Goal: Task Accomplishment & Management: Manage account settings

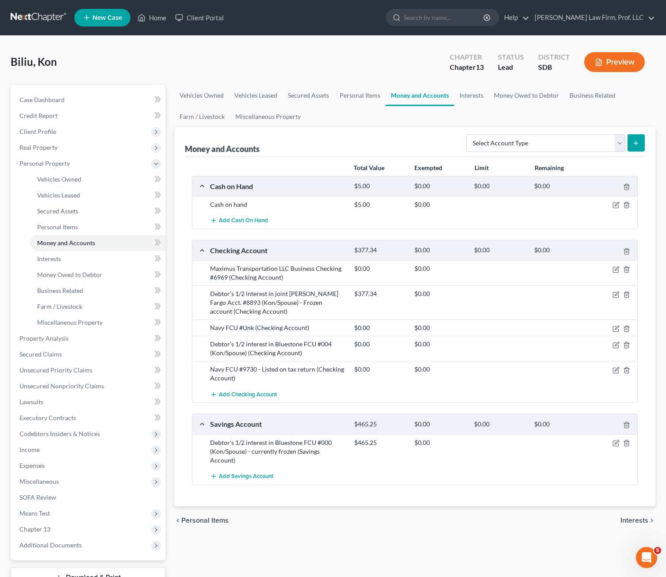
click at [573, 41] on div "Biliu, Kon Upgraded Chapter Chapter 13 Status Lead District SDB Preview Petitio…" at bounding box center [333, 332] width 666 height 593
click at [149, 16] on link "Home" at bounding box center [152, 18] width 38 height 16
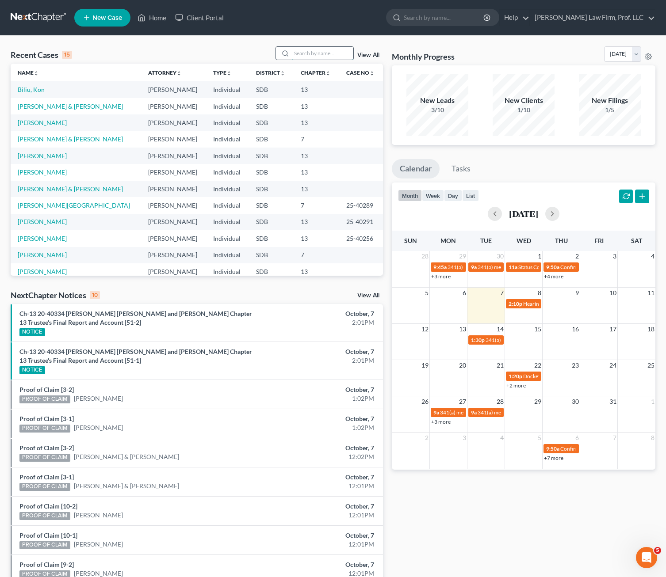
click at [312, 53] on input "search" at bounding box center [322, 53] width 62 height 13
type input "[PERSON_NAME]"
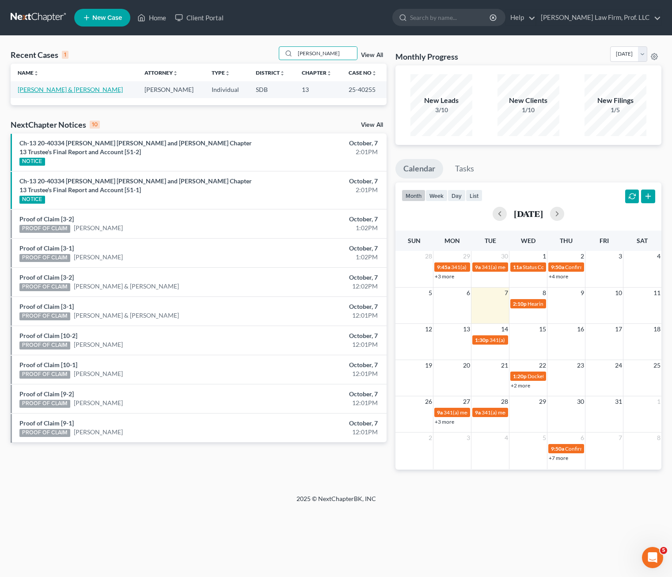
click at [55, 91] on link "[PERSON_NAME] & [PERSON_NAME]" at bounding box center [70, 90] width 105 height 8
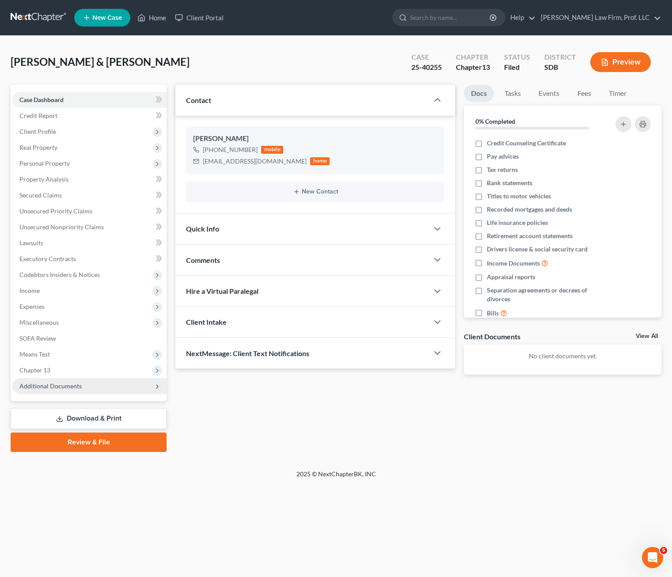
click at [55, 387] on span "Additional Documents" at bounding box center [50, 386] width 62 height 8
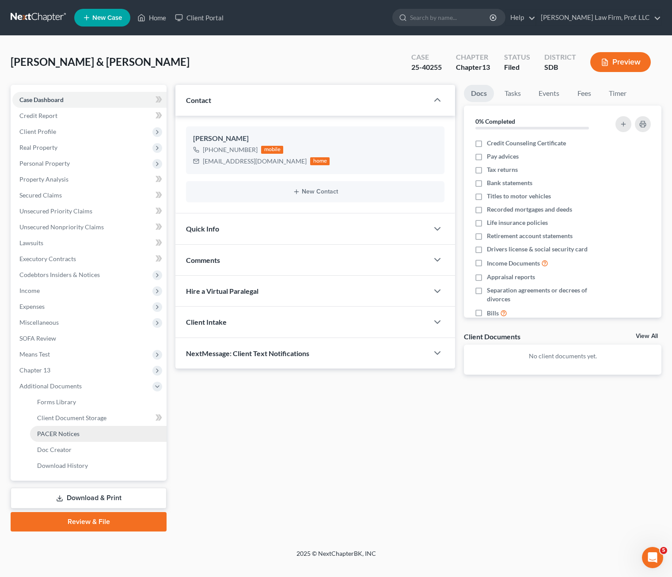
click at [69, 438] on link "PACER Notices" at bounding box center [98, 434] width 137 height 16
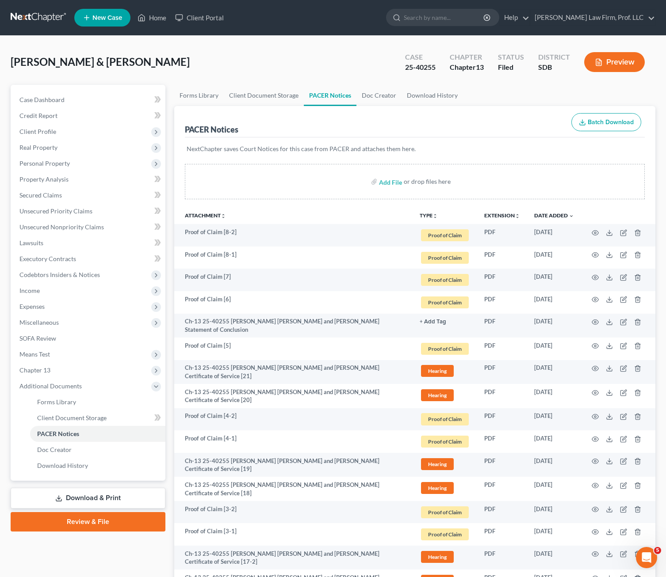
click at [480, 148] on p "NextChapter saves Court Notices for this case from PACER and attaches them here." at bounding box center [415, 149] width 457 height 9
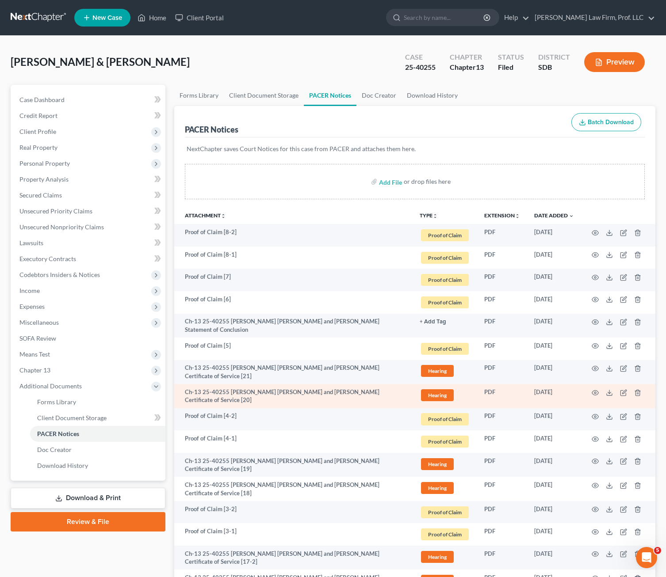
scroll to position [322, 0]
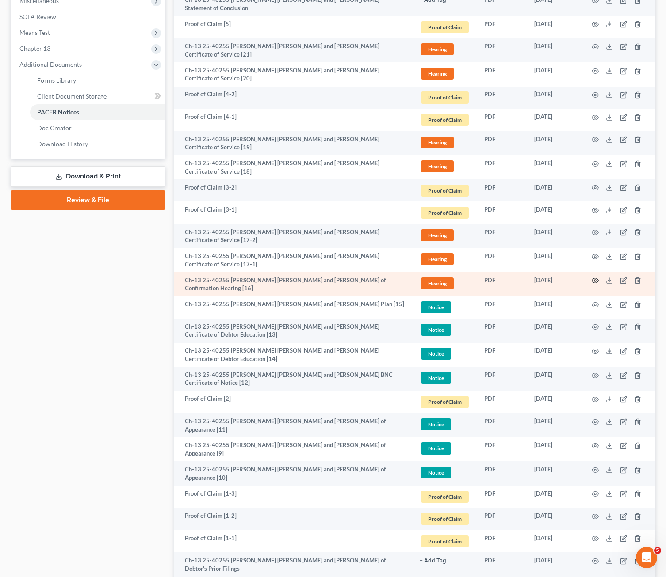
click at [596, 282] on icon "button" at bounding box center [594, 280] width 7 height 7
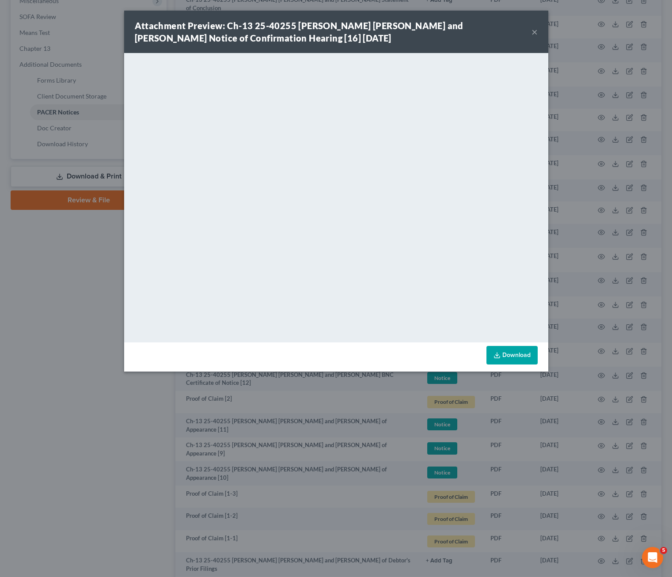
click at [539, 31] on div "Attachment Preview: Ch-13 25-40255 [PERSON_NAME] [PERSON_NAME] and [PERSON_NAME…" at bounding box center [336, 32] width 424 height 42
click at [529, 32] on div "Attachment Preview: Ch-13 25-40255 [PERSON_NAME] [PERSON_NAME] and [PERSON_NAME…" at bounding box center [333, 31] width 397 height 25
click at [533, 30] on button "×" at bounding box center [535, 32] width 6 height 11
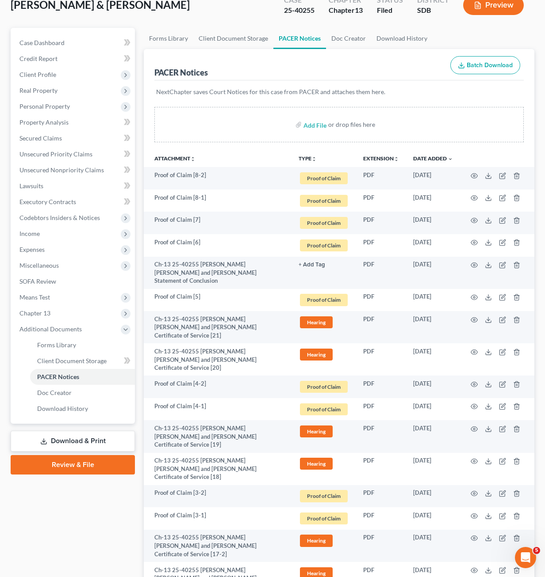
scroll to position [0, 0]
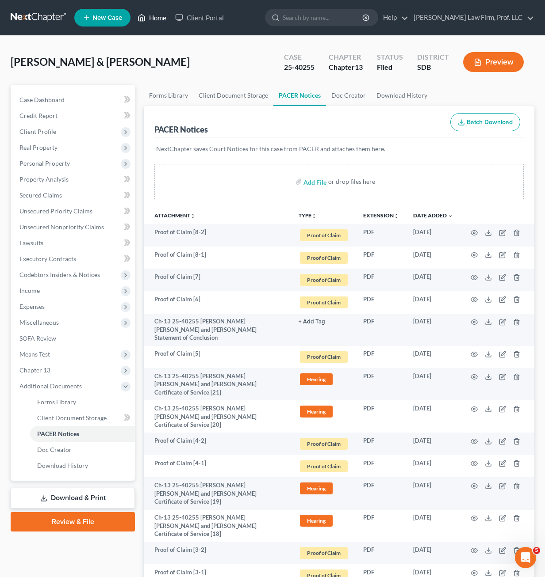
click at [144, 13] on icon at bounding box center [141, 17] width 8 height 11
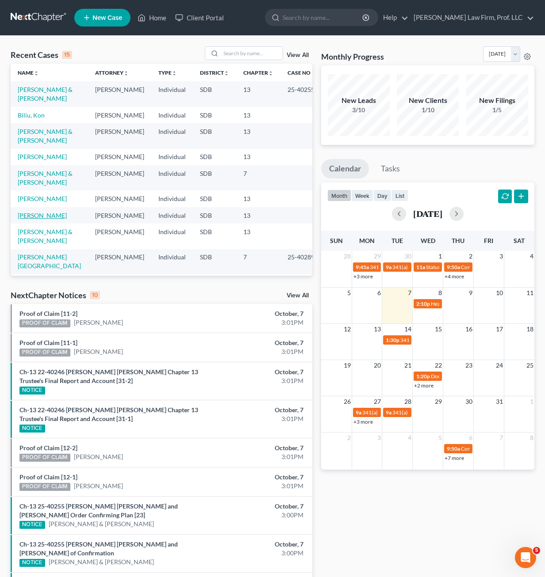
click at [49, 212] on link "[PERSON_NAME]" at bounding box center [42, 216] width 49 height 8
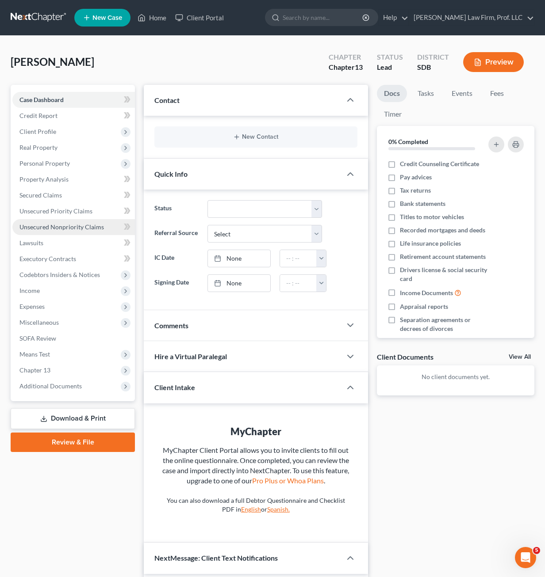
click at [78, 227] on span "Unsecured Nonpriority Claims" at bounding box center [61, 227] width 84 height 8
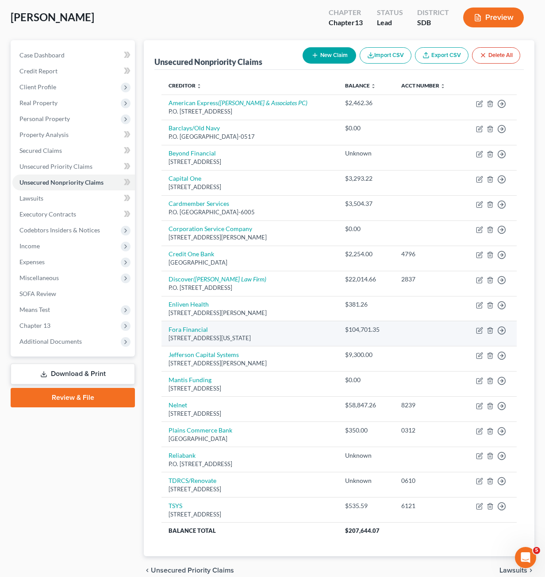
scroll to position [86, 0]
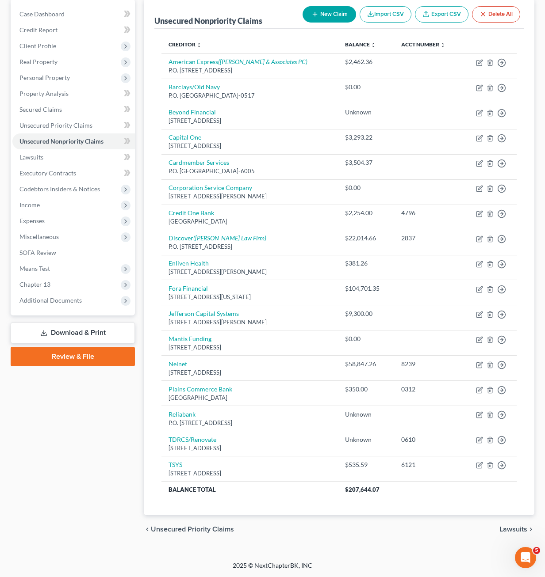
click at [151, 24] on div "Unsecured Nonpriority Claims New Claim Import CSV Export CSV Delete All Credito…" at bounding box center [339, 257] width 390 height 516
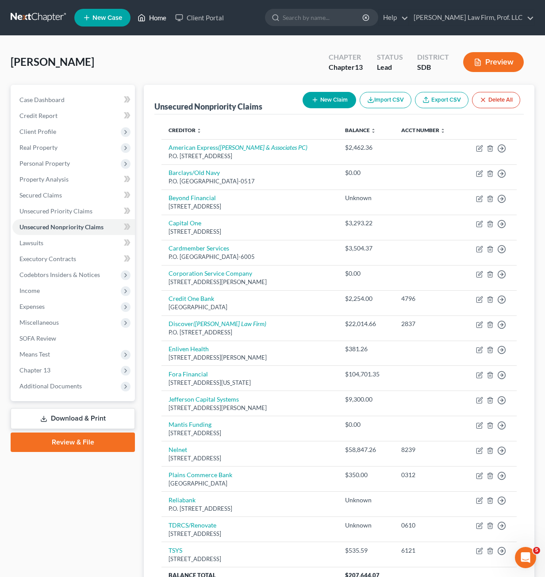
click at [156, 17] on link "Home" at bounding box center [152, 18] width 38 height 16
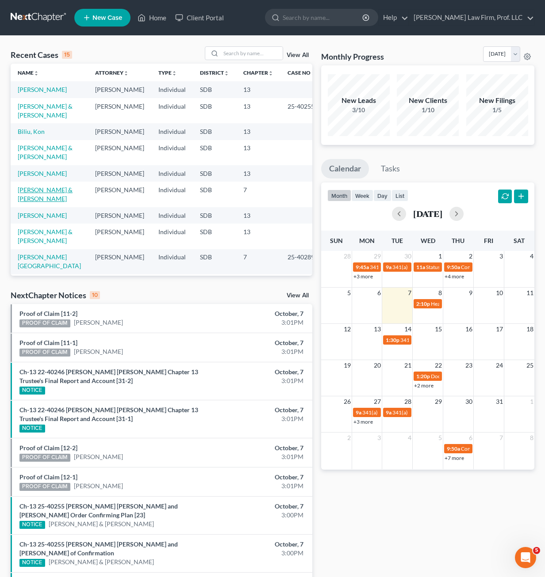
click at [44, 192] on link "[PERSON_NAME] & [PERSON_NAME]" at bounding box center [45, 194] width 55 height 16
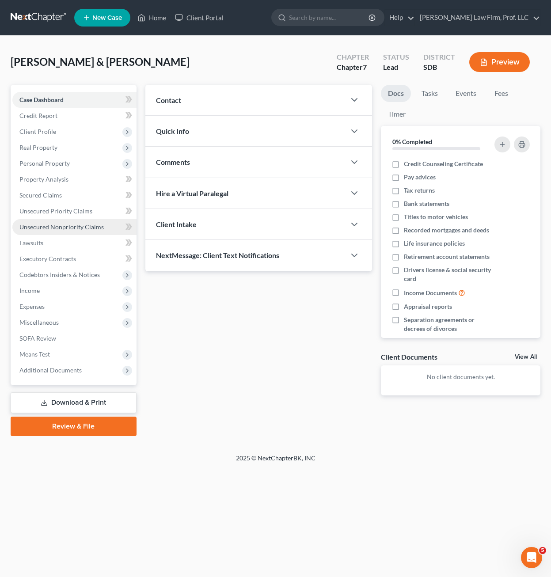
click at [62, 223] on span "Unsecured Nonpriority Claims" at bounding box center [61, 227] width 84 height 8
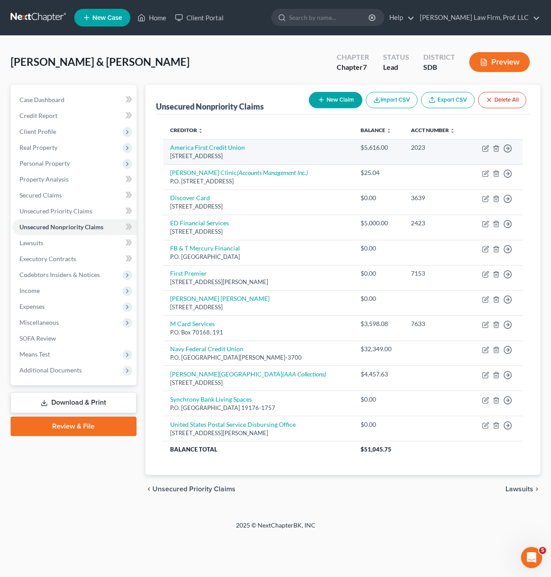
click at [482, 148] on td "Move to D Move to E Move to G Move to Notice Only" at bounding box center [495, 151] width 53 height 25
click at [485, 147] on icon "button" at bounding box center [485, 148] width 7 height 7
select select "46"
select select "10"
select select "1"
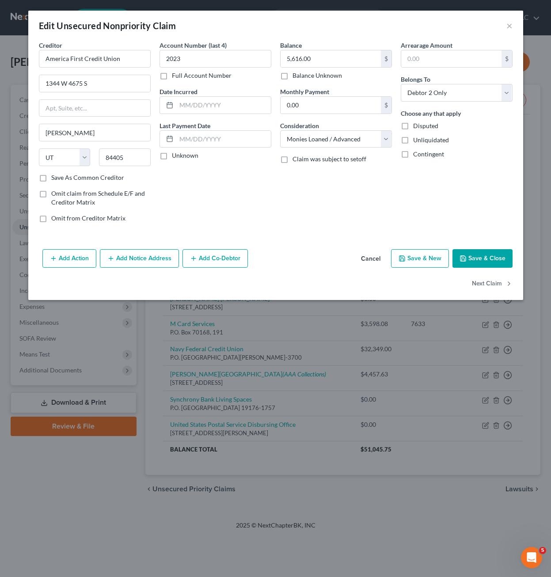
click at [242, 200] on div "Account Number (last 4) 2023 Full Account Number Date Incurred Last Payment Dat…" at bounding box center [215, 135] width 121 height 189
click at [498, 261] on button "Save & Close" at bounding box center [483, 258] width 60 height 19
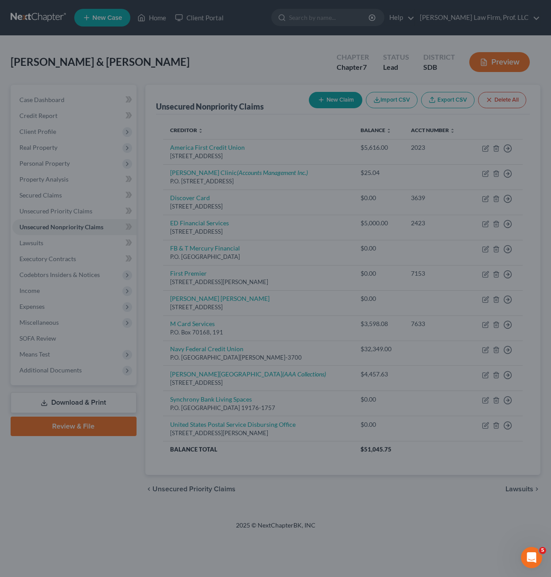
type input "0"
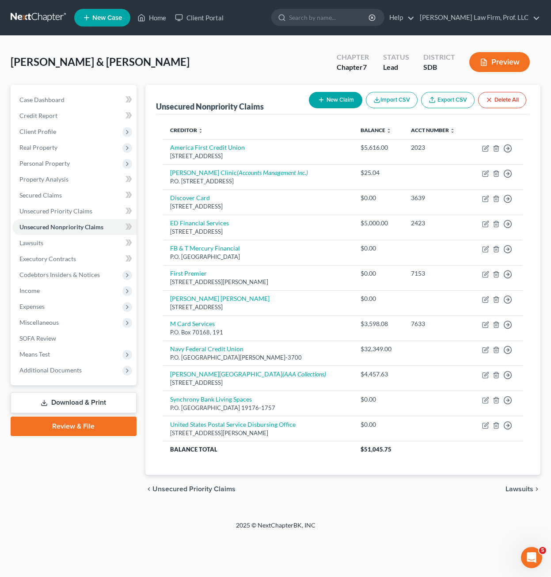
click at [182, 74] on div "[PERSON_NAME] & [PERSON_NAME] Upgraded Chapter Chapter 7 Status Lead District S…" at bounding box center [276, 65] width 530 height 38
click at [162, 11] on link "Home" at bounding box center [152, 18] width 38 height 16
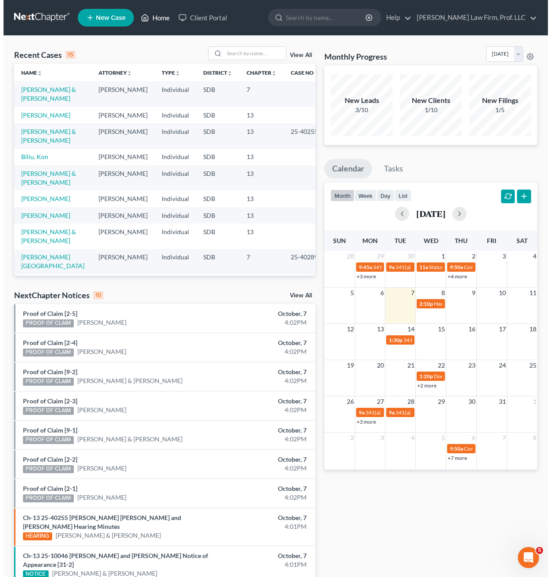
scroll to position [105, 0]
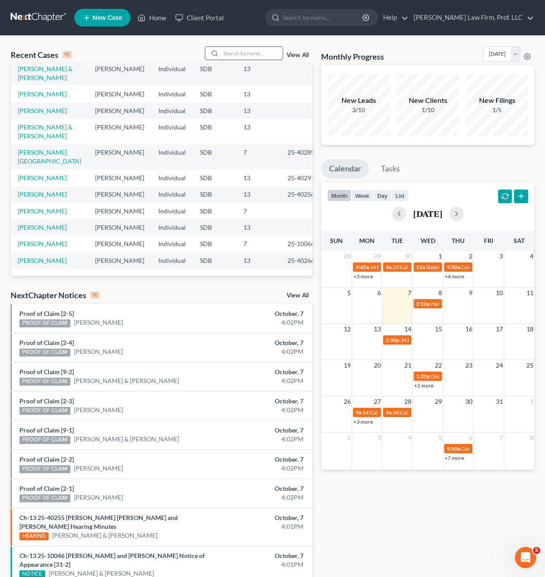
click at [236, 47] on input "search" at bounding box center [252, 53] width 62 height 13
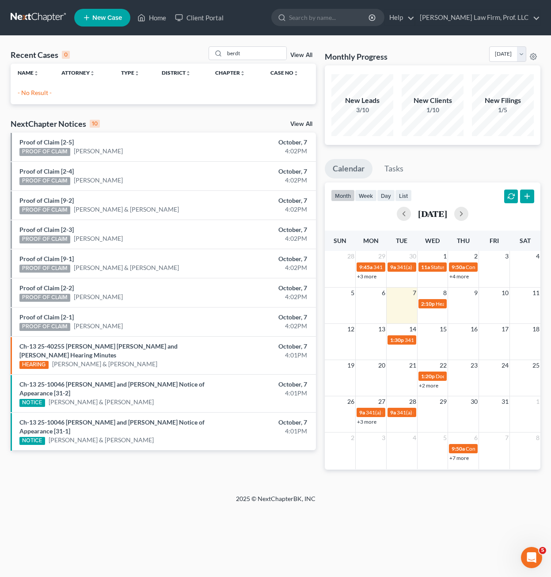
click at [154, 494] on div "Recent Cases 0 berdt View All Name unfold_more expand_more expand_less Attorney…" at bounding box center [275, 265] width 551 height 459
click at [249, 47] on input "berdt" at bounding box center [256, 53] width 62 height 13
type input "[PERSON_NAME]"
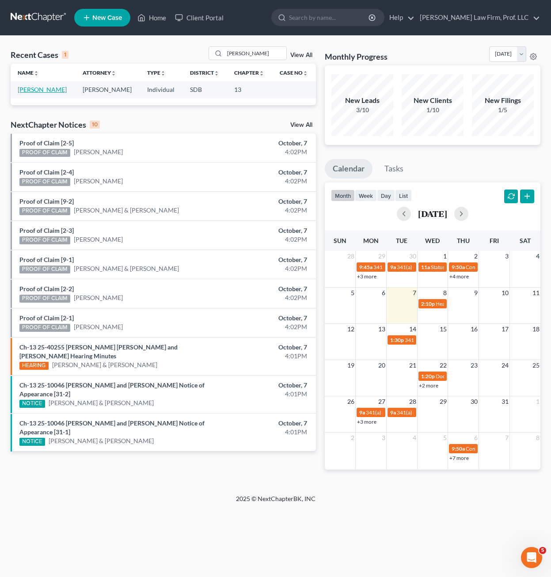
click at [25, 91] on link "[PERSON_NAME]" at bounding box center [42, 90] width 49 height 8
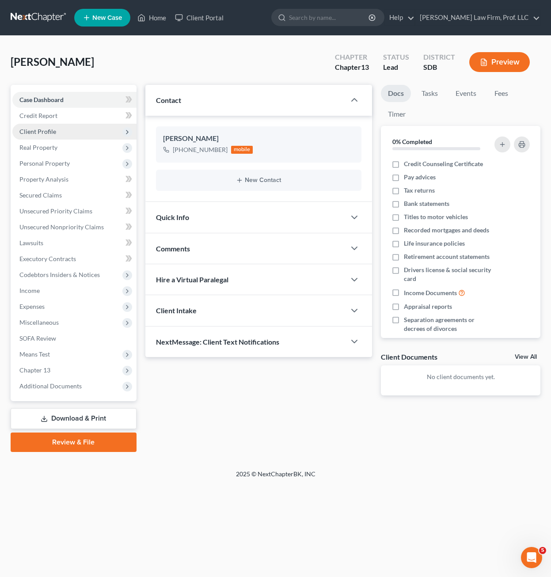
click at [38, 135] on span "Client Profile" at bounding box center [37, 132] width 37 height 8
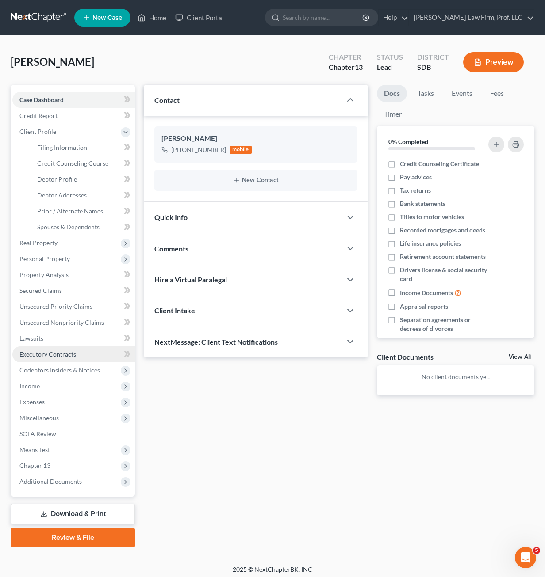
click at [46, 358] on link "Executory Contracts" at bounding box center [73, 355] width 122 height 16
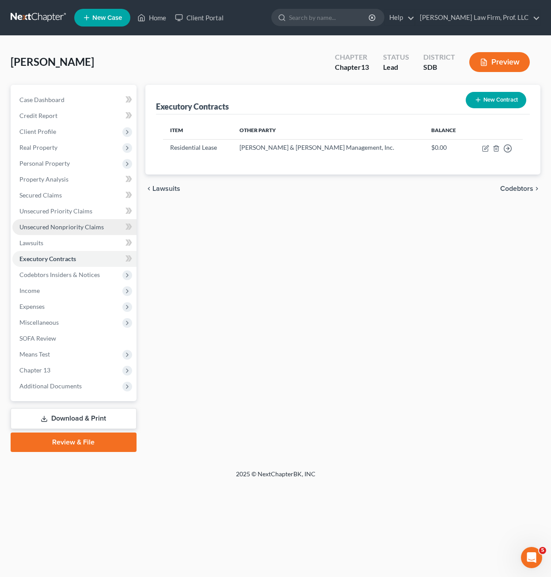
click at [82, 222] on link "Unsecured Nonpriority Claims" at bounding box center [74, 227] width 124 height 16
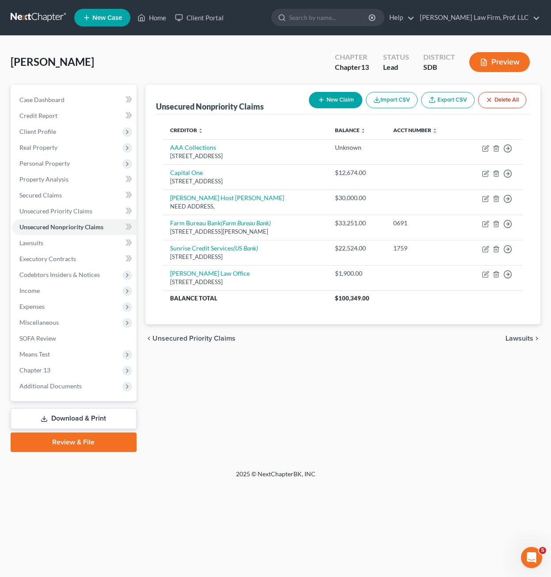
drag, startPoint x: 304, startPoint y: 377, endPoint x: 315, endPoint y: 372, distance: 11.9
click at [305, 377] on div "Unsecured Nonpriority Claims New Claim Import CSV Export CSV Delete All Credito…" at bounding box center [343, 268] width 404 height 367
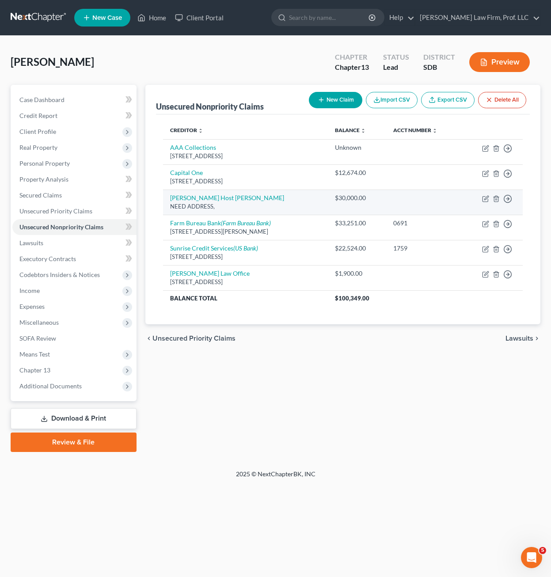
click at [482, 202] on td "Move to D Move to E Move to G Move to Notice Only" at bounding box center [491, 202] width 61 height 25
click at [482, 198] on td "Move to D Move to E Move to G Move to Notice Only" at bounding box center [491, 202] width 61 height 25
click at [486, 200] on icon "button" at bounding box center [486, 198] width 4 height 4
select select "14"
select select "0"
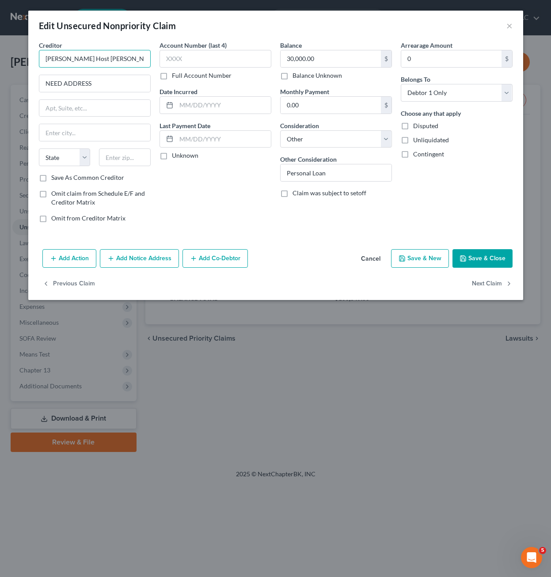
click at [122, 57] on input "[PERSON_NAME] Host [PERSON_NAME]" at bounding box center [95, 59] width 112 height 18
drag, startPoint x: 110, startPoint y: 90, endPoint x: 6, endPoint y: 87, distance: 104.8
click at [14, 90] on div "Edit Unsecured Nonpriority Claim × Creditor * [PERSON_NAME] Host [PERSON_NAME] …" at bounding box center [275, 288] width 551 height 577
type input "[GEOGRAPHIC_DATA]"
type input "57825"
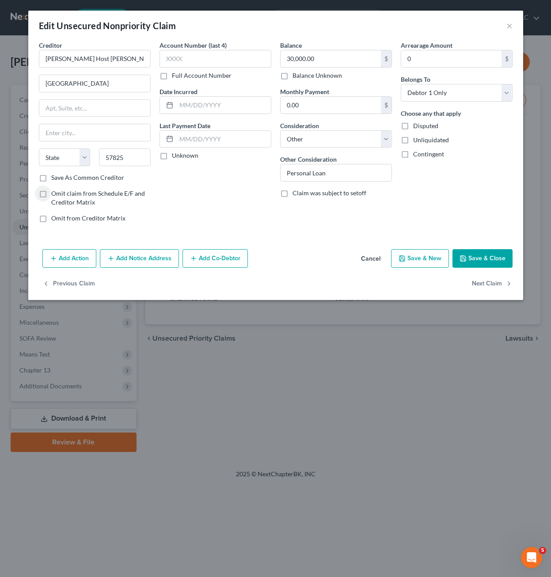
click at [227, 209] on div "Account Number (last 4) Full Account Number Date Incurred Last Payment Date Unk…" at bounding box center [215, 135] width 121 height 189
click at [137, 160] on input "57825" at bounding box center [125, 158] width 52 height 18
click at [103, 122] on div "Creditor * [PERSON_NAME] Host [PERSON_NAME] [GEOGRAPHIC_DATA][US_STATE] AZ CA C…" at bounding box center [95, 107] width 112 height 133
click at [100, 136] on input "text" at bounding box center [94, 132] width 111 height 17
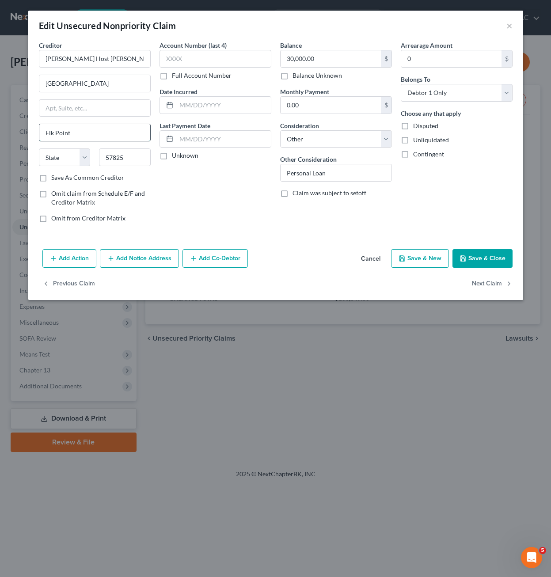
type input "Elk Point"
select select "43"
click at [202, 196] on div "Account Number (last 4) Full Account Number Date Incurred Last Payment Date Unk…" at bounding box center [215, 135] width 121 height 189
click at [47, 81] on input "[GEOGRAPHIC_DATA]" at bounding box center [94, 83] width 111 height 17
paste input "47332"
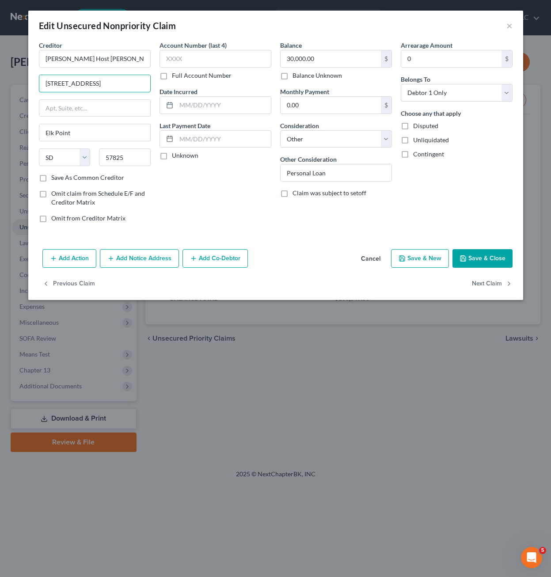
type input "[STREET_ADDRESS]"
click at [131, 158] on input "57825" at bounding box center [125, 158] width 52 height 18
type input "57025"
click at [187, 204] on div "Account Number (last 4) Full Account Number Date Incurred Last Payment Date Unk…" at bounding box center [215, 135] width 121 height 189
click at [104, 125] on input "Elk Point" at bounding box center [94, 132] width 111 height 17
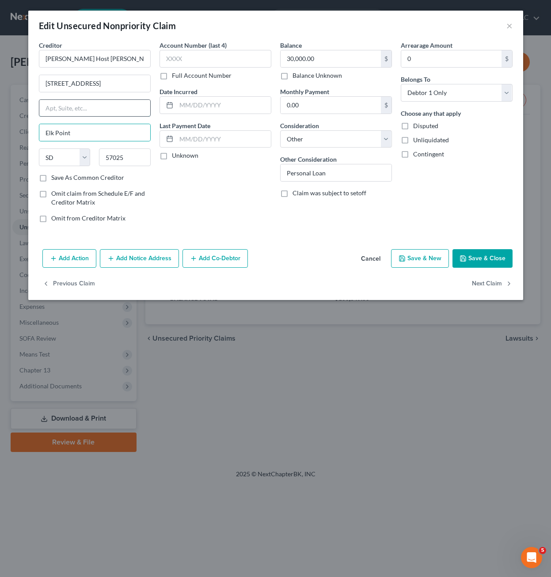
click at [120, 109] on input "text" at bounding box center [94, 108] width 111 height 17
click at [247, 214] on div "Account Number (last 4) Full Account Number Date Incurred Last Payment Date Unk…" at bounding box center [215, 135] width 121 height 189
click at [482, 256] on button "Save & Close" at bounding box center [483, 258] width 60 height 19
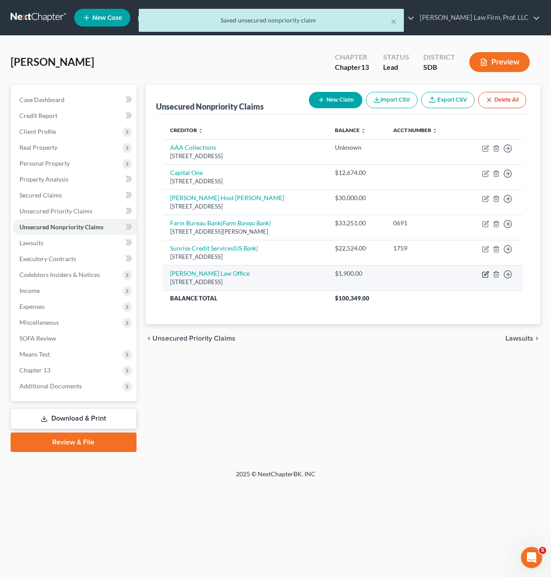
click at [483, 273] on icon "button" at bounding box center [485, 274] width 5 height 5
select select "43"
select select "14"
select select "0"
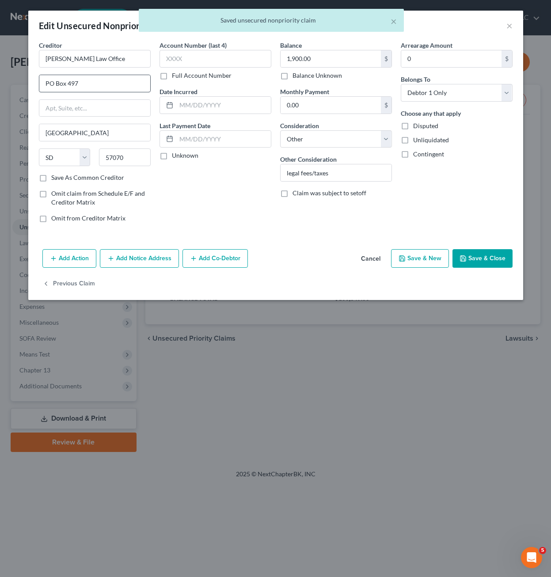
drag, startPoint x: 100, startPoint y: 99, endPoint x: 109, endPoint y: 91, distance: 11.9
click at [100, 98] on div "Creditor * [PERSON_NAME] Law Office PO Box 497 [GEOGRAPHIC_DATA] [US_STATE][GEO…" at bounding box center [95, 107] width 112 height 133
click at [109, 88] on input "PO Box 497" at bounding box center [94, 83] width 111 height 17
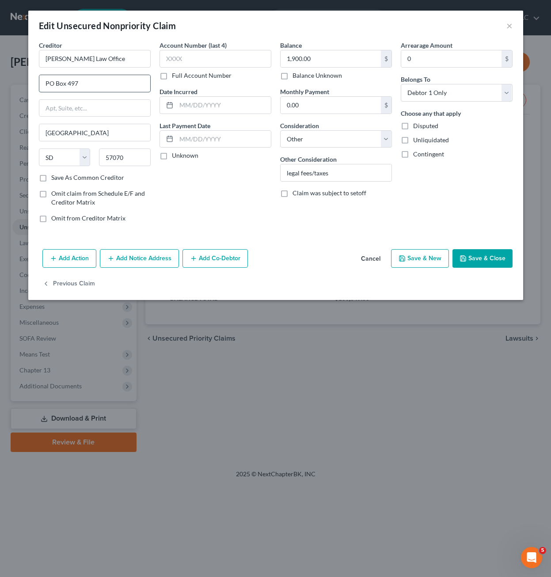
click at [110, 86] on input "PO Box 497" at bounding box center [94, 83] width 111 height 17
click at [112, 87] on input "PO Box 497" at bounding box center [94, 83] width 111 height 17
drag, startPoint x: 112, startPoint y: 87, endPoint x: 34, endPoint y: 86, distance: 78.2
click at [34, 86] on div "Creditor * [PERSON_NAME] Law Office PO Box 497 [GEOGRAPHIC_DATA] [US_STATE][GEO…" at bounding box center [275, 143] width 495 height 205
click at [71, 109] on input "text" at bounding box center [94, 108] width 111 height 17
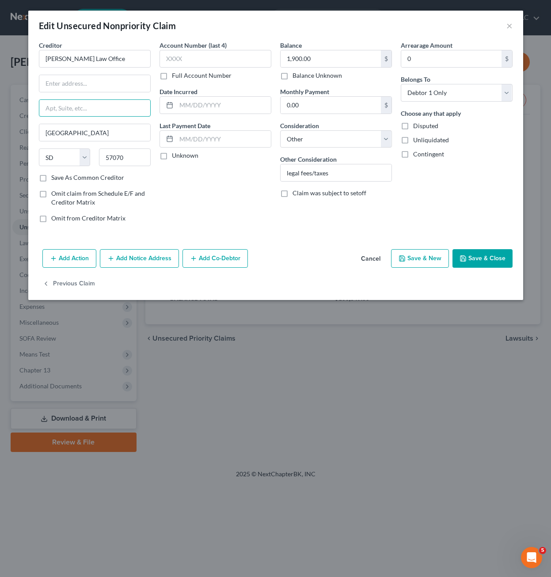
paste input "PO Box 497"
type input "PO Box 497"
click at [87, 84] on input "text" at bounding box center [94, 83] width 111 height 17
type input "[STREET_ADDRESS]"
click at [499, 156] on div "Contingent" at bounding box center [457, 154] width 112 height 9
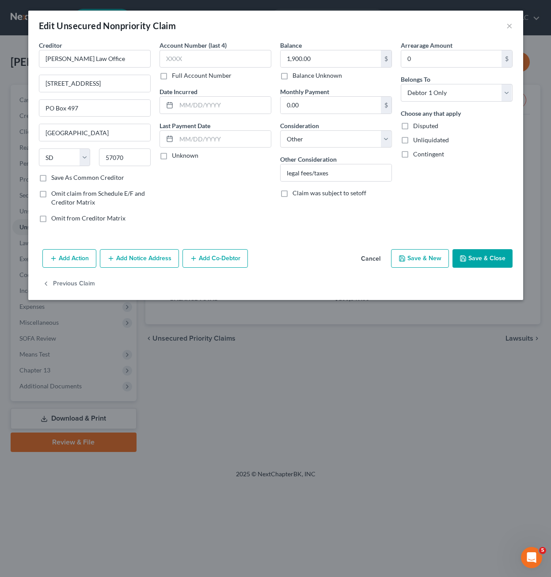
click at [482, 261] on button "Save & Close" at bounding box center [483, 258] width 60 height 19
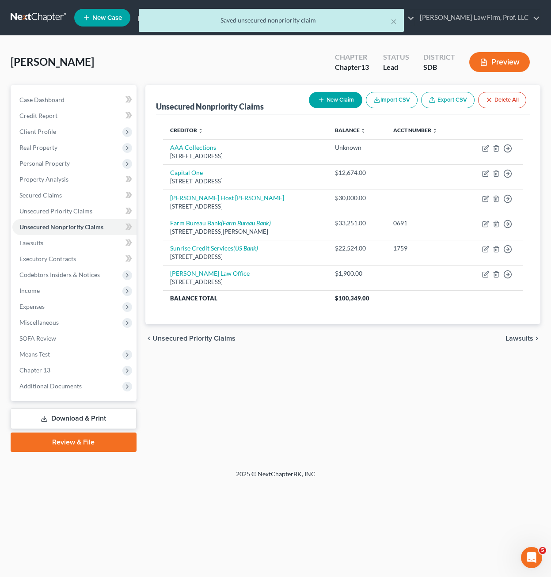
click at [458, 381] on div "Unsecured Nonpriority Claims New Claim Import CSV Export CSV Delete All Credito…" at bounding box center [343, 268] width 404 height 367
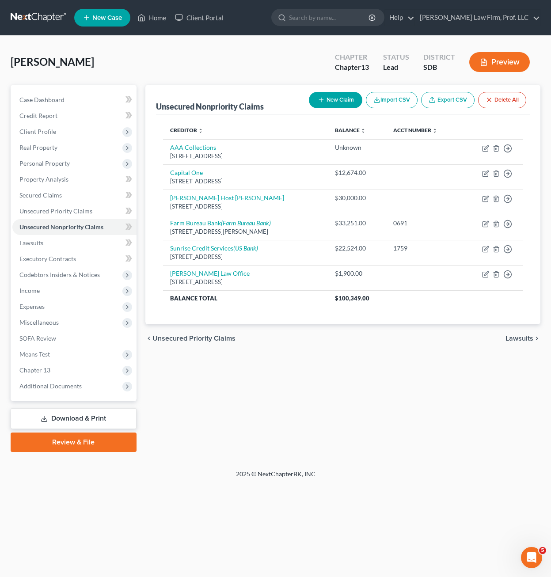
click at [336, 382] on div "Unsecured Nonpriority Claims New Claim Import CSV Export CSV Delete All Credito…" at bounding box center [343, 268] width 404 height 367
click at [47, 242] on link "Lawsuits" at bounding box center [74, 243] width 124 height 16
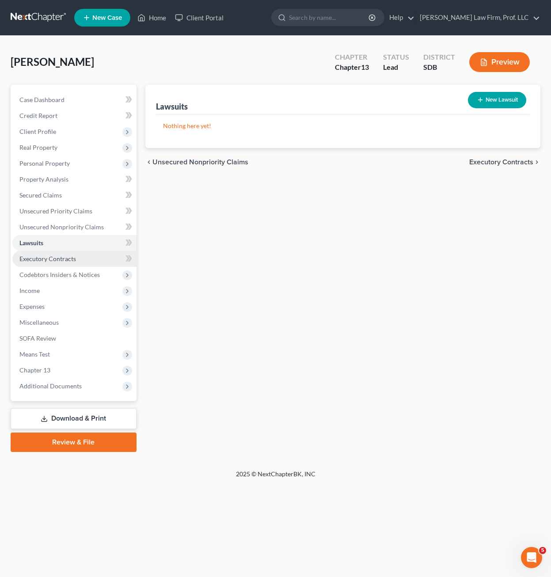
click at [61, 256] on span "Executory Contracts" at bounding box center [47, 259] width 57 height 8
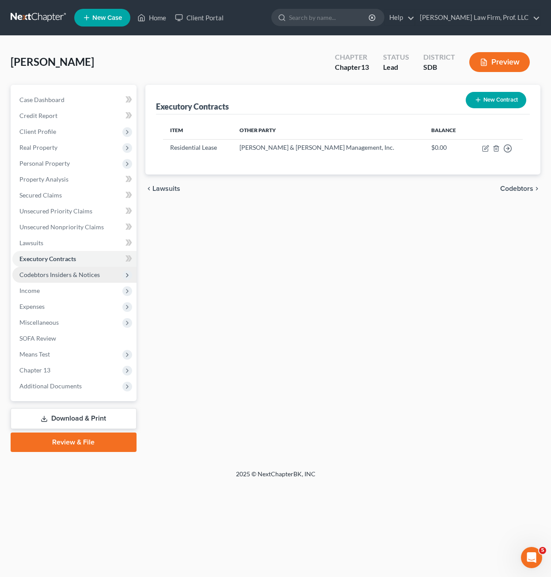
click at [82, 274] on span "Codebtors Insiders & Notices" at bounding box center [59, 275] width 80 height 8
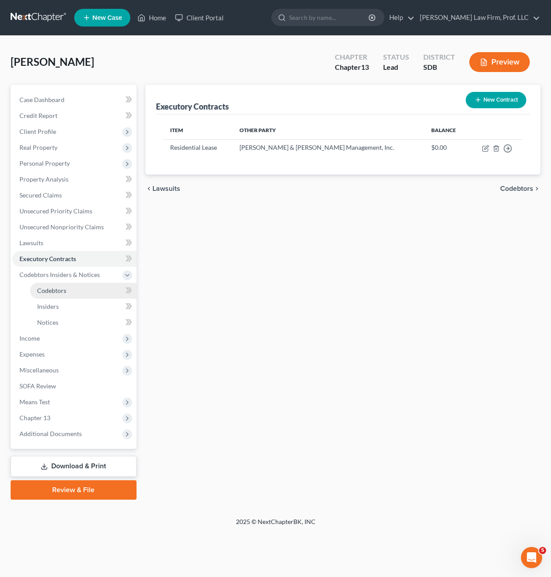
click at [61, 291] on span "Codebtors" at bounding box center [51, 291] width 29 height 8
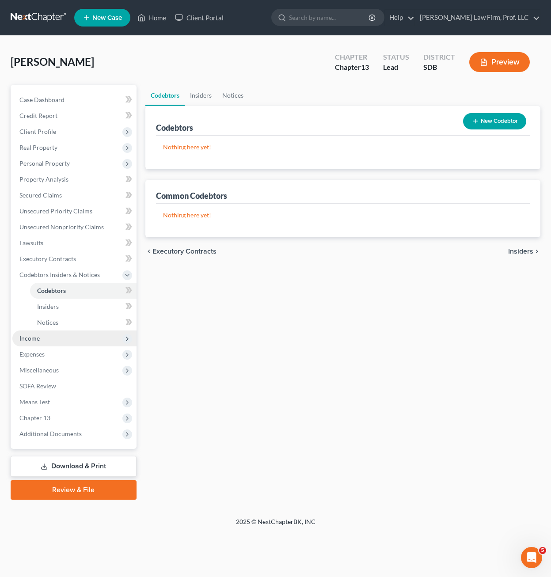
click at [60, 337] on span "Income" at bounding box center [74, 339] width 124 height 16
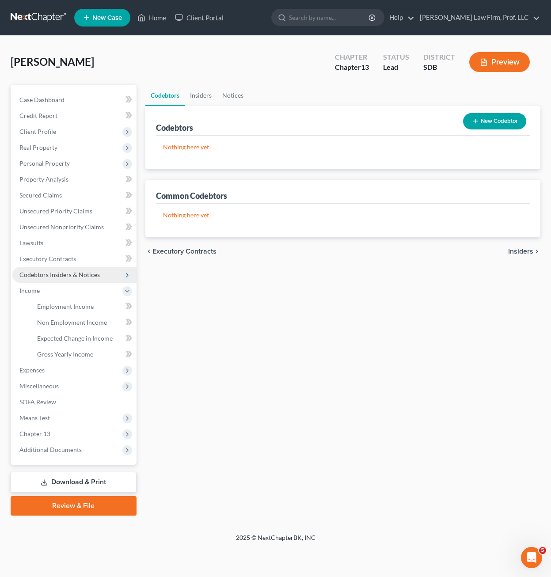
drag, startPoint x: 70, startPoint y: 272, endPoint x: 80, endPoint y: 272, distance: 9.3
click at [71, 271] on span "Codebtors Insiders & Notices" at bounding box center [59, 275] width 80 height 8
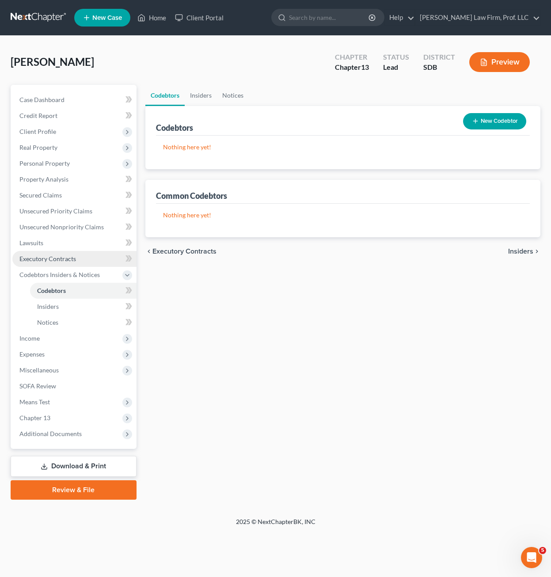
click at [50, 258] on span "Executory Contracts" at bounding box center [47, 259] width 57 height 8
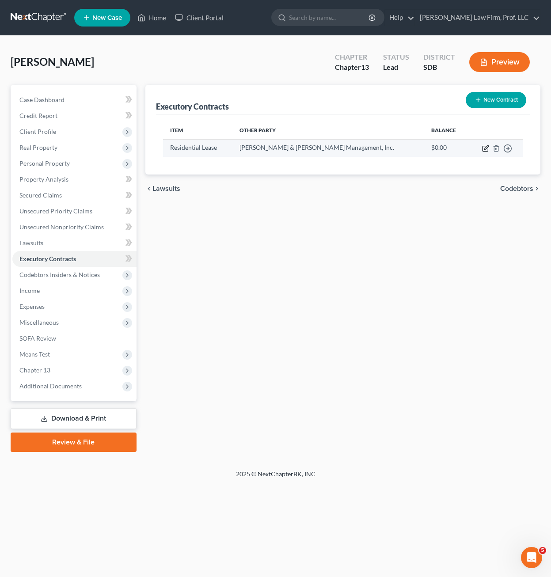
click at [483, 148] on icon "button" at bounding box center [485, 148] width 5 height 5
select select "3"
select select "24"
select select "3"
select select "0"
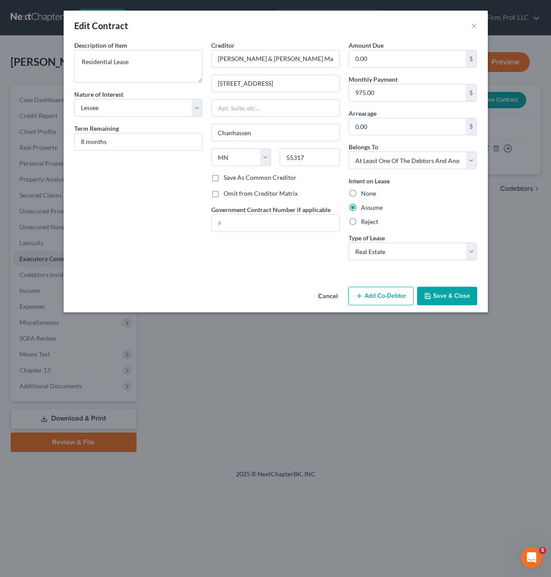
click at [262, 274] on div "Description of non-residential real property * Description of Item * Residentia…" at bounding box center [276, 162] width 424 height 243
click at [372, 295] on button "Add Co-Debtor" at bounding box center [380, 296] width 65 height 19
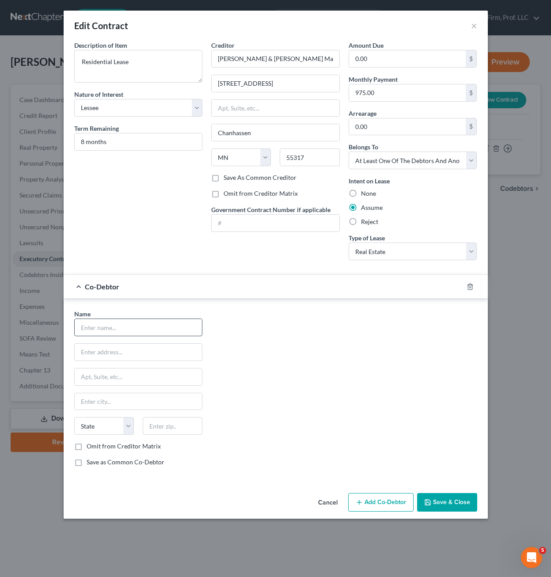
click at [143, 324] on input "text" at bounding box center [139, 327] width 128 height 17
type input "[PERSON_NAME]"
click at [440, 506] on button "Save & Close" at bounding box center [447, 502] width 60 height 19
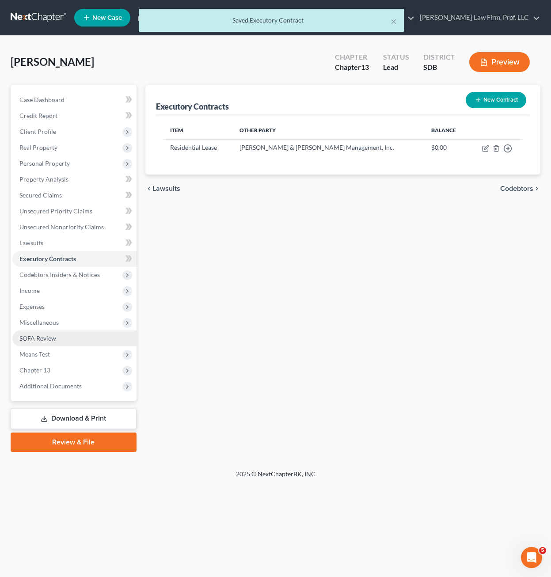
click at [81, 337] on link "SOFA Review" at bounding box center [74, 339] width 124 height 16
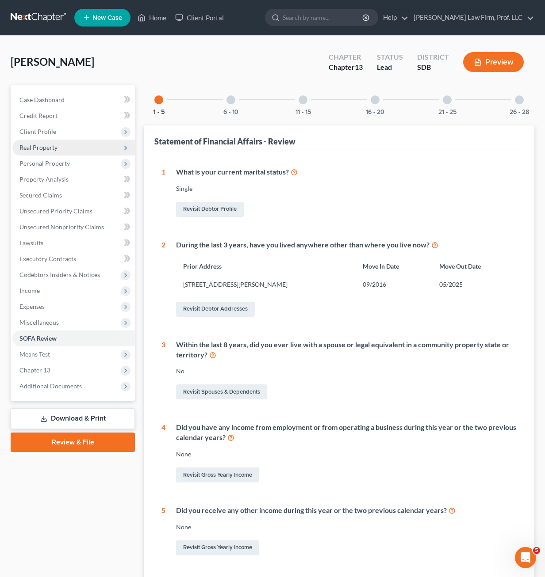
click at [51, 149] on span "Real Property" at bounding box center [38, 148] width 38 height 8
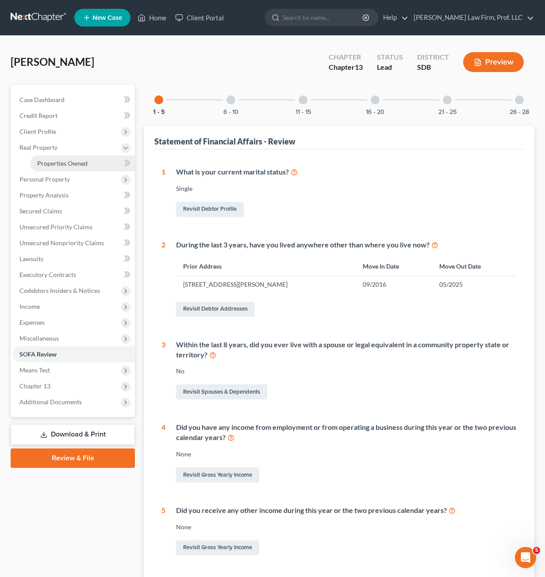
click at [62, 161] on span "Properties Owned" at bounding box center [62, 164] width 50 height 8
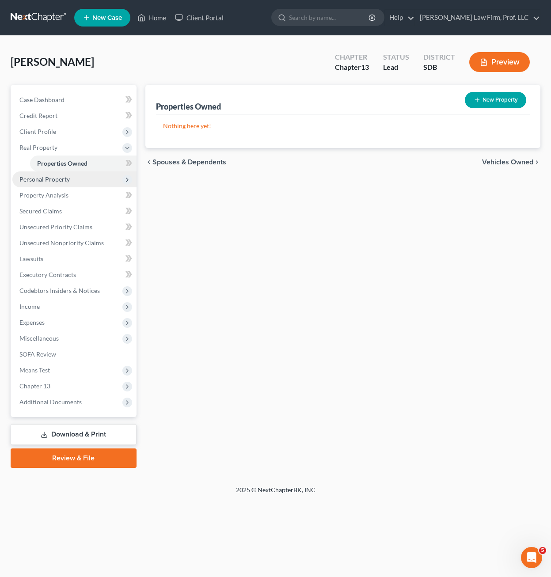
click at [60, 175] on span "Personal Property" at bounding box center [74, 179] width 124 height 16
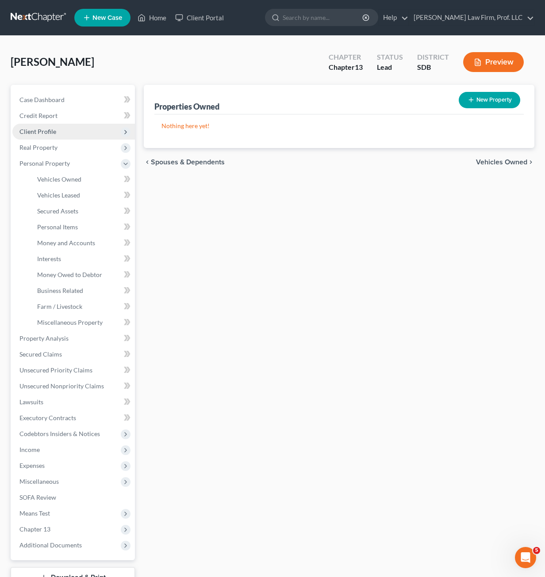
click at [67, 133] on span "Client Profile" at bounding box center [73, 132] width 122 height 16
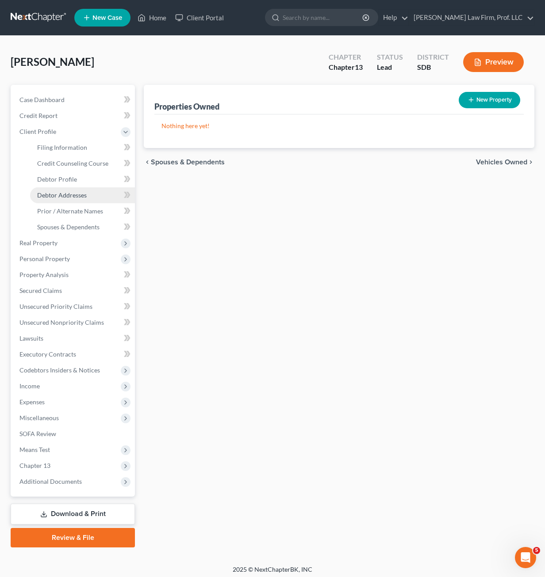
click at [78, 193] on span "Debtor Addresses" at bounding box center [62, 195] width 50 height 8
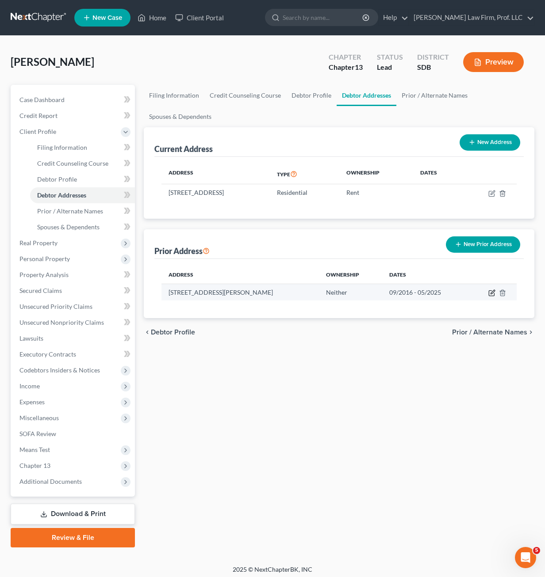
click at [490, 292] on icon "button" at bounding box center [491, 292] width 7 height 7
select select "43"
select select "48"
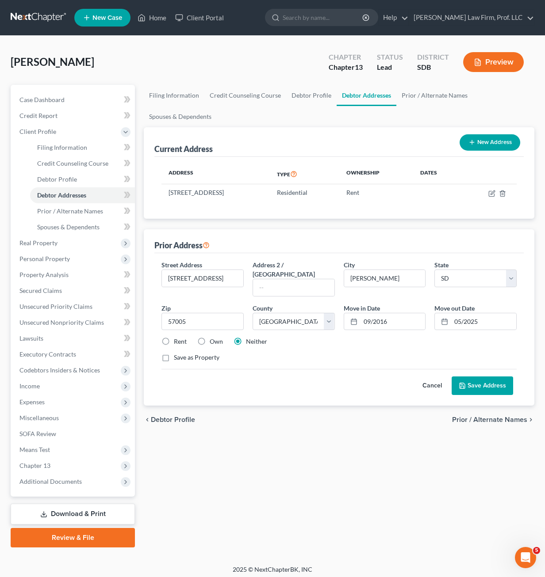
drag, startPoint x: 349, startPoint y: 366, endPoint x: 400, endPoint y: 362, distance: 51.9
click at [350, 369] on div "Cancel Save Address" at bounding box center [338, 382] width 355 height 26
click at [434, 380] on button "Cancel" at bounding box center [431, 386] width 39 height 18
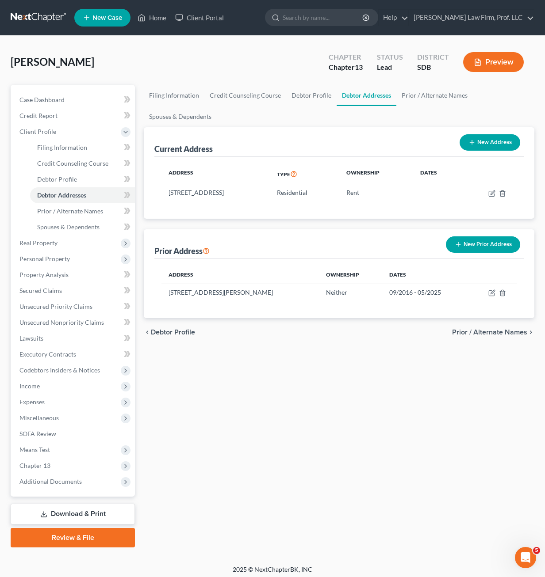
click at [298, 352] on div "Filing Information Credit Counseling Course Debtor Profile Debtor Addresses Pri…" at bounding box center [338, 316] width 399 height 463
click at [79, 226] on span "Spouses & Dependents" at bounding box center [68, 227] width 62 height 8
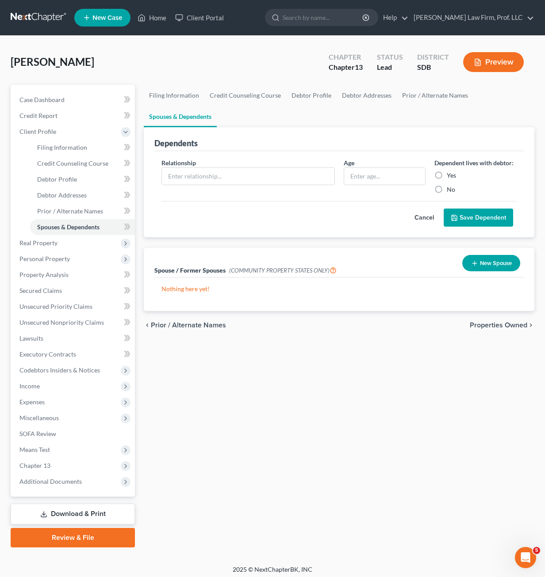
click at [349, 348] on div "Filing Information Credit Counseling Course Debtor Profile Debtor Addresses Pri…" at bounding box center [338, 316] width 399 height 463
click at [67, 206] on link "Prior / Alternate Names" at bounding box center [82, 211] width 105 height 16
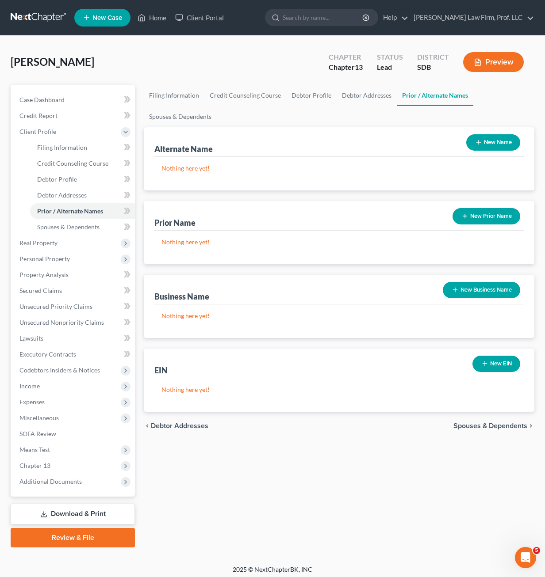
click at [280, 316] on p "Nothing here yet!" at bounding box center [338, 316] width 355 height 9
click at [76, 199] on link "Debtor Addresses" at bounding box center [82, 195] width 105 height 16
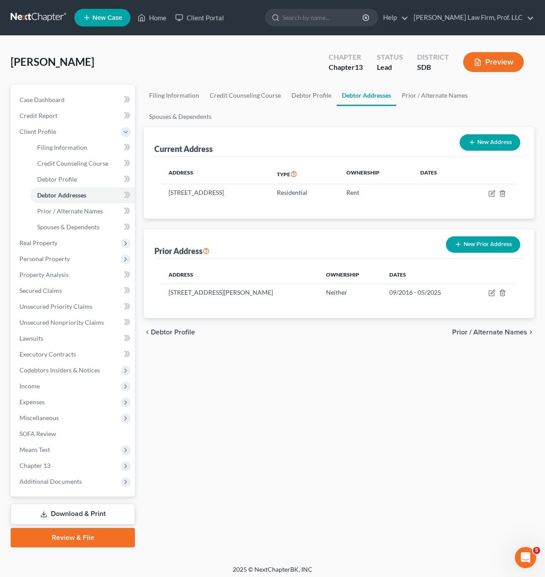
drag, startPoint x: 478, startPoint y: 420, endPoint x: 474, endPoint y: 349, distance: 71.3
click at [476, 419] on div "Filing Information Credit Counseling Course Debtor Profile Debtor Addresses Pri…" at bounding box center [338, 316] width 399 height 463
click at [498, 149] on button "New Address" at bounding box center [489, 142] width 61 height 16
select select "0"
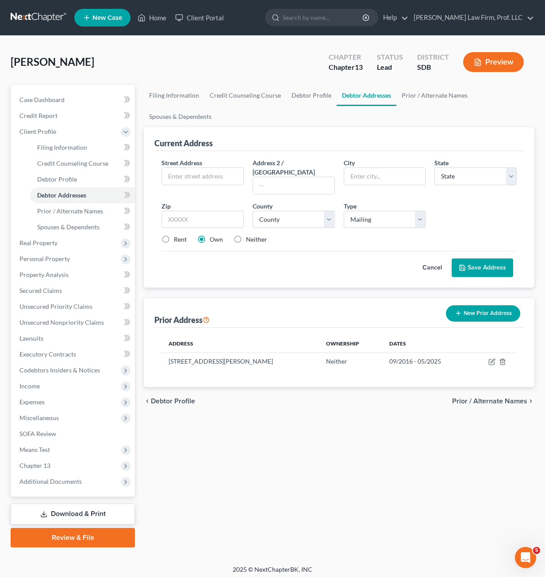
click at [267, 251] on div "Cancel Save Address" at bounding box center [338, 264] width 355 height 26
click at [256, 235] on label "Neither" at bounding box center [256, 239] width 21 height 9
click at [255, 235] on input "Neither" at bounding box center [252, 238] width 6 height 6
radio input "true"
click at [212, 172] on input "text" at bounding box center [202, 176] width 81 height 17
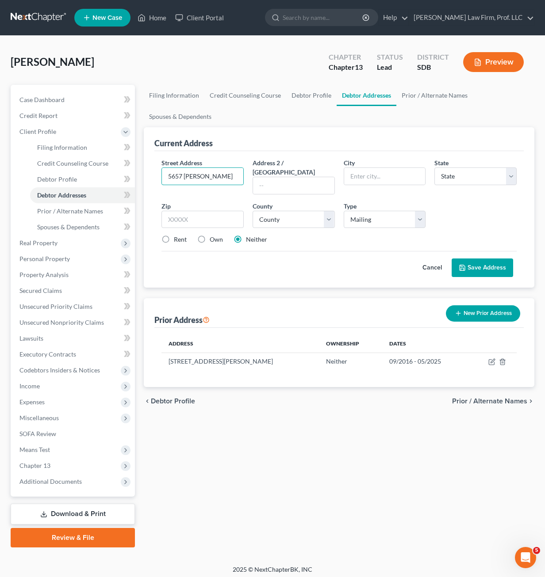
type input "5657 [PERSON_NAME]"
click at [291, 255] on div "Cancel Save Address" at bounding box center [338, 264] width 355 height 26
click at [183, 211] on input "text" at bounding box center [202, 220] width 82 height 18
click at [218, 173] on input "5657 [PERSON_NAME]" at bounding box center [202, 176] width 81 height 17
click at [308, 238] on div "Street Address * 5657 [PERSON_NAME] Address 2 / [GEOGRAPHIC_DATA] * State * Sta…" at bounding box center [339, 204] width 364 height 93
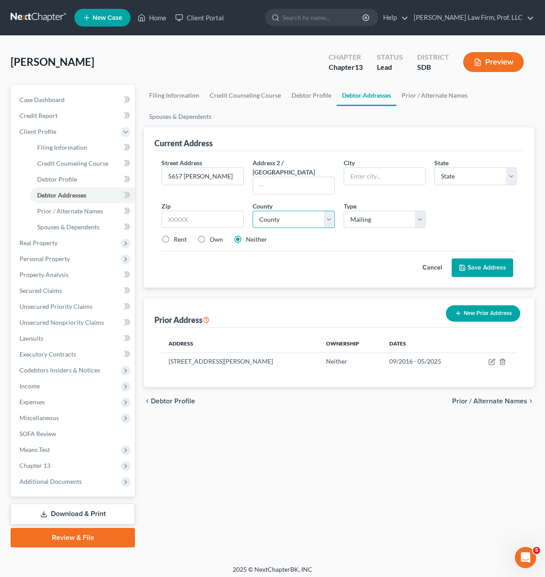
click at [308, 211] on select "County" at bounding box center [293, 220] width 82 height 18
drag, startPoint x: 307, startPoint y: 211, endPoint x: 329, endPoint y: 197, distance: 26.0
click at [307, 211] on select "County" at bounding box center [293, 220] width 82 height 18
click at [370, 166] on div "City *" at bounding box center [384, 176] width 91 height 36
click at [362, 173] on input "text" at bounding box center [384, 176] width 81 height 17
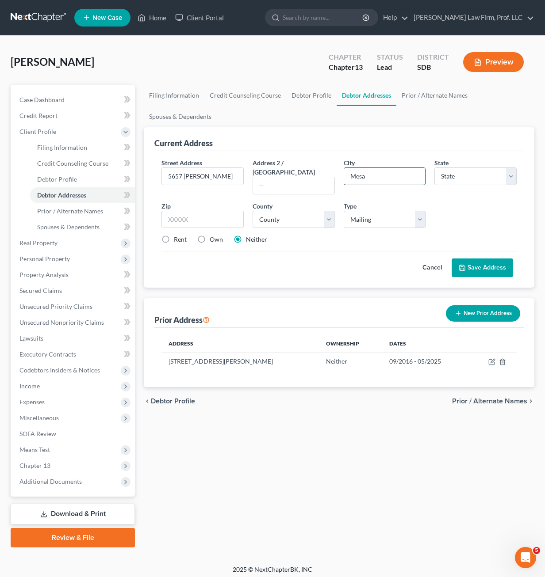
type input "Mesa"
select select "2"
type input "85212"
select select "3"
click at [369, 211] on select "Select Mailing Rental Business" at bounding box center [384, 220] width 82 height 18
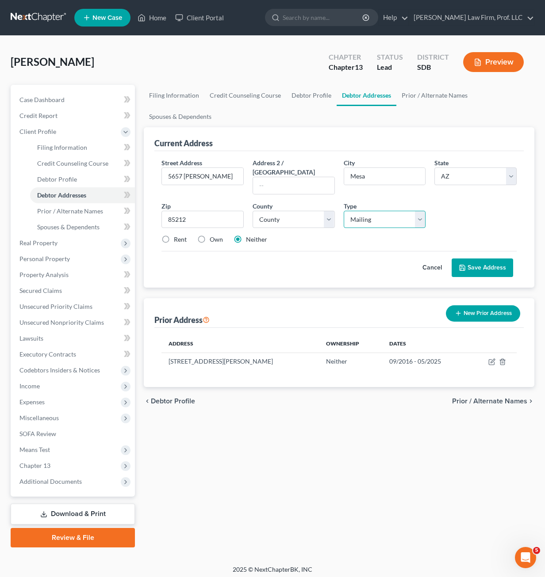
click at [370, 211] on select "Select Mailing Rental Business" at bounding box center [384, 220] width 82 height 18
click at [393, 211] on select "Select Mailing Rental Business" at bounding box center [384, 220] width 82 height 18
drag, startPoint x: 396, startPoint y: 212, endPoint x: 413, endPoint y: 212, distance: 17.2
click at [396, 212] on select "Select Mailing Rental Business" at bounding box center [384, 220] width 82 height 18
click at [506, 209] on div "Street Address * 5657 [PERSON_NAME] Address 2 / [GEOGRAPHIC_DATA] * [GEOGRAPHIC…" at bounding box center [339, 204] width 364 height 93
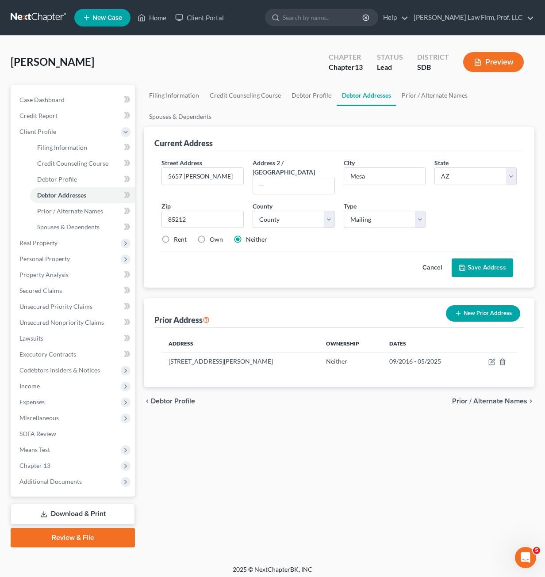
click at [279, 272] on div "Street Address * 5657 [PERSON_NAME] Address 2 / [GEOGRAPHIC_DATA] * [GEOGRAPHIC…" at bounding box center [338, 219] width 369 height 137
click at [488, 265] on button "Save Address" at bounding box center [481, 268] width 61 height 19
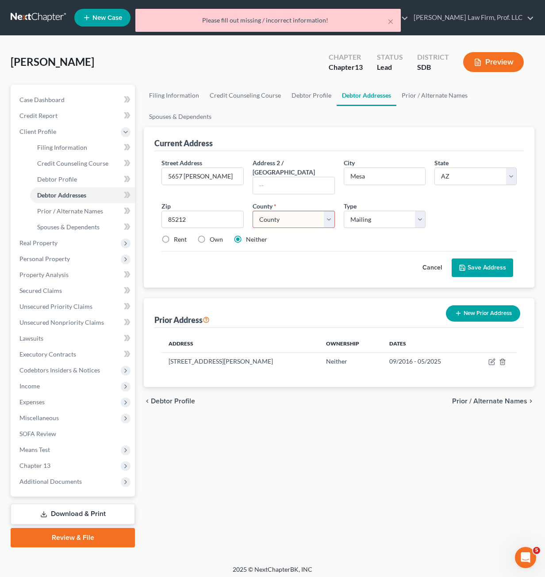
click at [274, 221] on div "Street Address * 5657 [PERSON_NAME] Address 2 / [GEOGRAPHIC_DATA] * [GEOGRAPHIC…" at bounding box center [339, 204] width 364 height 93
click at [287, 213] on select "County [GEOGRAPHIC_DATA] [GEOGRAPHIC_DATA] [GEOGRAPHIC_DATA] [GEOGRAPHIC_DATA] …" at bounding box center [293, 220] width 82 height 18
select select "7"
click at [252, 211] on select "County [GEOGRAPHIC_DATA] [GEOGRAPHIC_DATA] [GEOGRAPHIC_DATA] [GEOGRAPHIC_DATA] …" at bounding box center [293, 220] width 82 height 18
click at [482, 260] on button "Save Address" at bounding box center [481, 268] width 61 height 19
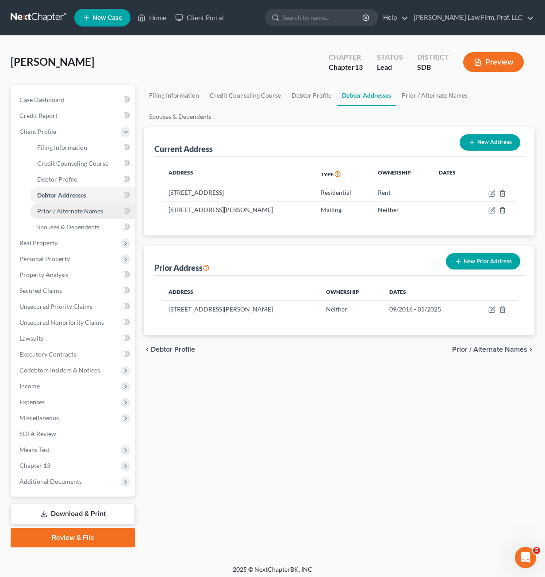
click at [71, 211] on span "Prior / Alternate Names" at bounding box center [70, 211] width 66 height 8
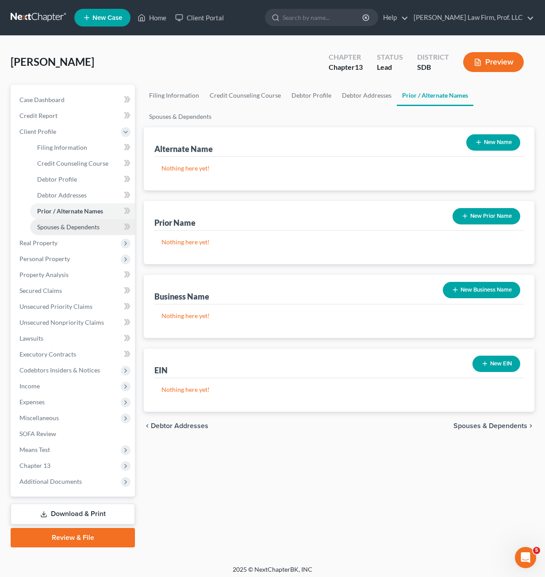
click at [78, 225] on span "Spouses & Dependents" at bounding box center [68, 227] width 62 height 8
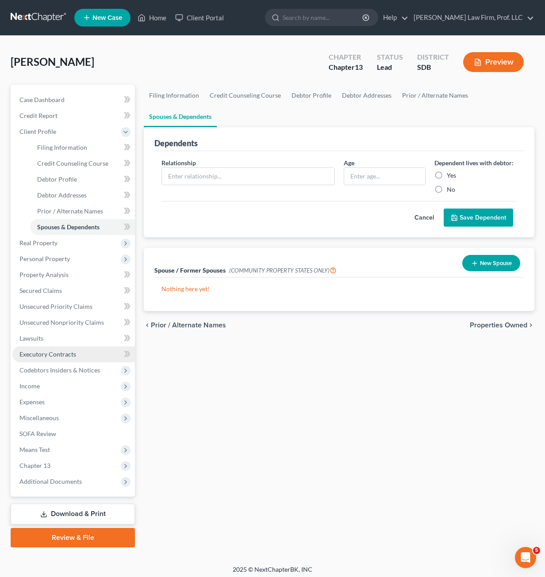
click at [71, 358] on link "Executory Contracts" at bounding box center [73, 355] width 122 height 16
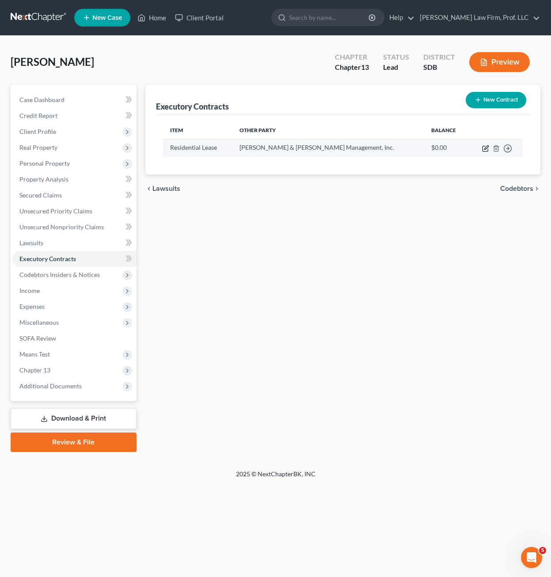
click at [483, 148] on icon "button" at bounding box center [485, 148] width 5 height 5
select select "3"
select select "24"
select select "3"
select select "0"
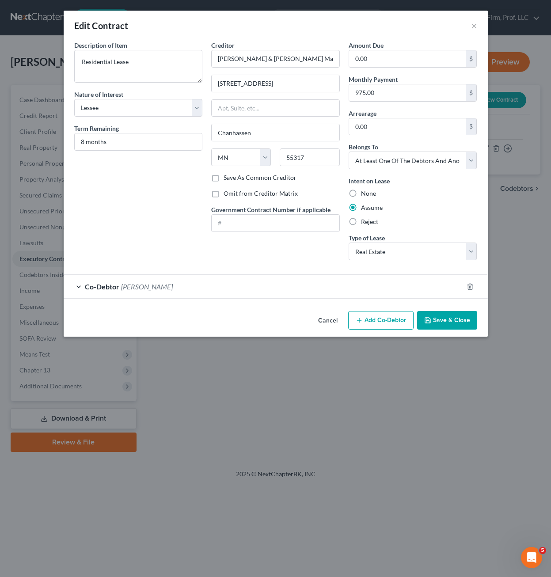
drag, startPoint x: 240, startPoint y: 242, endPoint x: 250, endPoint y: 245, distance: 10.3
click at [240, 241] on div "Creditor * [PERSON_NAME] & [PERSON_NAME] Management, Inc. [STREET_ADDRESS][GEOG…" at bounding box center [275, 154] width 137 height 227
click at [299, 286] on div "Co-Debtor [PERSON_NAME]" at bounding box center [264, 286] width 400 height 23
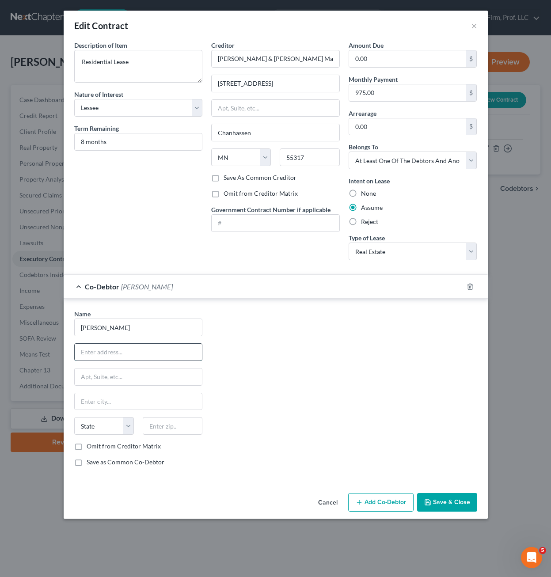
click at [132, 351] on input "text" at bounding box center [139, 352] width 128 height 17
type input "5657 [PERSON_NAME]"
click at [258, 403] on div "Name * [PERSON_NAME] 5657 [PERSON_NAME] State [US_STATE] AK AR AZ CA CO CT DE D…" at bounding box center [276, 391] width 412 height 164
click at [186, 423] on input "text" at bounding box center [173, 426] width 60 height 18
type input "85212"
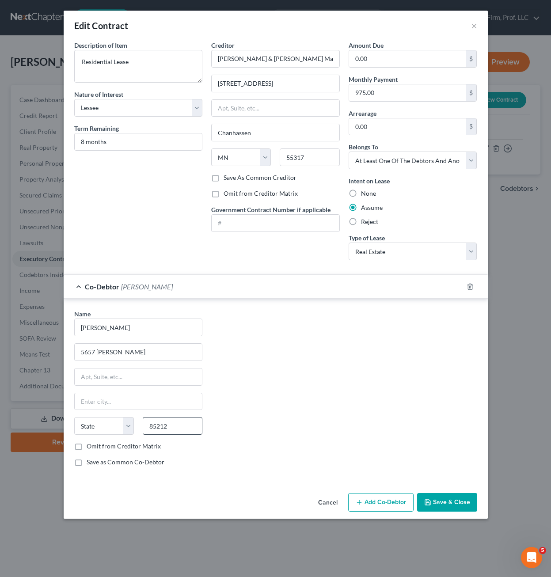
type input "Mesa"
select select "3"
click at [274, 430] on div "Name * [PERSON_NAME] 5657 [PERSON_NAME] [GEOGRAPHIC_DATA] [US_STATE] AK AR AZ C…" at bounding box center [276, 391] width 412 height 164
drag, startPoint x: 445, startPoint y: 522, endPoint x: 444, endPoint y: 514, distance: 8.5
click at [445, 522] on div "Edit Contract × Description of non-residential real property * Description of I…" at bounding box center [275, 288] width 551 height 577
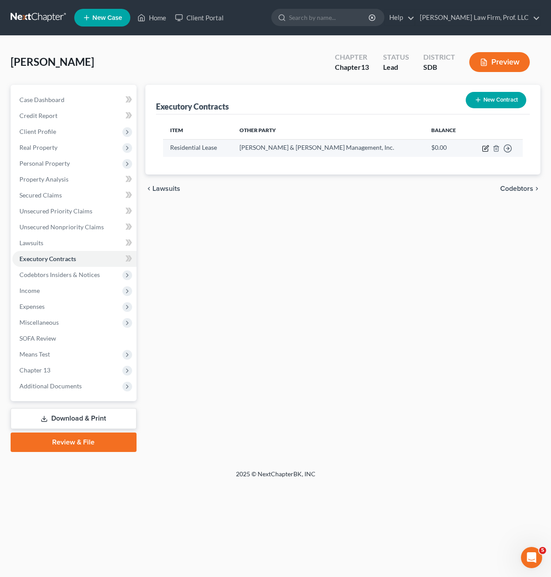
click at [484, 149] on icon "button" at bounding box center [485, 148] width 7 height 7
select select "3"
select select "24"
select select "3"
select select "0"
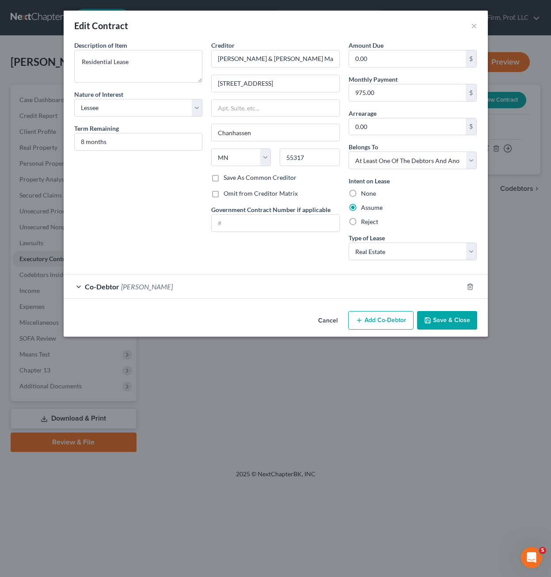
click at [267, 285] on div "Co-Debtor [PERSON_NAME]" at bounding box center [264, 286] width 400 height 23
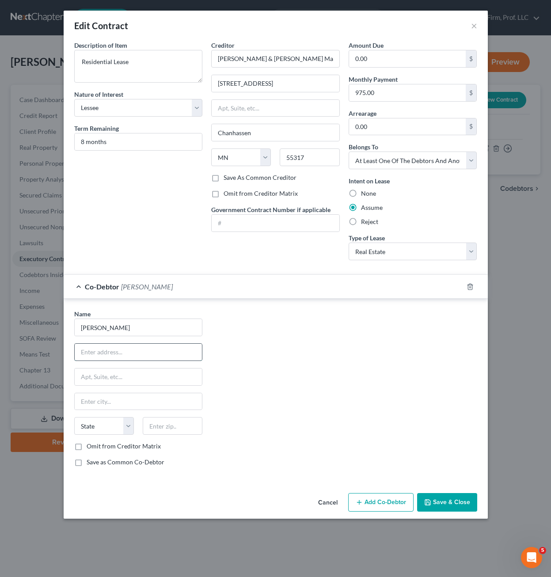
click at [145, 358] on input "text" at bounding box center [139, 352] width 128 height 17
type input "5657 [PERSON_NAME]"
type input "Mesa"
type input "85212"
click at [284, 405] on div "Name * [PERSON_NAME] 5657 [PERSON_NAME] [GEOGRAPHIC_DATA] [US_STATE] AK AR AZ C…" at bounding box center [276, 391] width 412 height 164
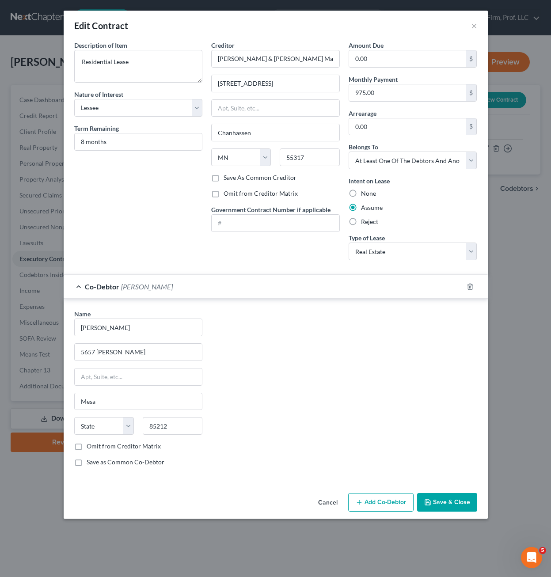
click at [430, 499] on icon "button" at bounding box center [427, 502] width 7 height 7
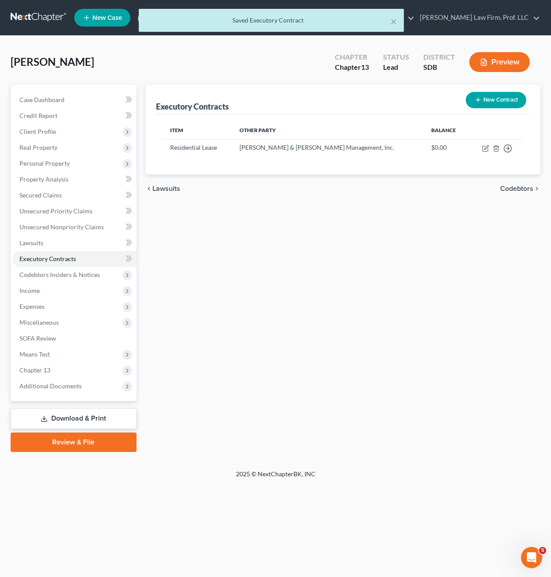
drag, startPoint x: 57, startPoint y: 132, endPoint x: 71, endPoint y: 140, distance: 15.6
click at [58, 132] on span "Client Profile" at bounding box center [74, 132] width 124 height 16
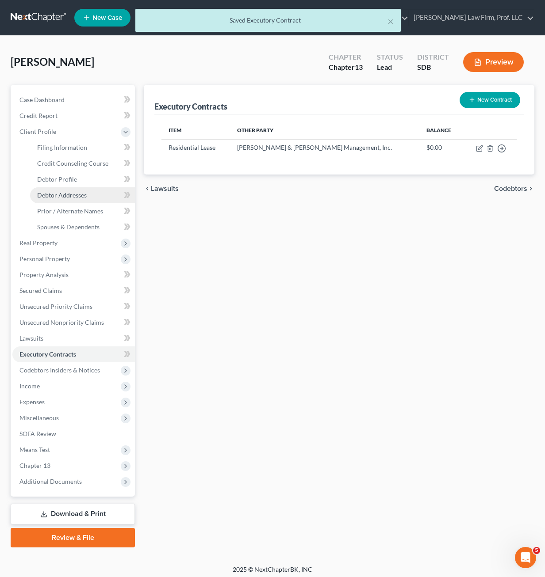
click at [76, 198] on span "Debtor Addresses" at bounding box center [62, 195] width 50 height 8
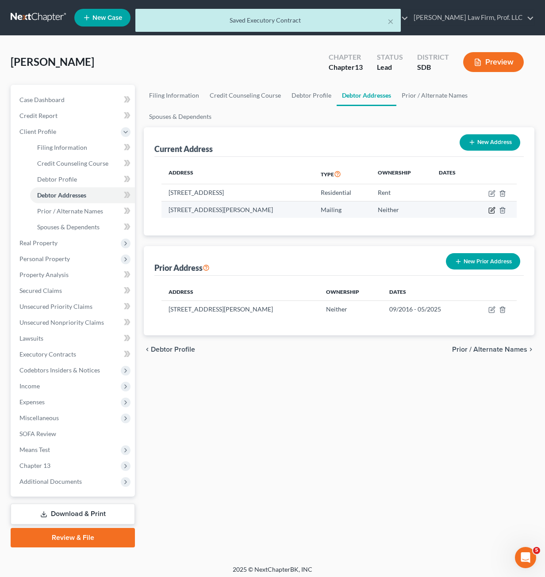
click at [489, 211] on icon "button" at bounding box center [491, 210] width 7 height 7
select select "3"
select select "7"
select select "0"
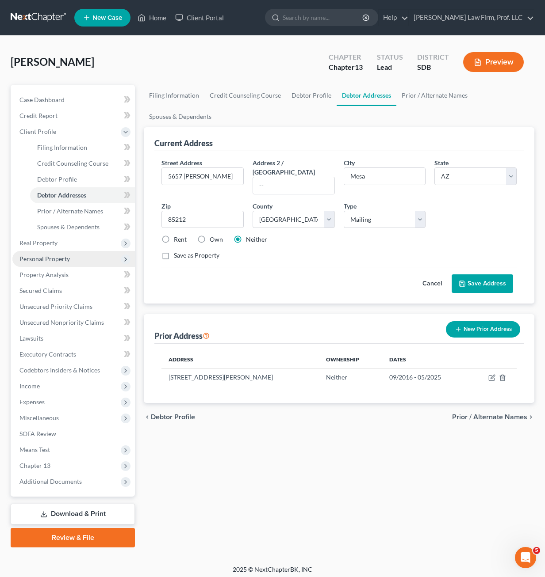
click at [66, 256] on span "Personal Property" at bounding box center [44, 259] width 50 height 8
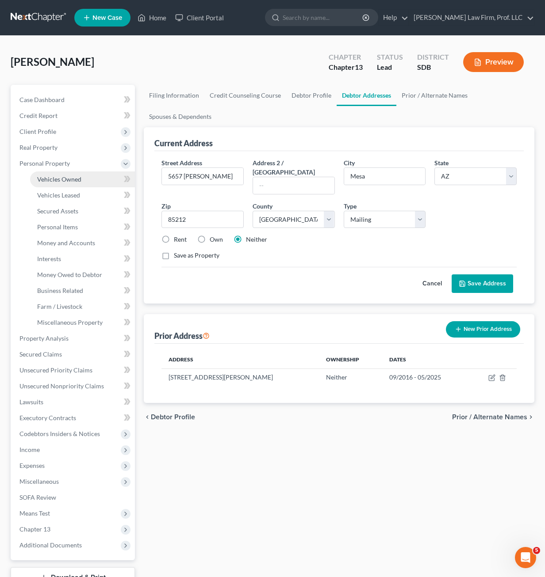
click at [62, 183] on link "Vehicles Owned" at bounding box center [82, 179] width 105 height 16
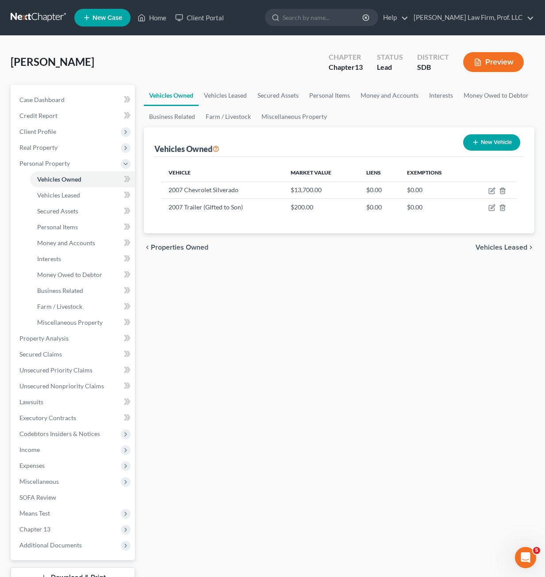
click at [391, 287] on div "Vehicles Owned Vehicles Leased Secured Assets Personal Items Money and Accounts…" at bounding box center [338, 348] width 399 height 526
click at [490, 189] on icon "button" at bounding box center [491, 190] width 7 height 7
select select "0"
select select "19"
select select "2"
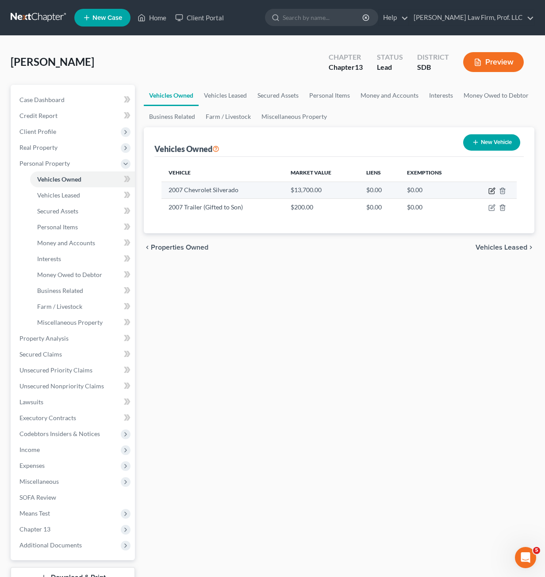
select select "0"
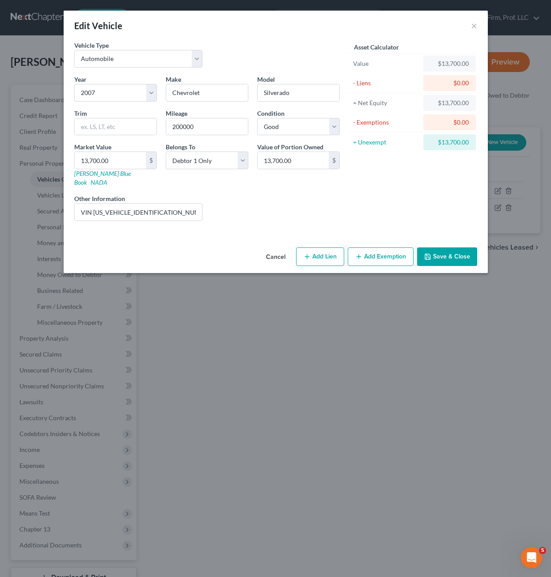
click at [396, 202] on div "Asset Calculator Value $13,700.00 - Liens $0.00 = Net Equity $13,700.00 - Exemp…" at bounding box center [412, 134] width 137 height 187
click at [433, 252] on button "Save & Close" at bounding box center [447, 257] width 60 height 19
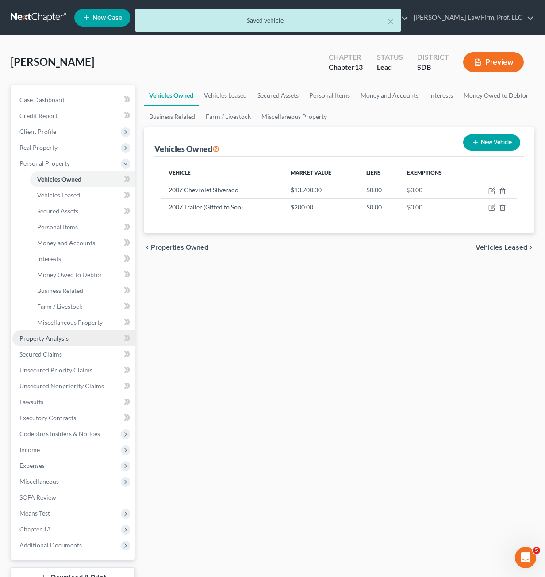
click at [76, 340] on link "Property Analysis" at bounding box center [73, 339] width 122 height 16
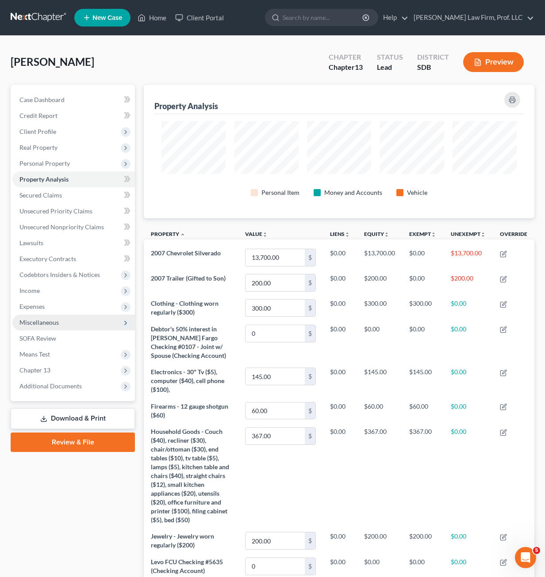
click at [83, 315] on span "Miscellaneous" at bounding box center [73, 323] width 122 height 16
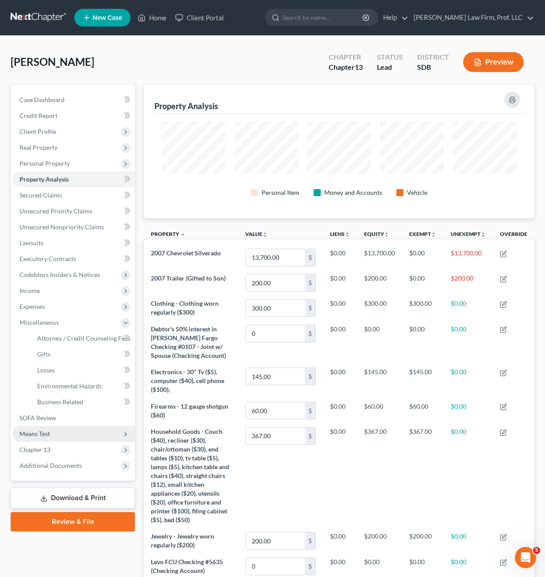
click at [55, 433] on span "Means Test" at bounding box center [73, 434] width 122 height 16
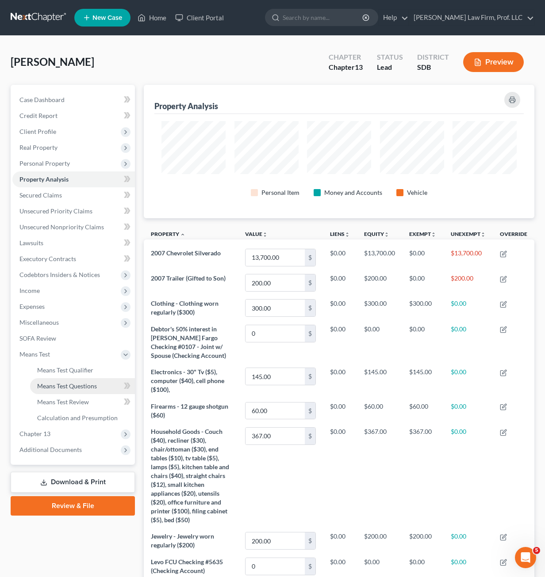
click at [68, 378] on link "Means Test Questions" at bounding box center [82, 386] width 105 height 16
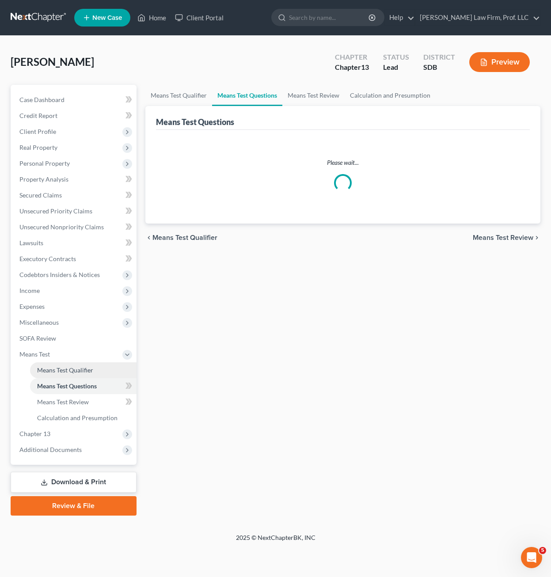
click at [71, 371] on span "Means Test Qualifier" at bounding box center [65, 370] width 56 height 8
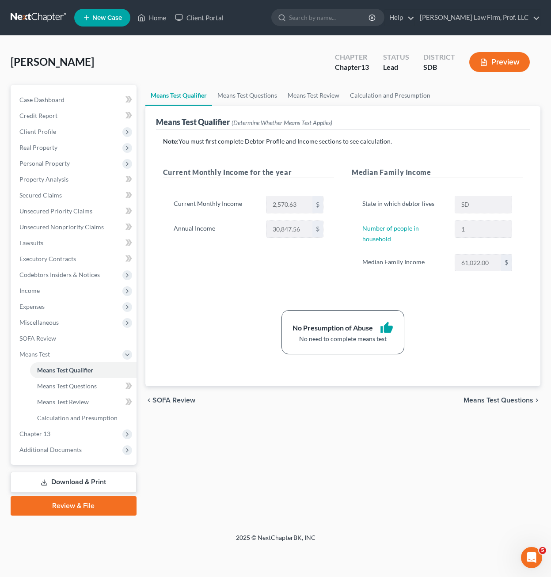
click at [336, 261] on div "Current Monthly Income for the year Current Monthly Income 2,570.63 $ Annual In…" at bounding box center [248, 228] width 189 height 122
click at [196, 434] on div "Means Test Qualifier Means Test Questions Means Test Review Calculation and Pre…" at bounding box center [343, 300] width 404 height 431
drag, startPoint x: 171, startPoint y: 366, endPoint x: 202, endPoint y: 350, distance: 35.4
click at [171, 366] on div "Note: You must first complete Debtor Profile and Income sections to see calcula…" at bounding box center [343, 258] width 374 height 257
drag, startPoint x: 124, startPoint y: 14, endPoint x: 155, endPoint y: 16, distance: 31.0
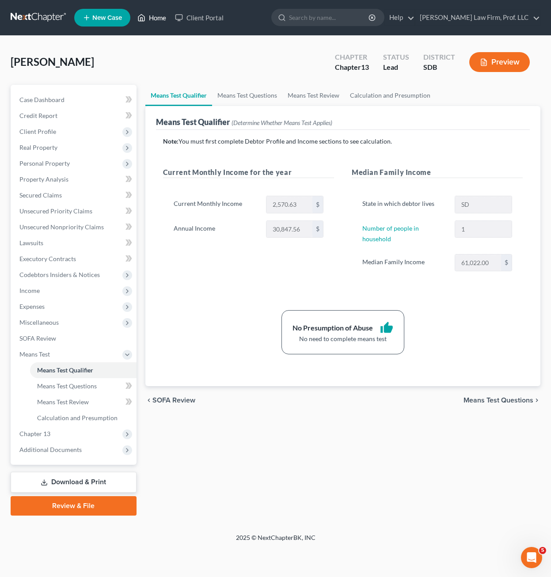
click at [155, 16] on ul "New Case Home Client Portal - No Result - See all results Or Press Enter... Hel…" at bounding box center [307, 17] width 466 height 23
click at [155, 16] on link "Home" at bounding box center [152, 18] width 38 height 16
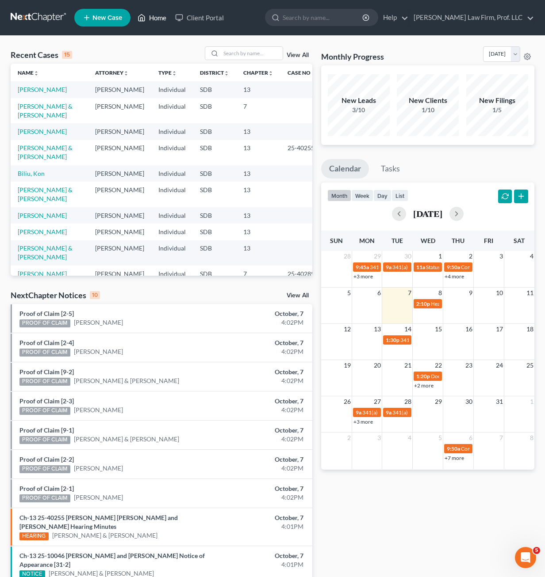
click at [428, 309] on div "5 6 7 8 9 10 11 2:10p Hearing for [PERSON_NAME] Farms, GP" at bounding box center [427, 298] width 213 height 22
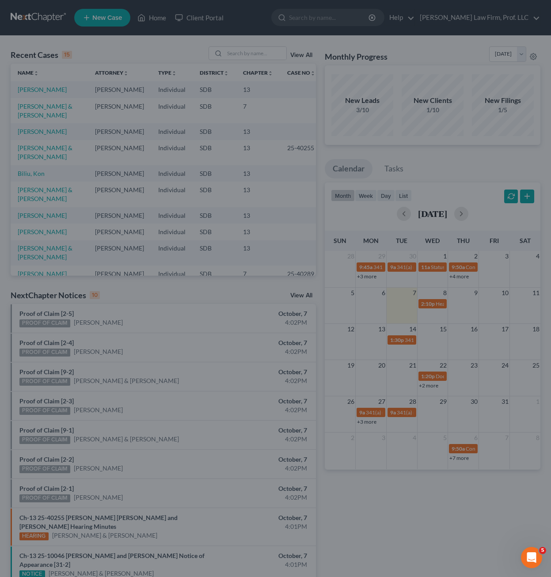
click at [429, 302] on div "New Event × Event Title * Date [DATE] close Date [DATE] Time 12:00 AM chevron_l…" at bounding box center [275, 288] width 551 height 577
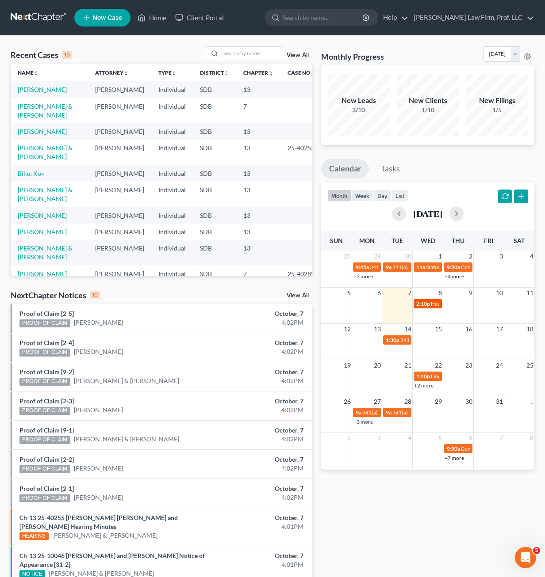
click at [430, 302] on div "2:10p Hearing for [PERSON_NAME] Farms, GP" at bounding box center [427, 304] width 23 height 7
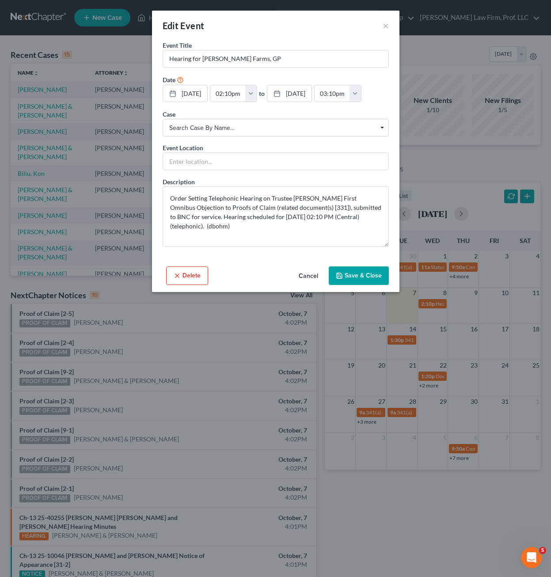
click at [314, 277] on button "Cancel" at bounding box center [309, 276] width 34 height 18
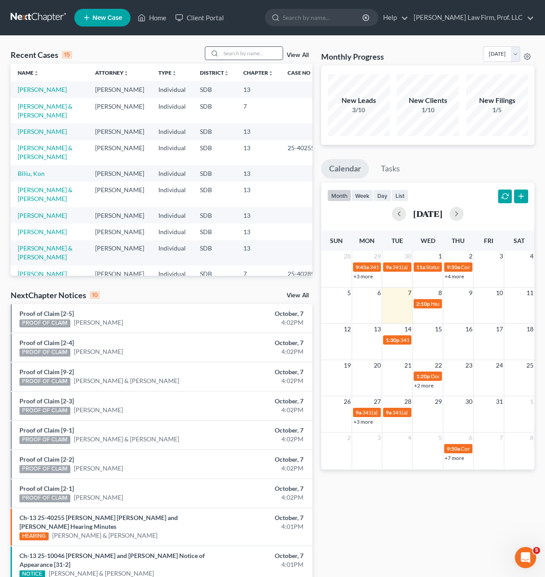
click at [248, 53] on input "search" at bounding box center [252, 53] width 62 height 13
type input "[PERSON_NAME]"
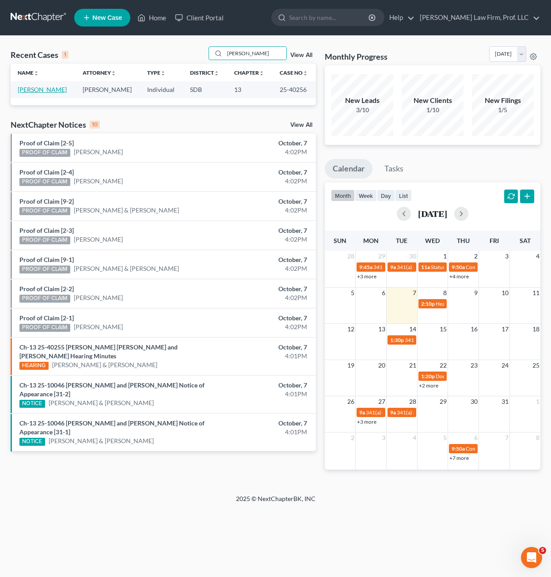
click at [56, 91] on link "[PERSON_NAME]" at bounding box center [42, 90] width 49 height 8
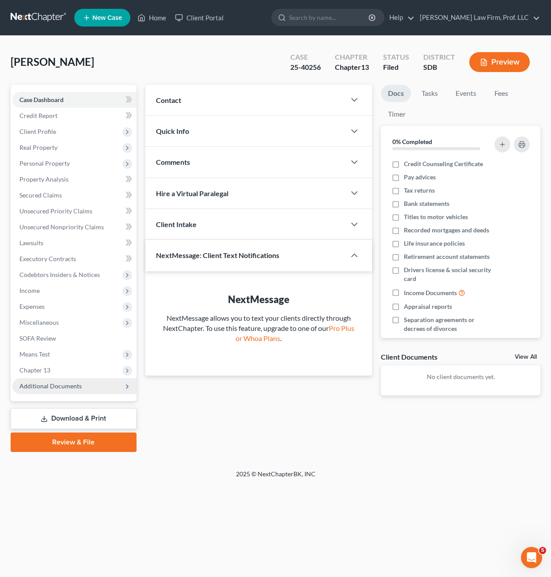
click at [91, 384] on span "Additional Documents" at bounding box center [74, 386] width 124 height 16
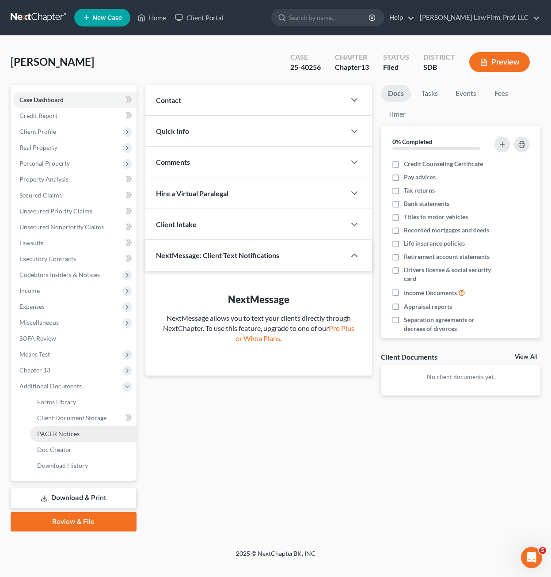
click at [84, 435] on link "PACER Notices" at bounding box center [83, 434] width 107 height 16
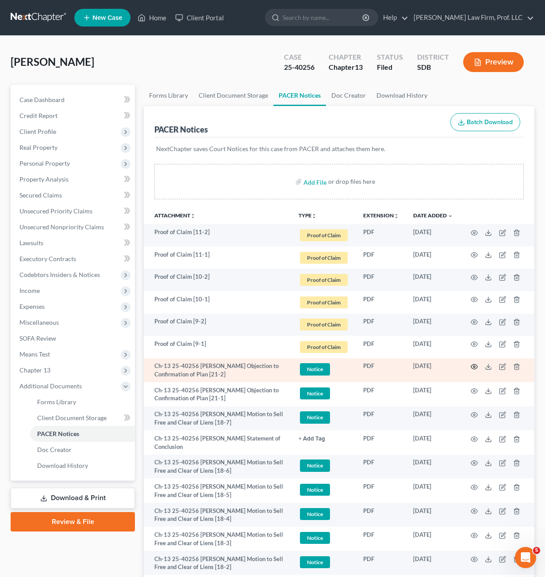
click at [472, 366] on icon "button" at bounding box center [473, 366] width 7 height 7
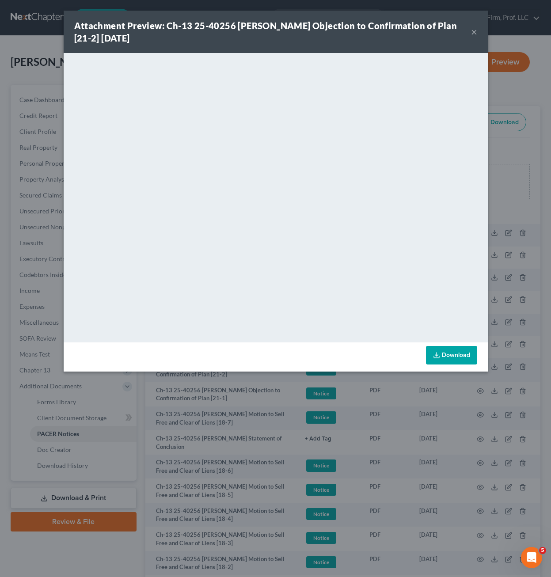
click at [476, 32] on button "×" at bounding box center [474, 32] width 6 height 11
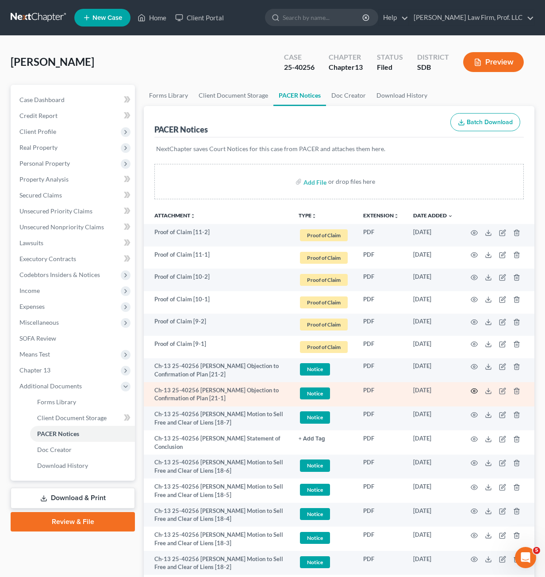
click at [475, 392] on icon "button" at bounding box center [473, 391] width 7 height 7
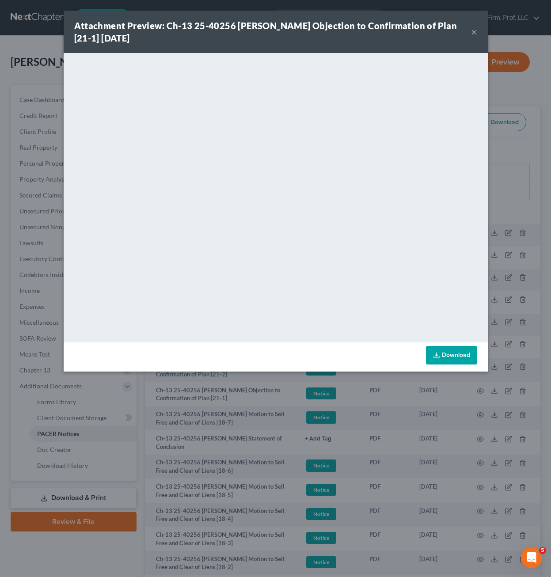
click at [477, 28] on button "×" at bounding box center [474, 32] width 6 height 11
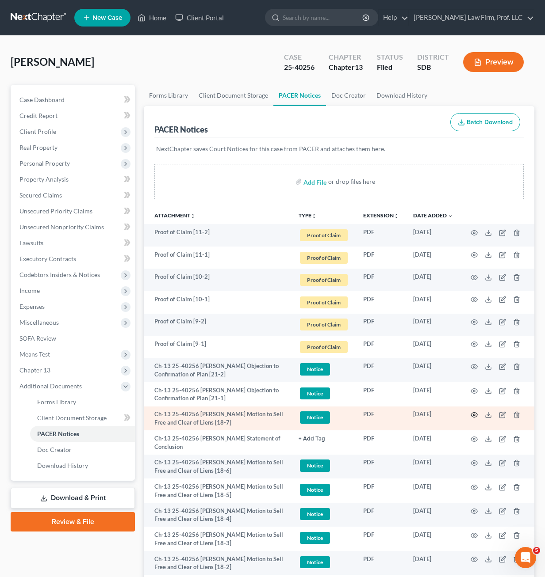
click at [472, 413] on icon "button" at bounding box center [474, 415] width 7 height 5
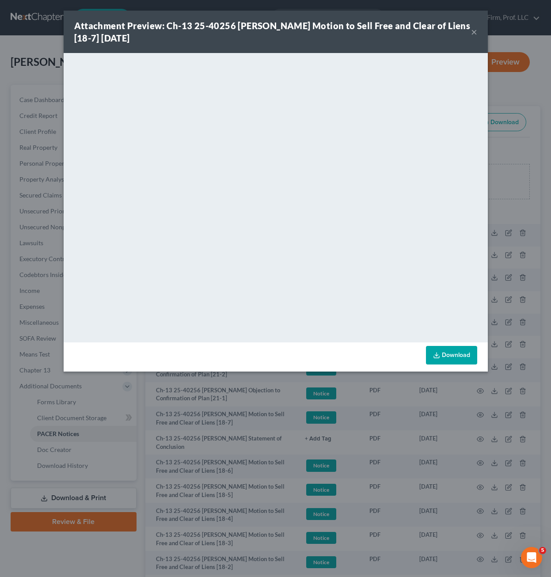
click at [466, 34] on div "Attachment Preview: Ch-13 25-40256 [PERSON_NAME] Motion to Sell Free and Clear …" at bounding box center [272, 31] width 397 height 25
click at [476, 34] on button "×" at bounding box center [474, 32] width 6 height 11
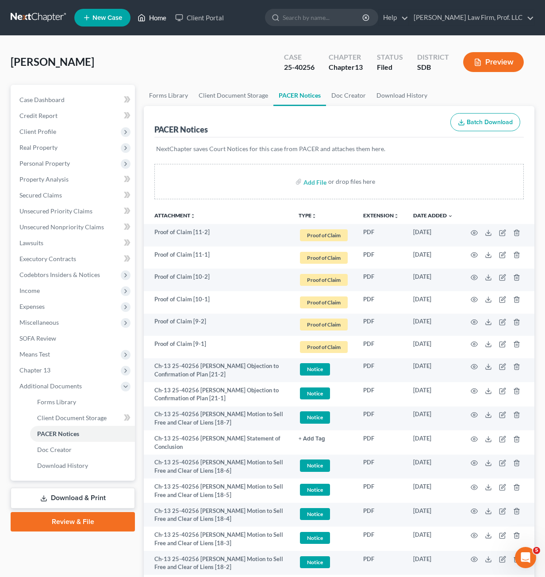
click at [143, 22] on icon at bounding box center [141, 17] width 8 height 11
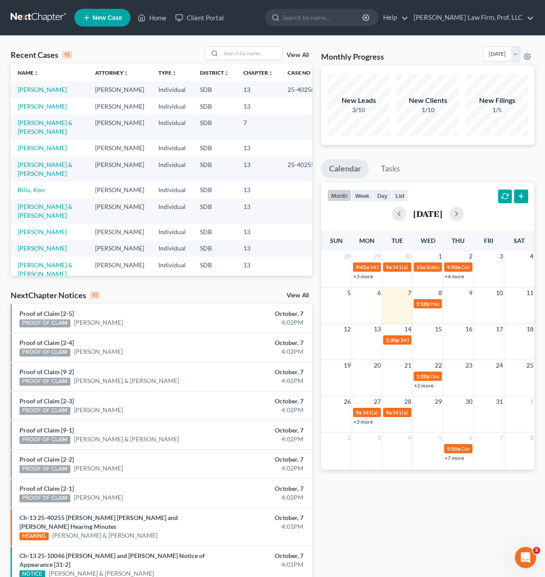
click at [241, 61] on div "Recent Cases 15 View All" at bounding box center [161, 54] width 301 height 17
click at [240, 55] on input "search" at bounding box center [252, 53] width 62 height 13
type input "[PERSON_NAME]"
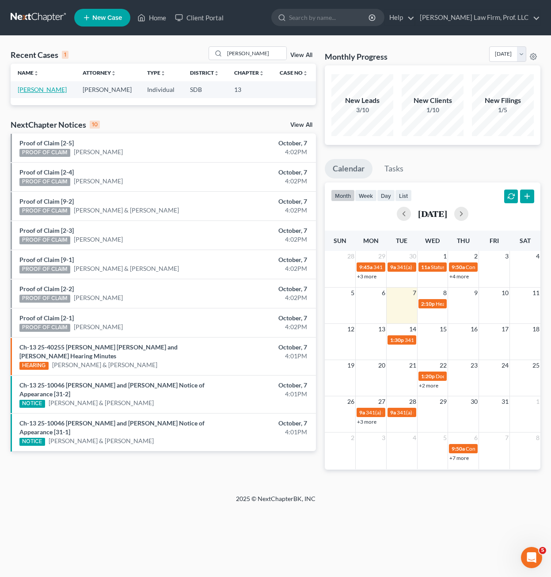
click at [45, 86] on link "[PERSON_NAME]" at bounding box center [42, 90] width 49 height 8
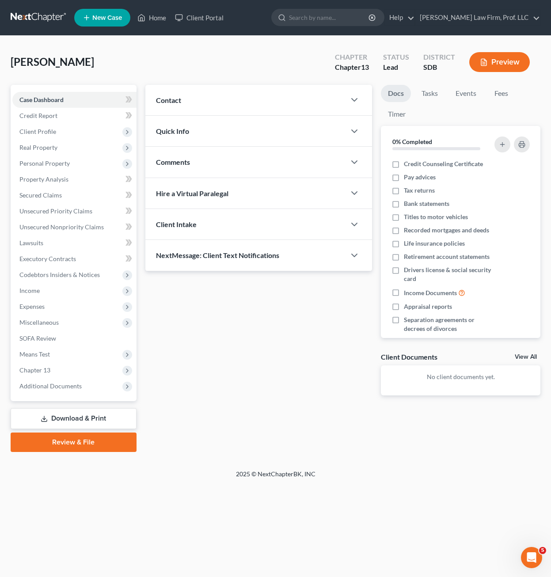
drag, startPoint x: 274, startPoint y: 346, endPoint x: 290, endPoint y: 344, distance: 16.4
click at [275, 343] on div "Updates & News × Contact New Contact Quick Info Status Discharged Discharged & …" at bounding box center [259, 247] width 236 height 325
click at [191, 47] on div "[PERSON_NAME] Upgraded Chapter Chapter 13 Status Lead District SDB Preview" at bounding box center [276, 65] width 530 height 38
click at [146, 22] on link "Home" at bounding box center [152, 18] width 38 height 16
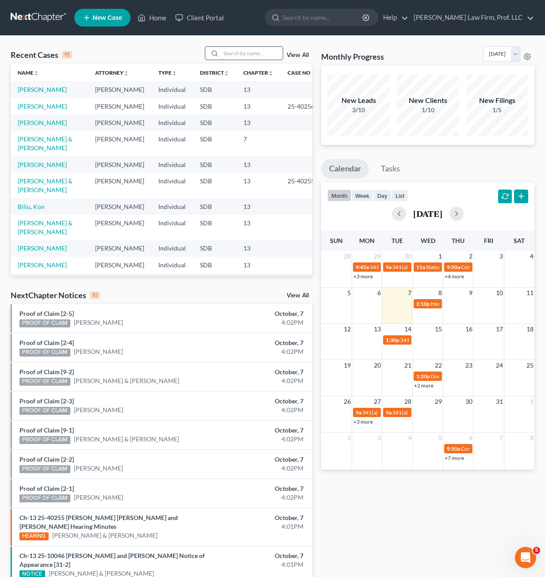
click at [244, 50] on input "search" at bounding box center [252, 53] width 62 height 13
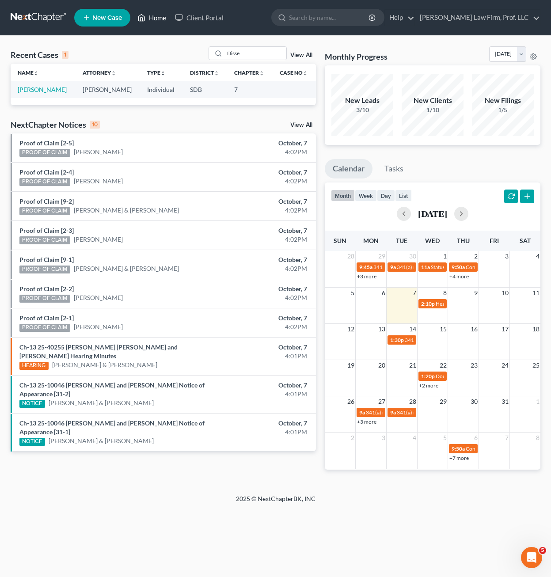
click at [142, 13] on icon at bounding box center [141, 17] width 8 height 11
click at [158, 491] on div "Recent Cases 1 Disse View All Name unfold_more expand_more expand_less Attorney…" at bounding box center [275, 265] width 551 height 459
click at [255, 49] on input "Disse" at bounding box center [256, 53] width 62 height 13
type input "[PERSON_NAME]"
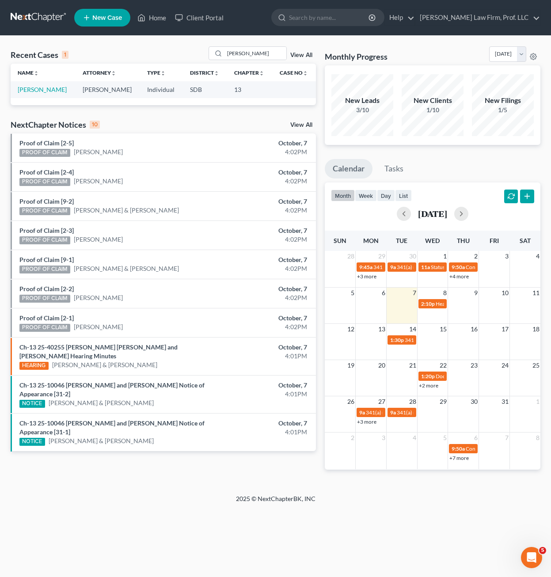
click at [33, 95] on td "[PERSON_NAME]" at bounding box center [43, 89] width 65 height 16
click at [33, 90] on link "[PERSON_NAME]" at bounding box center [42, 90] width 49 height 8
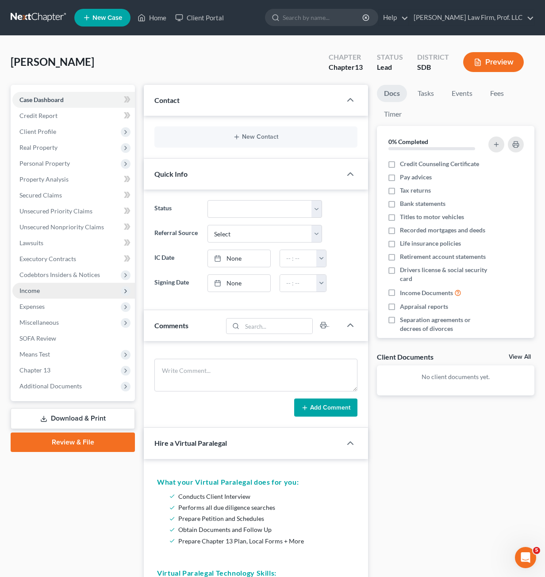
click at [60, 296] on span "Income" at bounding box center [73, 291] width 122 height 16
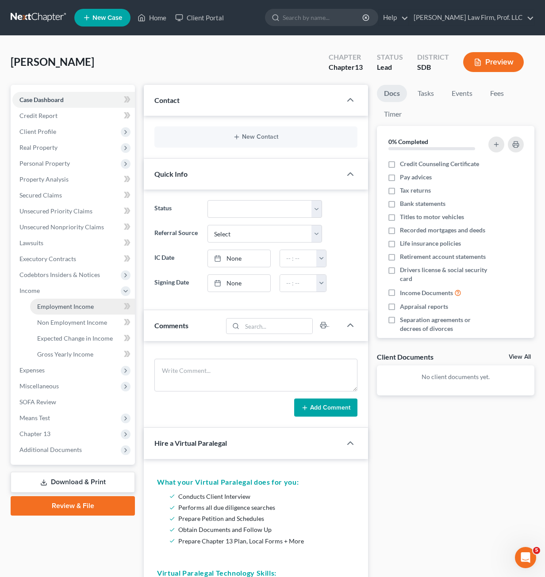
click at [65, 310] on span "Employment Income" at bounding box center [65, 307] width 57 height 8
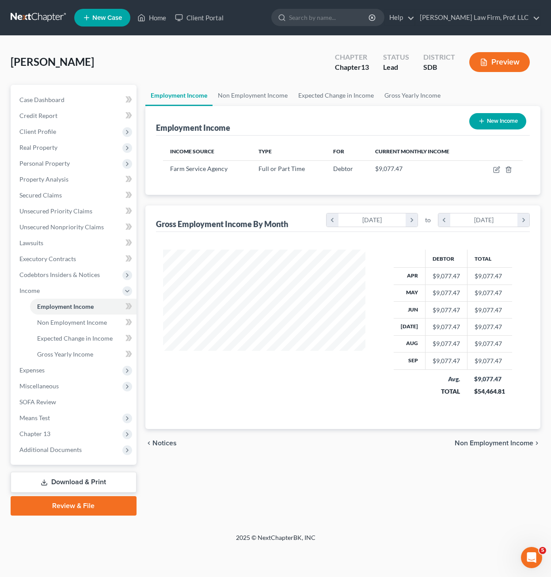
scroll to position [159, 221]
click at [495, 168] on icon "button" at bounding box center [496, 169] width 7 height 7
select select "0"
select select "43"
select select "2"
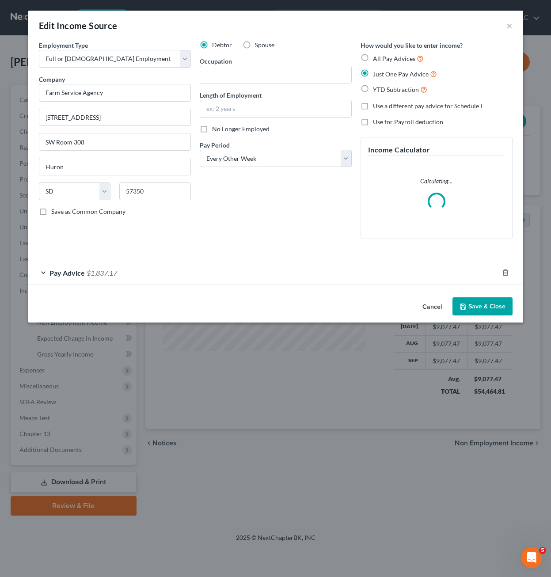
click at [239, 276] on div "Pay Advice $1,837.17" at bounding box center [263, 272] width 470 height 23
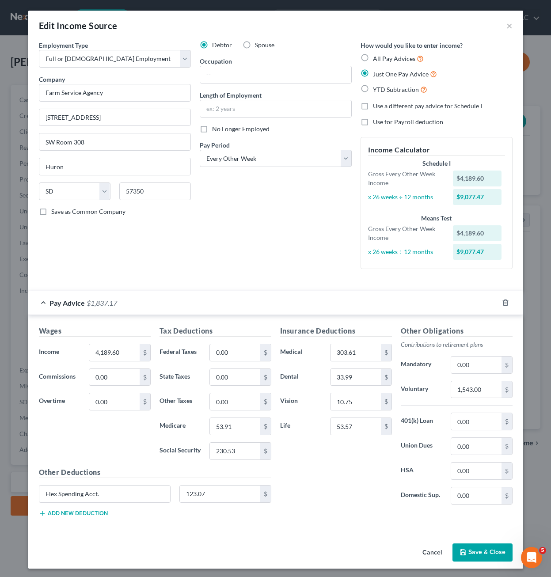
drag, startPoint x: 291, startPoint y: 224, endPoint x: 302, endPoint y: 225, distance: 11.6
click at [292, 224] on div "Debtor Spouse Occupation Length of Employment No Longer Employed Pay Period * S…" at bounding box center [275, 159] width 161 height 236
click at [424, 560] on button "Cancel" at bounding box center [432, 554] width 34 height 18
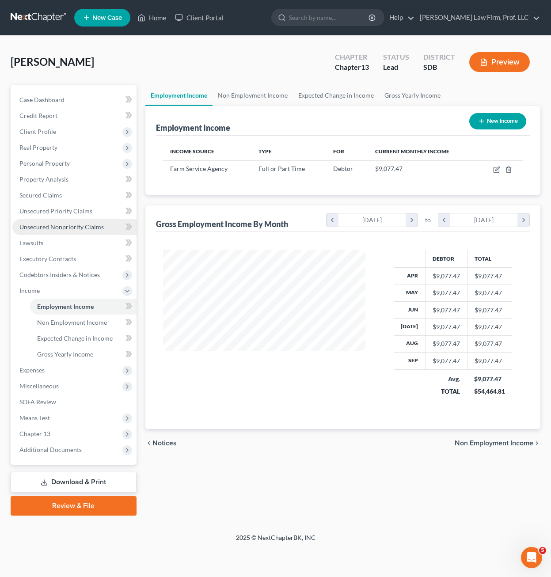
click at [65, 221] on link "Unsecured Nonpriority Claims" at bounding box center [74, 227] width 124 height 16
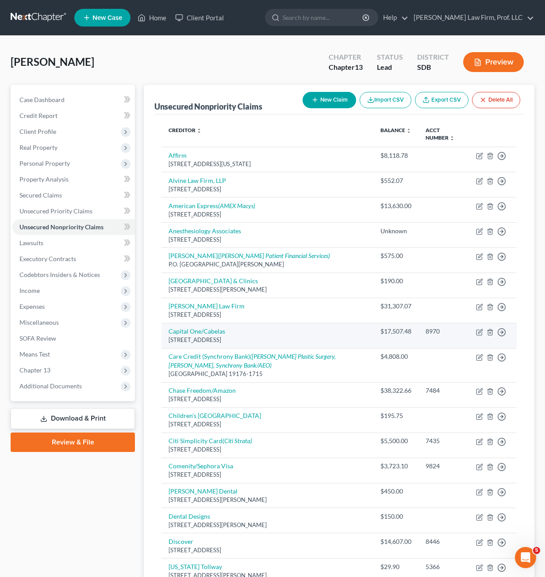
click at [358, 332] on td "Capital One/Cabelas [STREET_ADDRESS]" at bounding box center [267, 335] width 212 height 25
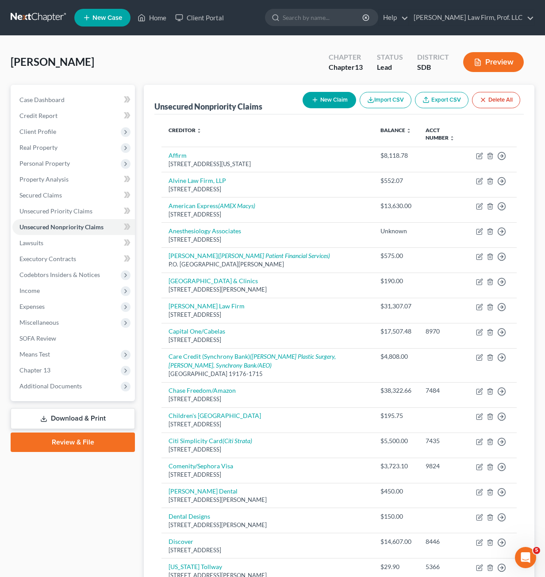
click at [324, 100] on button "New Claim" at bounding box center [328, 100] width 53 height 16
select select "0"
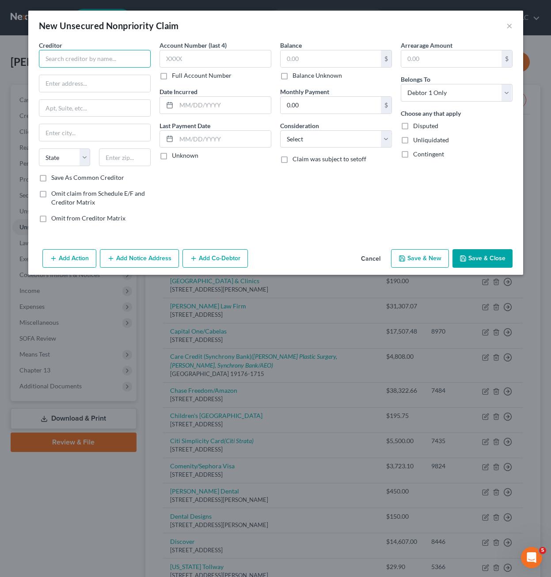
click at [121, 53] on input "text" at bounding box center [95, 59] width 112 height 18
click at [102, 76] on div "Accounts Management Inc." at bounding box center [92, 74] width 92 height 9
type input "Accounts Management Inc."
type input "PO Box 1843"
type input "[GEOGRAPHIC_DATA]"
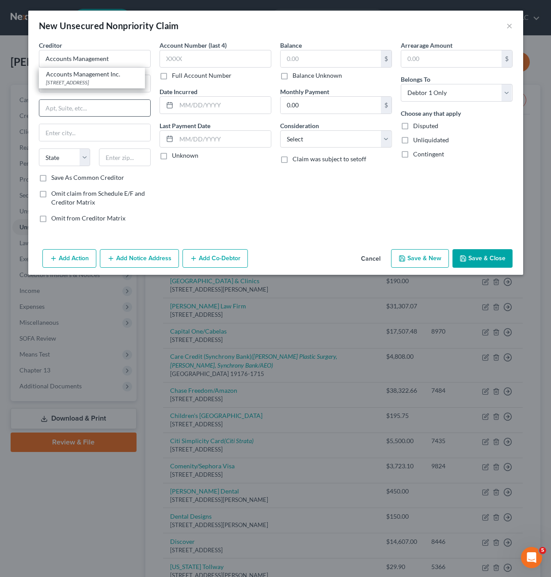
select select "43"
type input "57101"
click at [240, 211] on div "Account Number (last 4) Full Account Number Date Incurred Last Payment Date Unk…" at bounding box center [215, 135] width 121 height 189
click at [400, 232] on div "Creditor * Accounts Management Inc. PO Box 1843 [GEOGRAPHIC_DATA] [US_STATE] AK…" at bounding box center [275, 143] width 495 height 205
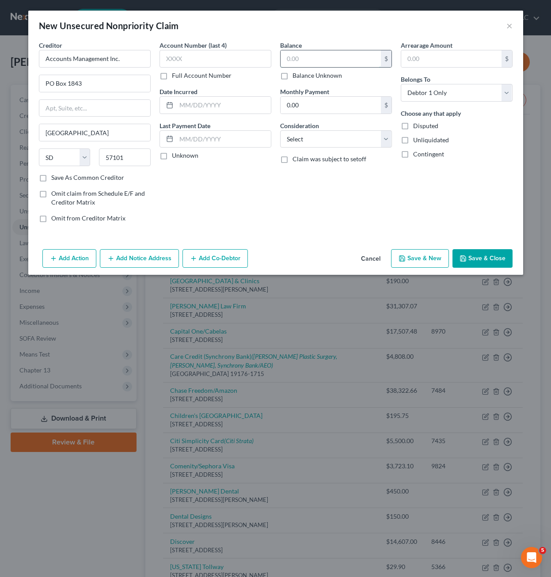
click at [310, 64] on input "text" at bounding box center [331, 58] width 100 height 17
type input "35"
click at [319, 133] on select "Select Cable / Satellite Services Collection Agency Credit Card Debt Debt Couns…" at bounding box center [336, 139] width 112 height 18
select select "9"
click at [280, 130] on select "Select Cable / Satellite Services Collection Agency Credit Card Debt Debt Couns…" at bounding box center [336, 139] width 112 height 18
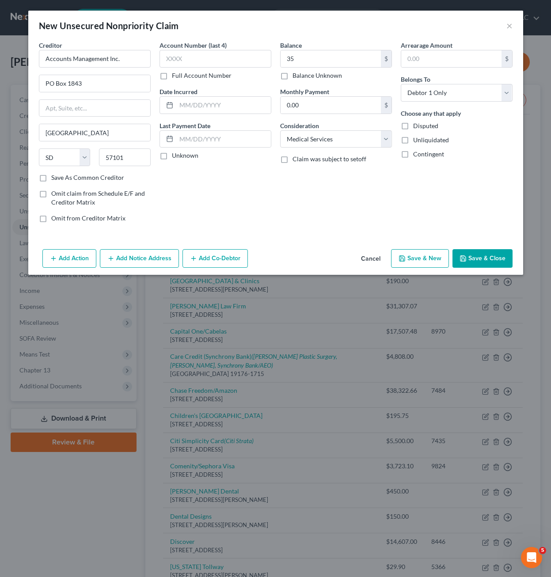
click at [146, 259] on button "Add Notice Address" at bounding box center [139, 258] width 79 height 19
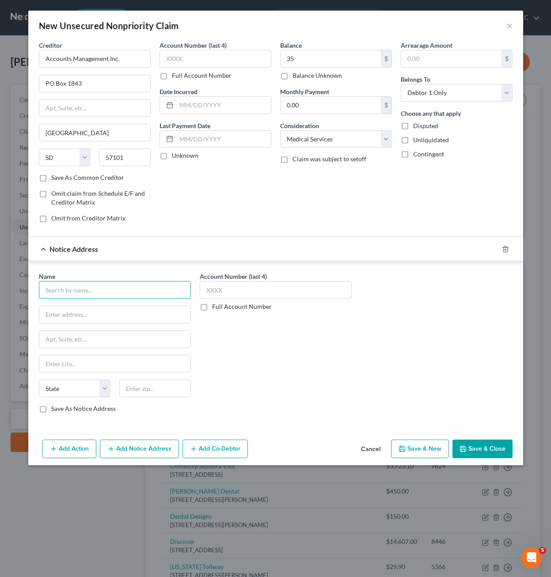
click at [142, 291] on input "text" at bounding box center [115, 290] width 152 height 18
type input "A"
click at [423, 314] on div "Name * State [US_STATE] AK AR AZ CA CO CT DE DC [GEOGRAPHIC_DATA] [GEOGRAPHIC_D…" at bounding box center [275, 346] width 483 height 149
click at [107, 301] on div "Name * State [US_STATE] AK AR AZ CA CO CT DE DC [GEOGRAPHIC_DATA] [GEOGRAPHIC_D…" at bounding box center [115, 342] width 152 height 141
click at [107, 294] on input "text" at bounding box center [115, 290] width 152 height 18
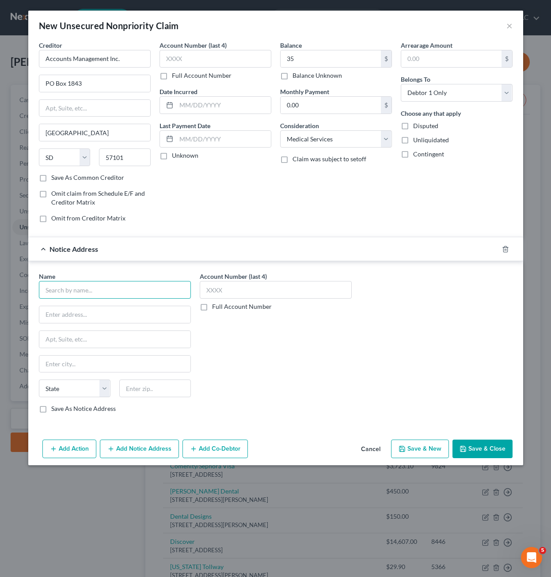
click at [150, 292] on input "text" at bounding box center [115, 290] width 152 height 18
type input "Access Health [PERSON_NAME]"
type input "[STREET_ADDRESS]"
type input "57301"
type input "[PERSON_NAME]"
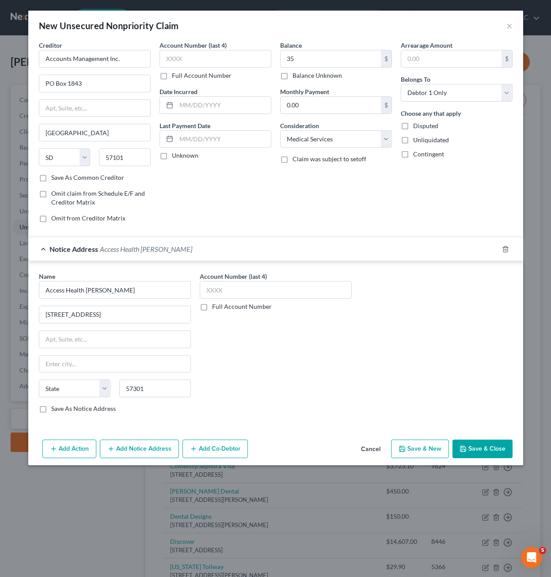
select select "43"
click at [302, 356] on div "Account Number (last 4) Full Account Number" at bounding box center [275, 346] width 161 height 149
drag, startPoint x: 497, startPoint y: 441, endPoint x: 495, endPoint y: 454, distance: 13.4
click at [497, 442] on button "Save & Close" at bounding box center [483, 449] width 60 height 19
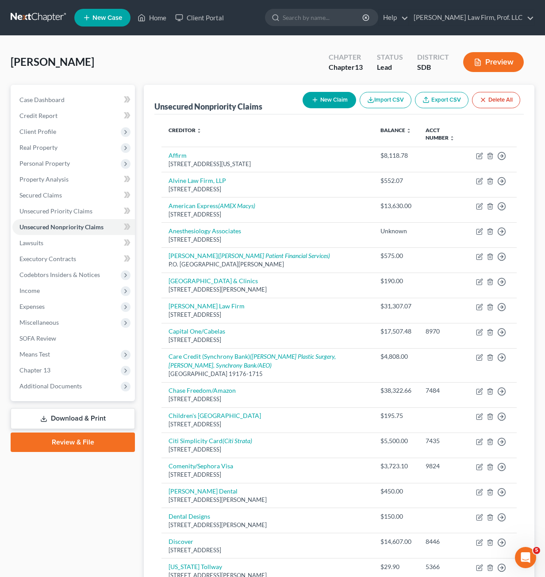
click at [243, 89] on div "Unsecured Nonpriority Claims New Claim Import CSV Export CSV Delete All" at bounding box center [338, 100] width 369 height 30
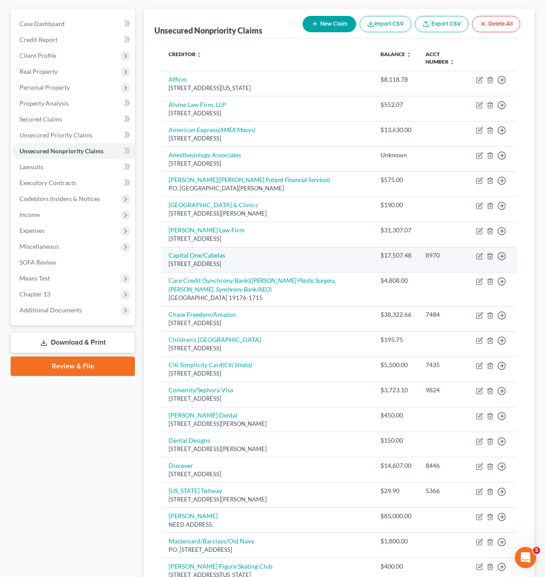
scroll to position [177, 0]
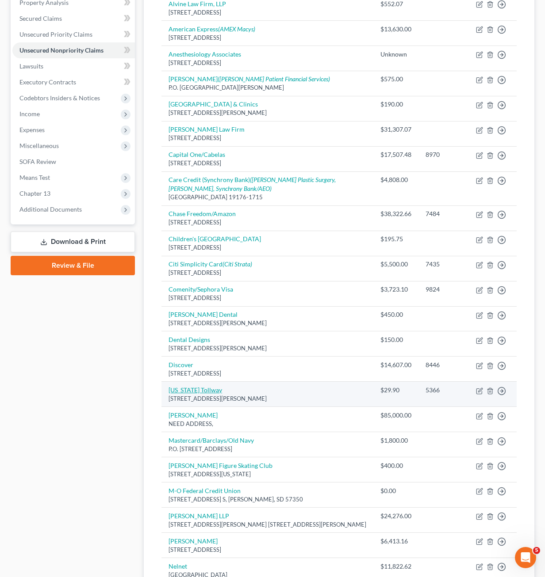
click at [190, 392] on link "[US_STATE] Tollway" at bounding box center [194, 390] width 53 height 8
select select "14"
select select "0"
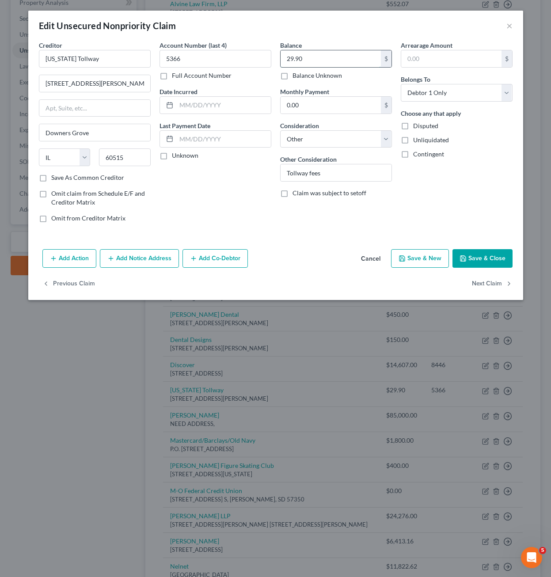
click at [308, 61] on input "29.90" at bounding box center [331, 58] width 100 height 17
type input "269.00"
click at [340, 243] on div "Creditor * [US_STATE] Tollway [GEOGRAPHIC_DATA][PERSON_NAME] [GEOGRAPHIC_DATA] …" at bounding box center [275, 143] width 495 height 205
click at [479, 258] on button "Save & Close" at bounding box center [483, 258] width 60 height 19
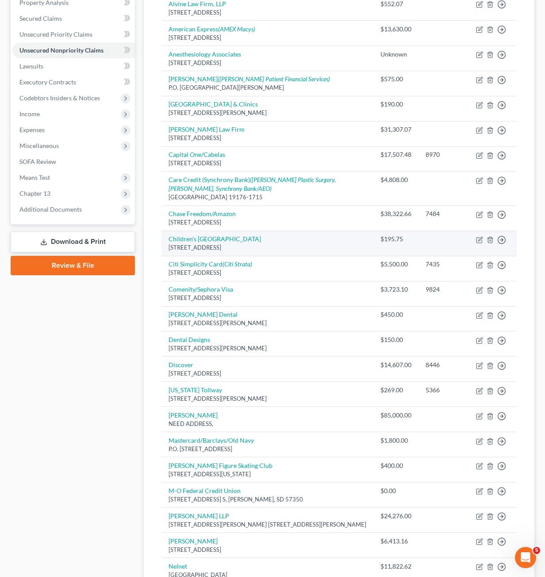
click at [388, 246] on td "$195.75" at bounding box center [395, 243] width 45 height 25
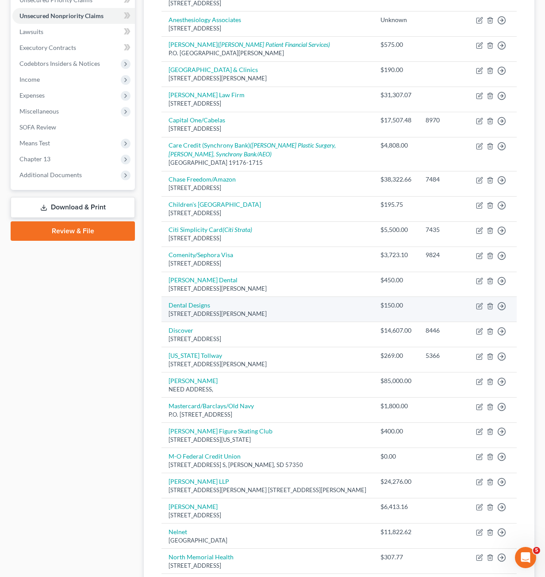
scroll to position [265, 0]
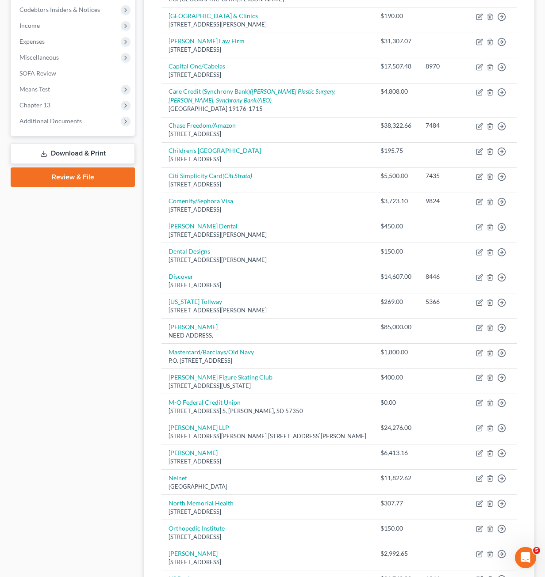
click at [90, 287] on div "Case Dashboard Payments Invoices Payments Payments Credit Report Client Profile" at bounding box center [72, 251] width 133 height 863
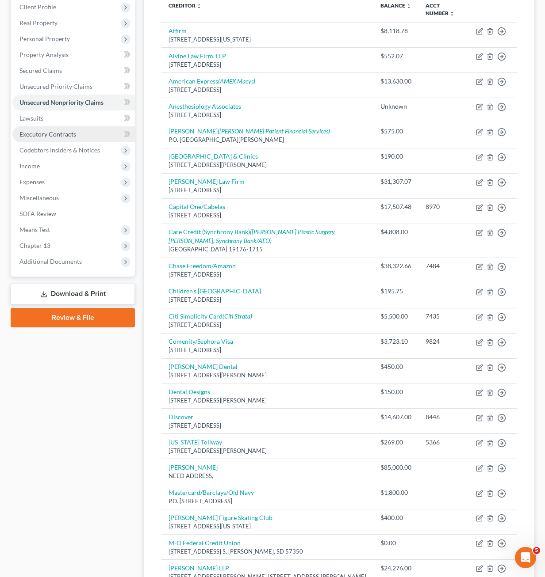
scroll to position [44, 0]
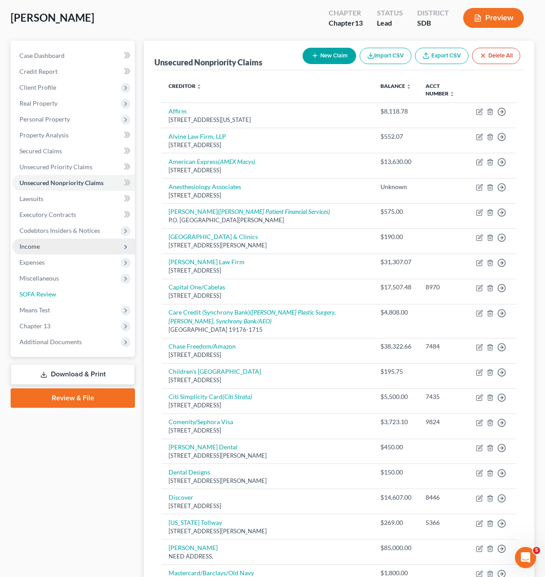
click at [69, 297] on link "SOFA Review" at bounding box center [73, 294] width 122 height 16
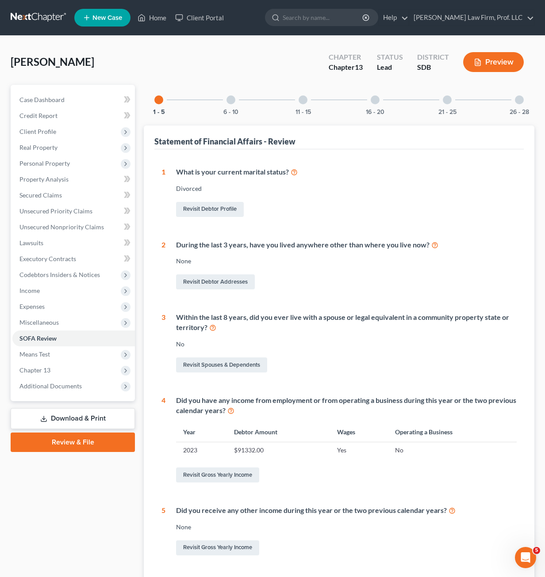
click at [232, 99] on div at bounding box center [230, 99] width 9 height 9
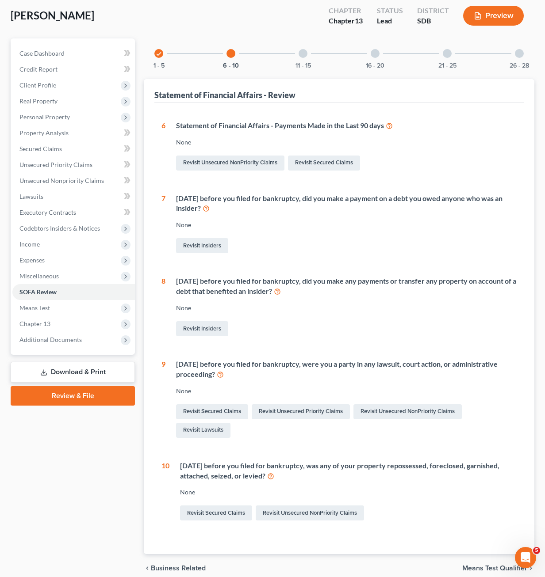
scroll to position [85, 0]
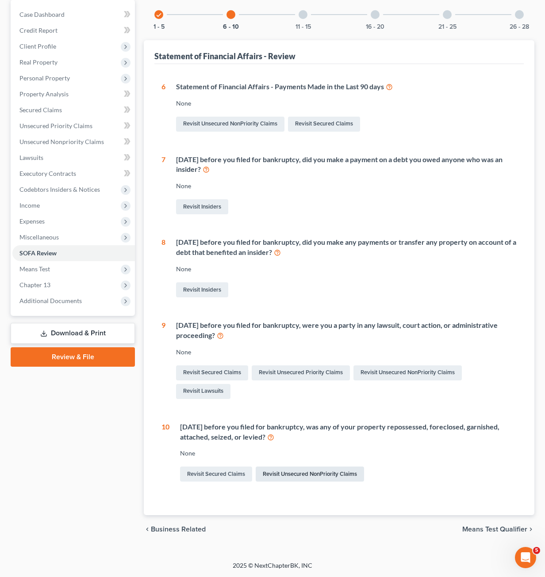
click at [279, 476] on link "Revisit Unsecured NonPriority Claims" at bounding box center [309, 474] width 108 height 15
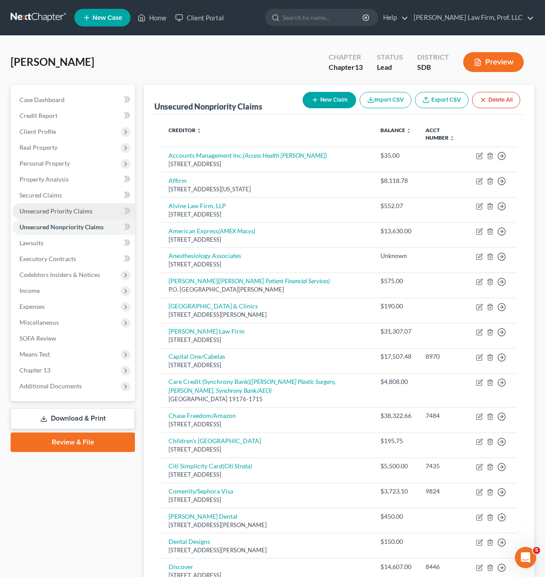
click at [67, 212] on span "Unsecured Priority Claims" at bounding box center [55, 211] width 73 height 8
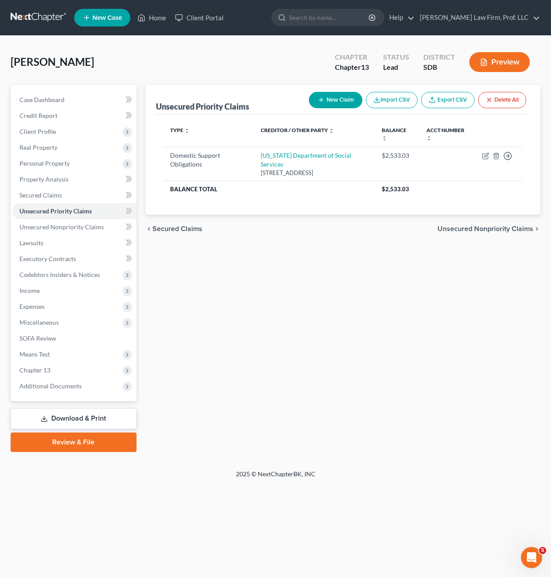
click at [331, 100] on button "New Claim" at bounding box center [335, 100] width 53 height 16
select select "0"
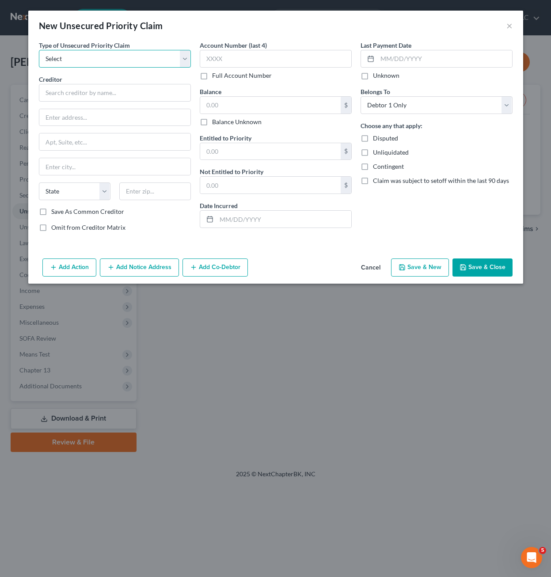
click at [124, 60] on select "Select Taxes & Other Government Units Domestic Support Obligations Extensions o…" at bounding box center [115, 59] width 152 height 18
select select "0"
click at [39, 50] on select "Select Taxes & Other Government Units Domestic Support Obligations Extensions o…" at bounding box center [115, 59] width 152 height 18
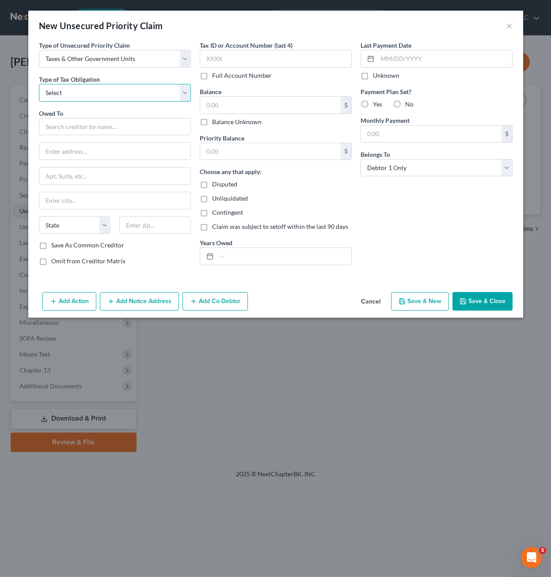
click at [111, 91] on select "Select Federal City State Franchise Tax Board Other" at bounding box center [115, 93] width 152 height 18
select select "0"
click at [39, 84] on select "Select Federal City State Franchise Tax Board Other" at bounding box center [115, 93] width 152 height 18
click at [89, 132] on input "text" at bounding box center [115, 127] width 152 height 18
click at [333, 249] on input "text" at bounding box center [284, 256] width 135 height 17
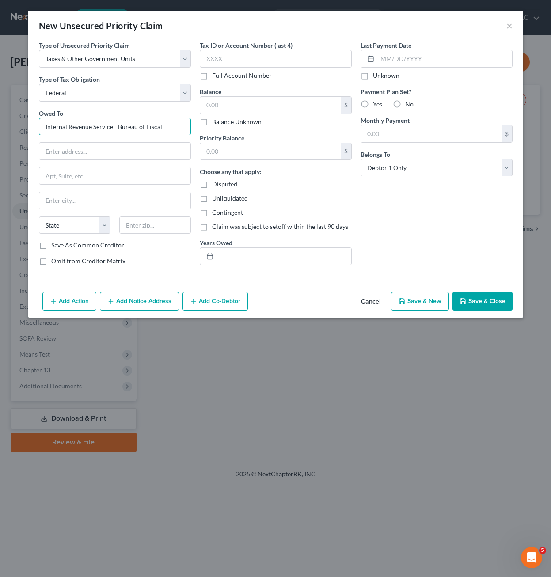
click at [176, 120] on input "Internal Revenue Service - Bureau of Fiscal" at bounding box center [115, 127] width 152 height 18
click at [143, 126] on input "Internal Revenue Service - Bureau of Fiscal Service" at bounding box center [115, 127] width 152 height 18
type input "Internal Revenue Service - Bureau of the Fiscal Service"
click at [388, 217] on div "Last Payment Date Unknown Payment Plan Set? Yes No Monthly Payment $ Belongs To…" at bounding box center [436, 157] width 161 height 232
click at [103, 161] on div "Owed To * Internal Revenue Service - Bureau of the Fiscal Service State [US_STA…" at bounding box center [115, 175] width 152 height 133
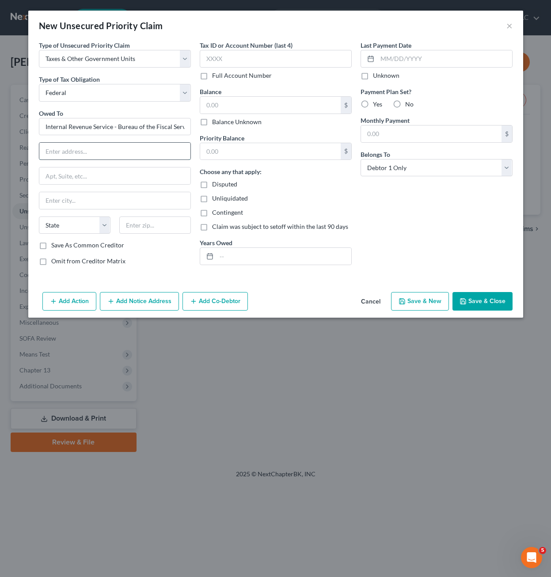
click at [102, 156] on input "text" at bounding box center [114, 151] width 151 height 17
type input "PO Box 1686"
click at [380, 219] on div "Last Payment Date Unknown Payment Plan Set? Yes No Monthly Payment $ Belongs To…" at bounding box center [436, 157] width 161 height 232
click at [176, 227] on input "text" at bounding box center [155, 226] width 72 height 18
type input "35201"
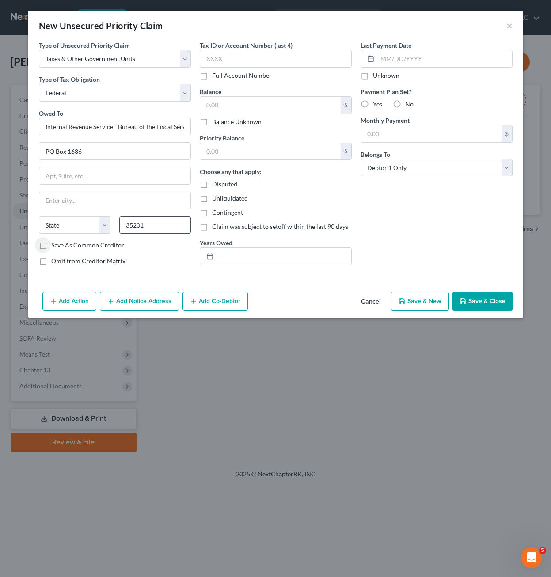
type input "[GEOGRAPHIC_DATA]"
select select "0"
click at [348, 219] on div "Choose any that apply: Disputed Unliquidated Contingent Claim was subject to se…" at bounding box center [276, 199] width 152 height 64
click at [222, 57] on input "text" at bounding box center [276, 59] width 152 height 18
type input "2212"
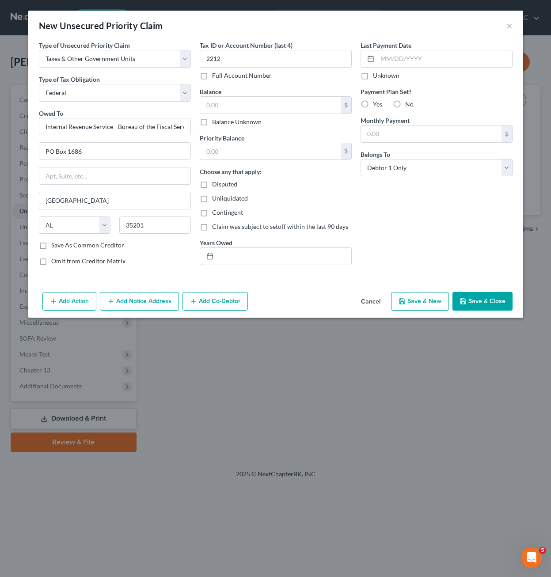
click at [405, 105] on label "No" at bounding box center [409, 104] width 8 height 9
click at [409, 105] on input "No" at bounding box center [412, 103] width 6 height 6
radio input "true"
click at [273, 97] on input "text" at bounding box center [270, 105] width 141 height 17
click at [413, 209] on div "Last Payment Date Unknown Payment Plan Set? Yes No Monthly Payment $ Belongs To…" at bounding box center [436, 157] width 161 height 232
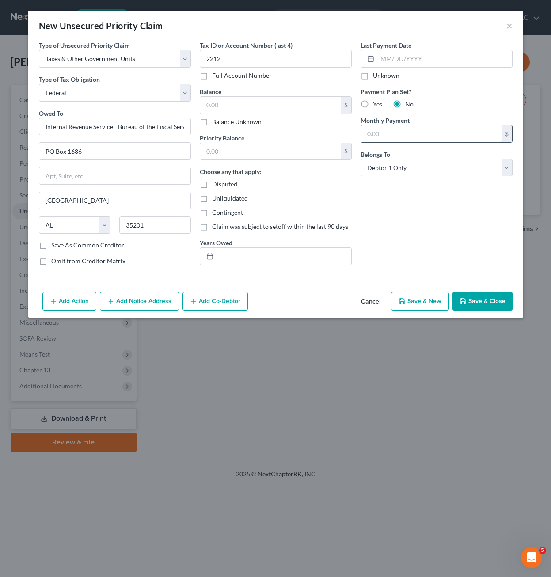
drag, startPoint x: 406, startPoint y: 138, endPoint x: 408, endPoint y: 133, distance: 5.0
click at [407, 138] on input "text" at bounding box center [431, 134] width 141 height 17
click at [431, 58] on input "text" at bounding box center [444, 58] width 135 height 17
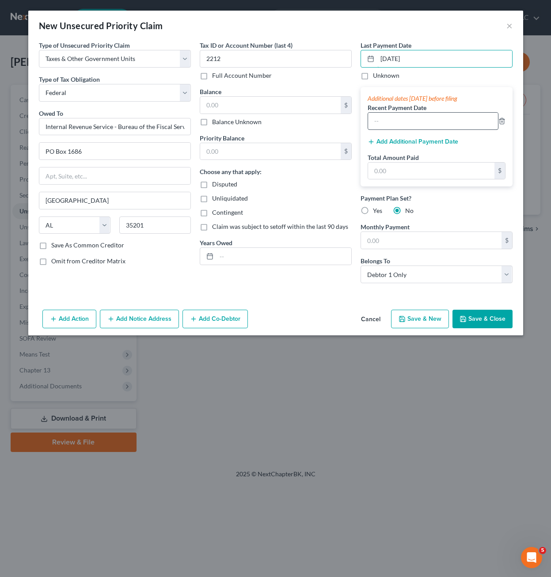
type input "[DATE]"
click at [404, 125] on input "text" at bounding box center [433, 121] width 130 height 17
type input "280.92"
click at [403, 144] on button "Add Additional Payment Date" at bounding box center [413, 141] width 91 height 7
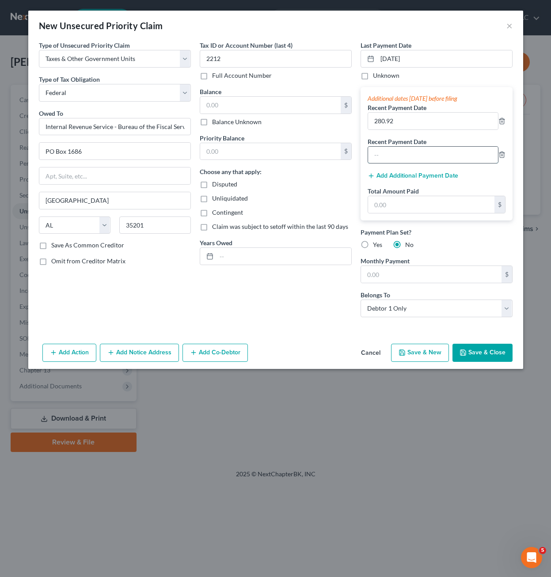
click at [424, 160] on input "text" at bounding box center [433, 155] width 130 height 17
click at [426, 53] on input "[DATE]" at bounding box center [444, 58] width 135 height 17
drag, startPoint x: 421, startPoint y: 57, endPoint x: 367, endPoint y: 64, distance: 54.8
click at [367, 64] on div "[DATE]" at bounding box center [437, 59] width 152 height 18
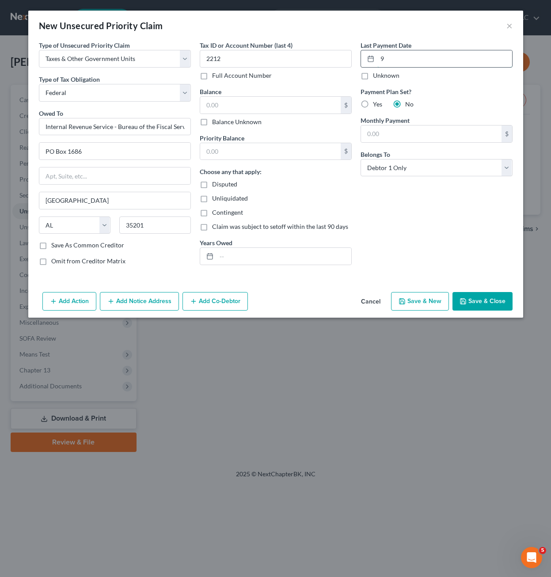
type input "[DATE]"
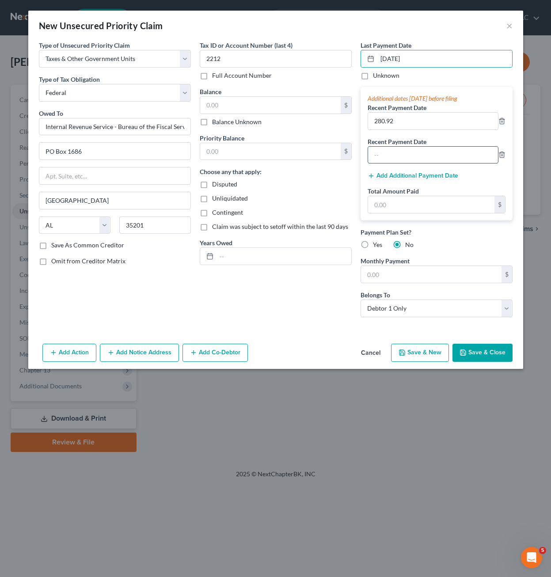
click at [438, 150] on input "text" at bounding box center [433, 155] width 130 height 17
type input "280.92"
drag, startPoint x: 305, startPoint y: 302, endPoint x: 311, endPoint y: 288, distance: 15.8
click at [305, 303] on div "Tax ID or Account Number (last 4) 2212 Full Account Number Balance $ Balance Un…" at bounding box center [275, 183] width 161 height 284
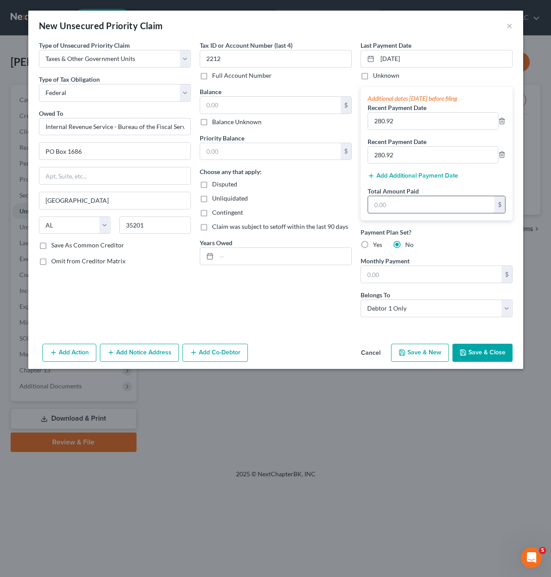
click at [392, 207] on input "text" at bounding box center [431, 204] width 126 height 17
type input "561.84"
click at [291, 300] on div "Tax ID or Account Number (last 4) 2212 Full Account Number Balance $ Balance Un…" at bounding box center [275, 183] width 161 height 284
drag, startPoint x: 314, startPoint y: 272, endPoint x: 323, endPoint y: 277, distance: 10.1
click at [315, 271] on div "Tax ID or Account Number (last 4) 2212 Full Account Number Balance $ Balance Un…" at bounding box center [275, 183] width 161 height 284
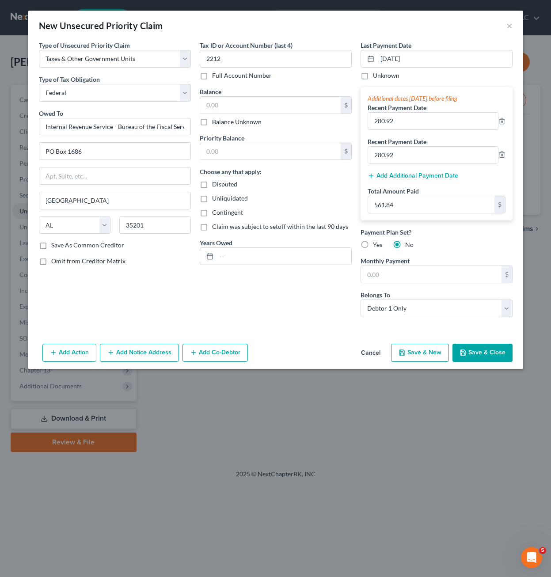
click at [462, 350] on icon "button" at bounding box center [463, 352] width 7 height 7
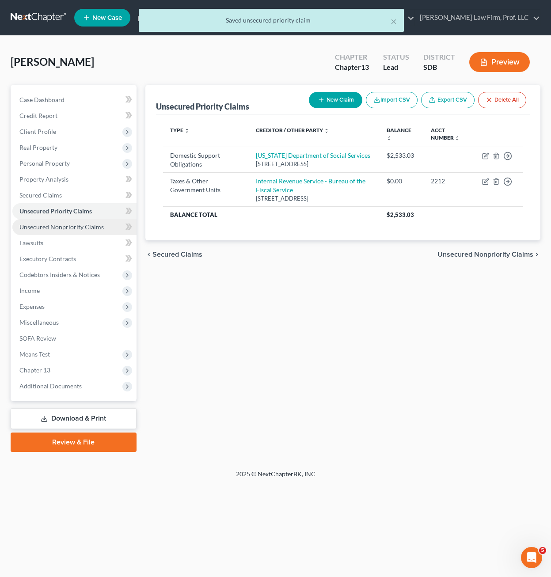
click at [53, 230] on span "Unsecured Nonpriority Claims" at bounding box center [61, 227] width 84 height 8
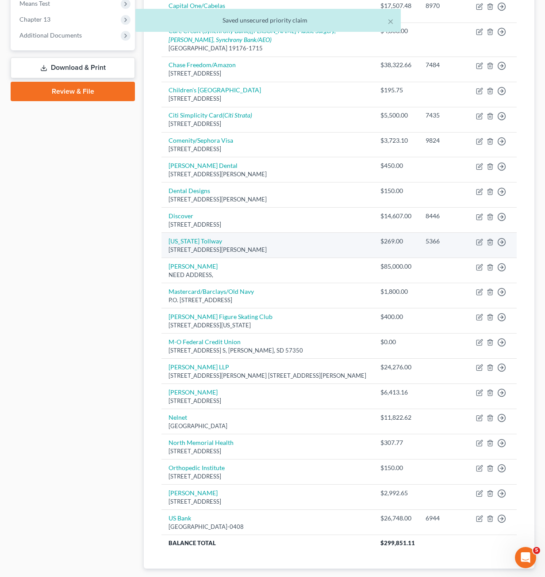
scroll to position [354, 0]
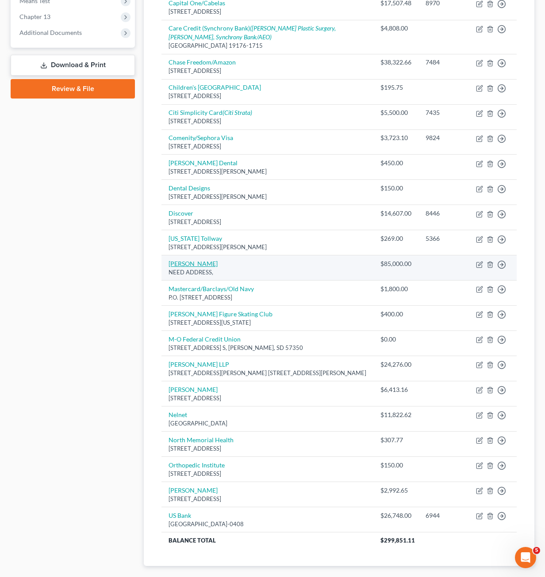
click at [181, 263] on link "[PERSON_NAME]" at bounding box center [192, 264] width 49 height 8
select select "0"
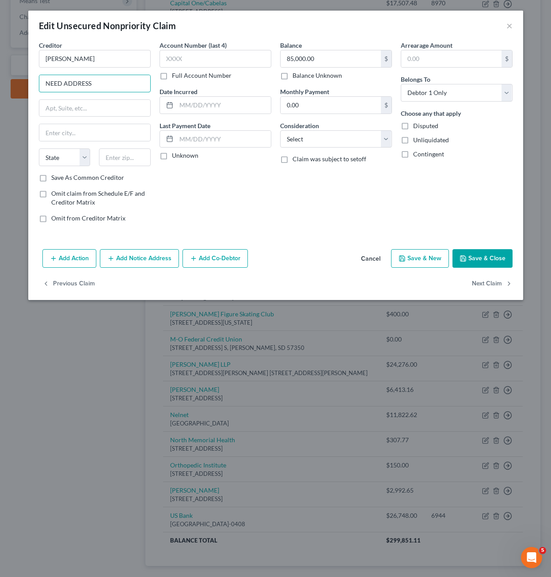
drag, startPoint x: 120, startPoint y: 86, endPoint x: 0, endPoint y: 91, distance: 119.9
click at [6, 92] on div "Edit Unsecured Nonpriority Claim × Creditor * [PERSON_NAME] NEED ADDRESS State …" at bounding box center [275, 288] width 551 height 577
type input "300 [PERSON_NAME]"
type input "57301"
type input "[PERSON_NAME]"
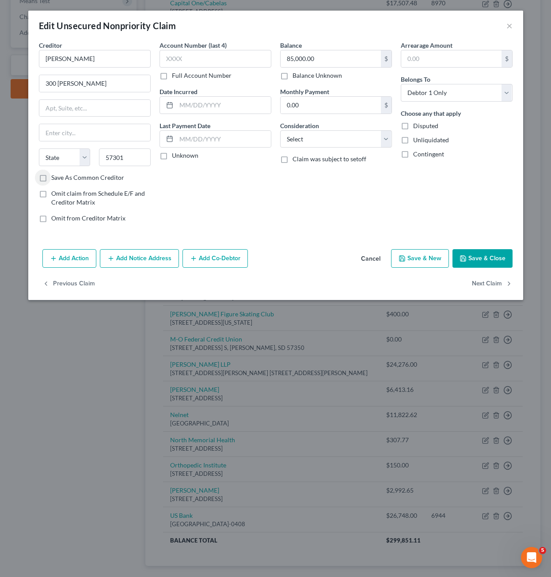
select select "43"
click at [478, 257] on button "Save & Close" at bounding box center [483, 258] width 60 height 19
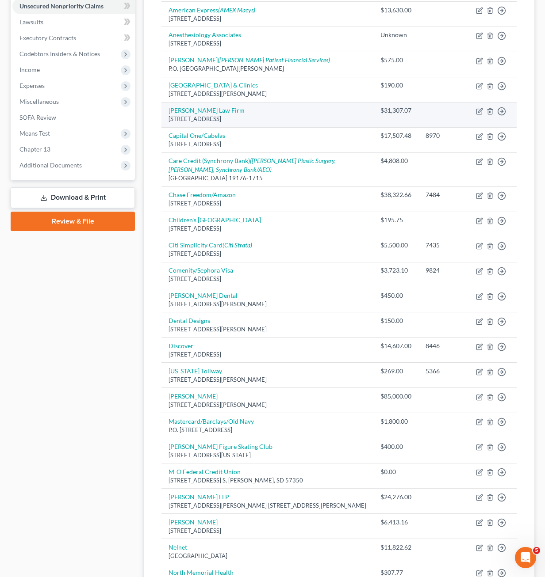
click at [281, 115] on div "[STREET_ADDRESS]" at bounding box center [267, 119] width 198 height 8
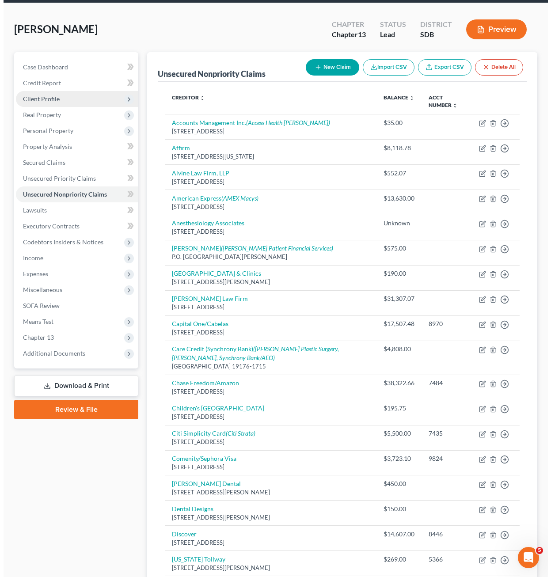
scroll to position [0, 0]
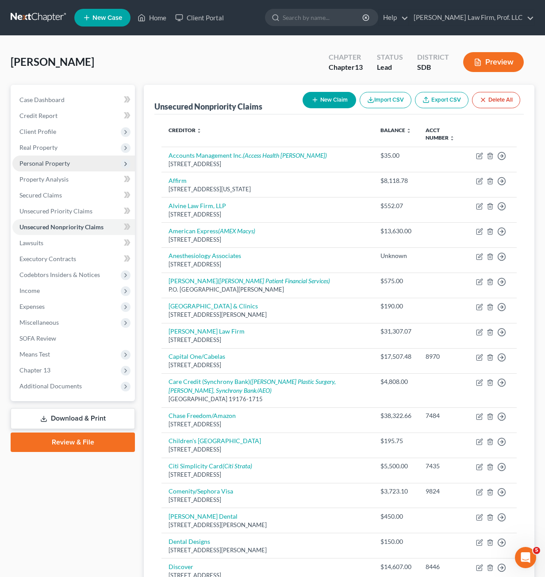
click at [63, 163] on span "Personal Property" at bounding box center [44, 164] width 50 height 8
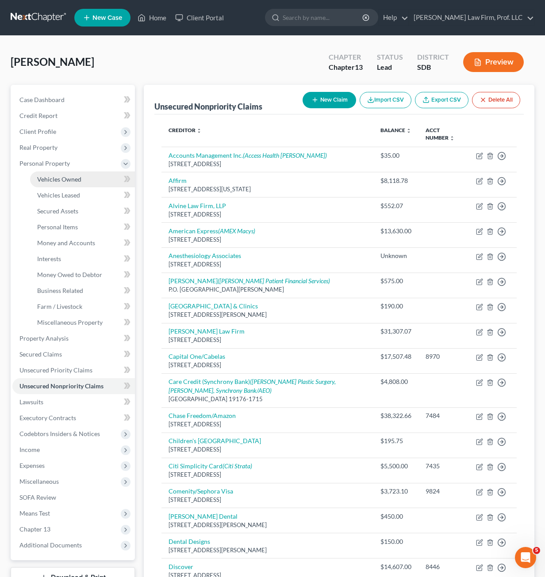
click at [77, 177] on span "Vehicles Owned" at bounding box center [59, 179] width 44 height 8
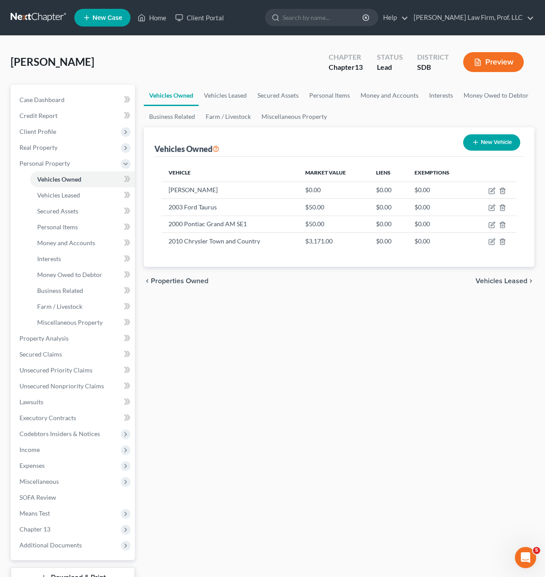
click at [353, 333] on div "Vehicles Owned Vehicles Leased Secured Assets Personal Items Money and Accounts…" at bounding box center [338, 348] width 399 height 526
click at [492, 208] on icon "button" at bounding box center [491, 207] width 7 height 7
select select "0"
select select "23"
select select "4"
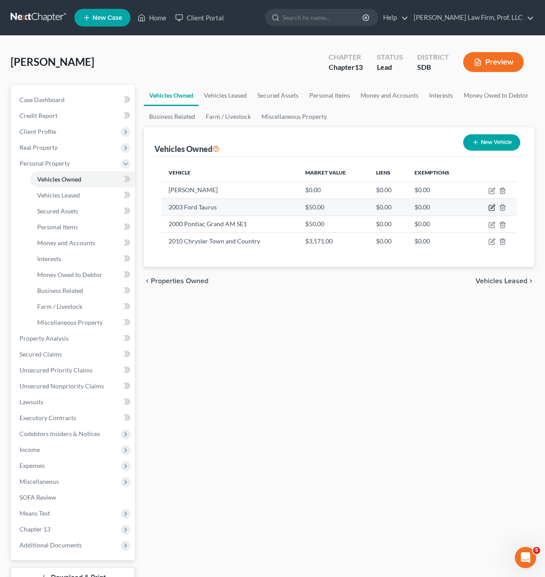
select select "0"
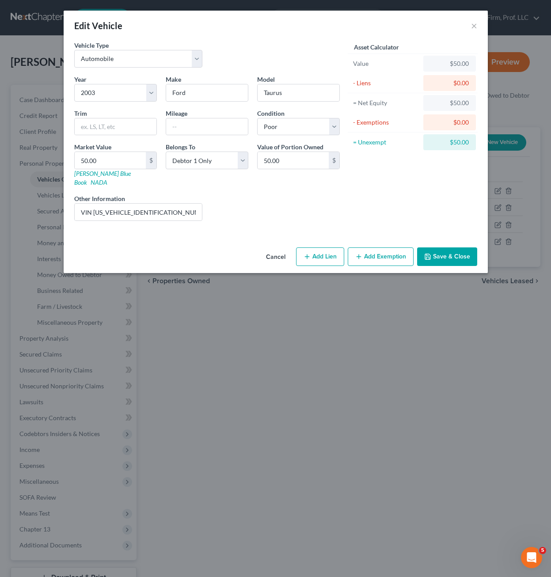
click at [249, 205] on div "Liens Select" at bounding box center [275, 207] width 137 height 27
drag, startPoint x: 182, startPoint y: 203, endPoint x: 299, endPoint y: 205, distance: 116.7
click at [299, 205] on div "Year Select 2026 2025 2024 2023 2022 2021 2020 2019 2018 2017 2016 2015 2014 20…" at bounding box center [207, 151] width 274 height 153
click at [299, 205] on div "Liens Select" at bounding box center [275, 207] width 137 height 27
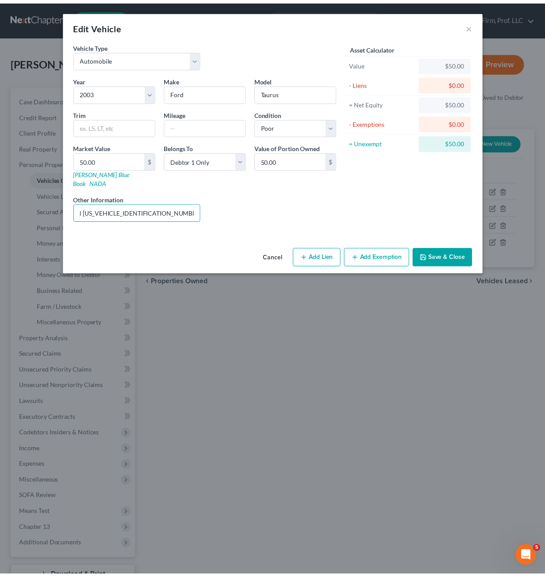
scroll to position [0, 0]
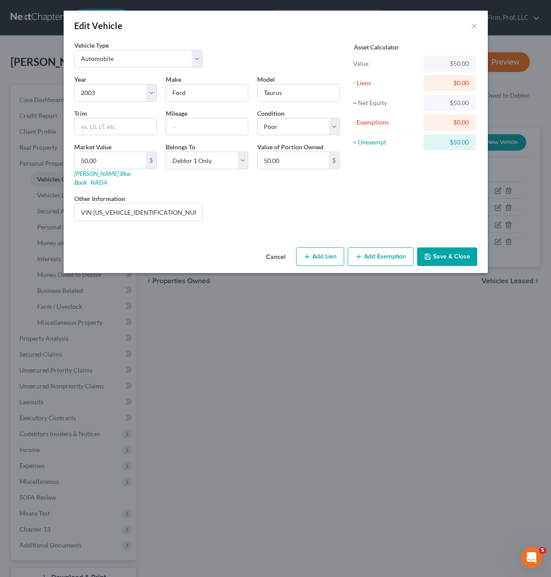
click at [382, 190] on div "Asset Calculator Value $50.00 - Liens $0.00 = Net Equity $50.00 - Exemptions $0…" at bounding box center [412, 134] width 137 height 187
click at [452, 248] on button "Save & Close" at bounding box center [447, 257] width 60 height 19
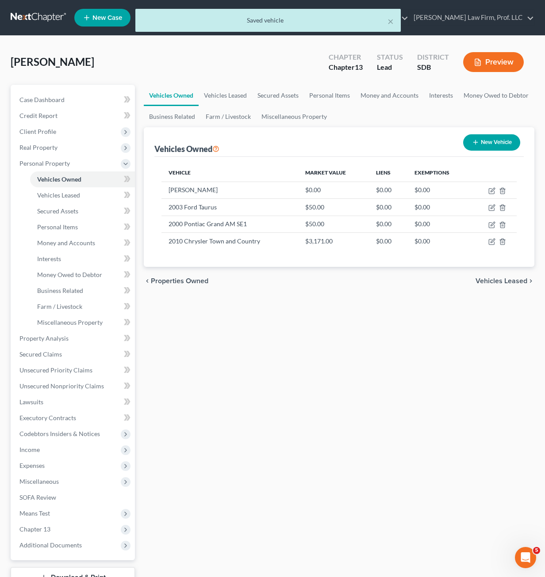
click at [301, 352] on div "Vehicles Owned Vehicles Leased Secured Assets Personal Items Money and Accounts…" at bounding box center [338, 348] width 399 height 526
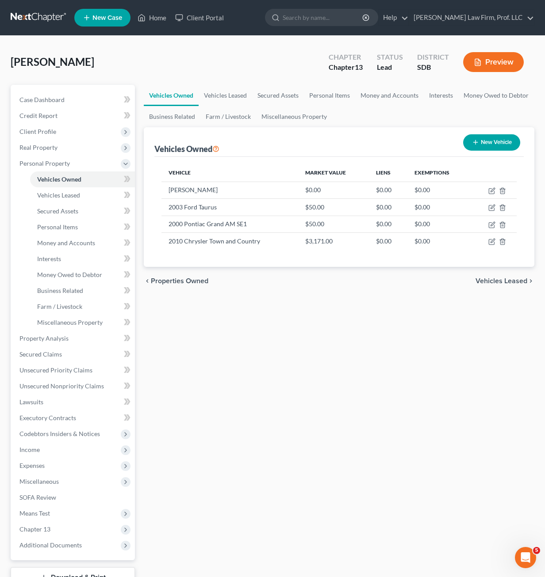
click at [240, 375] on div "Vehicles Owned Vehicles Leased Secured Assets Personal Items Money and Accounts…" at bounding box center [338, 348] width 399 height 526
click at [296, 336] on div "Vehicles Owned Vehicles Leased Secured Assets Personal Items Money and Accounts…" at bounding box center [338, 348] width 399 height 526
drag, startPoint x: 390, startPoint y: 348, endPoint x: 352, endPoint y: 334, distance: 40.7
click at [390, 350] on div "Vehicles Owned Vehicles Leased Secured Assets Personal Items Money and Accounts…" at bounding box center [338, 348] width 399 height 526
click at [75, 386] on span "Unsecured Nonpriority Claims" at bounding box center [61, 386] width 84 height 8
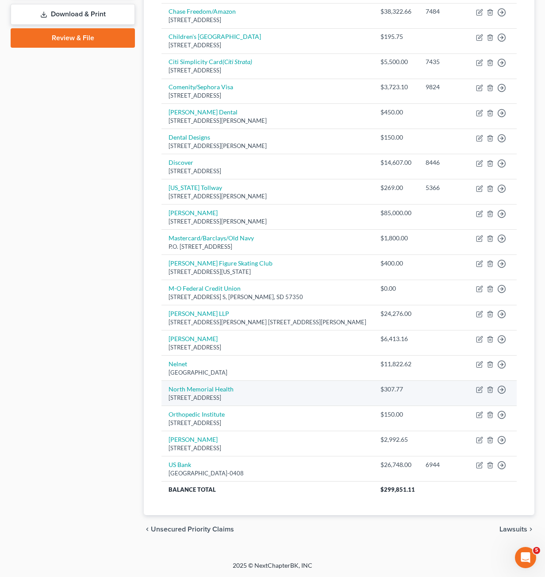
scroll to position [139, 0]
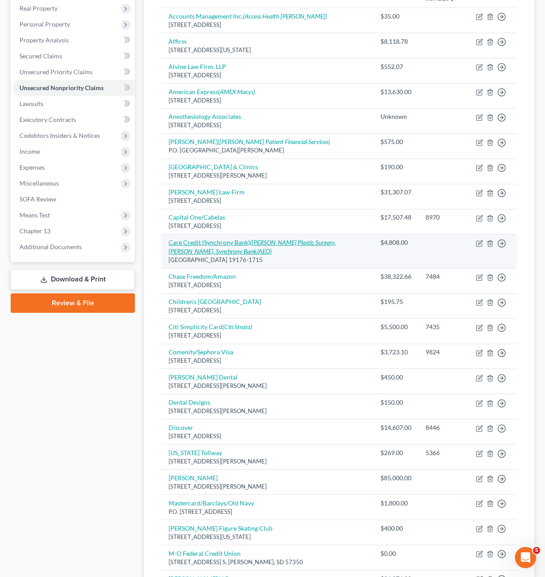
click at [262, 241] on icon "([PERSON_NAME] Plastic Surgery, [PERSON_NAME], Synchrony Bank/AEO)" at bounding box center [251, 247] width 167 height 16
select select "39"
select select "14"
select select "0"
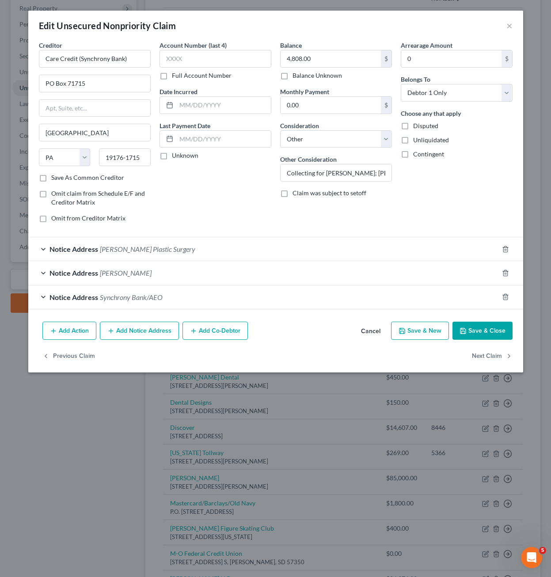
click at [122, 331] on button "Add Notice Address" at bounding box center [139, 331] width 79 height 19
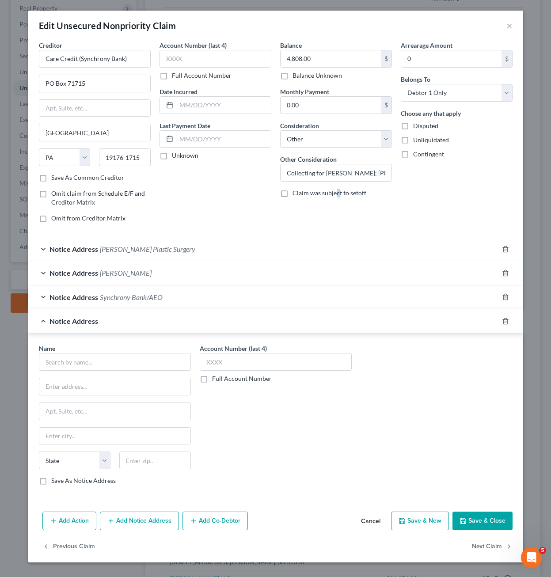
click at [337, 195] on span "Claim was subject to setoff" at bounding box center [330, 193] width 74 height 8
click at [106, 360] on input "text" at bounding box center [115, 362] width 152 height 18
click at [93, 386] on div "[STREET_ADDRESS]" at bounding box center [92, 386] width 92 height 8
type input "United Accounts, Inc"
type input "PO Box 9239"
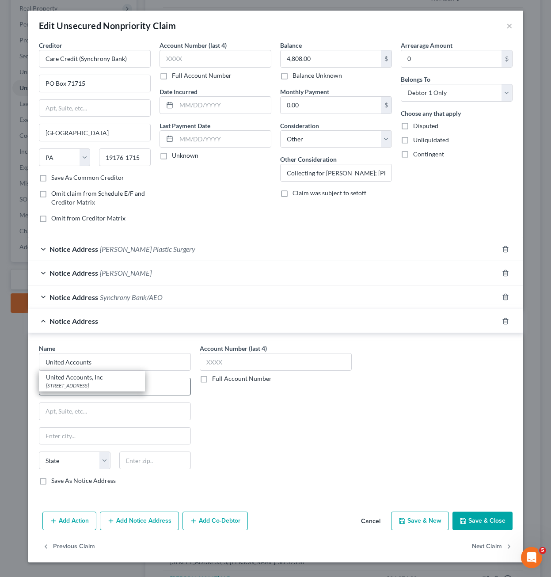
type input "Fargo"
select select "29"
type input "58106-9239"
click at [370, 314] on div "Notice Address United Accounts, Inc" at bounding box center [263, 320] width 470 height 23
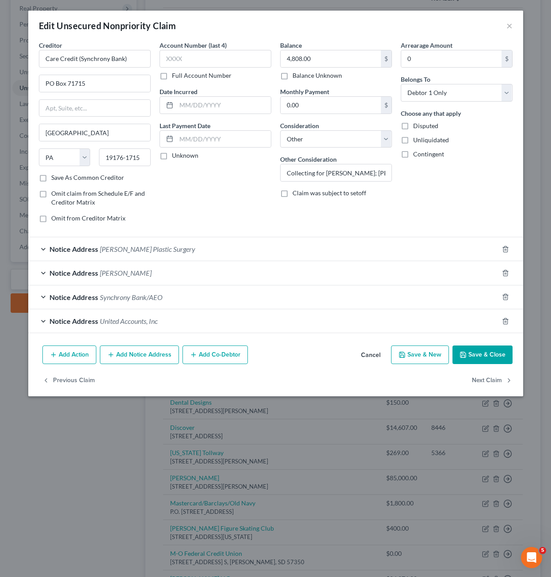
click at [180, 327] on div "Notice Address United Accounts, Inc" at bounding box center [263, 320] width 470 height 23
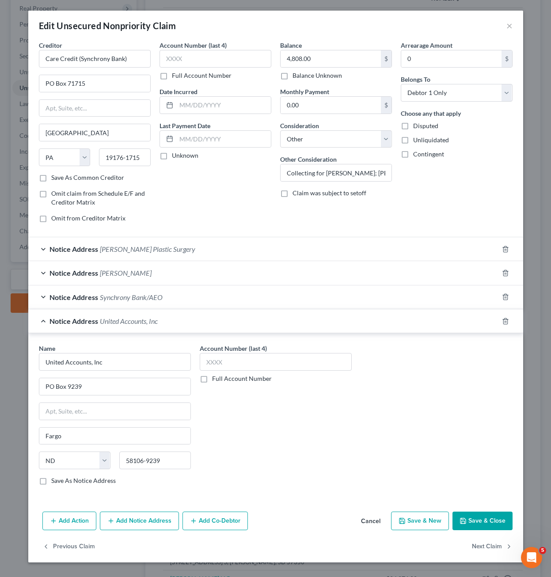
click at [489, 522] on button "Save & Close" at bounding box center [483, 521] width 60 height 19
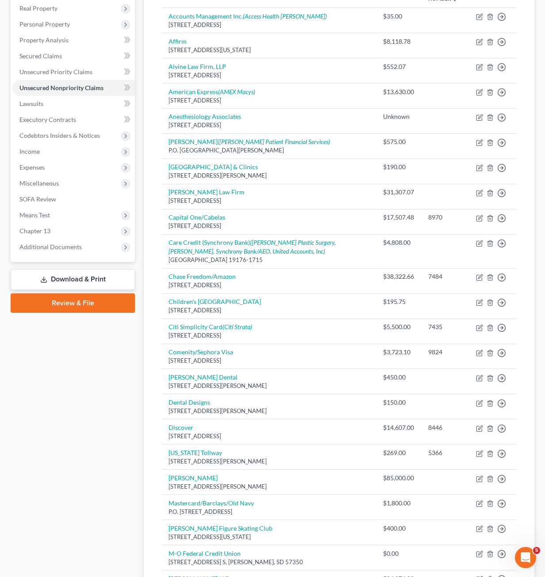
drag, startPoint x: 147, startPoint y: 160, endPoint x: 141, endPoint y: 162, distance: 6.3
click at [147, 160] on div "Unsecured Nonpriority Claims New Claim Import CSV Export CSV Delete All Credito…" at bounding box center [339, 363] width 390 height 835
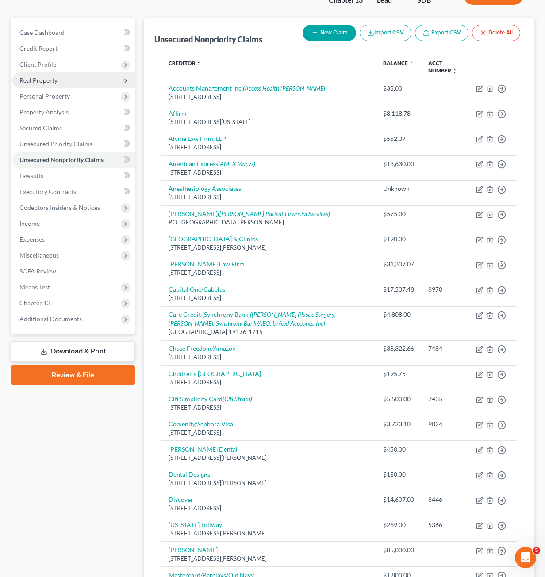
scroll to position [0, 0]
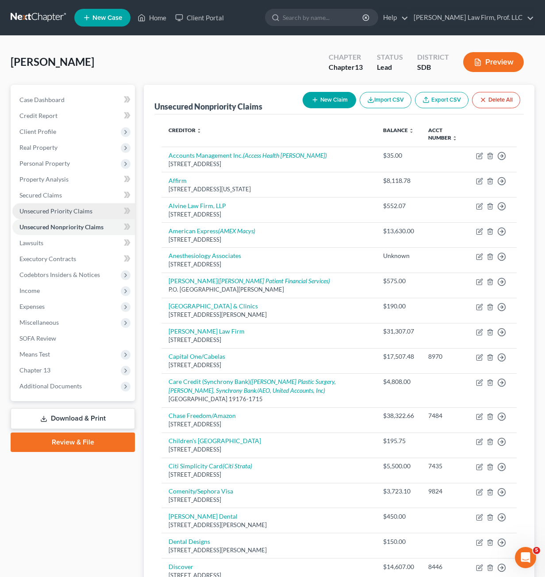
click at [63, 214] on span "Unsecured Priority Claims" at bounding box center [55, 211] width 73 height 8
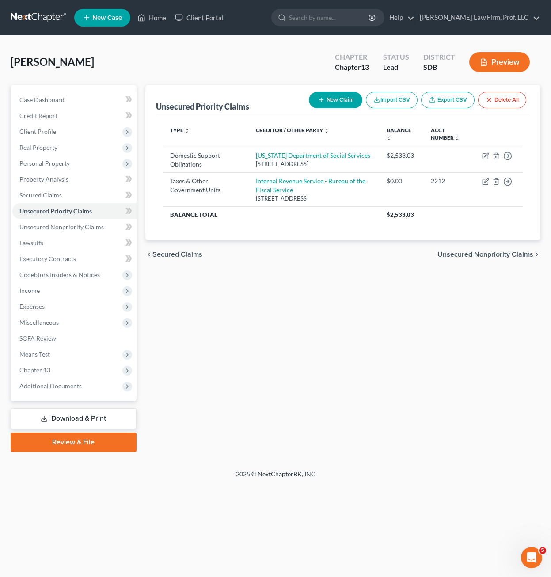
click at [217, 298] on div "Unsecured Priority Claims New Claim Import CSV Export CSV Delete All Type expan…" at bounding box center [343, 268] width 404 height 367
click at [248, 341] on div "Unsecured Priority Claims New Claim Import CSV Export CSV Delete All Type expan…" at bounding box center [343, 268] width 404 height 367
click at [295, 318] on div "Unsecured Priority Claims New Claim Import CSV Export CSV Delete All Type expan…" at bounding box center [343, 268] width 404 height 367
click at [295, 312] on div "Unsecured Priority Claims New Claim Import CSV Export CSV Delete All Type expan…" at bounding box center [343, 268] width 404 height 367
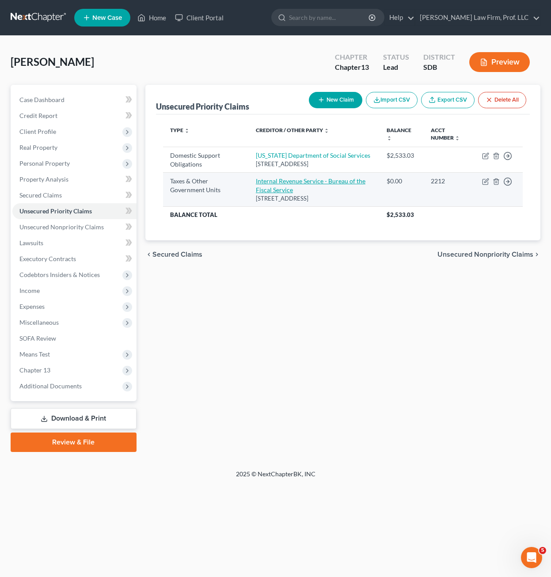
click at [276, 194] on link "Internal Revenue Service - Bureau of the Fiscal Service" at bounding box center [311, 185] width 110 height 16
select select "0"
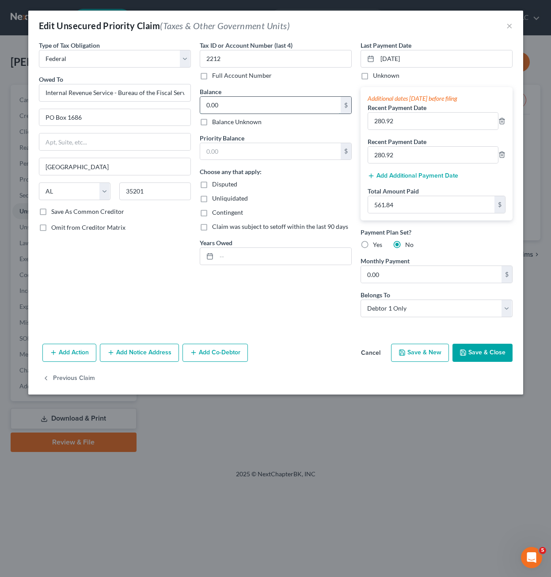
click at [283, 107] on input "0.00" at bounding box center [270, 105] width 141 height 17
type input "712.16"
drag, startPoint x: 293, startPoint y: 297, endPoint x: 354, endPoint y: 299, distance: 61.0
click at [293, 297] on div "Tax ID or Account Number (last 4) 2212 Full Account Number Balance 712.16 $ Bal…" at bounding box center [275, 183] width 161 height 284
click at [308, 250] on input "text" at bounding box center [284, 256] width 135 height 17
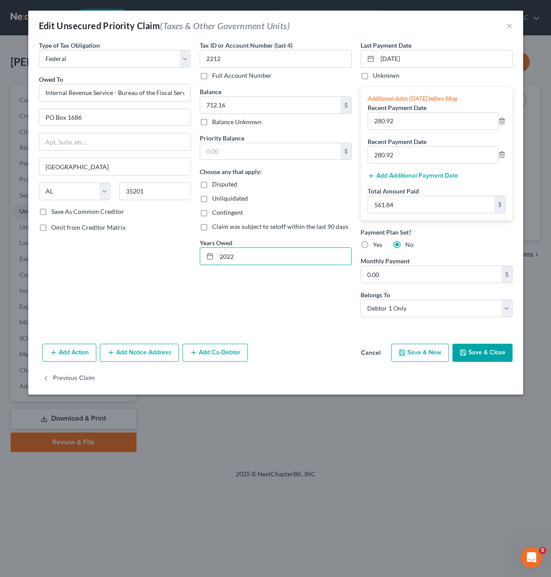
type input "2022"
click at [489, 354] on button "Save & Close" at bounding box center [483, 353] width 60 height 19
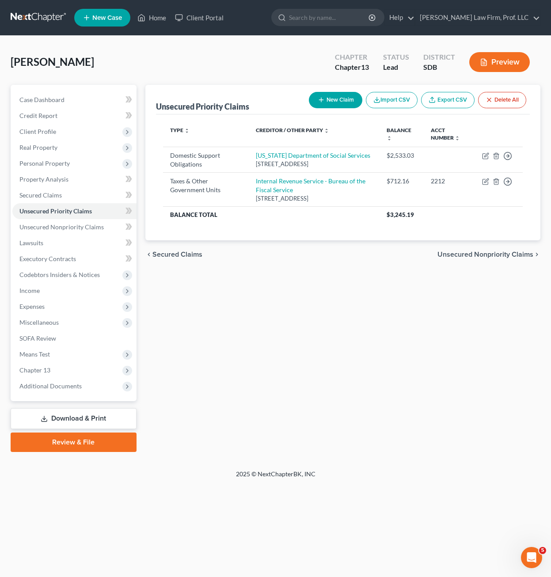
drag, startPoint x: 255, startPoint y: 263, endPoint x: 299, endPoint y: 266, distance: 43.9
click at [257, 269] on div "chevron_left Secured Claims Unsecured Nonpriority Claims chevron_right" at bounding box center [342, 254] width 395 height 28
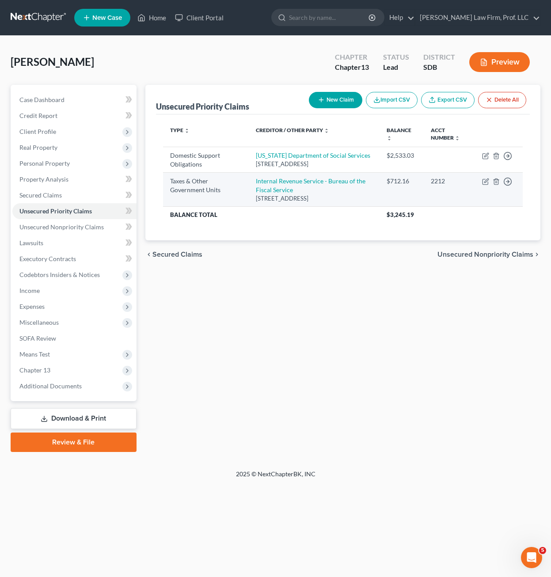
click at [489, 189] on td "Move to D Move to F Move to G Move to Notice Only" at bounding box center [499, 190] width 48 height 34
click at [482, 185] on icon "button" at bounding box center [485, 181] width 7 height 7
select select "0"
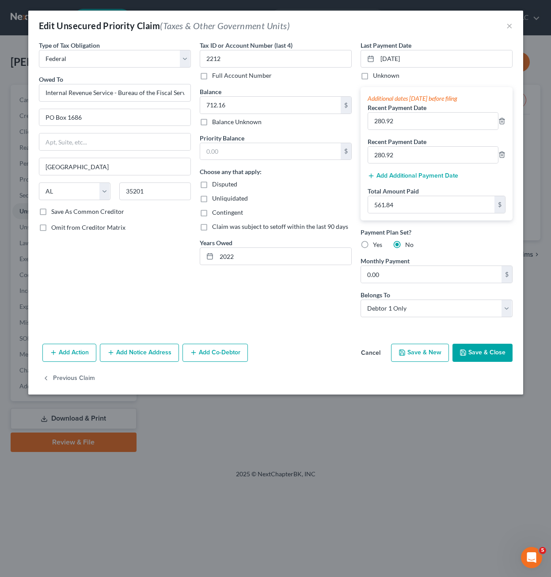
click at [285, 307] on div "Tax ID or Account Number (last 4) 2212 Full Account Number Balance 712.16 $ Bal…" at bounding box center [275, 183] width 161 height 284
click at [264, 154] on input "text" at bounding box center [270, 151] width 141 height 17
type input "712.16"
click at [491, 352] on button "Save & Close" at bounding box center [483, 353] width 60 height 19
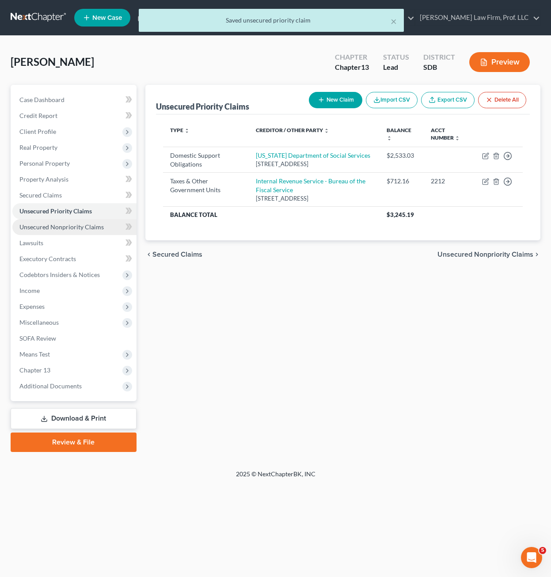
drag, startPoint x: 70, startPoint y: 229, endPoint x: 82, endPoint y: 221, distance: 14.0
click at [70, 229] on span "Unsecured Nonpriority Claims" at bounding box center [61, 227] width 84 height 8
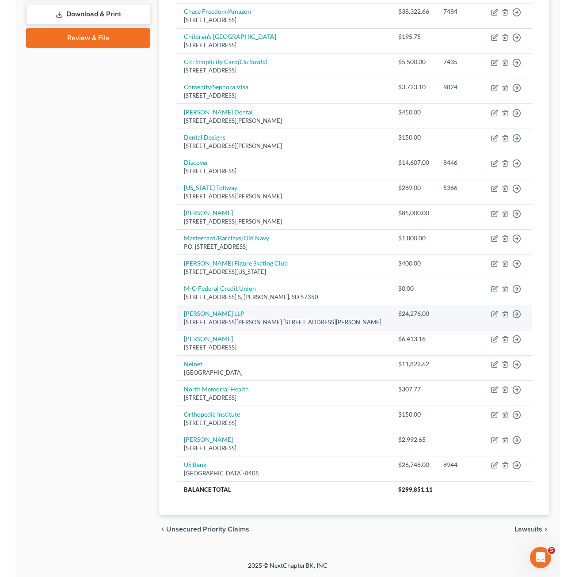
scroll to position [18, 0]
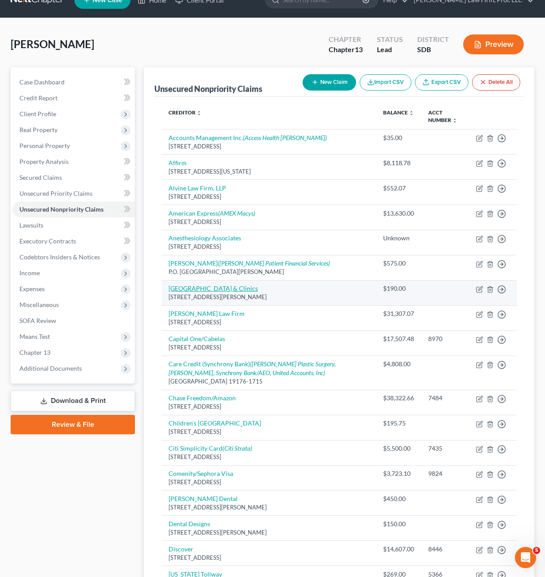
click at [235, 287] on link "[GEOGRAPHIC_DATA] & Clinics" at bounding box center [212, 289] width 89 height 8
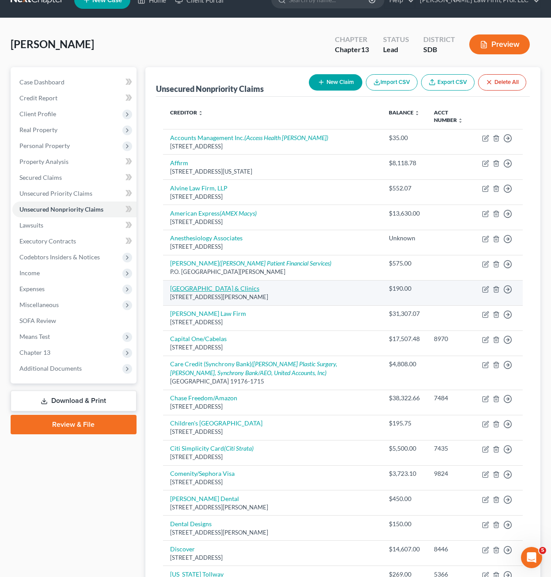
select select "16"
select select "9"
select select "0"
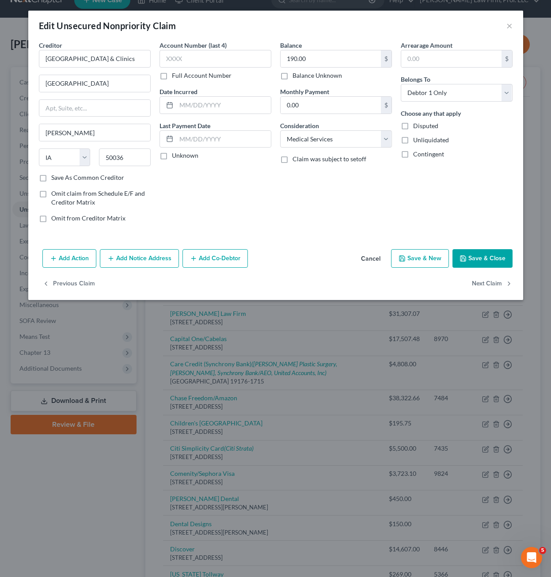
click at [279, 207] on div "Balance 190.00 $ Balance Unknown Balance Undetermined 190.00 $ Balance Unknown …" at bounding box center [336, 135] width 121 height 189
click at [134, 262] on button "Add Notice Address" at bounding box center [139, 258] width 79 height 19
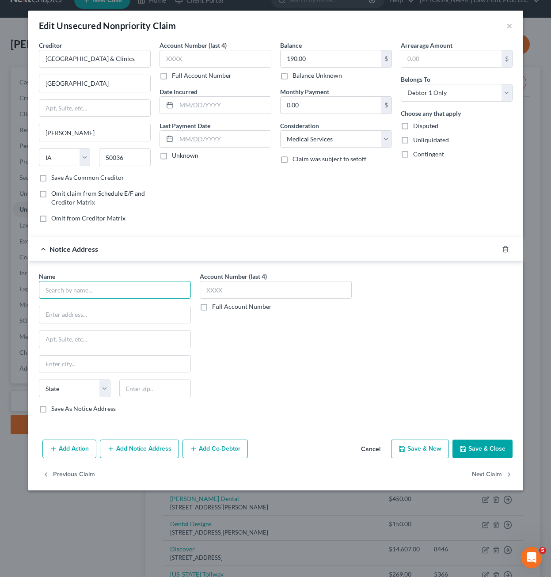
click at [114, 291] on input "text" at bounding box center [115, 290] width 152 height 18
type input "[GEOGRAPHIC_DATA]"
type input "PO Box 88520"
type input "57109"
type input "[GEOGRAPHIC_DATA]"
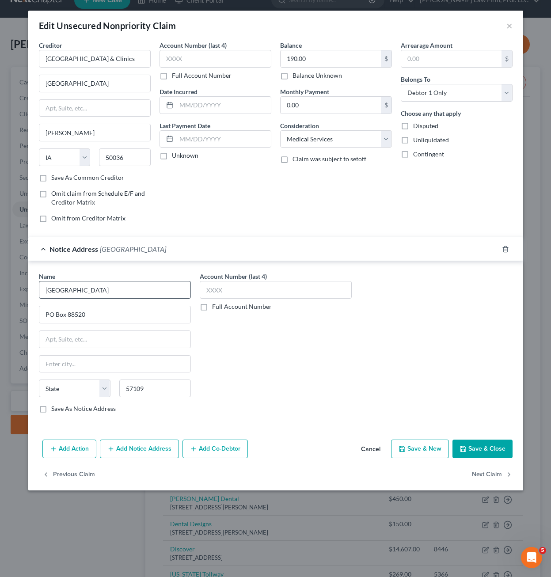
select select "43"
click at [477, 438] on div "Add Action Add Notice Address Add Co-Debtor Cancel Save & New Save & Close" at bounding box center [275, 450] width 495 height 29
click at [258, 295] on input "text" at bounding box center [276, 290] width 152 height 18
click at [255, 289] on input "text" at bounding box center [276, 290] width 152 height 18
type input "6758"
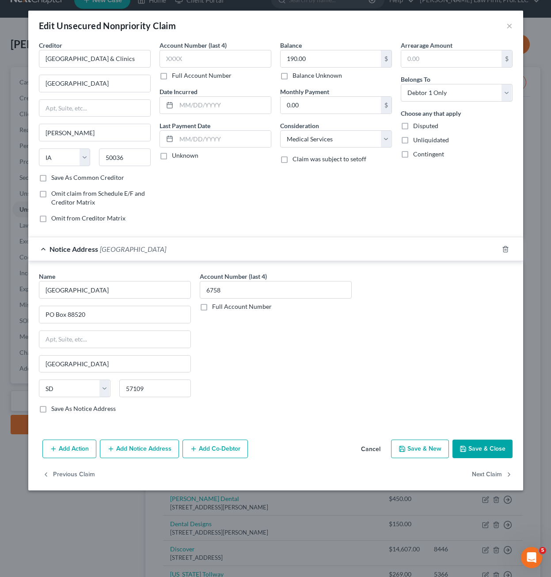
click at [498, 444] on button "Save & Close" at bounding box center [483, 449] width 60 height 19
type input "0"
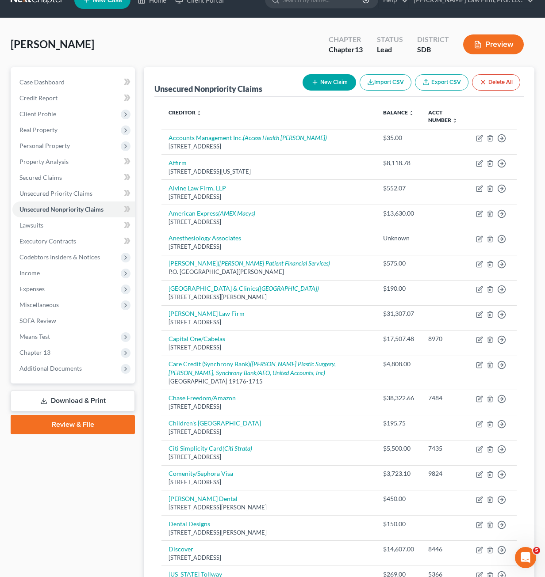
click at [233, 95] on div "Unsecured Nonpriority Claims New Claim Import CSV Export CSV Delete All" at bounding box center [338, 82] width 369 height 30
click at [192, 61] on div "[PERSON_NAME] Upgraded Chapter Chapter 13 Status Lead District SDB Preview" at bounding box center [272, 48] width 523 height 38
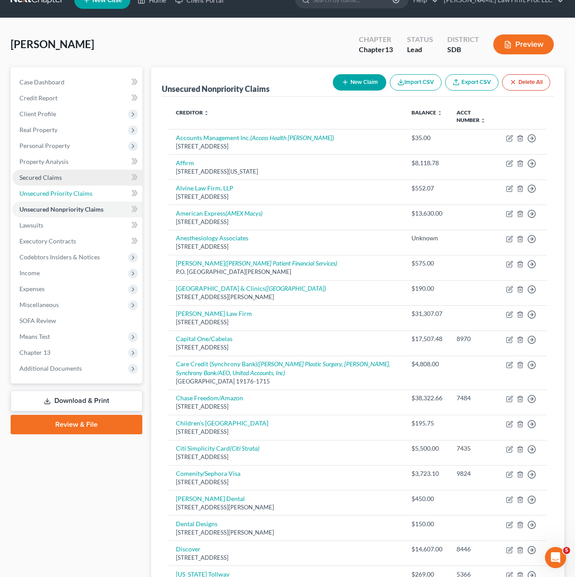
drag, startPoint x: 61, startPoint y: 194, endPoint x: 65, endPoint y: 185, distance: 10.5
click at [61, 194] on span "Unsecured Priority Claims" at bounding box center [55, 194] width 73 height 8
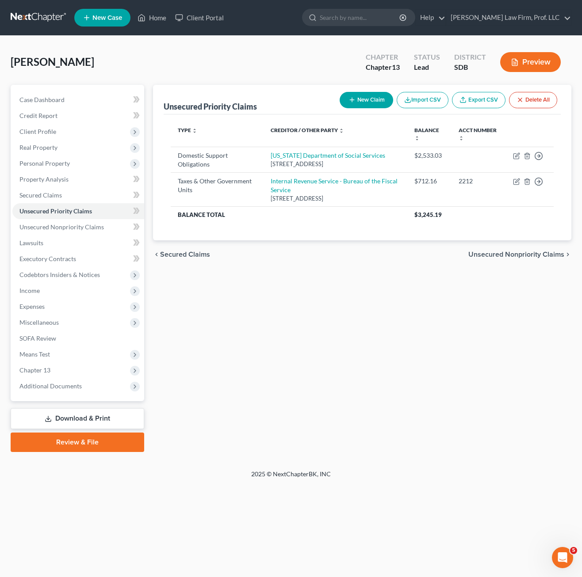
click at [268, 344] on div "Unsecured Priority Claims New Claim Import CSV Export CSV Delete All Type expan…" at bounding box center [362, 268] width 427 height 367
click at [45, 195] on span "Secured Claims" at bounding box center [40, 195] width 42 height 8
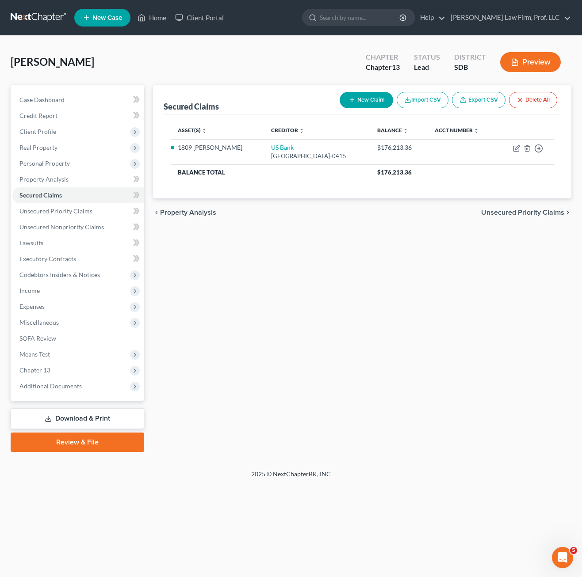
click at [331, 305] on div "Secured Claims New Claim Import CSV Export CSV Delete All Asset(s) expand_more …" at bounding box center [362, 268] width 427 height 367
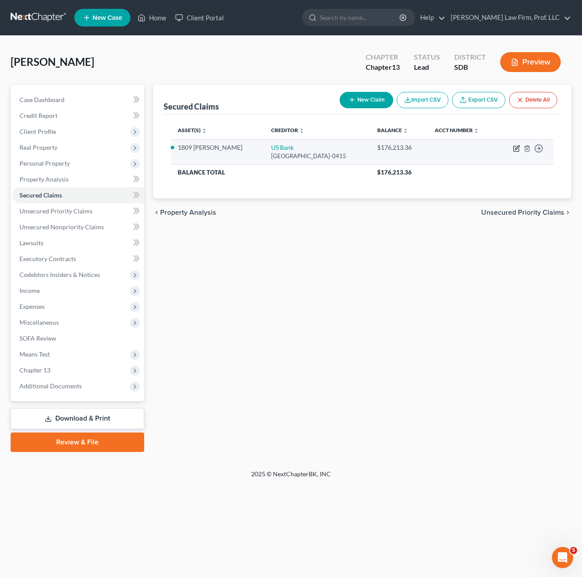
click at [513, 147] on icon "button" at bounding box center [515, 148] width 5 height 5
select select "26"
select select "8"
select select "4"
select select "0"
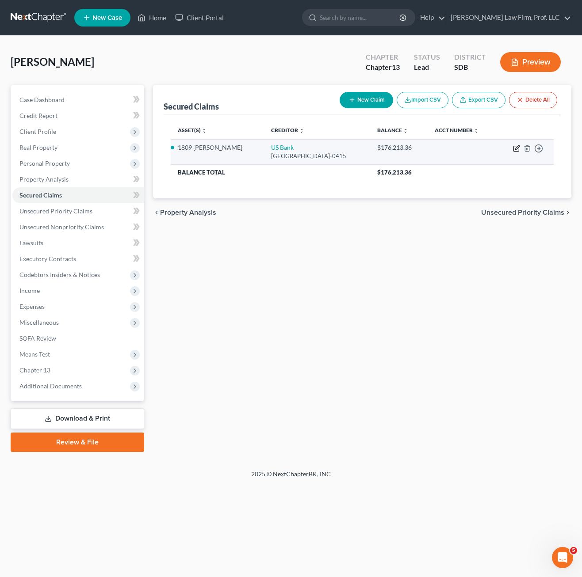
select select "0"
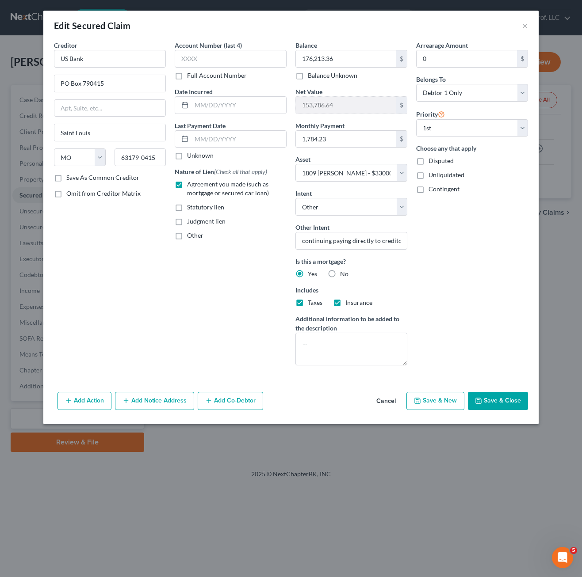
click at [190, 330] on div "Account Number (last 4) Full Account Number Date Incurred Last Payment Date Unk…" at bounding box center [230, 207] width 121 height 332
click at [253, 321] on div "Account Number (last 4) Full Account Number Date Incurred Last Payment Date Unk…" at bounding box center [230, 207] width 121 height 332
click at [193, 308] on div "Account Number (last 4) Full Account Number Date Incurred Last Payment Date Unk…" at bounding box center [230, 207] width 121 height 332
click at [282, 402] on div "Add Action Add Notice Address Add Co-Debtor Cancel Save & New Save & Close" at bounding box center [290, 402] width 495 height 29
click at [499, 403] on button "Save & Close" at bounding box center [498, 401] width 60 height 19
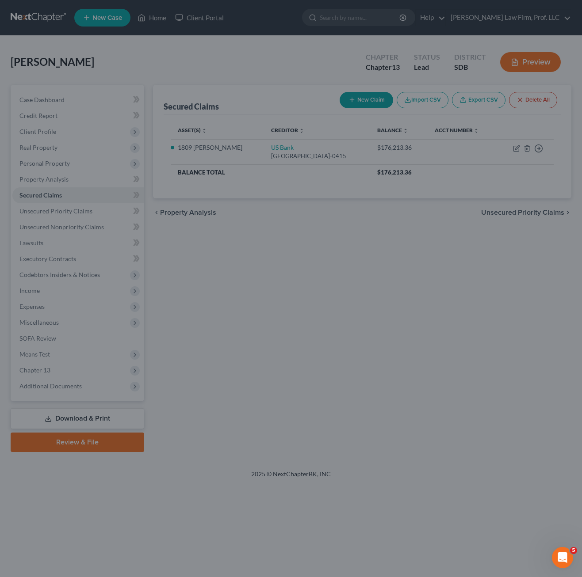
select select "8"
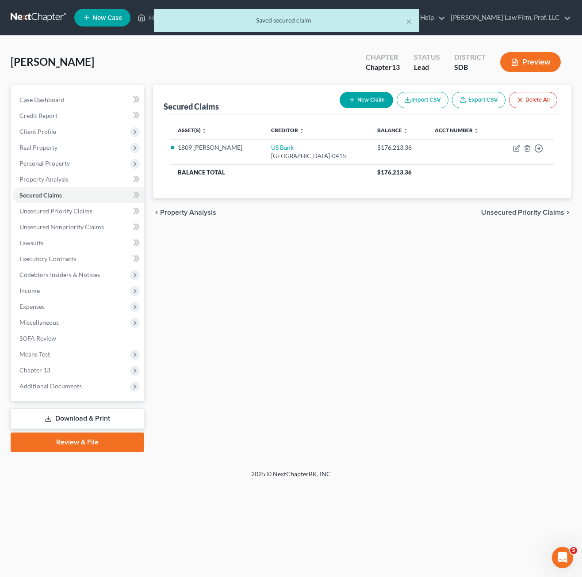
click at [370, 102] on button "New Claim" at bounding box center [365, 100] width 53 height 16
select select "0"
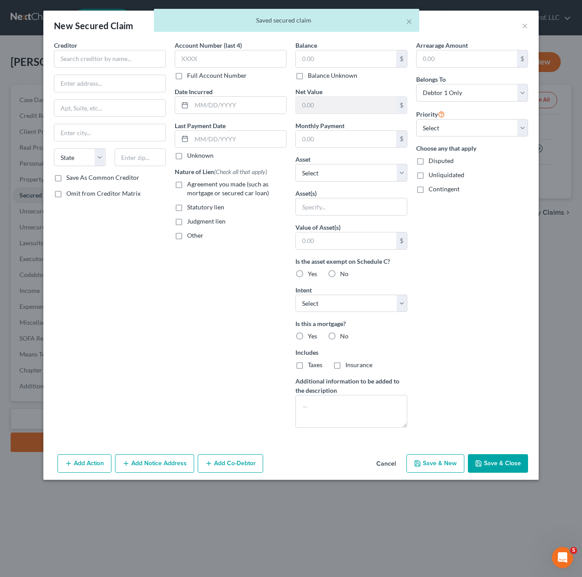
click at [448, 291] on div "Arrearage Amount $ Belongs To * Select Debtor 1 Only Debtor 2 Only Debtor 1 And…" at bounding box center [471, 238] width 121 height 394
click at [377, 306] on select "Select Surrender Redeem Reaffirm Avoid Other" at bounding box center [351, 304] width 112 height 18
click at [449, 299] on div "Arrearage Amount $ Belongs To * Select Debtor 1 Only Debtor 2 Only Debtor 1 And…" at bounding box center [471, 238] width 121 height 394
click at [379, 175] on select "Select Other Multiple Assets 2003 Ford Taurus - $50.0 Denali Denali - $0.0 Spor…" at bounding box center [351, 173] width 112 height 18
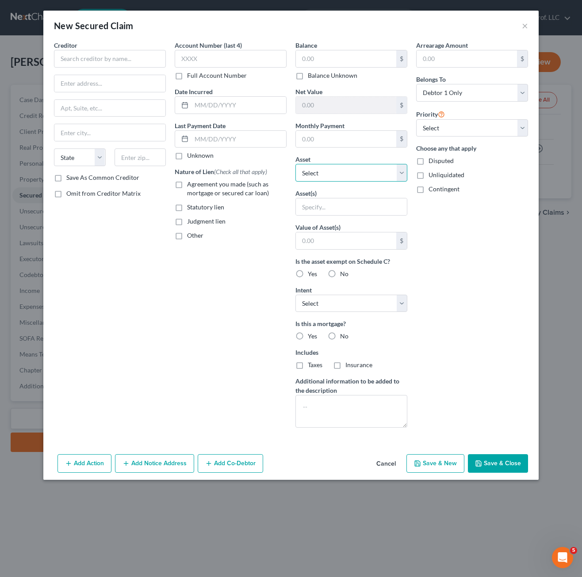
select select "8"
click at [295, 164] on select "Select Other Multiple Assets 2003 Ford Taurus - $50.0 Denali Denali - $0.0 Spor…" at bounding box center [351, 173] width 112 height 18
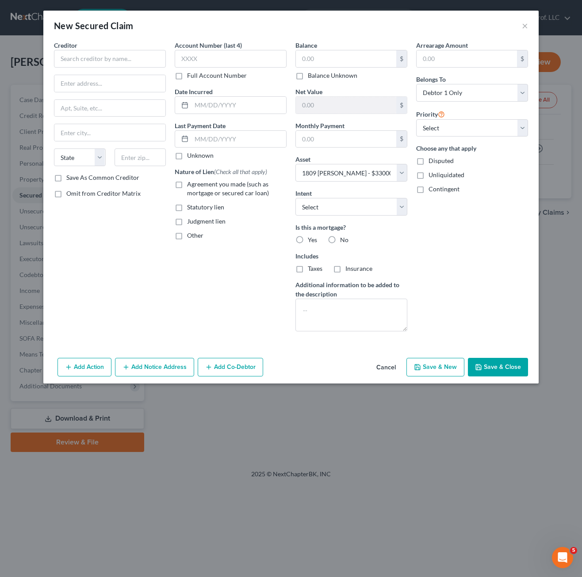
click at [446, 292] on div "Arrearage Amount $ Belongs To * Select Debtor 1 Only Debtor 2 Only Debtor 1 And…" at bounding box center [471, 190] width 121 height 298
drag, startPoint x: 383, startPoint y: 217, endPoint x: 382, endPoint y: 209, distance: 7.6
click at [383, 217] on div "Balance $ Balance Unknown Balance Undetermined $ Balance Unknown Net Value $ Mo…" at bounding box center [351, 190] width 121 height 298
click at [382, 208] on select "Select Surrender Redeem Reaffirm Avoid Other" at bounding box center [351, 207] width 112 height 18
click at [492, 265] on div "Arrearage Amount $ Belongs To * Select Debtor 1 Only Debtor 2 Only Debtor 1 And…" at bounding box center [471, 190] width 121 height 298
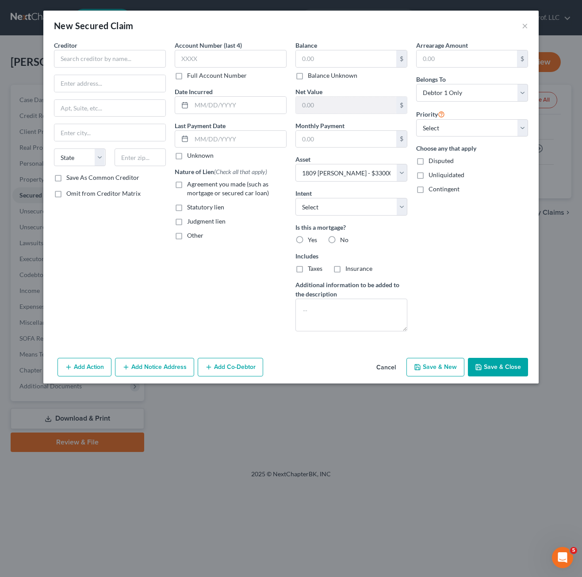
click at [187, 208] on label "Statutory lien" at bounding box center [205, 207] width 37 height 9
click at [190, 208] on input "Statutory lien" at bounding box center [193, 206] width 6 height 6
checkbox input "true"
click at [234, 265] on div "Account Number (last 4) Full Account Number Date Incurred Last Payment Date Unk…" at bounding box center [230, 190] width 121 height 298
click at [349, 317] on textarea at bounding box center [351, 315] width 112 height 33
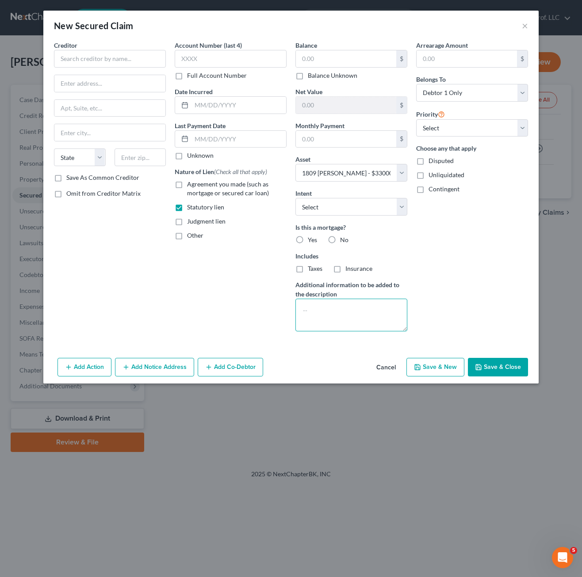
type textarea "m"
type textarea "materialman's lien"
click at [340, 240] on label "No" at bounding box center [344, 240] width 8 height 9
click at [343, 240] on input "No" at bounding box center [346, 239] width 6 height 6
radio input "true"
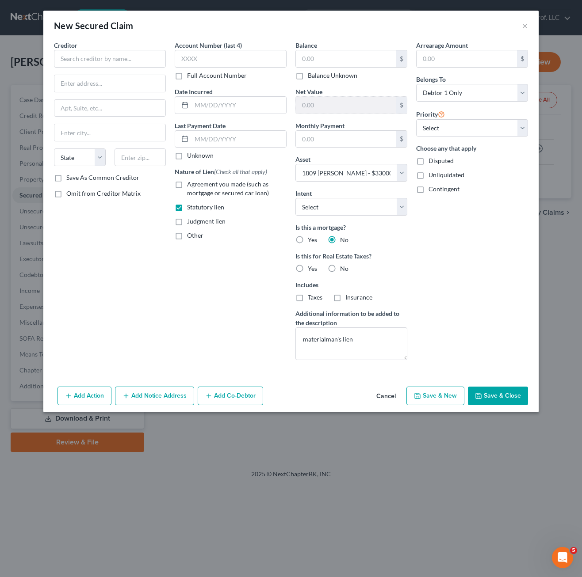
click at [415, 246] on div "Arrearage Amount $ Belongs To * Select Debtor 1 Only Debtor 2 Only Debtor 1 And…" at bounding box center [471, 204] width 121 height 327
click at [340, 268] on label "No" at bounding box center [344, 268] width 8 height 9
click at [343, 268] on input "No" at bounding box center [346, 267] width 6 height 6
radio input "true"
drag, startPoint x: 415, startPoint y: 284, endPoint x: 404, endPoint y: 247, distance: 38.6
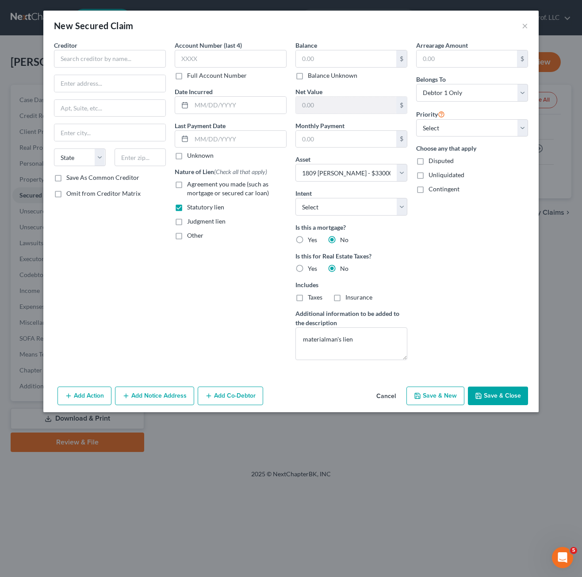
click at [416, 282] on div "Arrearage Amount $ Belongs To * Select Debtor 1 Only Debtor 2 Only Debtor 1 And…" at bounding box center [471, 204] width 121 height 327
click at [198, 283] on div "Account Number (last 4) Full Account Number Date Incurred Last Payment Date Unk…" at bounding box center [230, 204] width 121 height 327
click at [351, 53] on input "text" at bounding box center [346, 58] width 100 height 17
type input "14,574.39"
click at [483, 289] on div "Arrearage Amount $ Belongs To * Select Debtor 1 Only Debtor 2 Only Debtor 1 And…" at bounding box center [471, 204] width 121 height 327
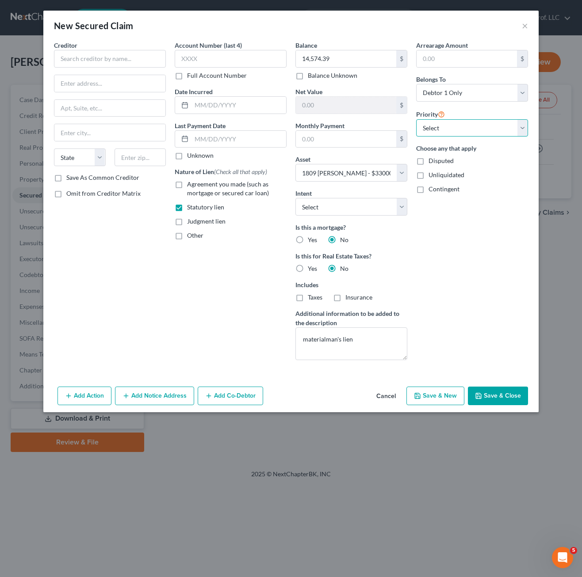
click at [468, 133] on select "Select 2nd 3rd 4th 5th 6th 7th 8th 9th 10th 11th 12th 13th 14th 15th 16th 17th …" at bounding box center [472, 128] width 112 height 18
click at [468, 130] on select "Select 2nd 3rd 4th 5th 6th 7th 8th 9th 10th 11th 12th 13th 14th 15th 16th 17th …" at bounding box center [472, 128] width 112 height 18
drag, startPoint x: 472, startPoint y: 130, endPoint x: 473, endPoint y: 135, distance: 4.5
click at [472, 130] on select "Select 2nd 3rd 4th 5th 6th 7th 8th 9th 10th 11th 12th 13th 14th 15th 16th 17th …" at bounding box center [472, 128] width 112 height 18
select select "0"
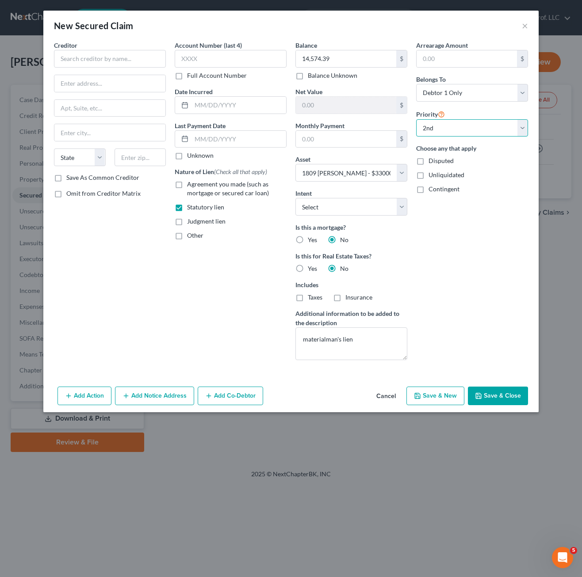
click at [416, 119] on select "Select 2nd 3rd 4th 5th 6th 7th 8th 9th 10th 11th 12th 13th 14th 15th 16th 17th …" at bounding box center [472, 128] width 112 height 18
click at [473, 325] on div "Arrearage Amount $ Belongs To * Select Debtor 1 Only Debtor 2 Only Debtor 1 And…" at bounding box center [471, 204] width 121 height 327
click at [498, 297] on div "Arrearage Amount $ Belongs To * Select Debtor 1 Only Debtor 2 Only Debtor 1 And…" at bounding box center [471, 204] width 121 height 327
click at [481, 243] on div "Arrearage Amount $ Belongs To * Select Debtor 1 Only Debtor 2 Only Debtor 1 And…" at bounding box center [471, 204] width 121 height 327
click at [493, 397] on button "Save & Close" at bounding box center [498, 396] width 60 height 19
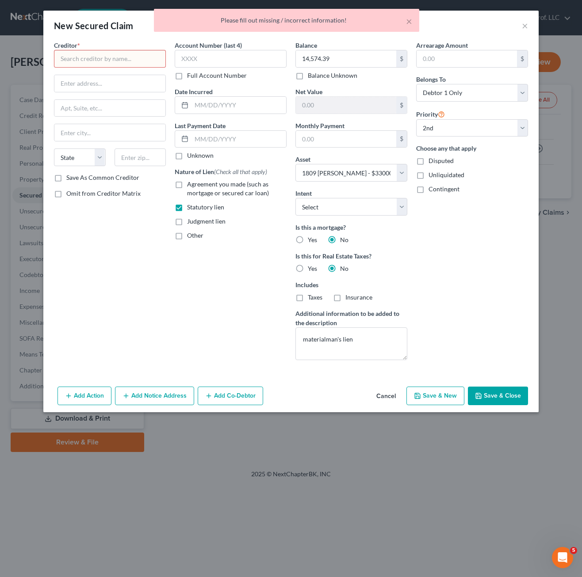
click at [111, 58] on input "text" at bounding box center [110, 59] width 112 height 18
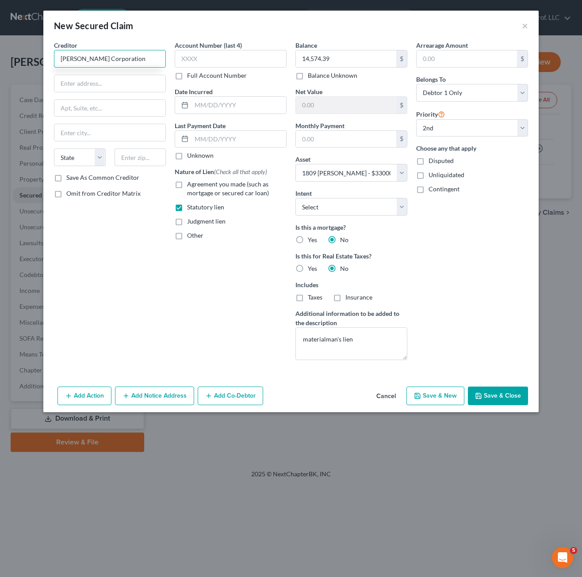
drag, startPoint x: 140, startPoint y: 58, endPoint x: 40, endPoint y: 56, distance: 99.5
click at [40, 56] on div "New Secured Claim × Creditor * [PERSON_NAME] Corporation State [US_STATE] AK AR…" at bounding box center [291, 288] width 582 height 577
click at [65, 57] on input "[PERSON_NAME] Corporation" at bounding box center [110, 59] width 112 height 18
click at [55, 59] on input "[PERSON_NAME] Corporation" at bounding box center [110, 59] width 112 height 18
click at [63, 58] on input "[PERSON_NAME] Corporation" at bounding box center [110, 59] width 112 height 18
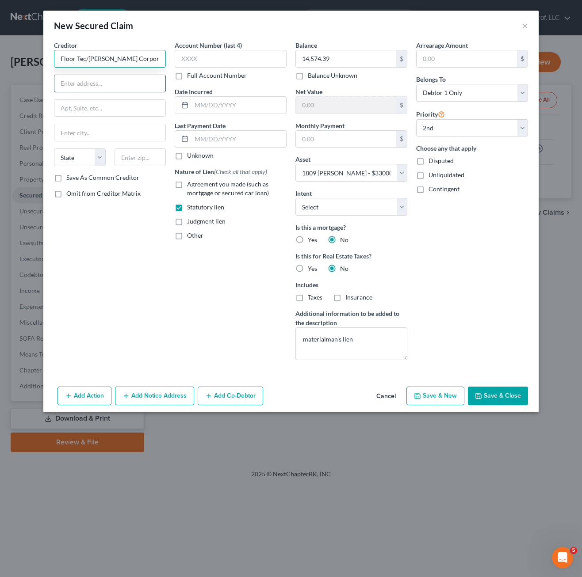
type input "Floor Tec/[PERSON_NAME] Corporation"
click at [94, 84] on input "text" at bounding box center [109, 83] width 111 height 17
type input "[STREET_ADDRESS]"
type input "6"
type input "57078"
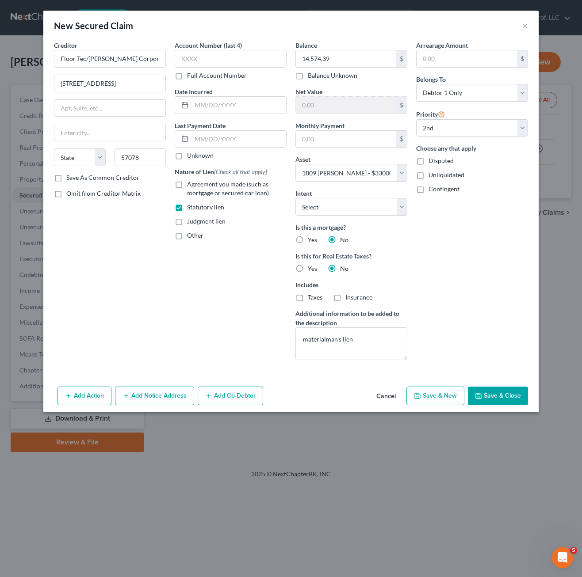
click at [485, 392] on button "Save & Close" at bounding box center [498, 396] width 60 height 19
select select
select select "1"
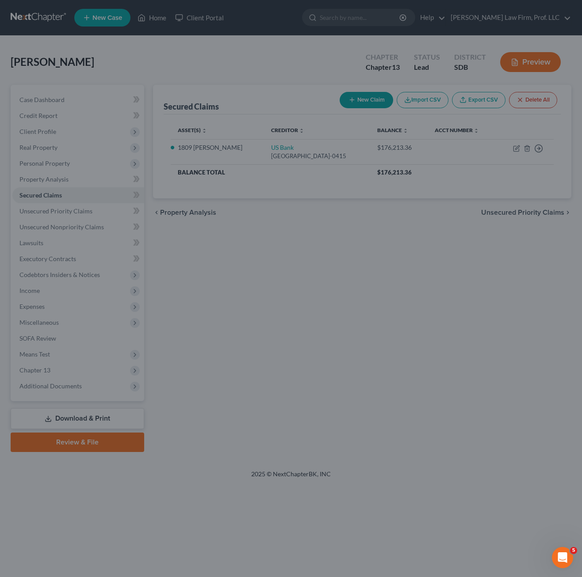
type input "Yankton"
select select "43"
select select
type input "139,212.25"
type input "0.00"
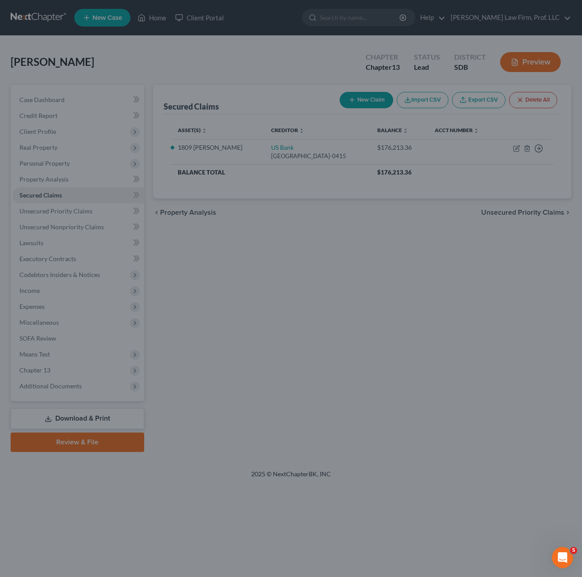
select select "8"
select select "0"
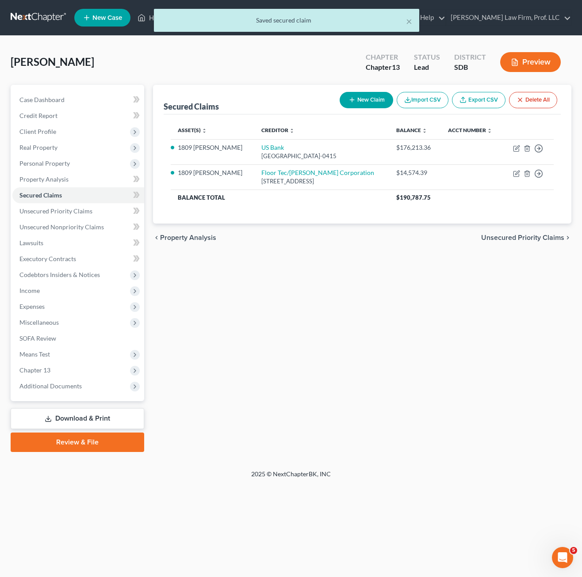
drag, startPoint x: 372, startPoint y: 407, endPoint x: 364, endPoint y: 388, distance: 20.6
click at [372, 405] on div "Secured Claims New Claim Import CSV Export CSV Delete All Asset(s) expand_more …" at bounding box center [362, 268] width 427 height 367
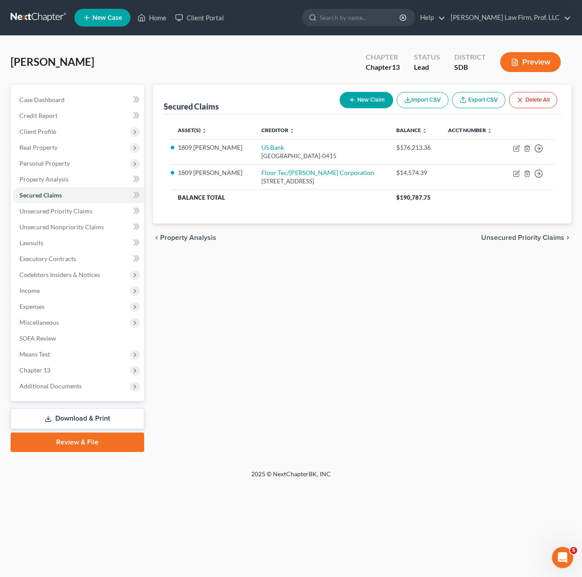
click at [288, 354] on div "Secured Claims New Claim Import CSV Export CSV Delete All Asset(s) expand_more …" at bounding box center [362, 268] width 427 height 367
click at [57, 226] on span "Unsecured Nonpriority Claims" at bounding box center [61, 227] width 84 height 8
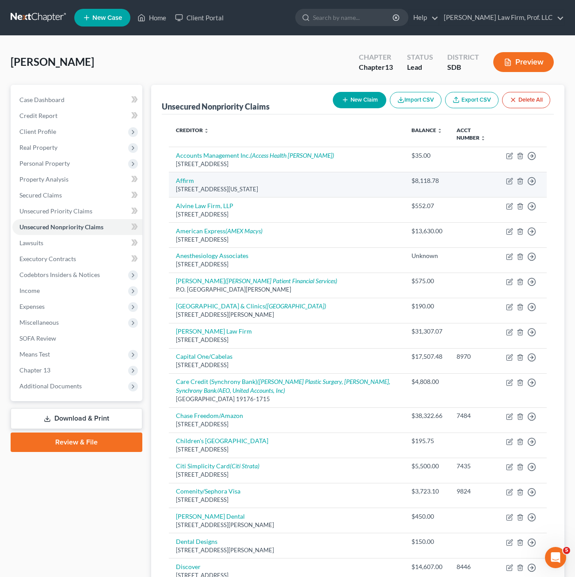
scroll to position [304, 0]
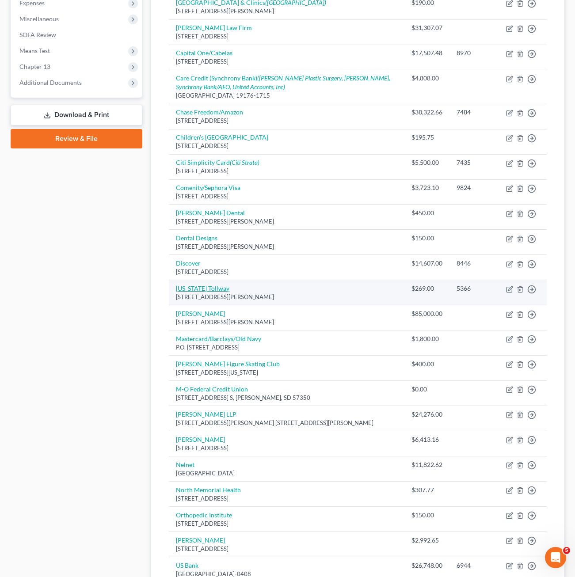
click at [183, 287] on link "[US_STATE] Tollway" at bounding box center [202, 289] width 53 height 8
select select "14"
select select "0"
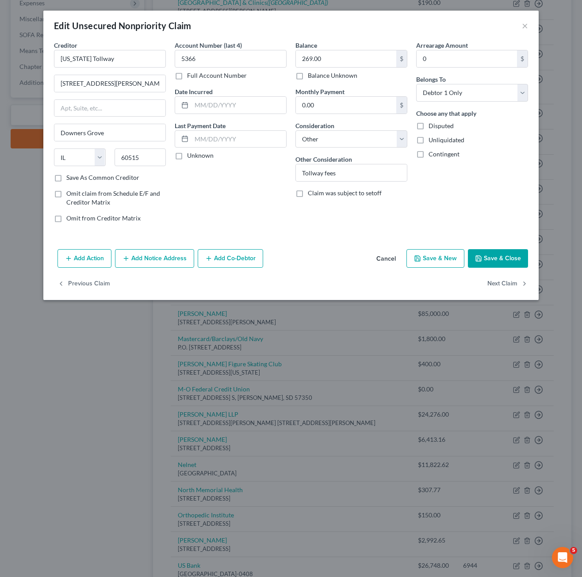
click at [145, 256] on button "Add Notice Address" at bounding box center [154, 258] width 79 height 19
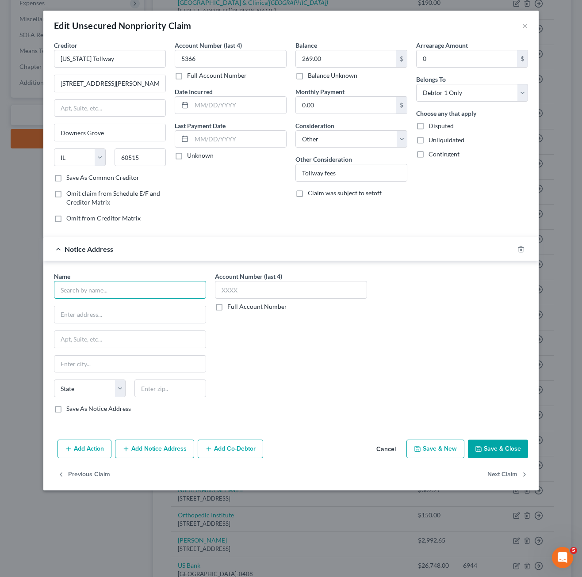
click at [92, 285] on input "text" at bounding box center [130, 290] width 152 height 18
type input "Professional Account Management Inc"
type input "PO Box 500"
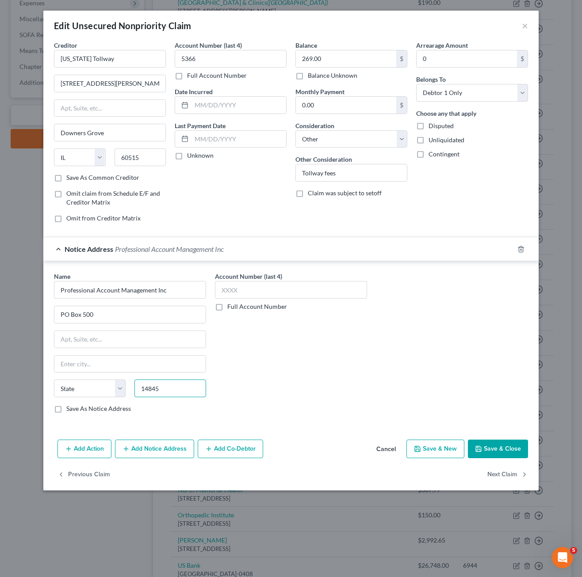
type input "14845"
click at [279, 423] on div "Name * Professional Account Management Inc PO Box 500 State AL AK AR AZ CA CO C…" at bounding box center [290, 344] width 495 height 166
type input "Horseheads"
select select "35"
click at [504, 452] on button "Save & Close" at bounding box center [498, 449] width 60 height 19
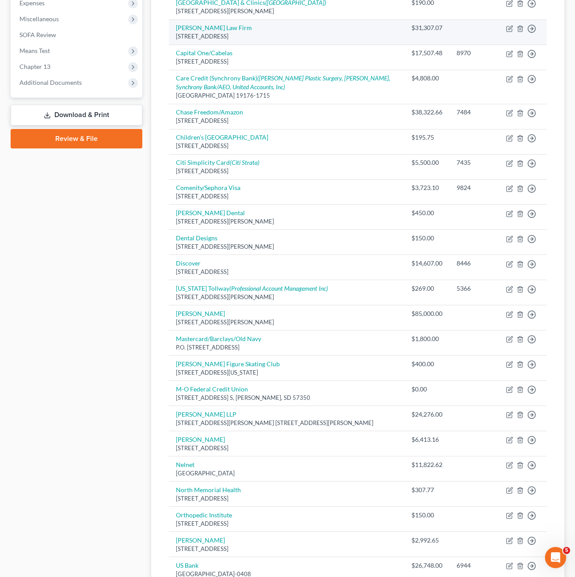
click at [288, 37] on div "[STREET_ADDRESS]" at bounding box center [286, 36] width 221 height 8
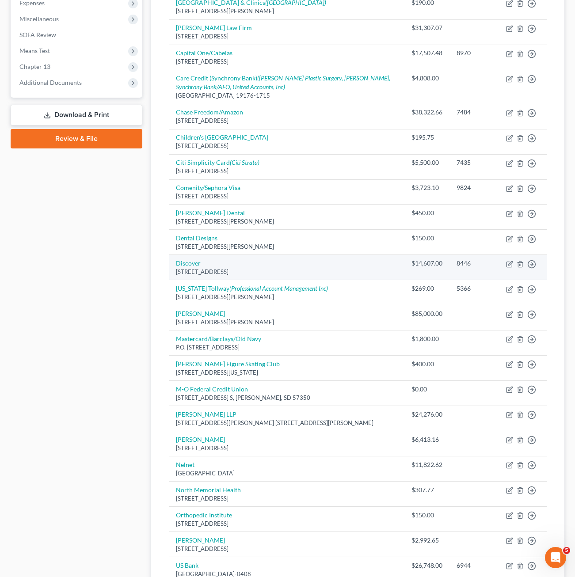
drag, startPoint x: 286, startPoint y: 255, endPoint x: 290, endPoint y: 258, distance: 4.7
click at [288, 255] on td "Discover PO Box 6103, Carol Stream, IL 60197-6103" at bounding box center [287, 267] width 236 height 25
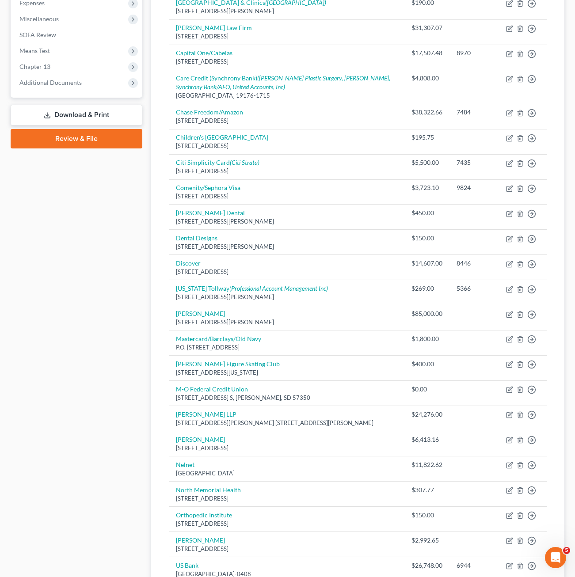
click at [97, 299] on div "Case Dashboard Payments Invoices Payments Payments Credit Report Client Profile" at bounding box center [76, 212] width 141 height 863
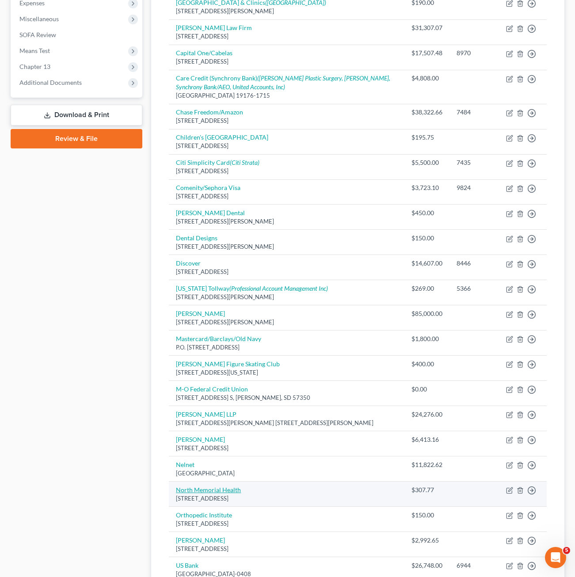
click at [213, 487] on link "North Memorial Health" at bounding box center [208, 490] width 65 height 8
select select "24"
select select "9"
select select "0"
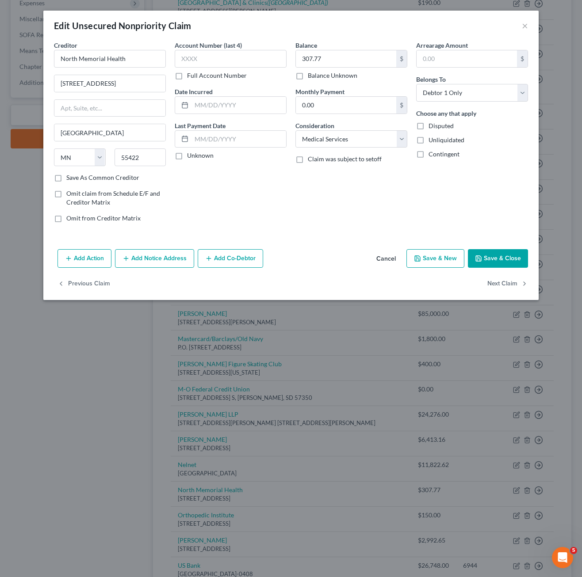
click at [152, 265] on button "Add Notice Address" at bounding box center [154, 258] width 79 height 19
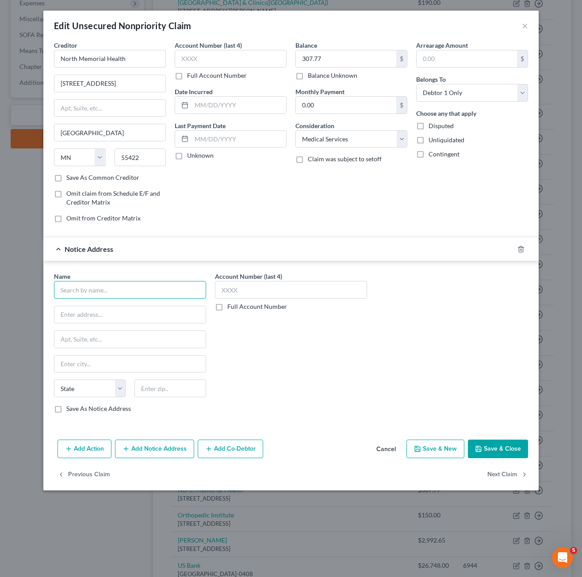
click at [108, 293] on input "text" at bounding box center [130, 290] width 152 height 18
click at [70, 294] on input "NOrth Memorial Health" at bounding box center [130, 290] width 152 height 18
type input "North Memorial Health"
type input "PO Box 735469"
type input "60673"
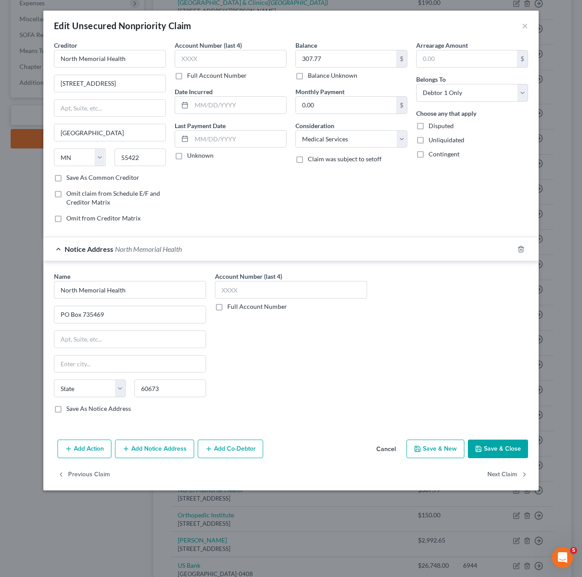
click at [487, 457] on button "Save & Close" at bounding box center [498, 449] width 60 height 19
type input "Chicago"
select select "14"
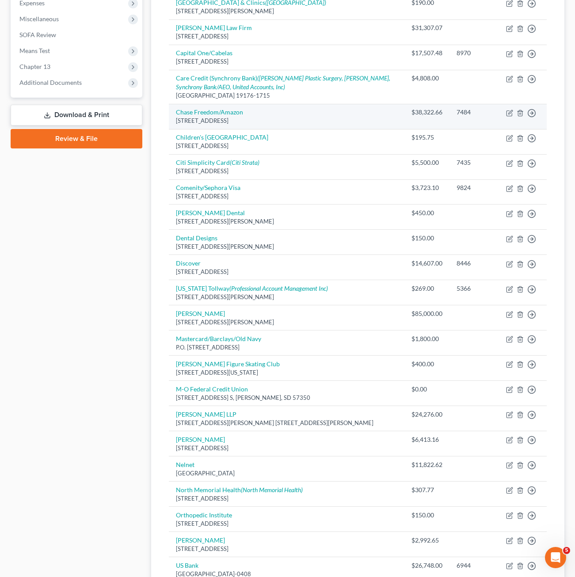
click at [251, 127] on td "Chase Freedom/Amazon PO Box 6294, Carol Stream, IL 60197-6294" at bounding box center [287, 116] width 236 height 25
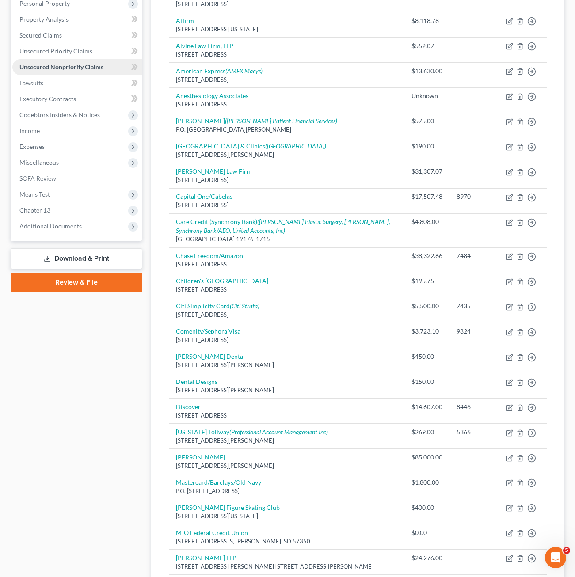
scroll to position [83, 0]
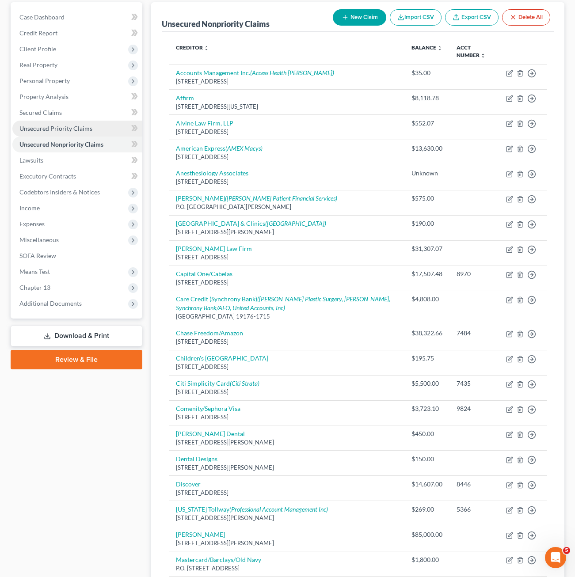
click at [64, 131] on span "Unsecured Priority Claims" at bounding box center [55, 129] width 73 height 8
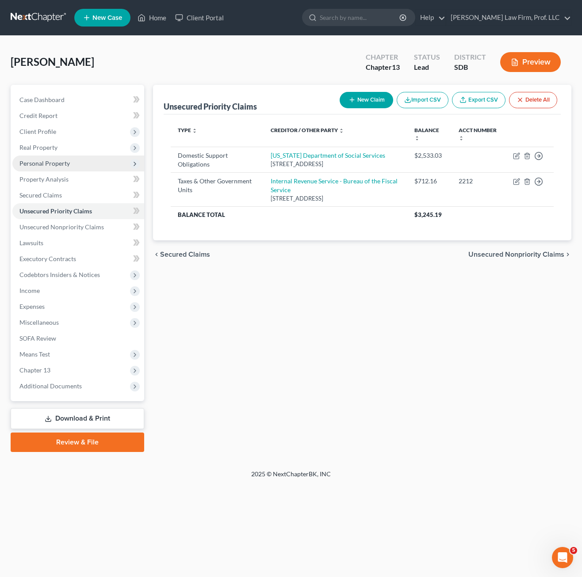
click at [43, 158] on span "Personal Property" at bounding box center [78, 164] width 132 height 16
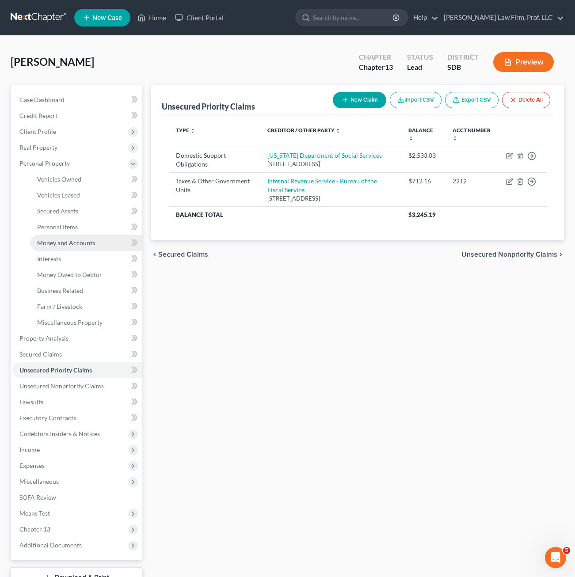
click at [77, 244] on span "Money and Accounts" at bounding box center [66, 243] width 58 height 8
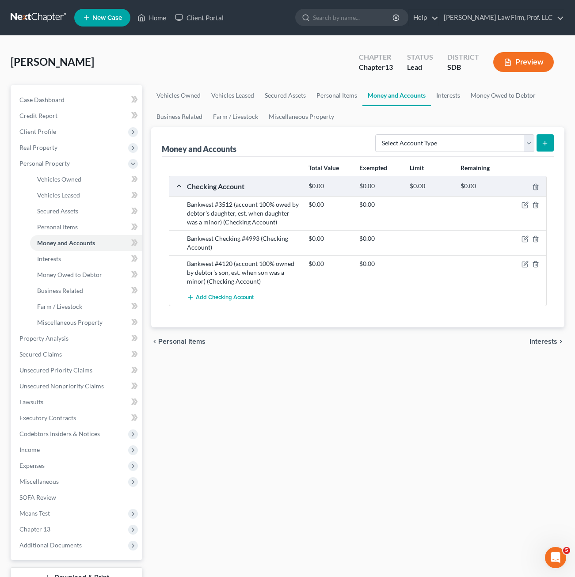
click at [320, 401] on div "Vehicles Owned Vehicles Leased Secured Assets Personal Items Money and Accounts…" at bounding box center [358, 348] width 422 height 526
click at [318, 354] on div "chevron_left Personal Items Interests chevron_right" at bounding box center [357, 342] width 413 height 28
click at [308, 343] on div "chevron_left Personal Items Interests chevron_right" at bounding box center [357, 342] width 413 height 28
click at [363, 394] on div "Vehicles Owned Vehicles Leased Secured Assets Personal Items Money and Accounts…" at bounding box center [358, 348] width 422 height 526
click at [50, 467] on span "Expenses" at bounding box center [77, 466] width 130 height 16
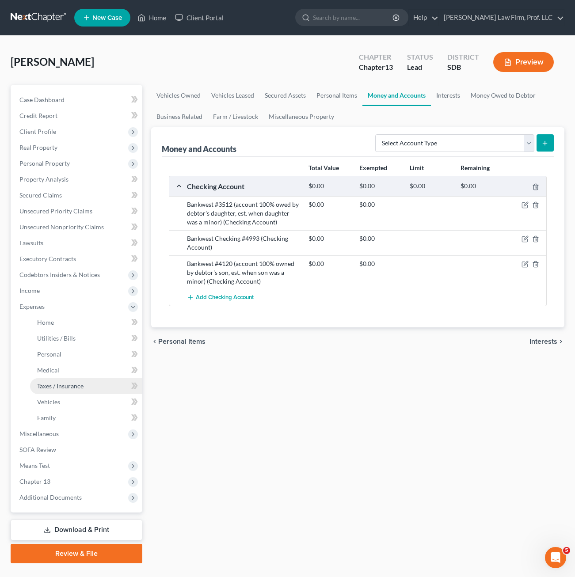
click at [67, 385] on span "Taxes / Insurance" at bounding box center [60, 386] width 46 height 8
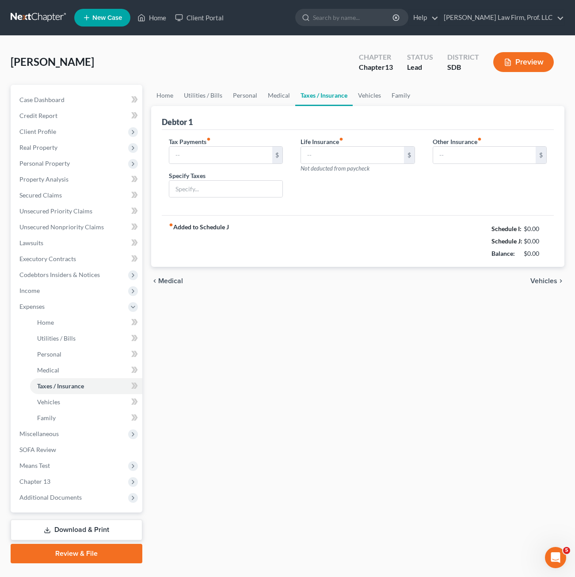
type input "0.00"
click at [398, 94] on link "Family" at bounding box center [400, 95] width 29 height 21
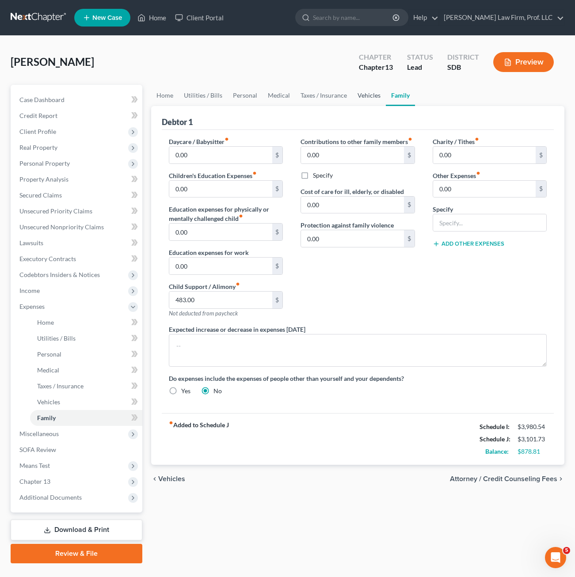
click at [360, 100] on link "Vehicles" at bounding box center [369, 95] width 34 height 21
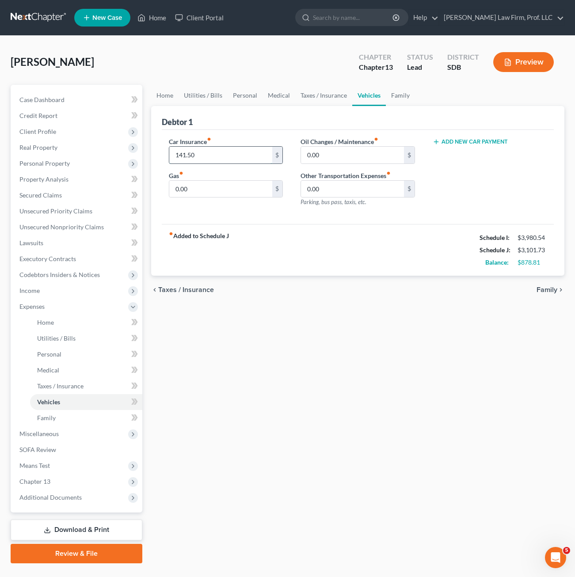
click at [215, 160] on input "141.50" at bounding box center [220, 155] width 103 height 17
click at [293, 348] on div "Home Utilities / Bills Personal Medical Taxes / Insurance Vehicles Family Debto…" at bounding box center [358, 324] width 422 height 479
click at [315, 369] on div "Home Utilities / Bills Personal Medical Taxes / Insurance Vehicles Family Debto…" at bounding box center [358, 324] width 422 height 479
click at [46, 164] on span "Personal Property" at bounding box center [44, 164] width 50 height 8
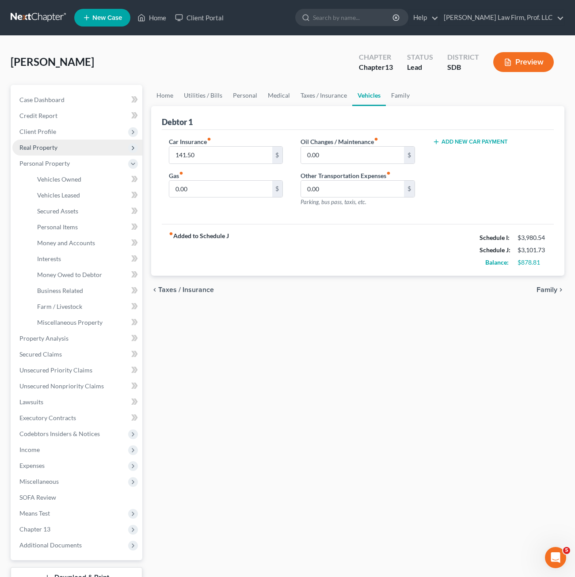
click at [47, 148] on span "Real Property" at bounding box center [38, 148] width 38 height 8
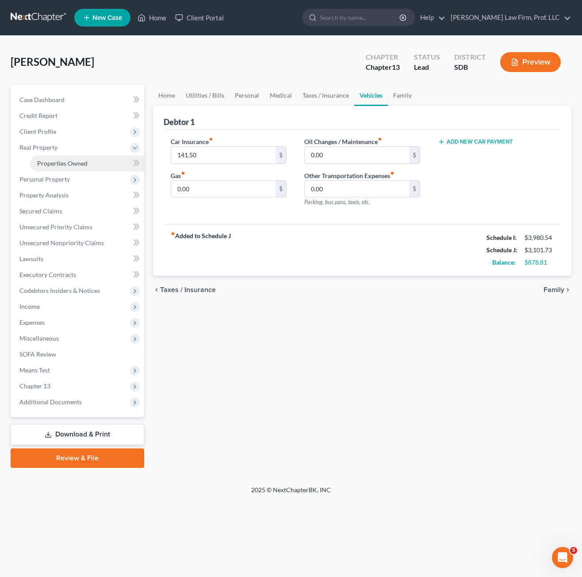
click at [62, 158] on link "Properties Owned" at bounding box center [87, 164] width 114 height 16
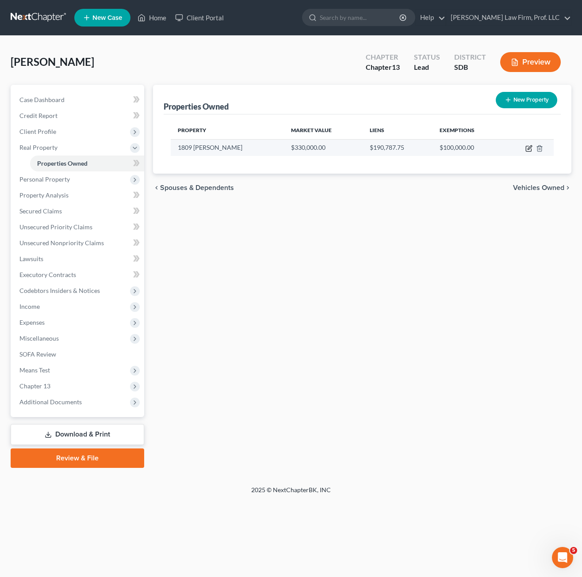
click at [527, 150] on icon "button" at bounding box center [528, 148] width 7 height 7
select select "43"
select select "0"
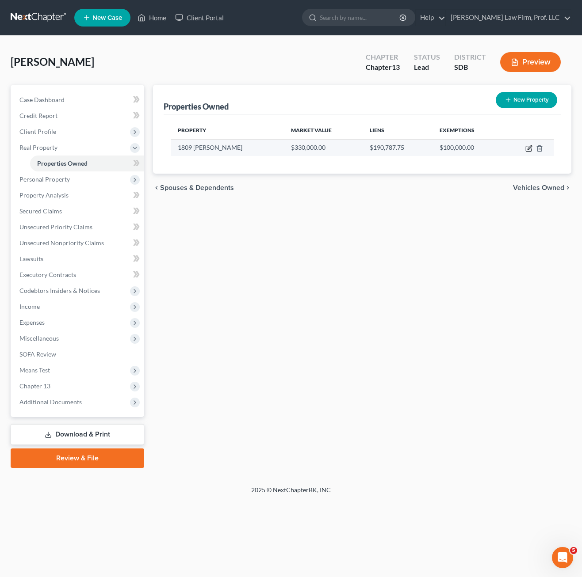
select select "0"
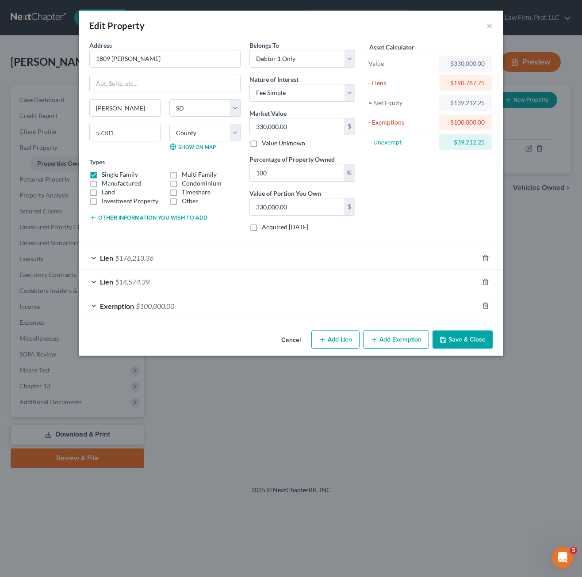
click at [207, 288] on div "Lien $14,574.39" at bounding box center [279, 281] width 400 height 23
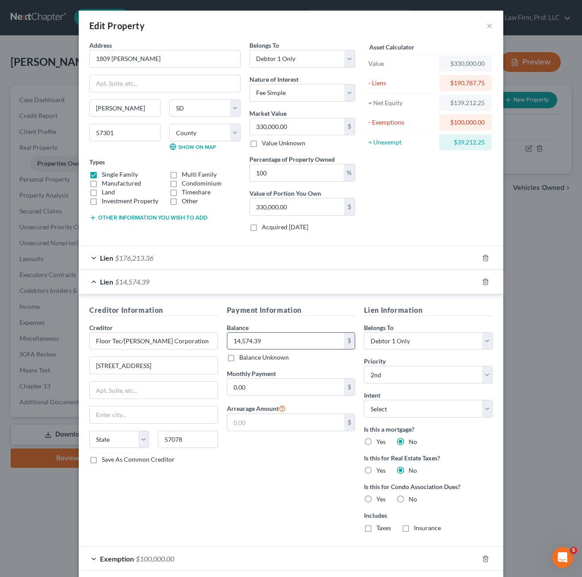
click at [283, 345] on input "14,574.39" at bounding box center [285, 341] width 117 height 17
type input "15,048.76"
click at [299, 475] on div "Payment Information Balance 15,048.76 $ Balance Unknown Balance Undetermined 15…" at bounding box center [290, 422] width 137 height 235
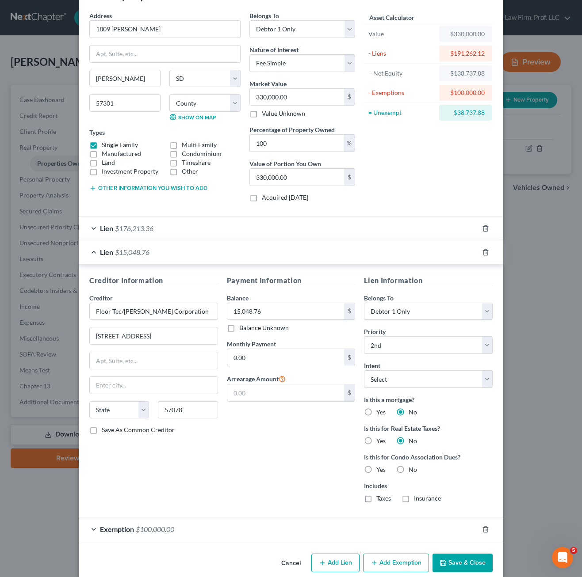
scroll to position [42, 0]
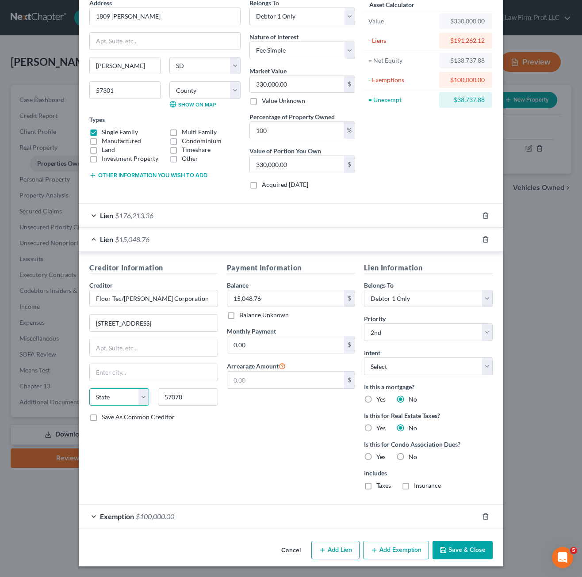
click at [116, 403] on select "State [US_STATE] AK AR AZ CA CO CT DE DC [GEOGRAPHIC_DATA] [GEOGRAPHIC_DATA] GU…" at bounding box center [119, 397] width 60 height 18
drag, startPoint x: 189, startPoint y: 470, endPoint x: 193, endPoint y: 455, distance: 15.4
click at [190, 470] on div "Creditor Information Creditor * Floor Tec/Langdon Corporation 220 E. 3rd Street…" at bounding box center [153, 380] width 137 height 235
click at [118, 396] on select "State [US_STATE] AK AR AZ CA CO CT DE DC [GEOGRAPHIC_DATA] [GEOGRAPHIC_DATA] GU…" at bounding box center [119, 397] width 60 height 18
select select "43"
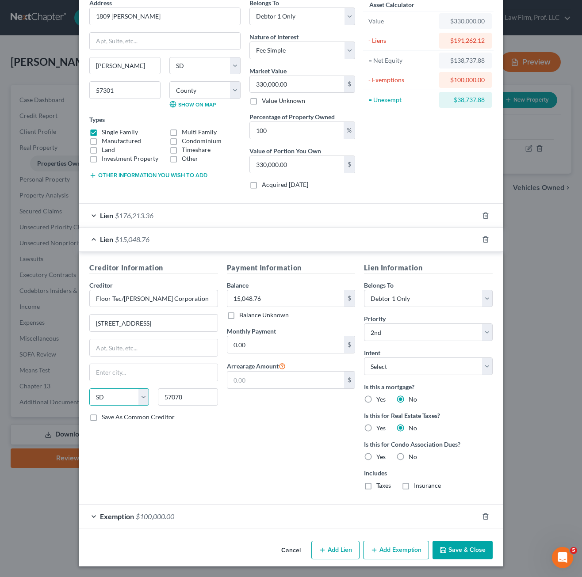
click at [89, 388] on select "State [US_STATE] AK AR AZ CA CO CT DE DC [GEOGRAPHIC_DATA] [GEOGRAPHIC_DATA] GU…" at bounding box center [119, 397] width 60 height 18
click at [262, 438] on div "Payment Information Balance 15,048.76 $ Balance Unknown Balance Undetermined 15…" at bounding box center [290, 380] width 137 height 235
click at [471, 551] on button "Save & Close" at bounding box center [462, 550] width 60 height 19
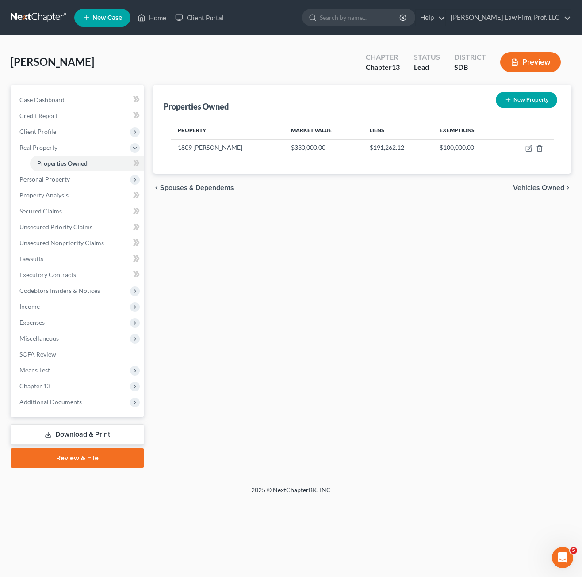
click at [362, 364] on div "Properties Owned New Property Property Market Value Liens Exemptions 1809 Quiet…" at bounding box center [362, 276] width 427 height 383
click at [295, 293] on div "Properties Owned New Property Property Market Value Liens Exemptions 1809 Quiet…" at bounding box center [362, 276] width 427 height 383
click at [344, 262] on div "Properties Owned New Property Property Market Value Liens Exemptions 1809 Quiet…" at bounding box center [362, 276] width 427 height 383
drag, startPoint x: 343, startPoint y: 312, endPoint x: 316, endPoint y: 301, distance: 29.7
click at [336, 317] on div "Properties Owned New Property Property Market Value Liens Exemptions 1809 Quiet…" at bounding box center [362, 276] width 427 height 383
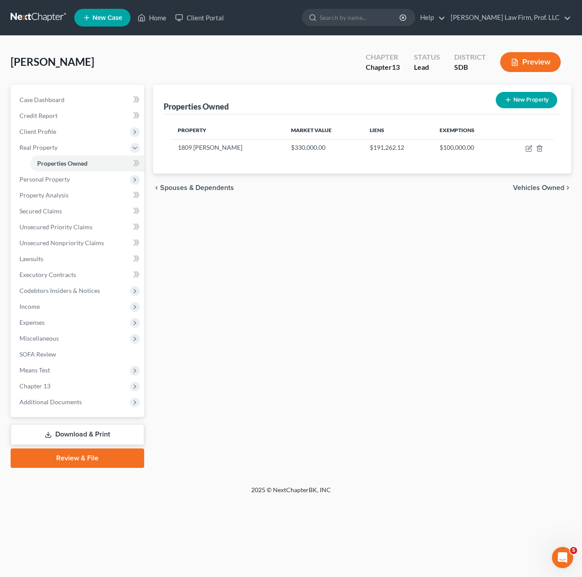
click at [264, 290] on div "Properties Owned New Property Property Market Value Liens Exemptions 1809 Quiet…" at bounding box center [362, 276] width 427 height 383
click at [271, 279] on div "Properties Owned New Property Property Market Value Liens Exemptions 1809 Quiet…" at bounding box center [362, 276] width 427 height 383
click at [46, 179] on span "Personal Property" at bounding box center [44, 179] width 50 height 8
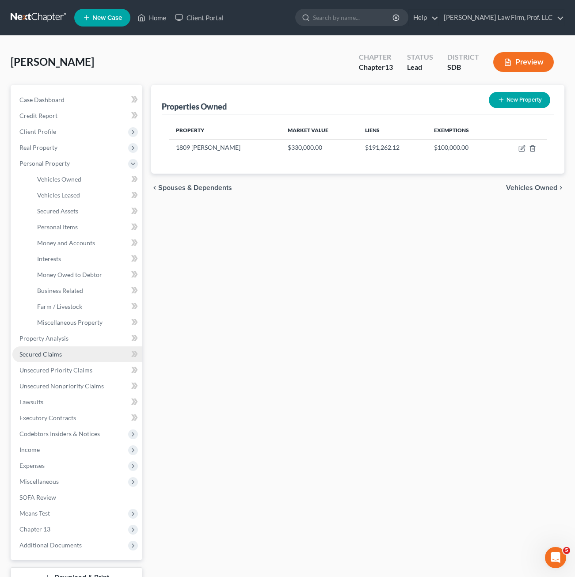
click at [64, 350] on link "Secured Claims" at bounding box center [77, 355] width 130 height 16
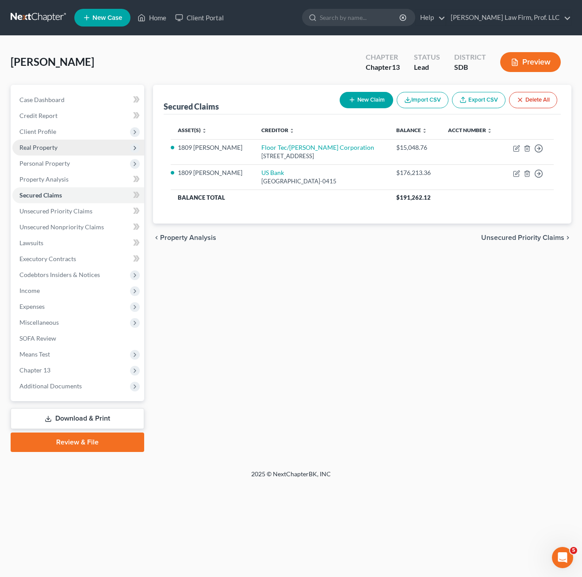
click at [53, 152] on span "Real Property" at bounding box center [78, 148] width 132 height 16
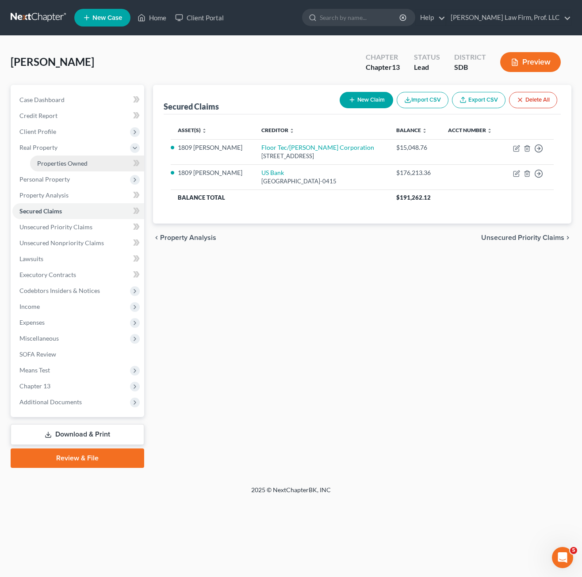
click at [68, 169] on link "Properties Owned" at bounding box center [87, 164] width 114 height 16
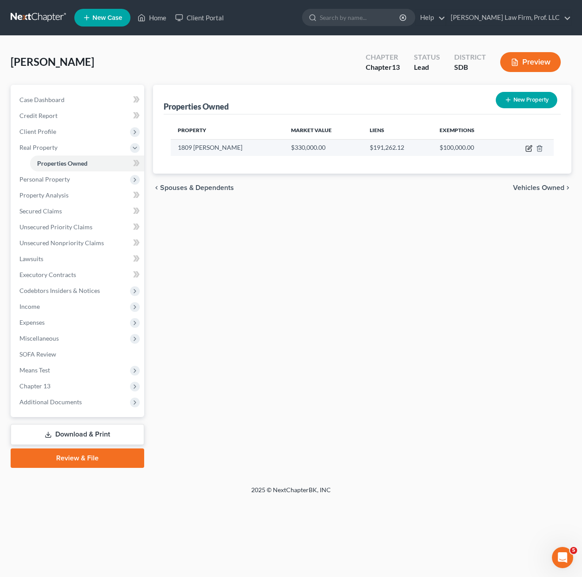
click at [529, 149] on icon "button" at bounding box center [529, 147] width 4 height 4
select select "43"
select select "16"
select select "0"
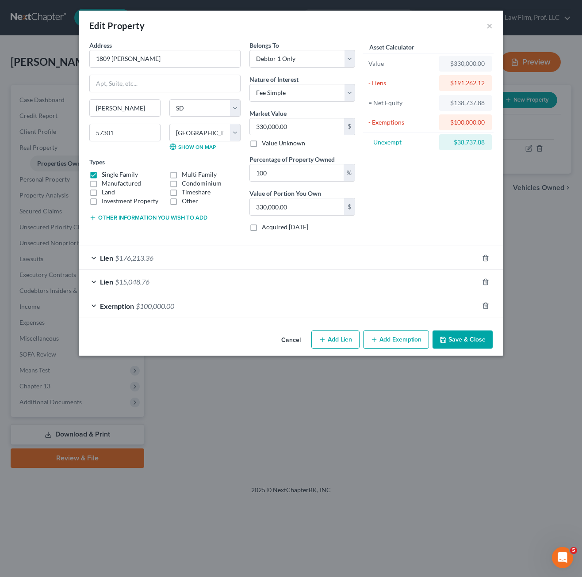
click at [340, 340] on button "Add Lien" at bounding box center [335, 340] width 48 height 19
select select "0"
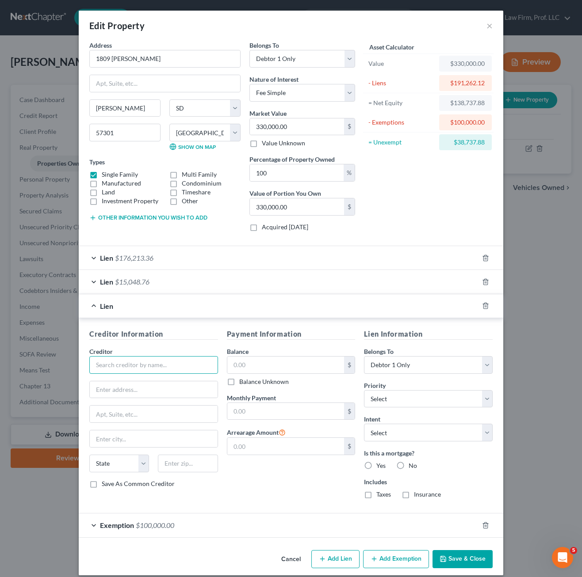
click at [153, 361] on input "text" at bounding box center [153, 365] width 129 height 18
type input "Davison County Treasurer"
type input "200 E. 4th Ave."
type input "57301"
type input "[PERSON_NAME]"
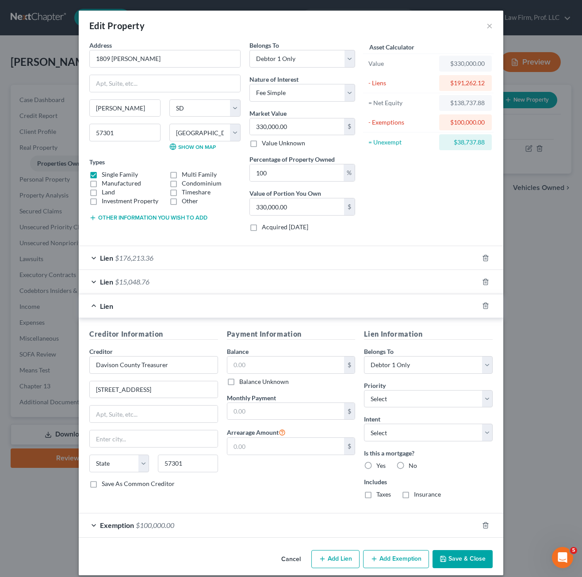
select select "43"
click at [280, 361] on input "text" at bounding box center [285, 365] width 117 height 17
click at [281, 369] on input "text" at bounding box center [285, 365] width 117 height 17
type input "7,521.60"
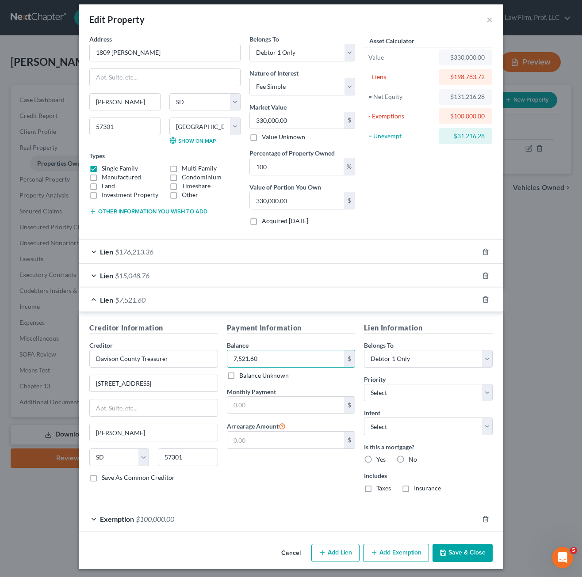
scroll to position [9, 0]
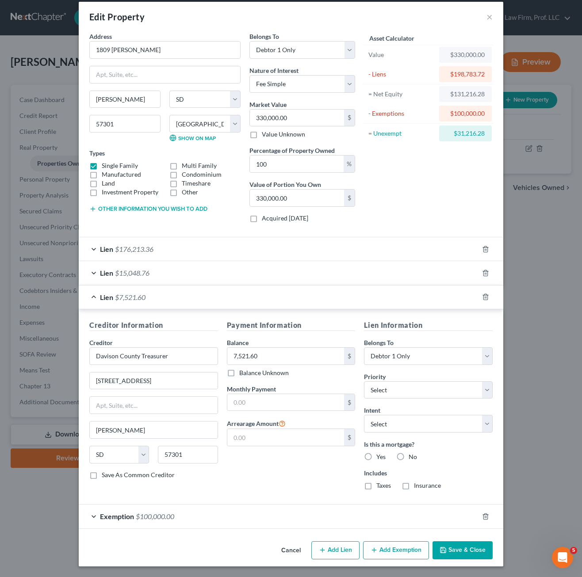
drag, startPoint x: 280, startPoint y: 478, endPoint x: 284, endPoint y: 478, distance: 4.4
click at [280, 478] on div "Payment Information Balance 7,521.60 $ Balance Unknown Balance Undetermined 7,5…" at bounding box center [290, 408] width 137 height 177
click at [409, 393] on select "Select 1st 2nd 3rd 4th 5th 6th 7th 8th 9th 10th 11th 12th 13th 14th 15th 16th 1…" at bounding box center [428, 390] width 129 height 18
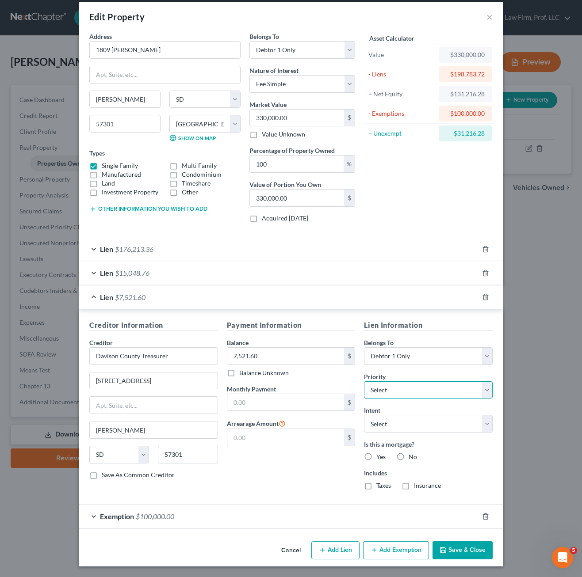
select select "1"
click at [364, 381] on select "Select 1st 2nd 3rd 4th 5th 6th 7th 8th 9th 10th 11th 12th 13th 14th 15th 16th 1…" at bounding box center [428, 390] width 129 height 18
click at [408, 457] on label "No" at bounding box center [412, 457] width 8 height 9
click at [412, 457] on input "No" at bounding box center [415, 456] width 6 height 6
radio input "true"
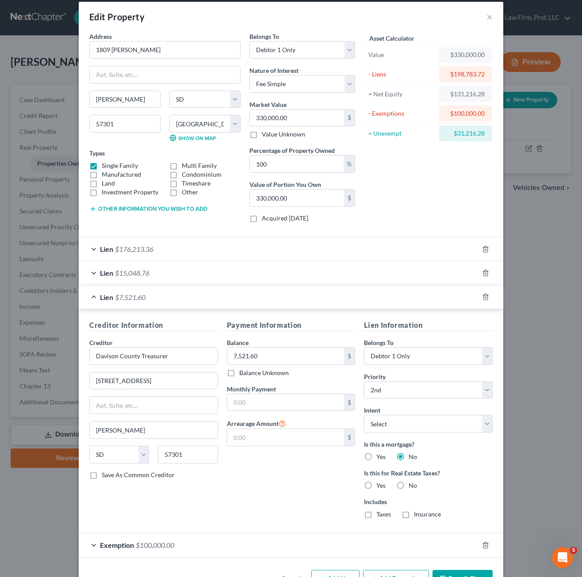
click at [376, 489] on label "Yes" at bounding box center [380, 485] width 9 height 9
click at [380, 487] on input "Yes" at bounding box center [383, 484] width 6 height 6
radio input "true"
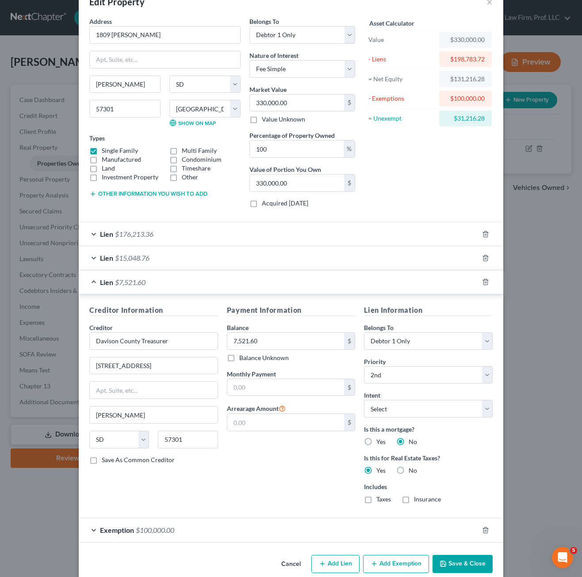
scroll to position [38, 0]
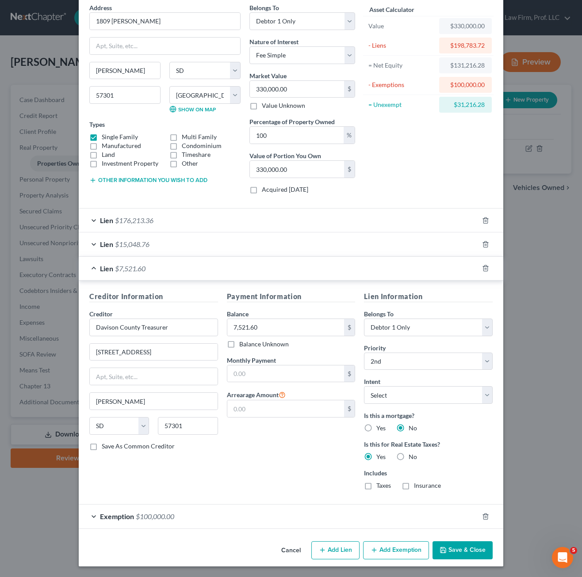
click at [449, 558] on button "Save & Close" at bounding box center [462, 550] width 60 height 19
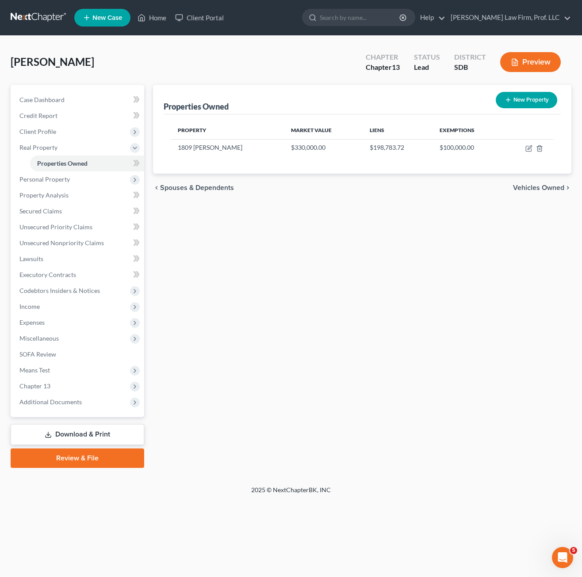
drag, startPoint x: 347, startPoint y: 284, endPoint x: 353, endPoint y: 277, distance: 10.0
click at [348, 282] on div "Properties Owned New Property Property Market Value Liens Exemptions 1809 Quiet…" at bounding box center [362, 276] width 427 height 383
click at [529, 147] on icon "button" at bounding box center [528, 148] width 7 height 7
select select "43"
select select "16"
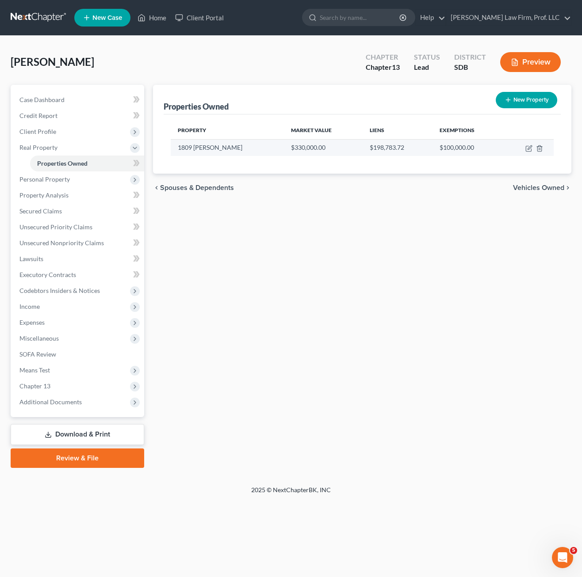
select select "0"
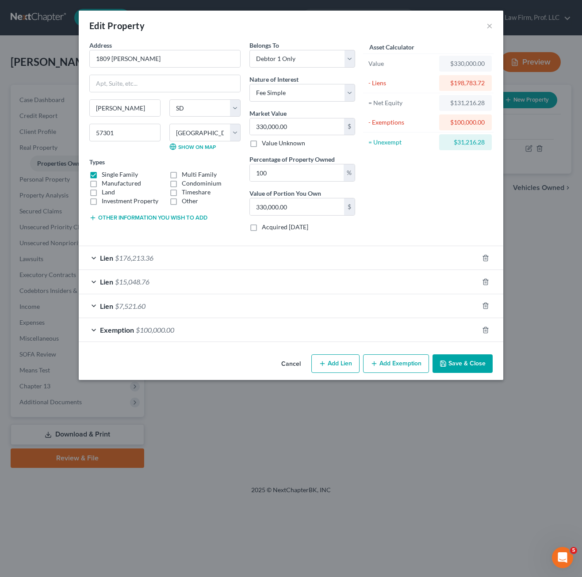
click at [241, 308] on div "Lien $7,521.60" at bounding box center [279, 305] width 400 height 23
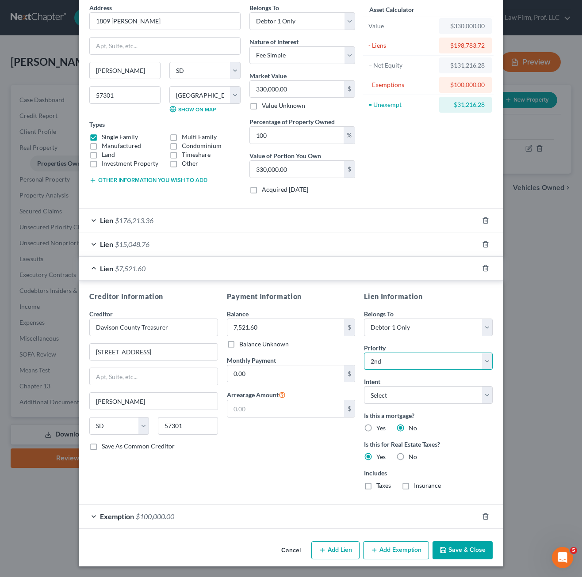
click at [427, 360] on select "Select 2nd 3rd 4th 5th 6th 7th 8th 9th 10th 11th 12th 13th 14th 15th 16th 17th …" at bounding box center [428, 362] width 129 height 18
click at [211, 228] on div "Lien $176,213.36" at bounding box center [279, 220] width 400 height 23
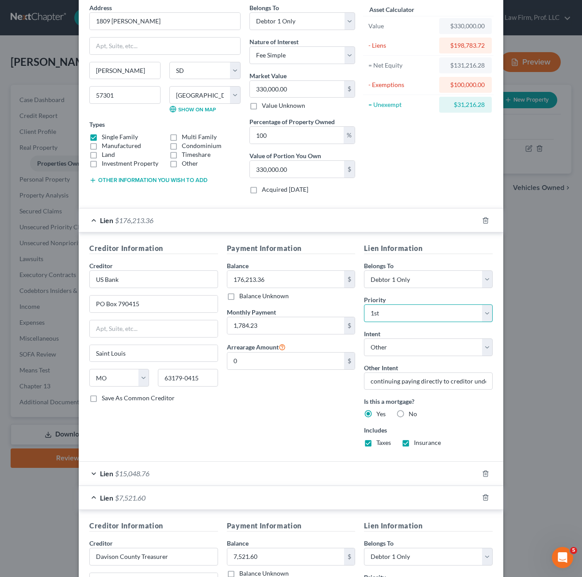
click at [404, 320] on select "Select 1st 3rd 4th 5th 6th 7th 8th 9th 10th 11th 12th 13th 14th 15th 16th 17th …" at bounding box center [428, 314] width 129 height 18
click at [305, 398] on div "Payment Information Balance 176,213.36 $ Balance Unknown Balance Undetermined 1…" at bounding box center [290, 348] width 137 height 211
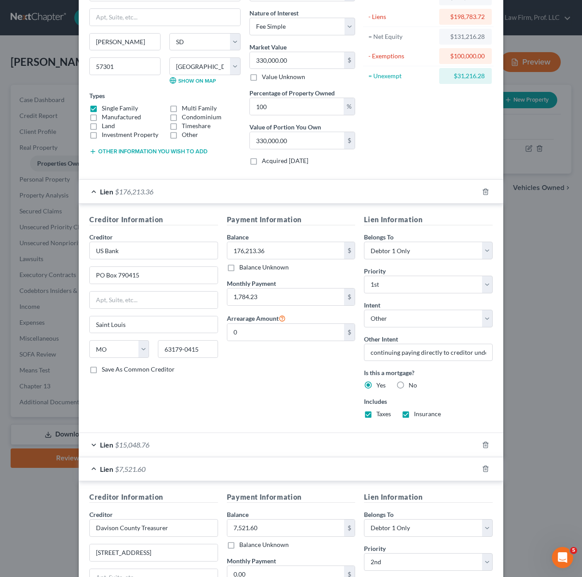
scroll to position [82, 0]
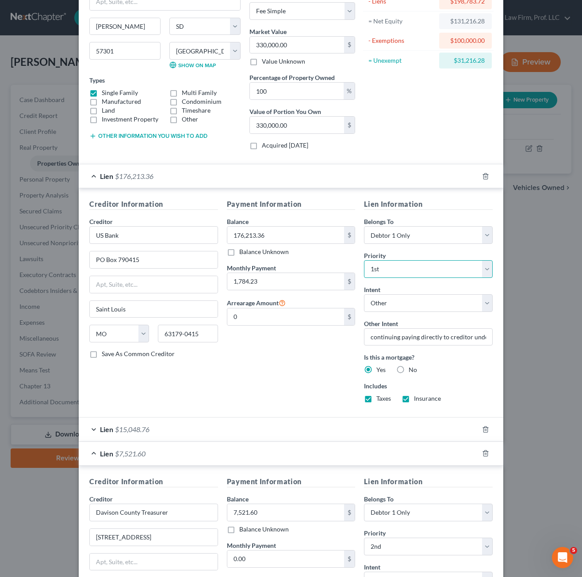
drag, startPoint x: 413, startPoint y: 262, endPoint x: 414, endPoint y: 267, distance: 5.8
click at [413, 262] on select "Select 1st 3rd 4th 5th 6th 7th 8th 9th 10th 11th 12th 13th 14th 15th 16th 17th …" at bounding box center [428, 269] width 129 height 18
select select
click at [364, 260] on select "Select 1st 3rd 4th 5th 6th 7th 8th 9th 10th 11th 12th 13th 14th 15th 16th 17th …" at bounding box center [428, 269] width 129 height 18
click at [346, 373] on div "Payment Information Balance 176,213.36 $ Balance Unknown Balance Undetermined 1…" at bounding box center [290, 304] width 137 height 211
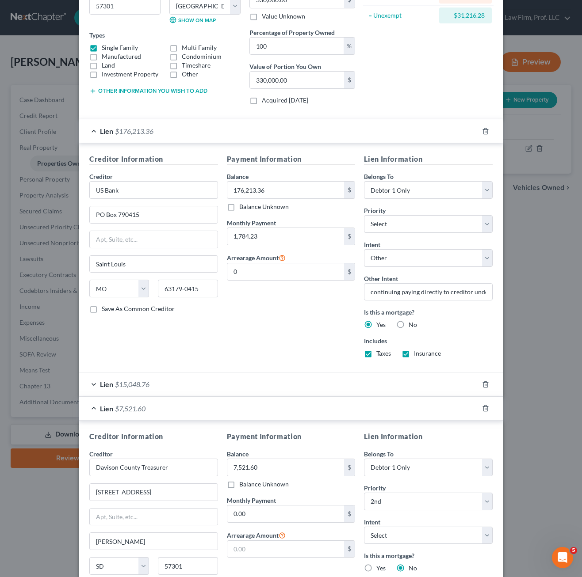
scroll to position [267, 0]
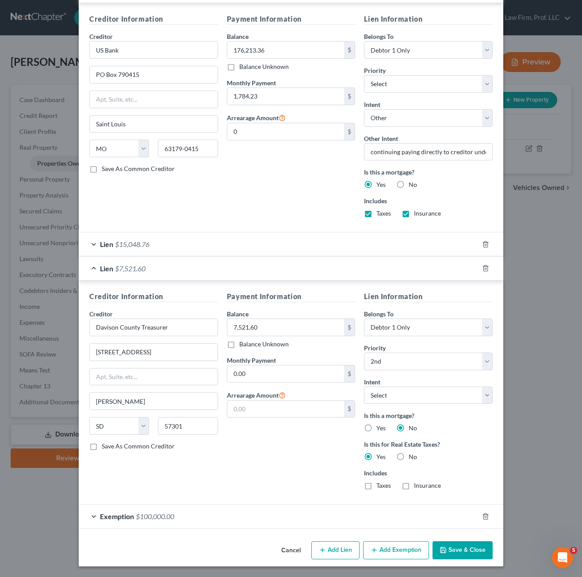
click at [433, 352] on div "Priority * Select 1st 2nd 3rd 4th 5th 6th 7th 8th 9th 10th 11th 12th 13th 14th …" at bounding box center [428, 356] width 129 height 27
drag, startPoint x: 433, startPoint y: 354, endPoint x: 433, endPoint y: 359, distance: 5.7
click at [433, 354] on select "Select 1st 2nd 3rd 4th 5th 6th 7th 8th 9th 10th 11th 12th 13th 14th 15th 16th 1…" at bounding box center [428, 362] width 129 height 18
select select "0"
click at [364, 353] on select "Select 1st 2nd 3rd 4th 5th 6th 7th 8th 9th 10th 11th 12th 13th 14th 15th 16th 1…" at bounding box center [428, 362] width 129 height 18
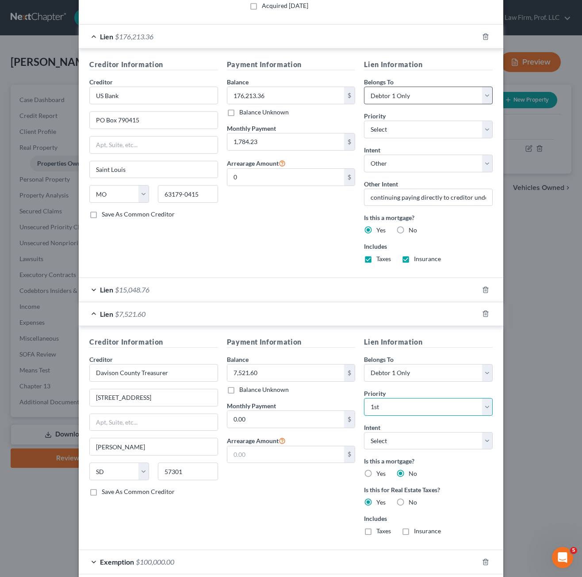
scroll to position [134, 0]
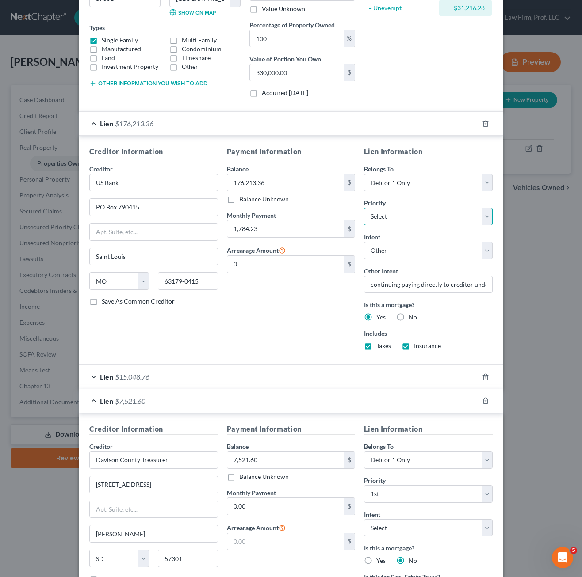
click at [430, 221] on select "Select 3rd 4th 5th 6th 7th 8th 9th 10th 11th 12th 13th 14th 15th 16th 17th 18th…" at bounding box center [428, 217] width 129 height 18
click at [301, 308] on div "Payment Information Balance 176,213.36 $ Balance Unknown Balance Undetermined 1…" at bounding box center [290, 251] width 137 height 211
drag, startPoint x: 267, startPoint y: 372, endPoint x: 282, endPoint y: 369, distance: 15.2
click at [268, 371] on div "Lien $15,048.76" at bounding box center [279, 376] width 400 height 23
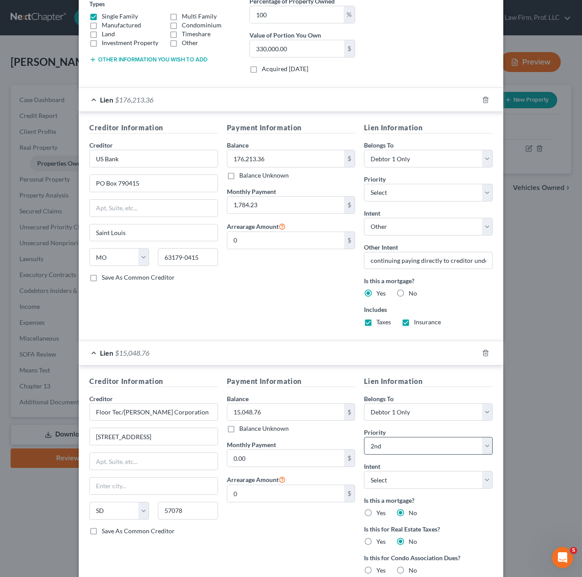
scroll to position [179, 0]
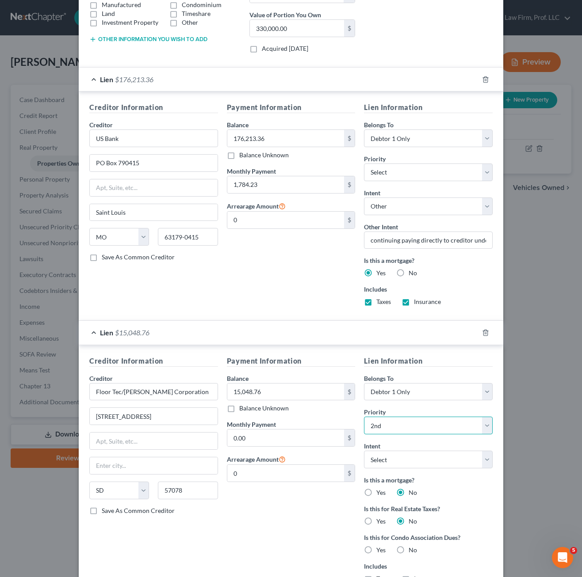
click at [426, 423] on select "Select 2nd 3rd 4th 5th 6th 7th 8th 9th 10th 11th 12th 13th 14th 15th 16th 17th …" at bounding box center [428, 426] width 129 height 18
select select "1"
click at [364, 417] on select "Select 2nd 3rd 4th 5th 6th 7th 8th 9th 10th 11th 12th 13th 14th 15th 16th 17th …" at bounding box center [428, 426] width 129 height 18
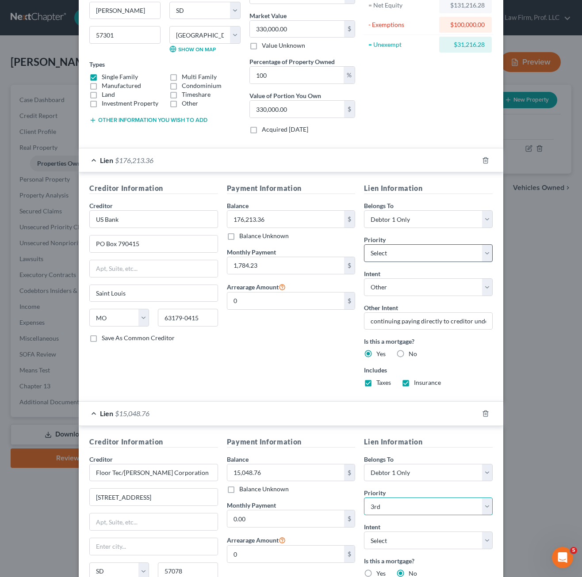
scroll to position [90, 0]
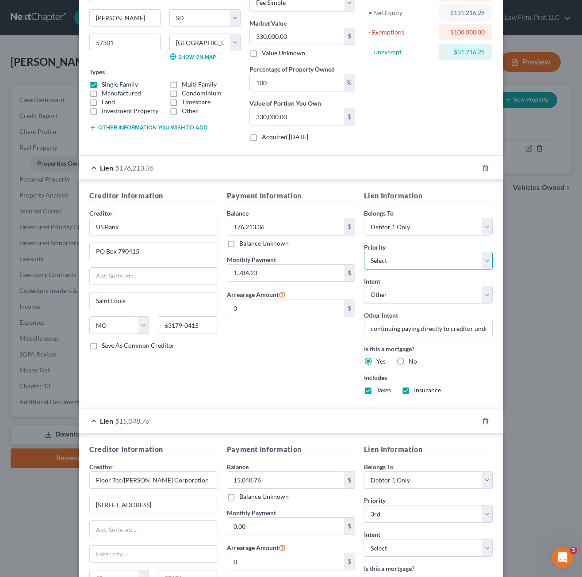
click at [436, 262] on select "Select 2nd 4th 5th 6th 7th 8th 9th 10th 11th 12th 13th 14th 15th 16th 17th 18th…" at bounding box center [428, 261] width 129 height 18
select select "0"
click at [364, 252] on select "Select 2nd 4th 5th 6th 7th 8th 9th 10th 11th 12th 13th 14th 15th 16th 17th 18th…" at bounding box center [428, 261] width 129 height 18
select select "0"
click at [317, 362] on div "Payment Information Balance 176,213.36 $ Balance Unknown Balance Undetermined 1…" at bounding box center [290, 295] width 137 height 211
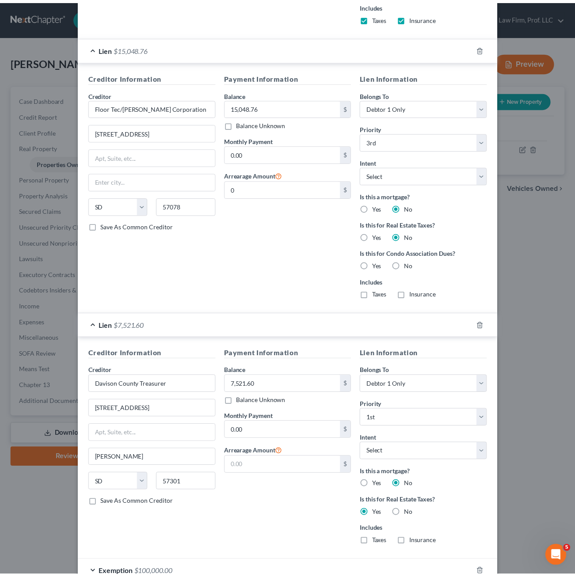
scroll to position [520, 0]
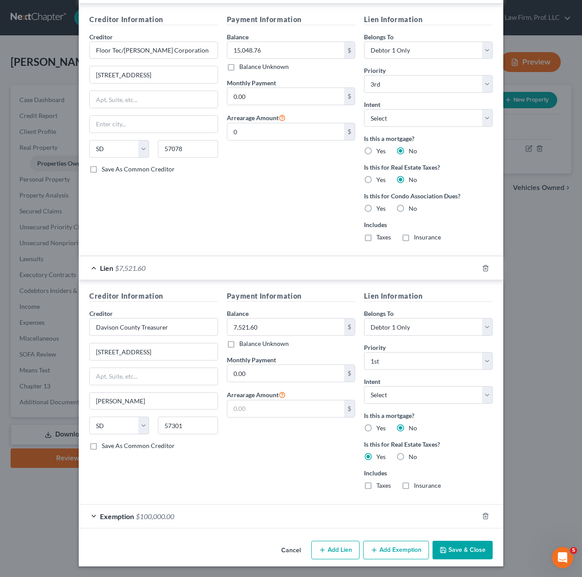
drag, startPoint x: 462, startPoint y: 548, endPoint x: 473, endPoint y: 550, distance: 11.3
click at [462, 548] on button "Save & Close" at bounding box center [462, 550] width 60 height 19
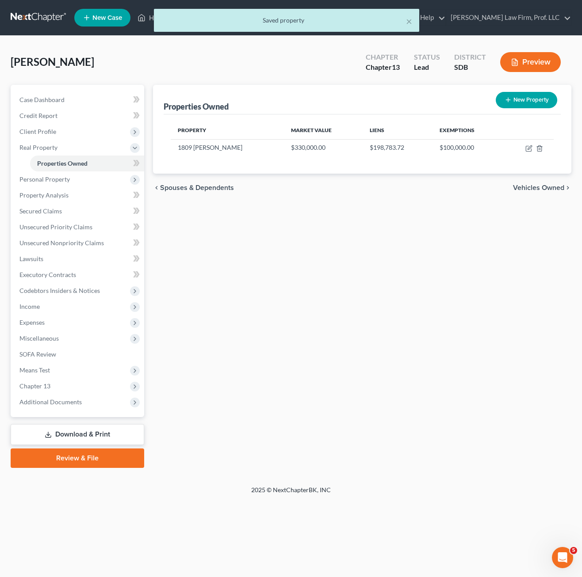
click at [385, 416] on div "Properties Owned New Property Property Market Value Liens Exemptions 1809 Quiet…" at bounding box center [362, 276] width 427 height 383
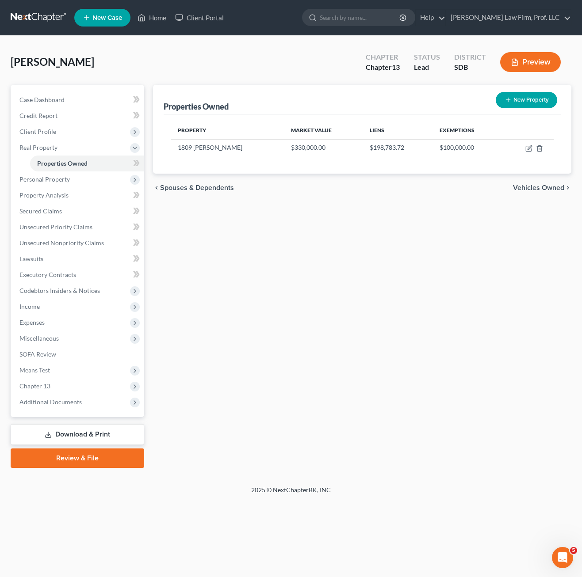
drag, startPoint x: 341, startPoint y: 309, endPoint x: 309, endPoint y: 286, distance: 39.4
click at [341, 309] on div "Properties Owned New Property Property Market Value Liens Exemptions 1809 Quiet…" at bounding box center [362, 276] width 427 height 383
click at [250, 310] on div "Properties Owned New Property Property Market Value Liens Exemptions 1809 Quiet…" at bounding box center [362, 276] width 427 height 383
click at [42, 323] on span "Expenses" at bounding box center [31, 323] width 25 height 8
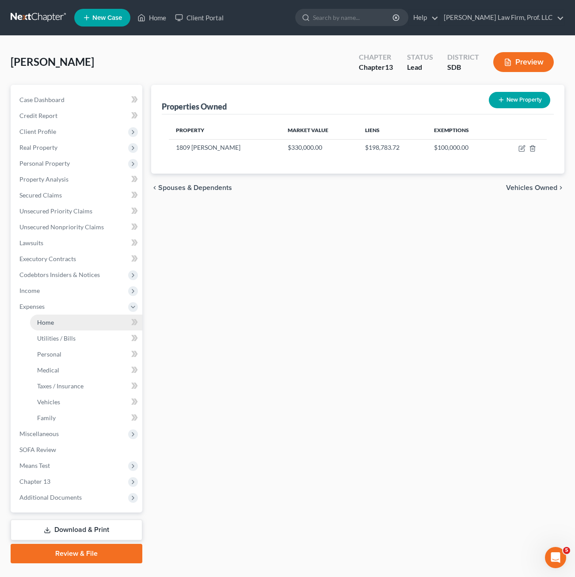
click at [70, 321] on link "Home" at bounding box center [86, 323] width 112 height 16
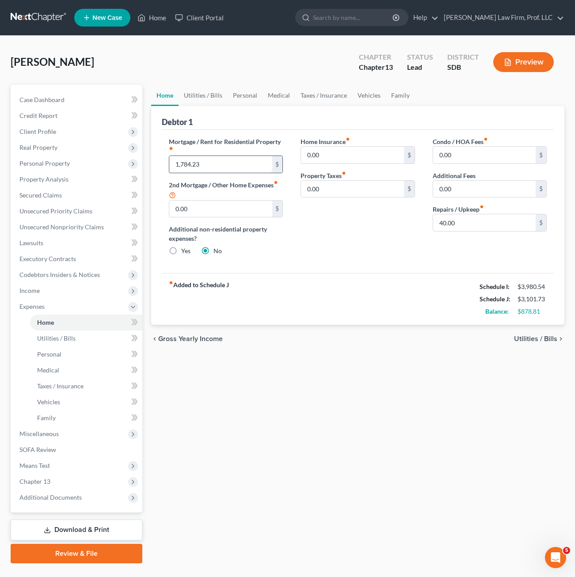
click at [206, 169] on input "1,784.23" at bounding box center [220, 164] width 103 height 17
click at [310, 412] on div "Home Utilities / Bills Personal Medical Taxes / Insurance Vehicles Family Debto…" at bounding box center [358, 324] width 422 height 479
click at [66, 213] on span "Unsecured Priority Claims" at bounding box center [55, 211] width 73 height 8
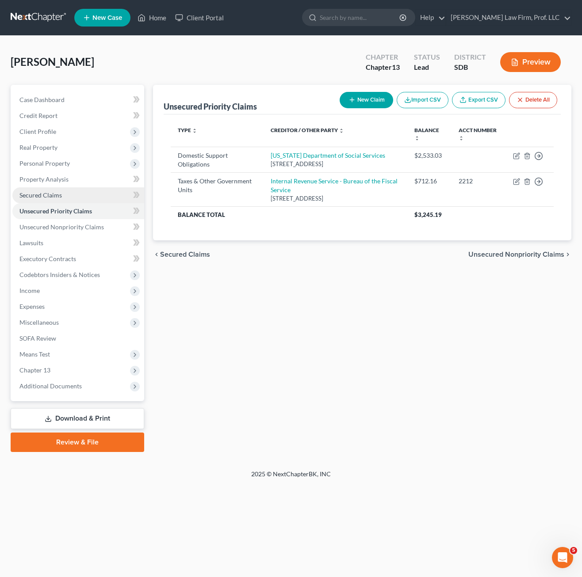
click at [54, 198] on span "Secured Claims" at bounding box center [40, 195] width 42 height 8
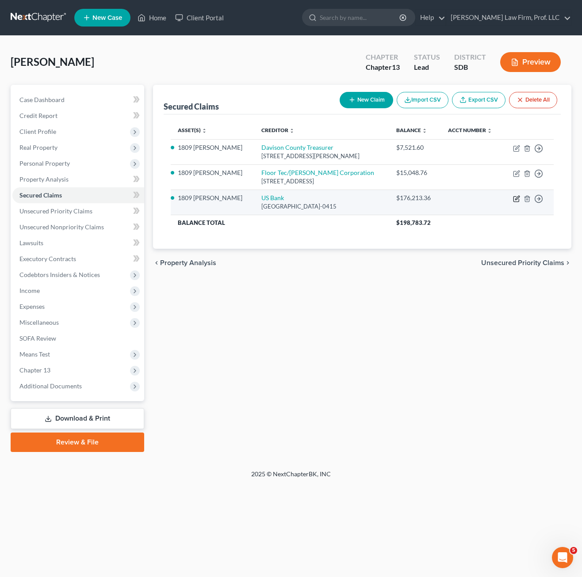
click at [514, 201] on icon "button" at bounding box center [515, 199] width 5 height 5
select select "26"
select select "4"
select select "0"
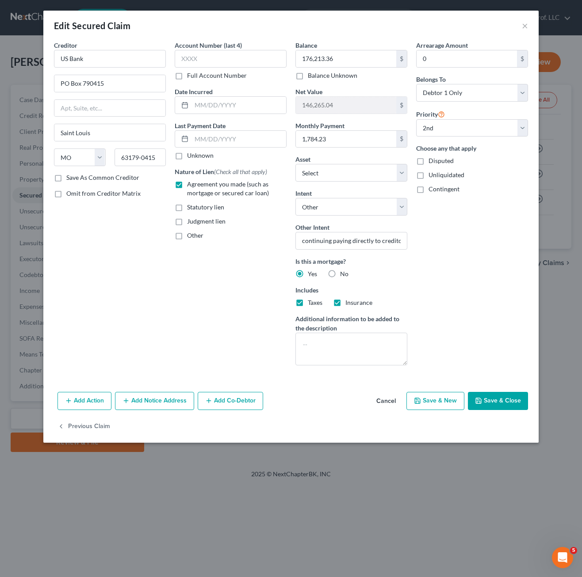
drag, startPoint x: 235, startPoint y: 327, endPoint x: 244, endPoint y: 326, distance: 9.3
click at [235, 327] on div "Account Number (last 4) Full Account Number Date Incurred Last Payment Date Unk…" at bounding box center [230, 207] width 121 height 332
click at [496, 261] on div "Arrearage Amount 0 $ Belongs To * Select Debtor 1 Only Debtor 2 Only Debtor 1 A…" at bounding box center [471, 207] width 121 height 332
click at [441, 61] on input "0" at bounding box center [466, 58] width 100 height 17
type input "28,045.12"
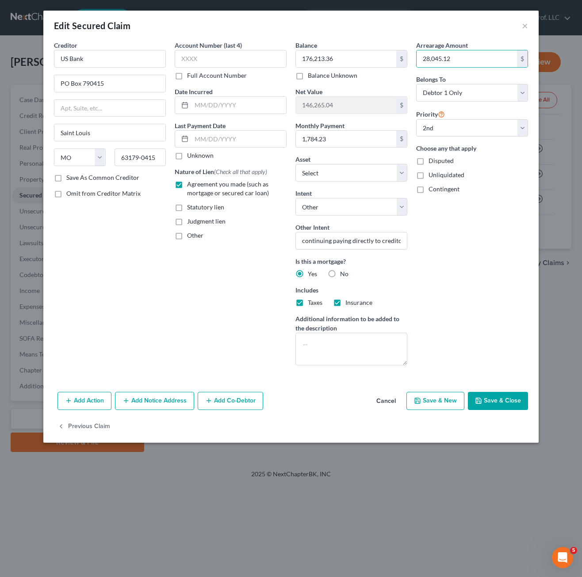
click at [465, 291] on div "Arrearage Amount 28,045.12 $ Belongs To * Select Debtor 1 Only Debtor 2 Only De…" at bounding box center [471, 207] width 121 height 332
click at [492, 406] on button "Save & Close" at bounding box center [498, 401] width 60 height 19
select select "1"
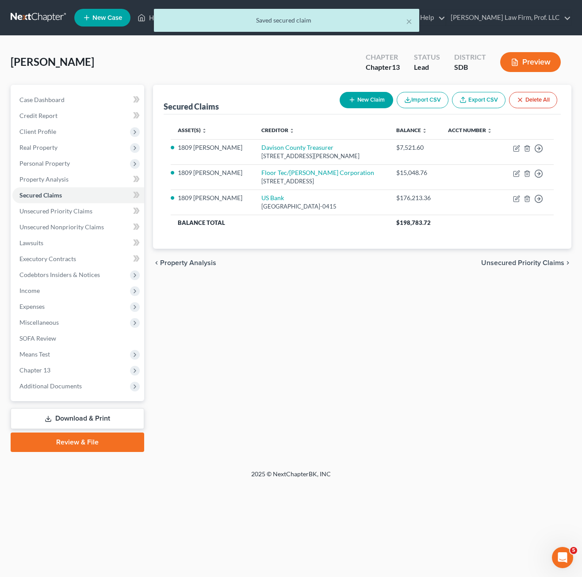
click at [395, 362] on div "Secured Claims New Claim Import CSV Export CSV Delete All Asset(s) expand_more …" at bounding box center [362, 268] width 427 height 367
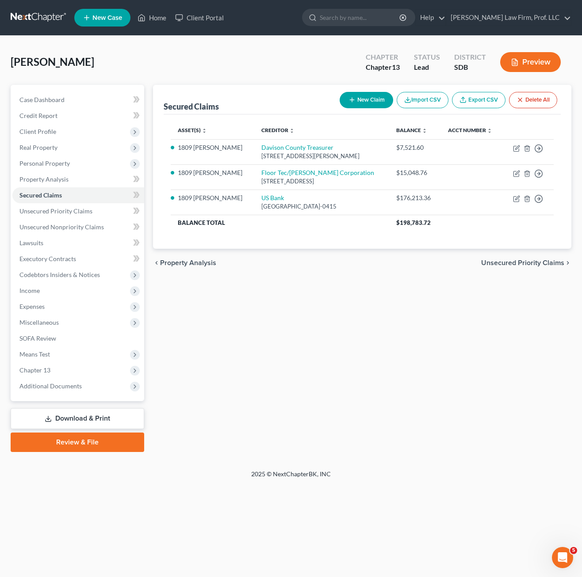
click at [285, 295] on div "Secured Claims New Claim Import CSV Export CSV Delete All Asset(s) expand_more …" at bounding box center [362, 268] width 427 height 367
click at [53, 131] on span "Client Profile" at bounding box center [37, 132] width 37 height 8
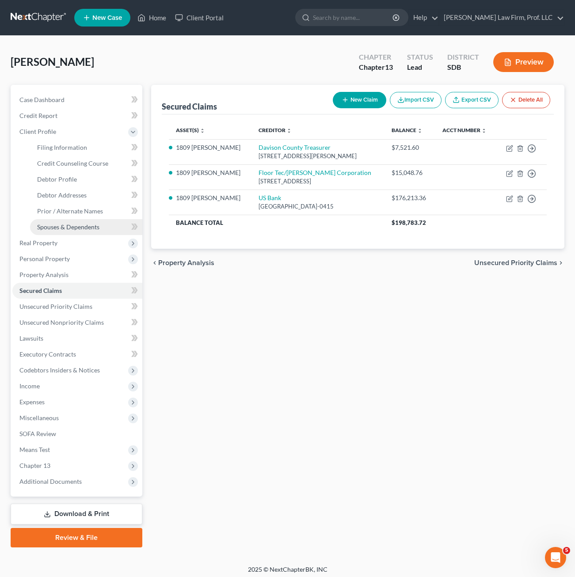
click at [91, 225] on span "Spouses & Dependents" at bounding box center [68, 227] width 62 height 8
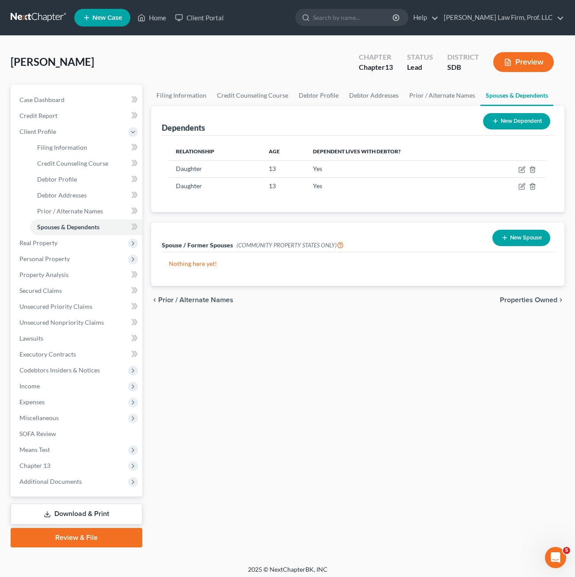
click at [237, 411] on div "Filing Information Credit Counseling Course Debtor Profile Debtor Addresses Pri…" at bounding box center [358, 316] width 422 height 463
click at [354, 388] on div "Filing Information Credit Counseling Course Debtor Profile Debtor Addresses Pri…" at bounding box center [358, 316] width 422 height 463
click at [46, 388] on span "Income" at bounding box center [77, 386] width 130 height 16
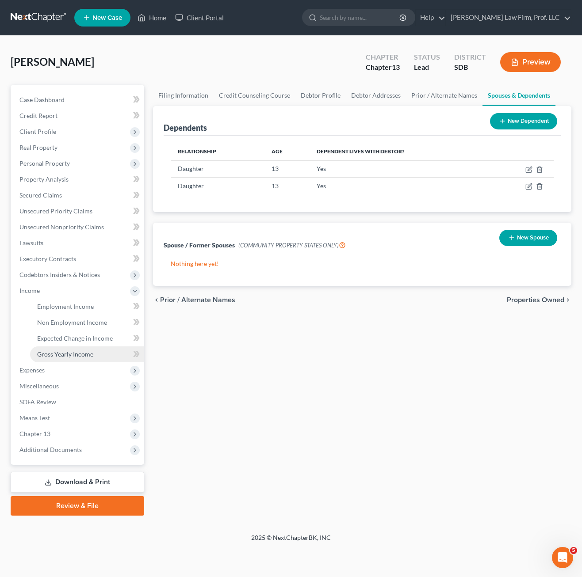
click at [66, 355] on span "Gross Yearly Income" at bounding box center [65, 354] width 56 height 8
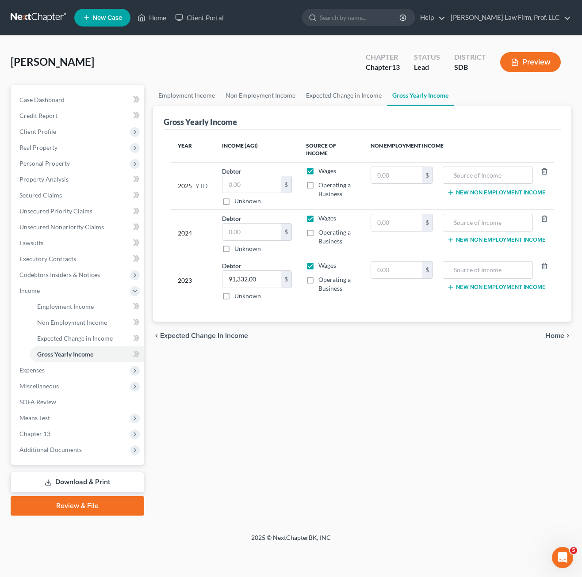
click at [367, 417] on div "Employment Income Non Employment Income Expected Change in Income Gross Yearly …" at bounding box center [362, 300] width 427 height 431
click at [327, 384] on div "Employment Income Non Employment Income Expected Change in Income Gross Yearly …" at bounding box center [362, 300] width 427 height 431
click at [254, 238] on input "text" at bounding box center [251, 232] width 58 height 17
type input "95,432.00"
click at [410, 420] on div "Employment Income Non Employment Income Expected Change in Income Gross Yearly …" at bounding box center [362, 300] width 427 height 431
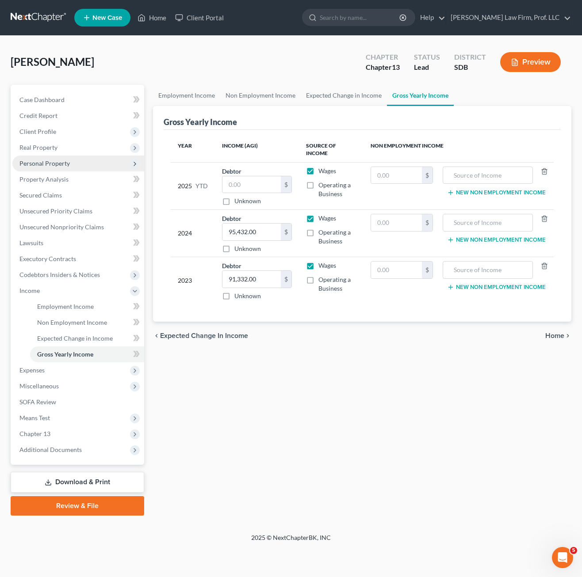
click at [66, 162] on span "Personal Property" at bounding box center [44, 164] width 50 height 8
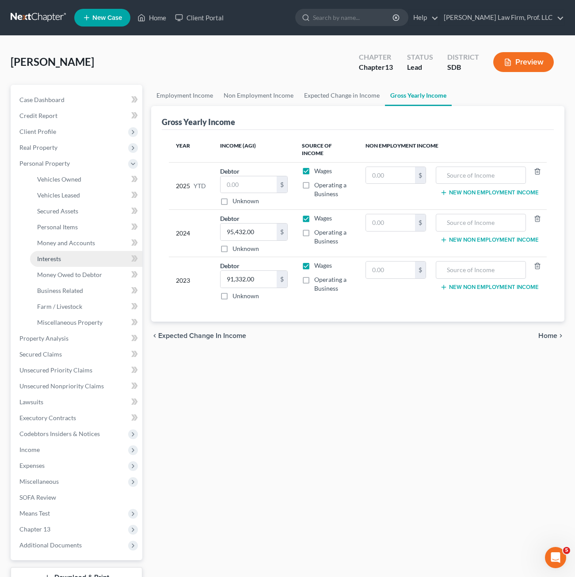
click at [64, 262] on link "Interests" at bounding box center [86, 259] width 112 height 16
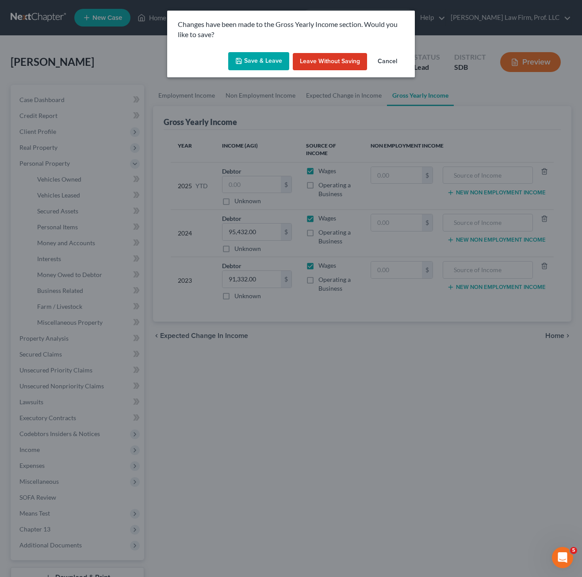
click at [274, 60] on button "Save & Leave" at bounding box center [258, 61] width 61 height 19
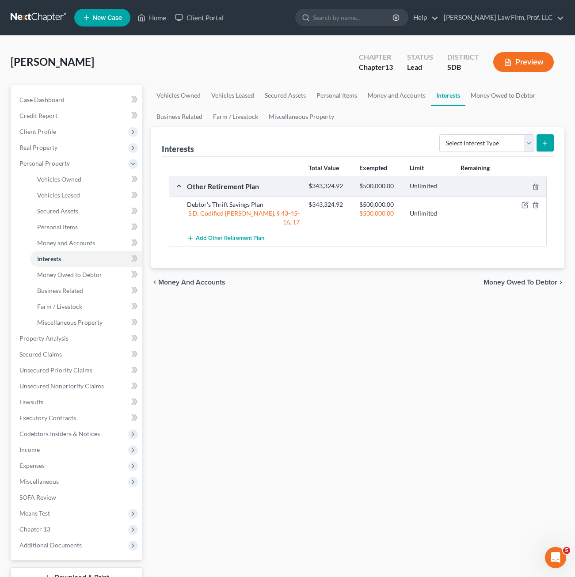
click at [271, 384] on div "Vehicles Owned Vehicles Leased Secured Assets Personal Items Money and Accounts…" at bounding box center [358, 348] width 422 height 526
click at [410, 344] on div "Vehicles Owned Vehicles Leased Secured Assets Personal Items Money and Accounts…" at bounding box center [358, 348] width 422 height 526
click at [522, 203] on icon "button" at bounding box center [524, 205] width 5 height 5
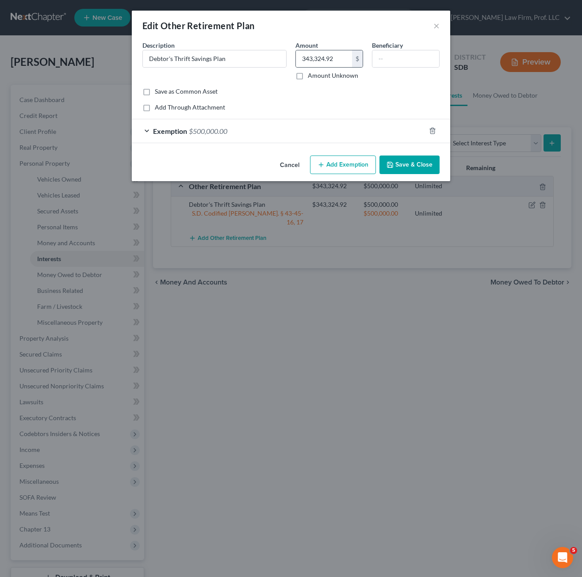
click at [331, 50] on div "343,324.92 $" at bounding box center [329, 59] width 68 height 18
click at [329, 57] on input "343,324.92" at bounding box center [324, 58] width 56 height 17
type input "379,723.50"
click at [405, 167] on button "Save & Close" at bounding box center [409, 165] width 60 height 19
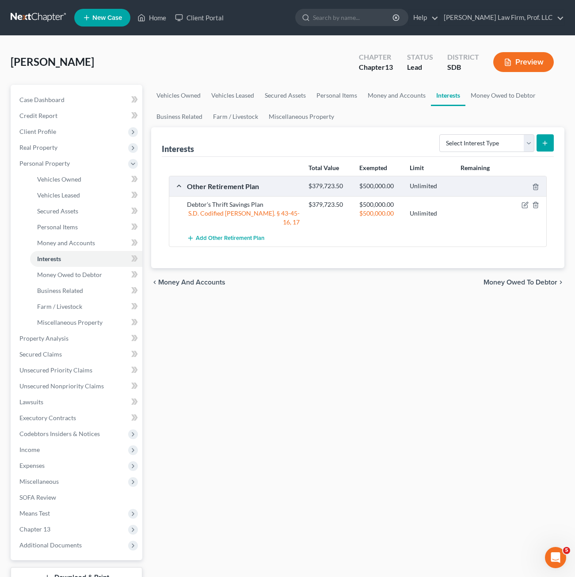
click at [445, 304] on div "Vehicles Owned Vehicles Leased Secured Assets Personal Items Money and Accounts…" at bounding box center [358, 348] width 422 height 526
click at [525, 203] on icon "button" at bounding box center [525, 205] width 7 height 7
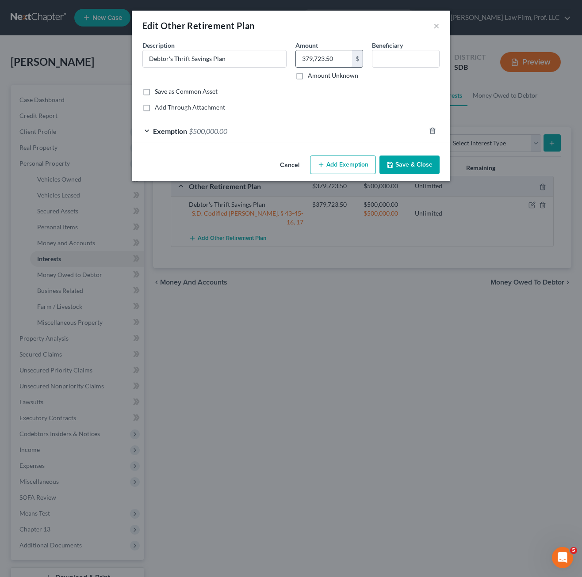
click at [327, 53] on input "379,723.50" at bounding box center [324, 58] width 56 height 17
type input "430,692.30"
click at [397, 169] on button "Save & Close" at bounding box center [409, 165] width 60 height 19
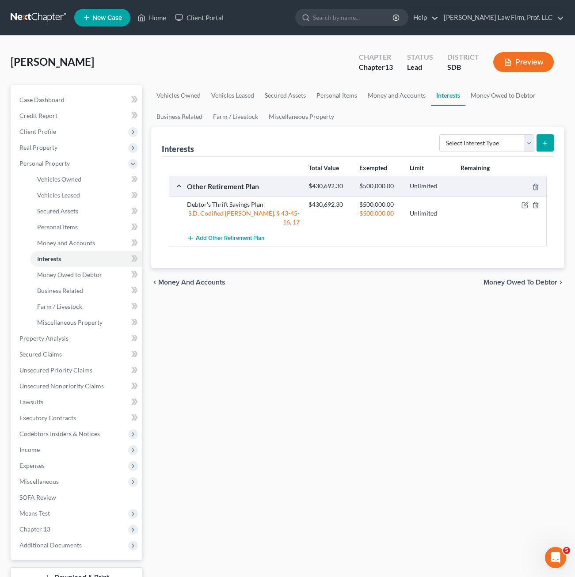
click at [291, 363] on div "Vehicles Owned Vehicles Leased Secured Assets Personal Items Money and Accounts…" at bounding box center [358, 348] width 422 height 526
click at [238, 340] on div "Vehicles Owned Vehicles Leased Secured Assets Personal Items Money and Accounts…" at bounding box center [358, 348] width 422 height 526
click at [348, 335] on div "Vehicles Owned Vehicles Leased Secured Assets Personal Items Money and Accounts…" at bounding box center [358, 348] width 422 height 526
drag, startPoint x: 262, startPoint y: 339, endPoint x: 254, endPoint y: 329, distance: 13.5
click at [262, 339] on div "Vehicles Owned Vehicles Leased Secured Assets Personal Items Money and Accounts…" at bounding box center [358, 348] width 422 height 526
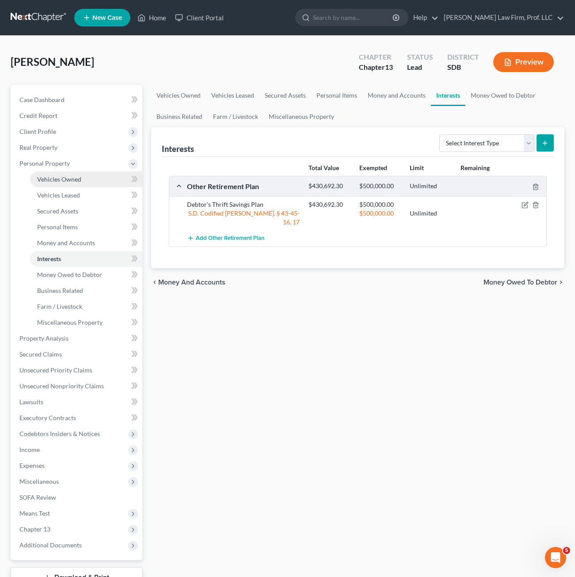
click at [72, 186] on link "Vehicles Owned" at bounding box center [86, 179] width 112 height 16
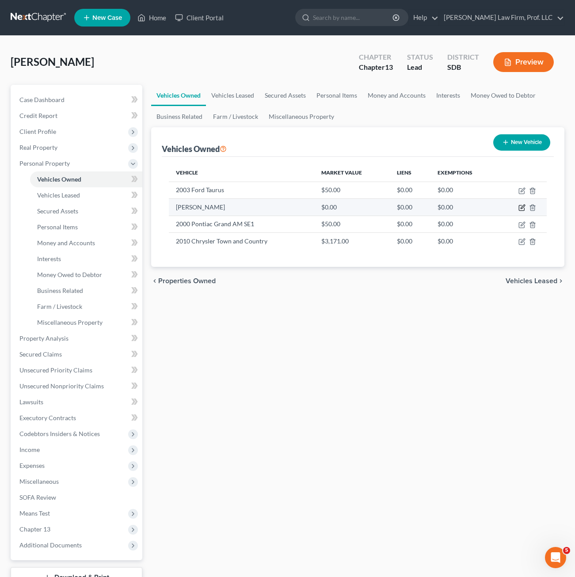
click at [522, 206] on icon "button" at bounding box center [521, 207] width 7 height 7
select select "0"
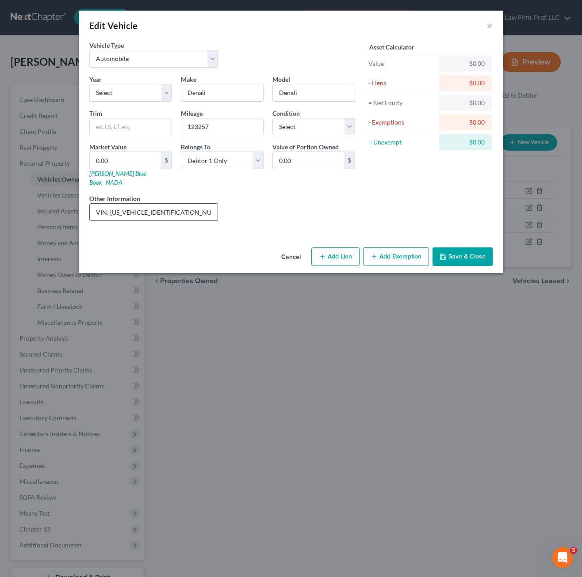
drag, startPoint x: 183, startPoint y: 202, endPoint x: 109, endPoint y: 208, distance: 74.1
click at [109, 208] on input "VIN: 1GKS2MEF1DR120578" at bounding box center [154, 212] width 128 height 17
click at [306, 194] on div "Liens Select" at bounding box center [290, 207] width 137 height 27
click at [456, 248] on button "Save & Close" at bounding box center [462, 257] width 60 height 19
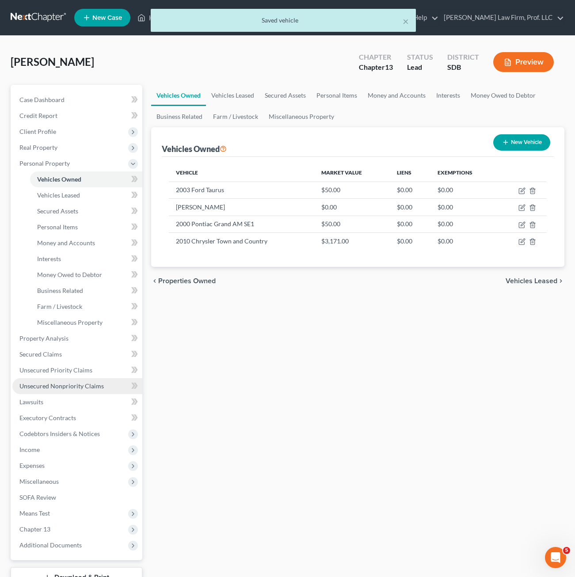
click at [86, 388] on span "Unsecured Nonpriority Claims" at bounding box center [61, 386] width 84 height 8
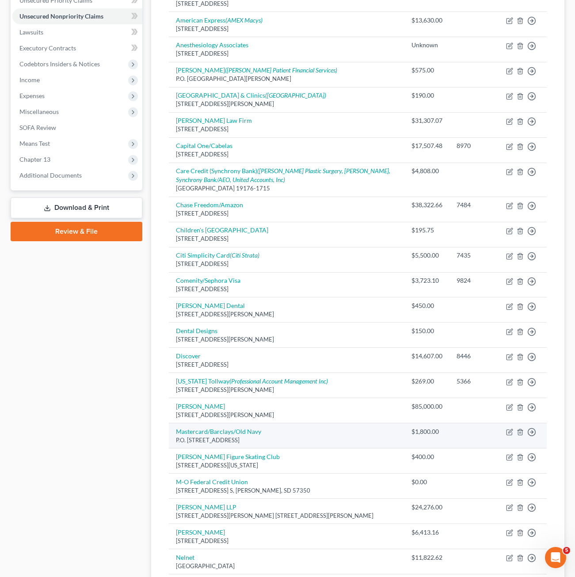
scroll to position [221, 0]
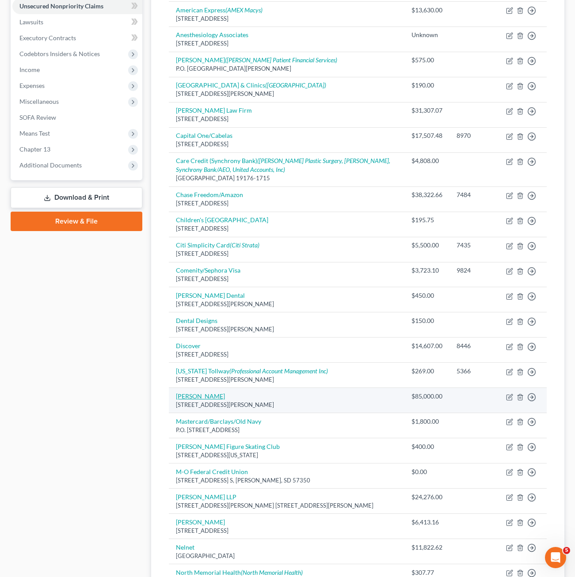
click at [198, 393] on link "[PERSON_NAME]" at bounding box center [200, 396] width 49 height 8
select select "43"
select select "0"
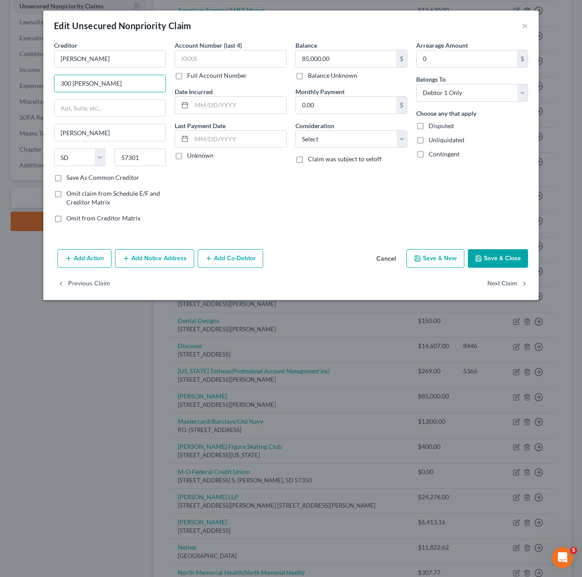
drag, startPoint x: 109, startPoint y: 84, endPoint x: 11, endPoint y: 92, distance: 99.0
click at [11, 92] on div "Edit Unsecured Nonpriority Claim × Creditor * Jeff Terveen 300 S. Walace Mitche…" at bounding box center [291, 288] width 582 height 577
type input "1520 E. Birch"
drag, startPoint x: 507, startPoint y: 262, endPoint x: 89, endPoint y: 261, distance: 418.1
click at [507, 262] on button "Save & Close" at bounding box center [498, 258] width 60 height 19
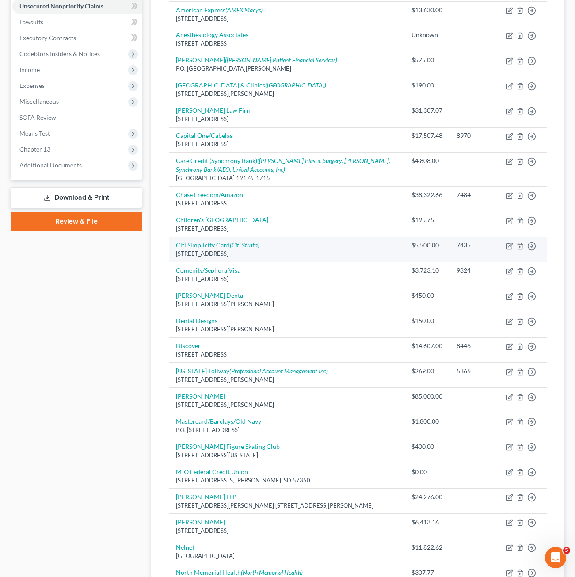
click at [332, 245] on td "Citi Simplicity Card (Citi Strata) PO Box 6004, Sioux Falls, SD 57117-6004" at bounding box center [287, 249] width 236 height 25
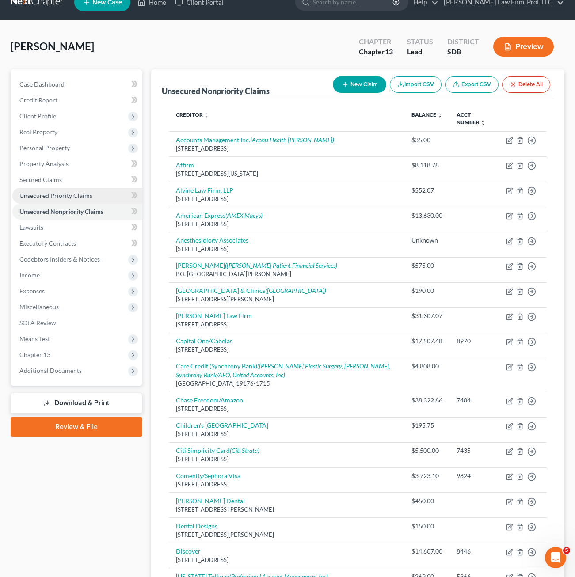
scroll to position [0, 0]
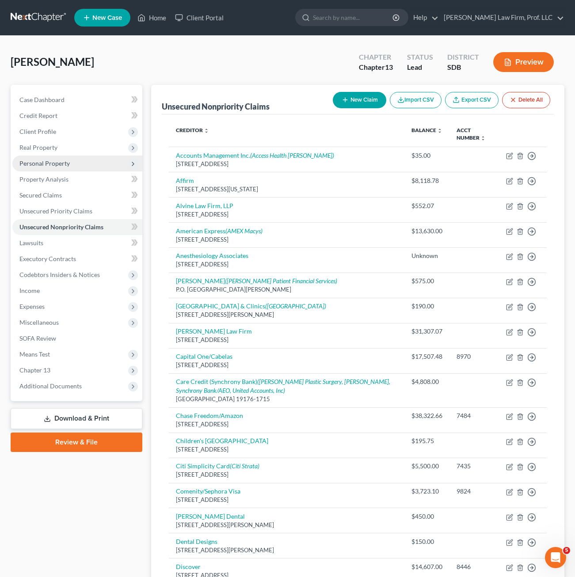
click at [56, 167] on span "Personal Property" at bounding box center [77, 164] width 130 height 16
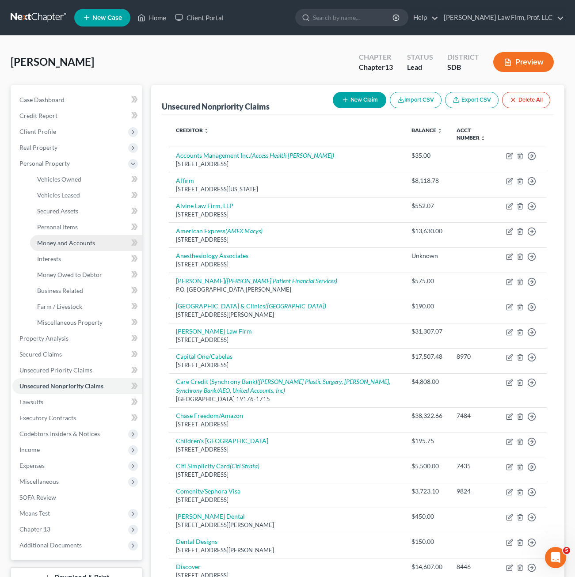
click at [74, 250] on link "Money and Accounts" at bounding box center [86, 243] width 112 height 16
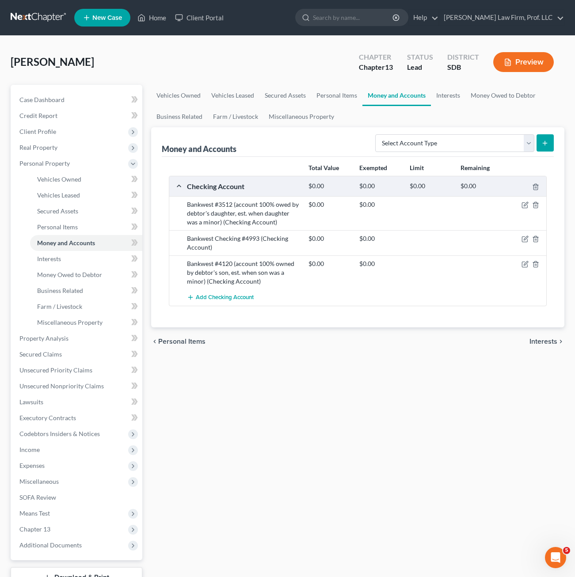
click at [264, 397] on div "Vehicles Owned Vehicles Leased Secured Assets Personal Items Money and Accounts…" at bounding box center [358, 348] width 422 height 526
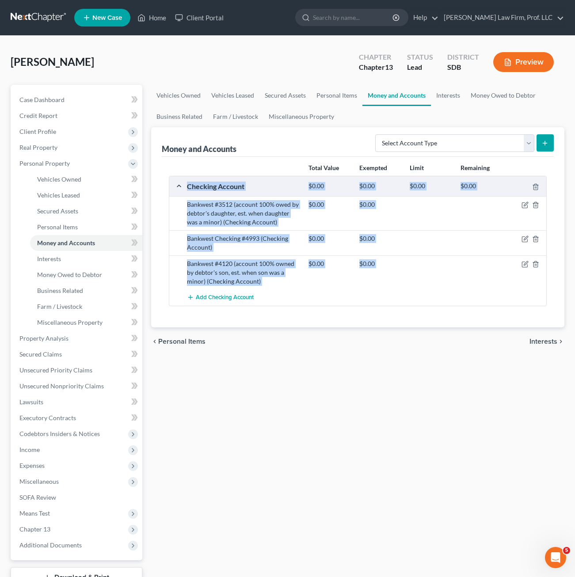
drag, startPoint x: 292, startPoint y: 296, endPoint x: 156, endPoint y: 194, distance: 170.1
click at [158, 194] on div "Money and Accounts Select Account Type Brokerage Cash on Hand Certificates of D…" at bounding box center [357, 227] width 413 height 200
click at [307, 380] on div "Vehicles Owned Vehicles Leased Secured Assets Personal Items Money and Accounts…" at bounding box center [358, 348] width 422 height 526
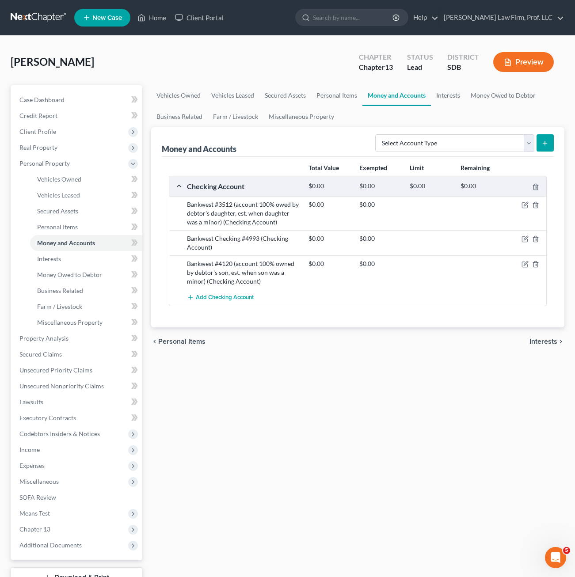
click at [477, 429] on div "Vehicles Owned Vehicles Leased Secured Assets Personal Items Money and Accounts…" at bounding box center [358, 348] width 422 height 526
click at [525, 143] on select "Select Account Type Brokerage Cash on Hand Certificates of Deposit Checking Acc…" at bounding box center [454, 143] width 159 height 18
select select "checking"
click at [377, 134] on select "Select Account Type Brokerage Cash on Hand Certificates of Deposit Checking Acc…" at bounding box center [454, 143] width 159 height 18
click at [286, 415] on div "Vehicles Owned Vehicles Leased Secured Assets Personal Items Money and Accounts…" at bounding box center [358, 348] width 422 height 526
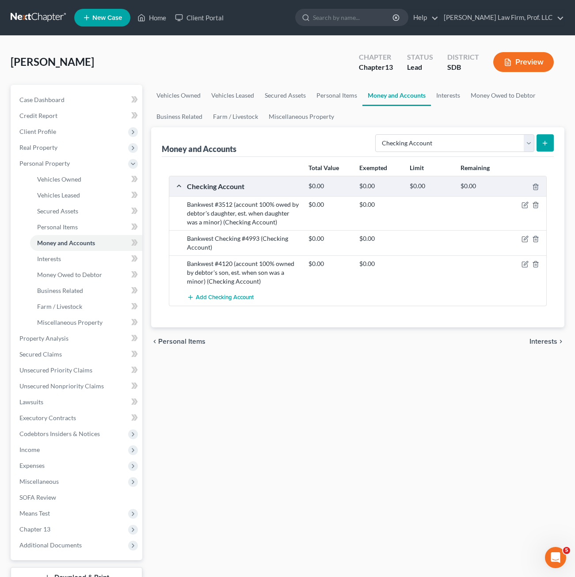
click at [538, 139] on button "submit" at bounding box center [545, 142] width 17 height 17
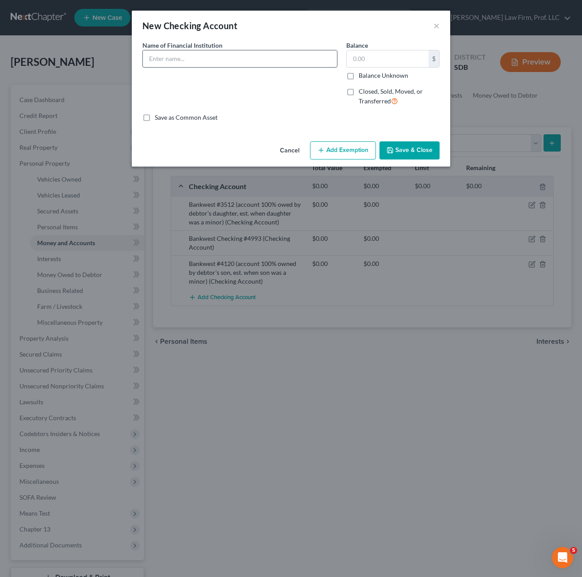
click at [226, 62] on input "text" at bounding box center [240, 58] width 194 height 17
type input "Bankwest Checking #9417"
click at [376, 61] on input "text" at bounding box center [388, 58] width 82 height 17
click at [404, 152] on button "Save & Close" at bounding box center [409, 150] width 60 height 19
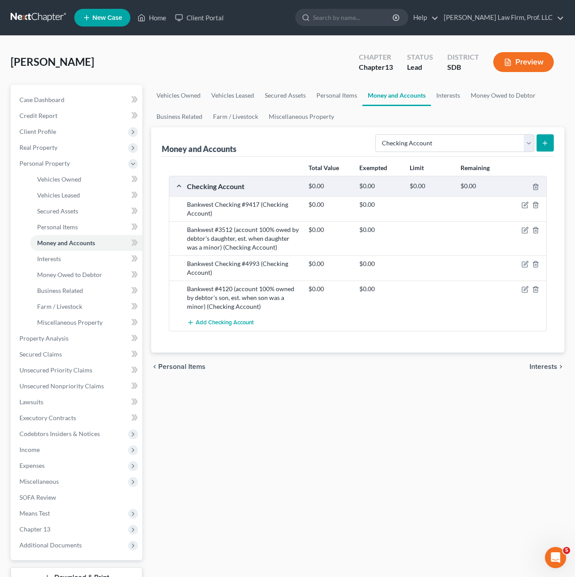
click at [302, 477] on div "Vehicles Owned Vehicles Leased Secured Assets Personal Items Money and Accounts…" at bounding box center [358, 348] width 422 height 526
click at [329, 430] on div "Vehicles Owned Vehicles Leased Secured Assets Personal Items Money and Accounts…" at bounding box center [358, 348] width 422 height 526
click at [67, 381] on link "Unsecured Nonpriority Claims" at bounding box center [77, 386] width 130 height 16
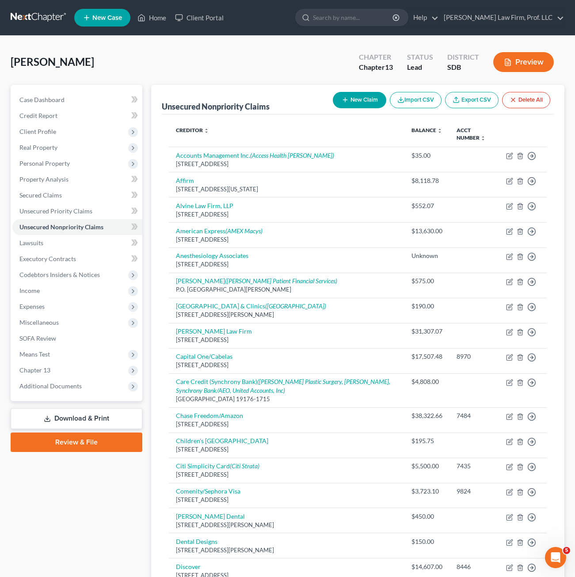
click at [354, 103] on button "New Claim" at bounding box center [359, 100] width 53 height 16
select select "0"
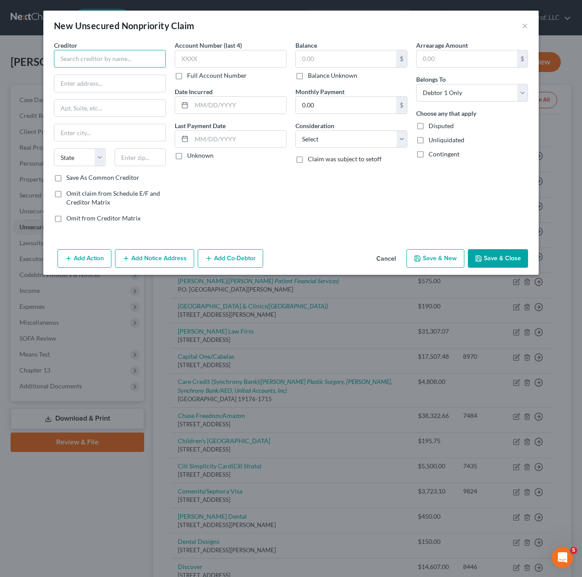
drag, startPoint x: 124, startPoint y: 65, endPoint x: 120, endPoint y: 61, distance: 5.6
click at [122, 65] on input "text" at bounding box center [110, 59] width 112 height 18
type input "S"
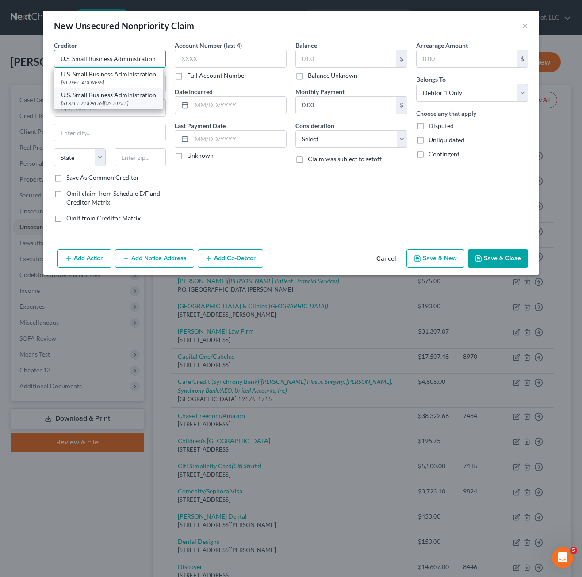
type input "U.S. Small Business Administration"
click at [114, 97] on div "U.S. Small Business Administration" at bounding box center [108, 95] width 95 height 9
type input "409 3rd St., SW"
type input "Washington"
select select "8"
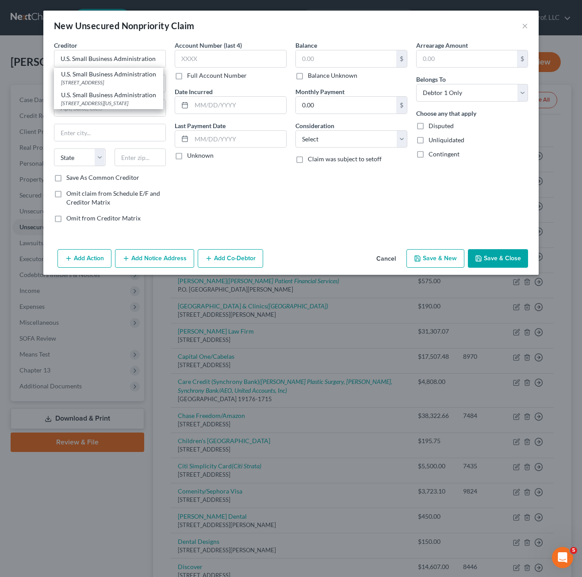
type input "20416"
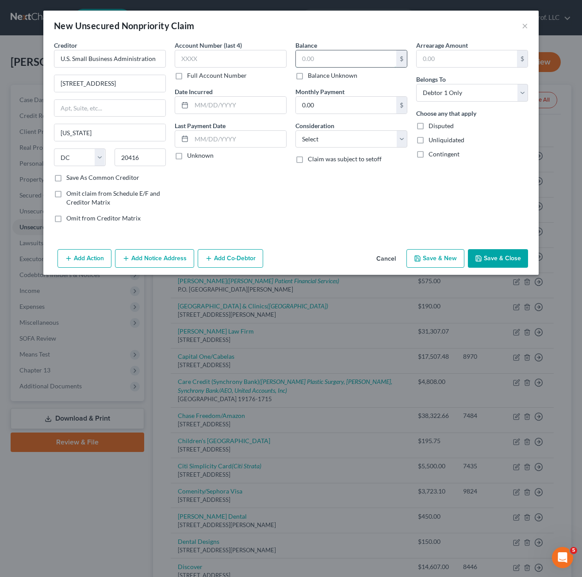
click at [350, 55] on input "text" at bounding box center [346, 58] width 100 height 17
click at [348, 59] on input "text" at bounding box center [346, 58] width 100 height 17
type input "25,000"
drag, startPoint x: 322, startPoint y: 143, endPoint x: 328, endPoint y: 146, distance: 7.3
click at [322, 143] on select "Select Cable / Satellite Services Collection Agency Credit Card Debt Debt Couns…" at bounding box center [351, 139] width 112 height 18
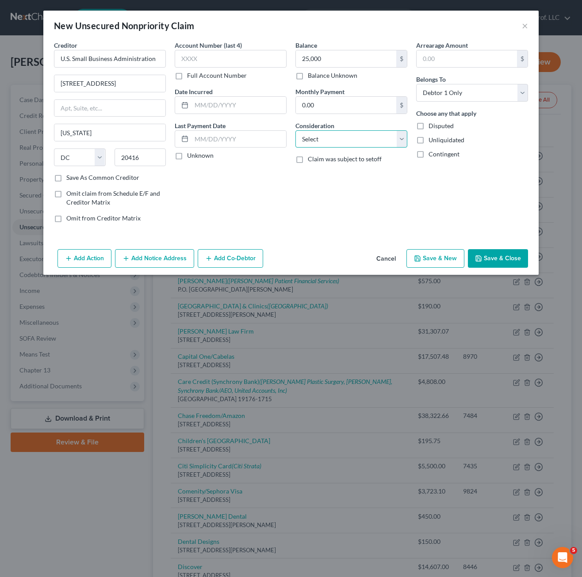
select select "14"
click at [295, 130] on select "Select Cable / Satellite Services Collection Agency Credit Card Debt Debt Couns…" at bounding box center [351, 139] width 112 height 18
click at [351, 173] on input "text" at bounding box center [351, 172] width 111 height 17
type input "D"
type input "South Dakota Floods Loan"
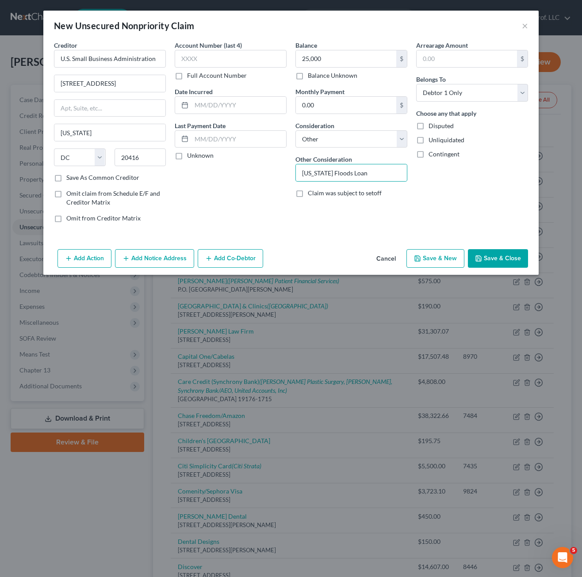
click at [484, 255] on button "Save & Close" at bounding box center [498, 258] width 60 height 19
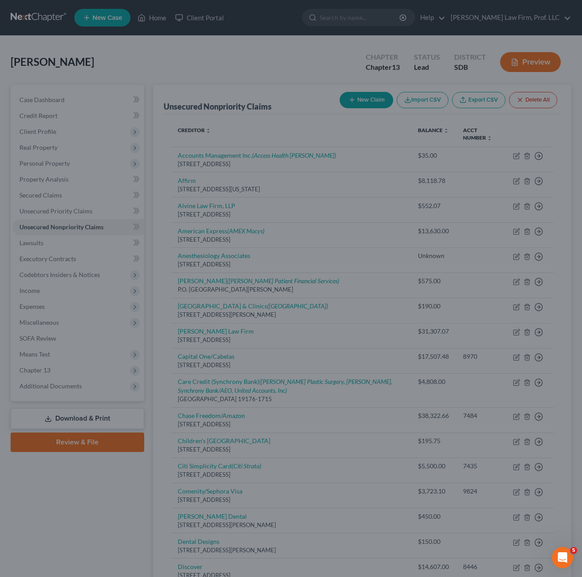
type input "25,000.00"
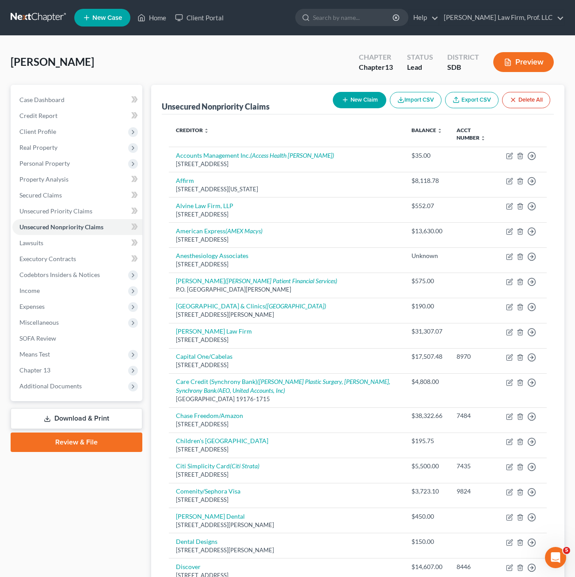
click at [257, 76] on div "[PERSON_NAME] Upgraded Chapter Chapter 13 Status Lead District SDB Preview" at bounding box center [288, 65] width 554 height 38
click at [67, 165] on span "Personal Property" at bounding box center [44, 164] width 50 height 8
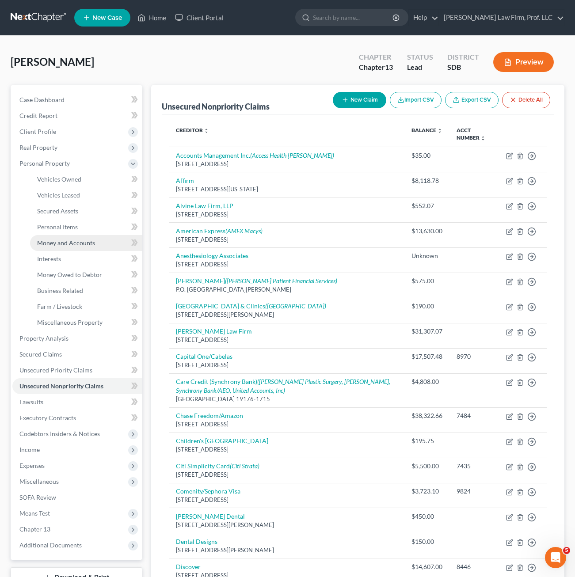
click at [89, 246] on span "Money and Accounts" at bounding box center [66, 243] width 58 height 8
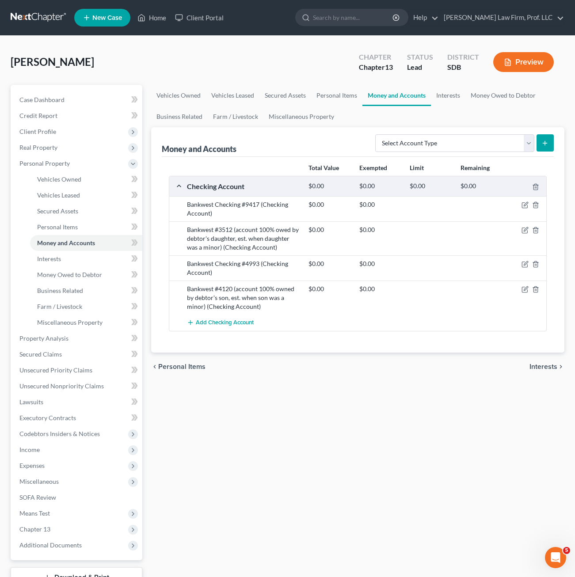
click at [334, 412] on div "Vehicles Owned Vehicles Leased Secured Assets Personal Items Money and Accounts…" at bounding box center [358, 348] width 422 height 526
click at [301, 476] on div "Vehicles Owned Vehicles Leased Secured Assets Personal Items Money and Accounts…" at bounding box center [358, 348] width 422 height 526
click at [288, 415] on div "Vehicles Owned Vehicles Leased Secured Assets Personal Items Money and Accounts…" at bounding box center [358, 348] width 422 height 526
drag, startPoint x: 389, startPoint y: 474, endPoint x: 379, endPoint y: 466, distance: 13.3
click at [388, 472] on div "Vehicles Owned Vehicles Leased Secured Assets Personal Items Money and Accounts…" at bounding box center [358, 348] width 422 height 526
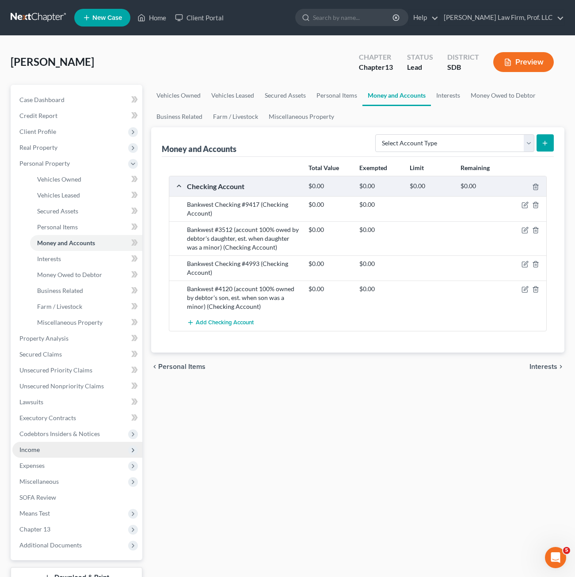
click at [51, 449] on span "Income" at bounding box center [77, 450] width 130 height 16
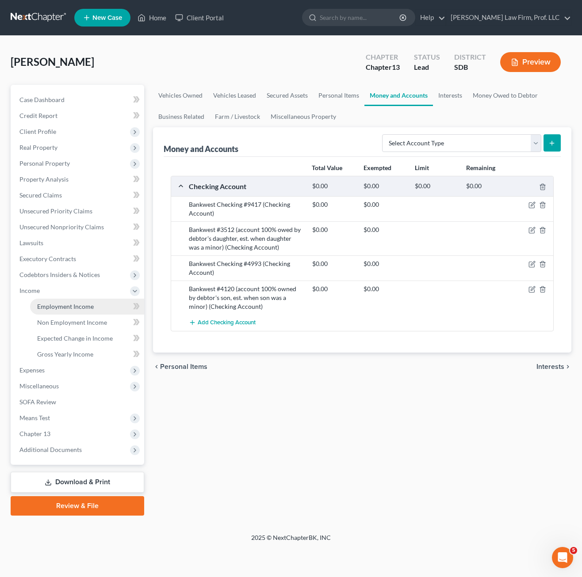
click at [65, 307] on span "Employment Income" at bounding box center [65, 307] width 57 height 8
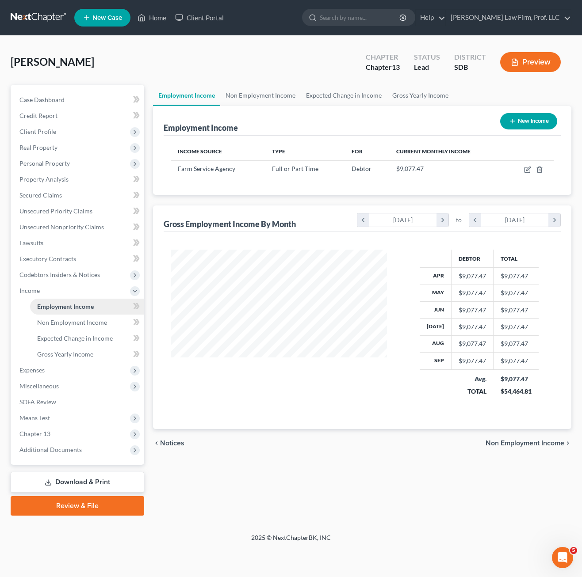
scroll to position [159, 233]
click at [527, 168] on icon "button" at bounding box center [527, 169] width 7 height 7
select select "0"
select select "43"
select select "2"
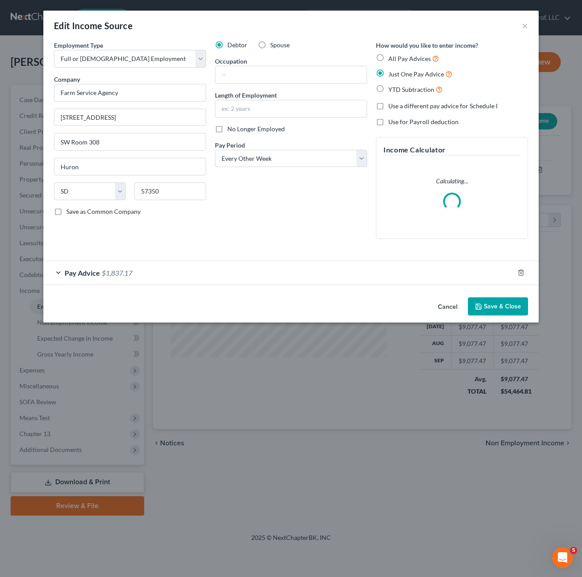
click at [259, 270] on div "Pay Advice $1,837.17" at bounding box center [278, 272] width 470 height 23
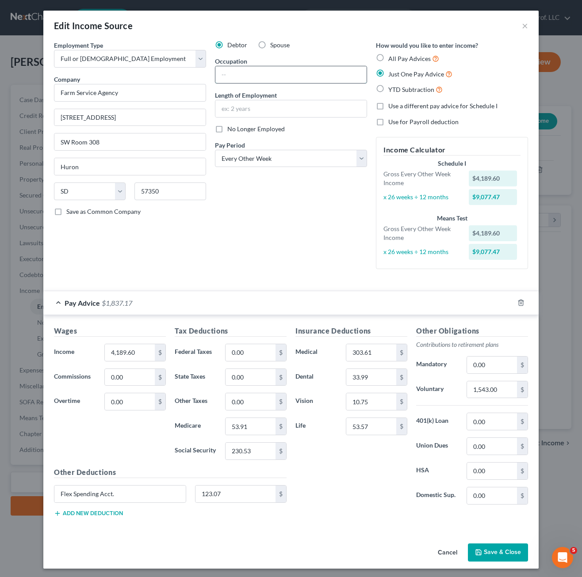
click at [294, 71] on input "text" at bounding box center [290, 74] width 151 height 17
type input "Admininstrative Assistant"
drag, startPoint x: 236, startPoint y: 75, endPoint x: 248, endPoint y: 61, distance: 18.2
click at [248, 61] on div "Occupation Admininstrative Assistant" at bounding box center [291, 70] width 152 height 27
click at [235, 75] on input "Admininstrative Assistant" at bounding box center [290, 74] width 151 height 17
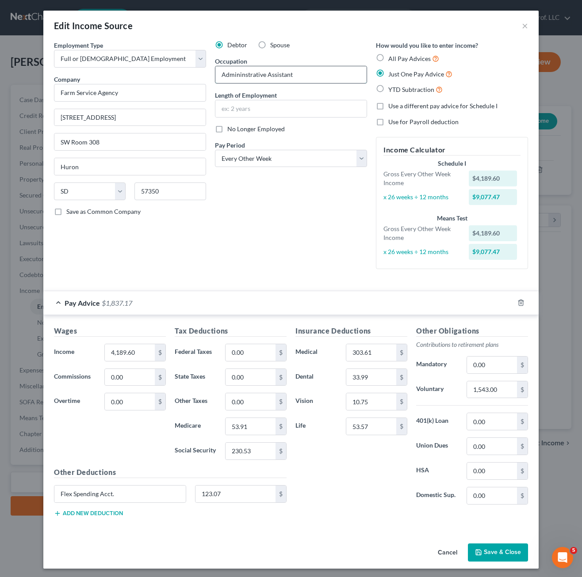
click at [259, 76] on input "Admininstrative Assistant" at bounding box center [290, 74] width 151 height 17
click at [285, 255] on div "Debtor Spouse Occupation Admininstrative Assistant Length of Employment No Long…" at bounding box center [290, 159] width 161 height 236
click at [313, 232] on div "Debtor Spouse Occupation Admininstrative Assistant Length of Employment No Long…" at bounding box center [290, 159] width 161 height 236
click at [508, 553] on button "Save & Close" at bounding box center [498, 553] width 60 height 19
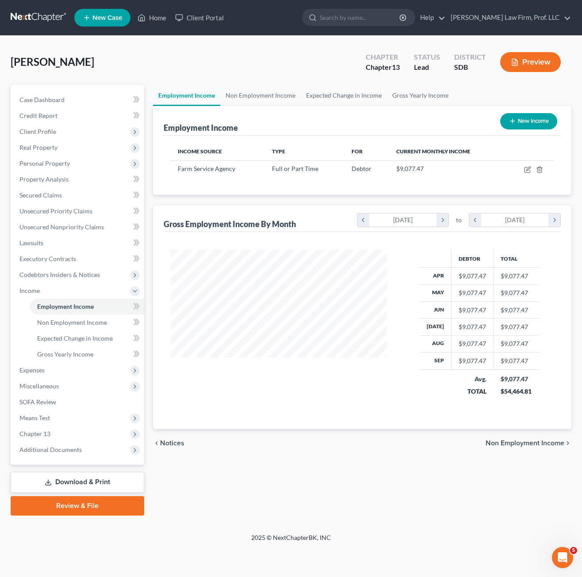
drag, startPoint x: 259, startPoint y: 472, endPoint x: 243, endPoint y: 424, distance: 50.7
click at [260, 472] on div "Employment Income Non Employment Income Expected Change in Income Gross Yearly …" at bounding box center [362, 300] width 427 height 431
click at [98, 328] on link "Non Employment Income" at bounding box center [87, 323] width 114 height 16
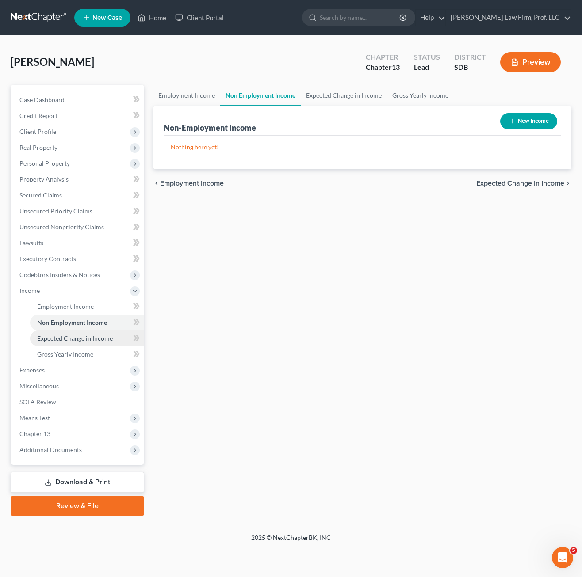
click at [99, 340] on span "Expected Change in Income" at bounding box center [75, 339] width 76 height 8
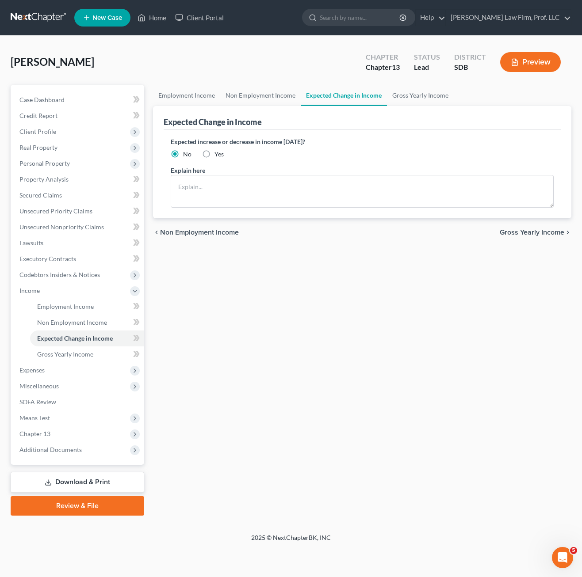
drag, startPoint x: 274, startPoint y: 372, endPoint x: 269, endPoint y: 362, distance: 10.7
click at [276, 373] on div "Employment Income Non Employment Income Expected Change in Income Gross Yearly …" at bounding box center [362, 300] width 427 height 431
click at [63, 375] on span "Expenses" at bounding box center [78, 370] width 132 height 16
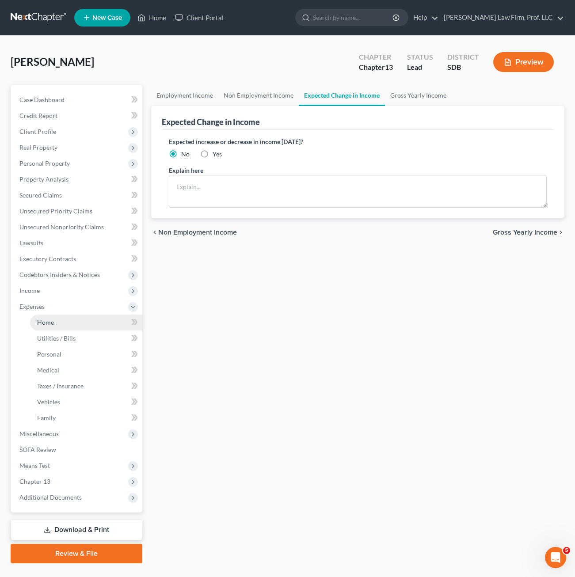
click at [64, 321] on link "Home" at bounding box center [86, 323] width 112 height 16
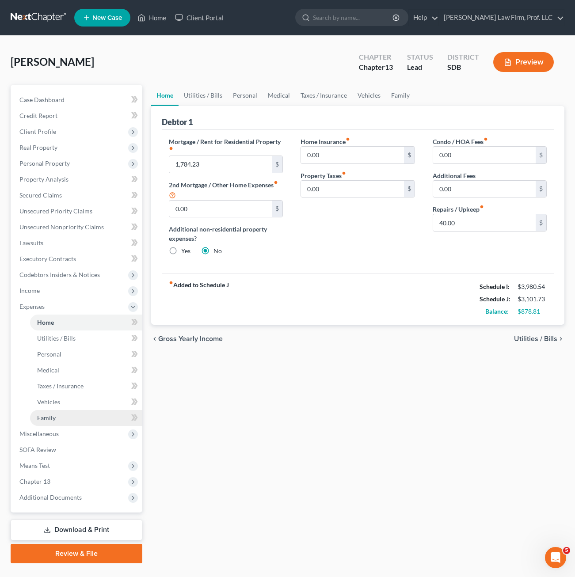
click at [68, 415] on link "Family" at bounding box center [86, 418] width 112 height 16
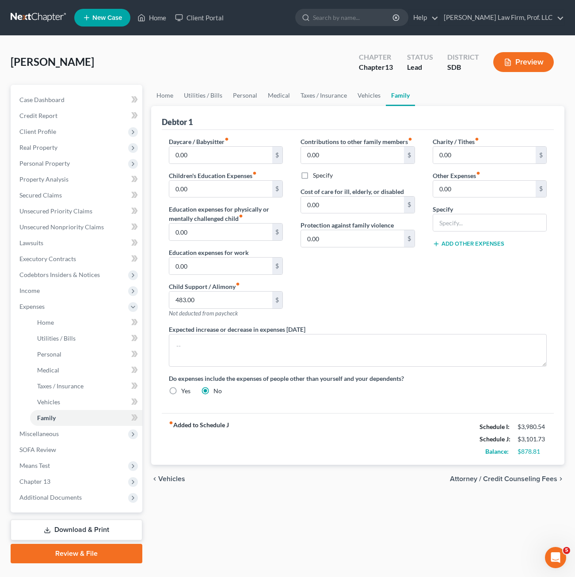
click at [398, 275] on div "Contributions to other family members fiber_manual_record 0.00 $ Specify Cost o…" at bounding box center [358, 231] width 132 height 188
click at [362, 101] on link "Vehicles" at bounding box center [369, 95] width 34 height 21
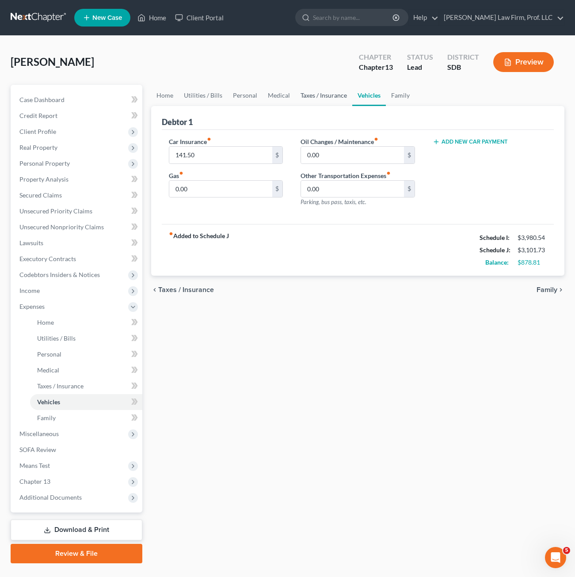
click at [333, 93] on link "Taxes / Insurance" at bounding box center [323, 95] width 57 height 21
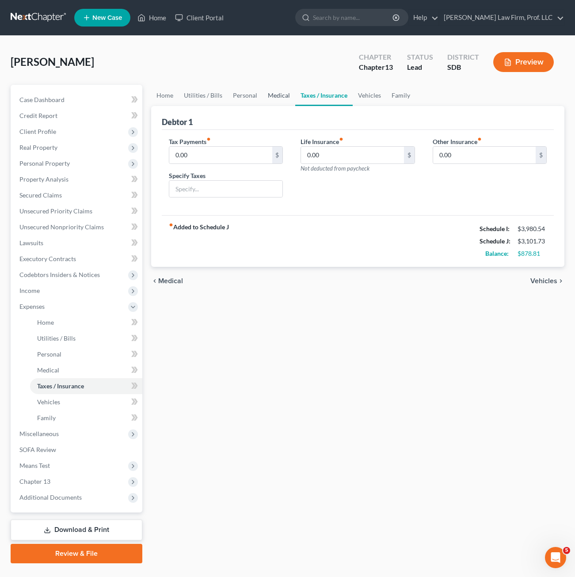
click at [275, 99] on link "Medical" at bounding box center [279, 95] width 33 height 21
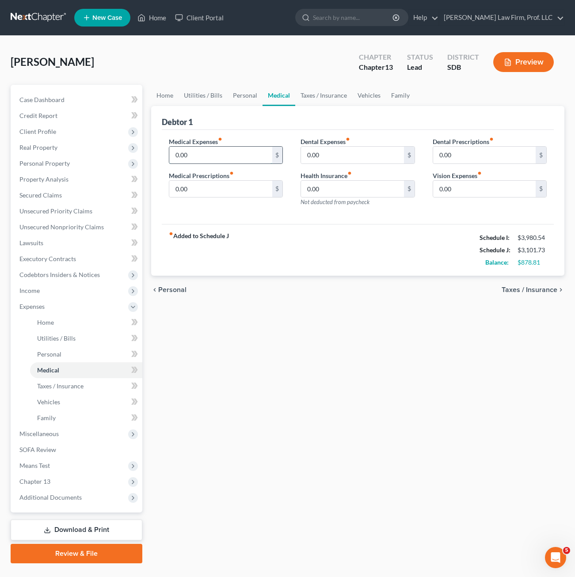
click at [223, 155] on input "0.00" at bounding box center [220, 155] width 103 height 17
click at [422, 325] on div "Home Utilities / Bills Personal Medical Taxes / Insurance Vehicles Family Debto…" at bounding box center [358, 324] width 422 height 479
type input "246.00"
click at [247, 91] on link "Personal" at bounding box center [245, 95] width 35 height 21
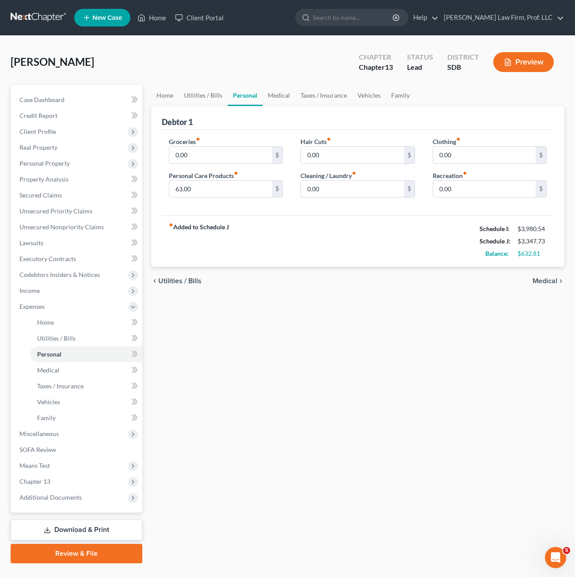
click at [298, 316] on div "Home Utilities / Bills Personal Medical Taxes / Insurance Vehicles Family Debto…" at bounding box center [358, 324] width 422 height 479
click at [344, 299] on div "Home Utilities / Bills Personal Medical Taxes / Insurance Vehicles Family Debto…" at bounding box center [358, 324] width 422 height 479
click at [219, 161] on input "0.00" at bounding box center [220, 155] width 103 height 17
click at [339, 256] on div "fiber_manual_record Added to Schedule J Schedule I: $3,980.54 Schedule J: $4,60…" at bounding box center [358, 241] width 392 height 52
click at [410, 248] on div "fiber_manual_record Added to Schedule J Schedule I: $3,980.54 Schedule J: $4,60…" at bounding box center [358, 241] width 392 height 52
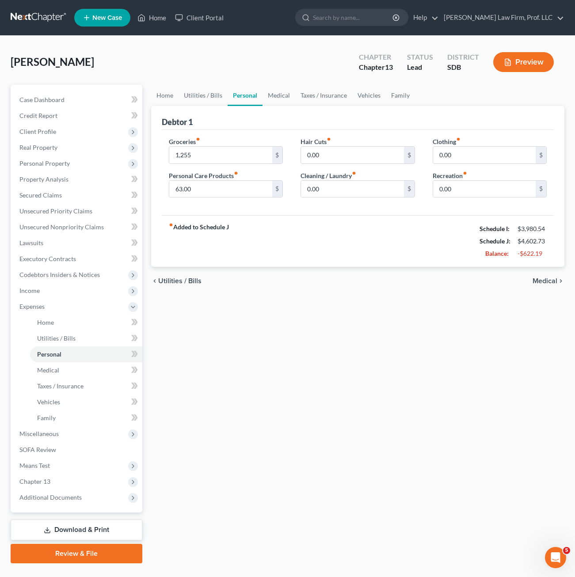
click at [250, 179] on div "Personal Care Products fiber_manual_record 63.00 $" at bounding box center [226, 184] width 114 height 27
click at [233, 184] on input "63.00" at bounding box center [220, 189] width 103 height 17
drag, startPoint x: 325, startPoint y: 242, endPoint x: 327, endPoint y: 237, distance: 5.2
click at [327, 242] on div "fiber_manual_record Added to Schedule J Schedule I: $3,980.54 Schedule J: $4,60…" at bounding box center [358, 241] width 392 height 52
click at [219, 156] on input "1,255" at bounding box center [220, 155] width 103 height 17
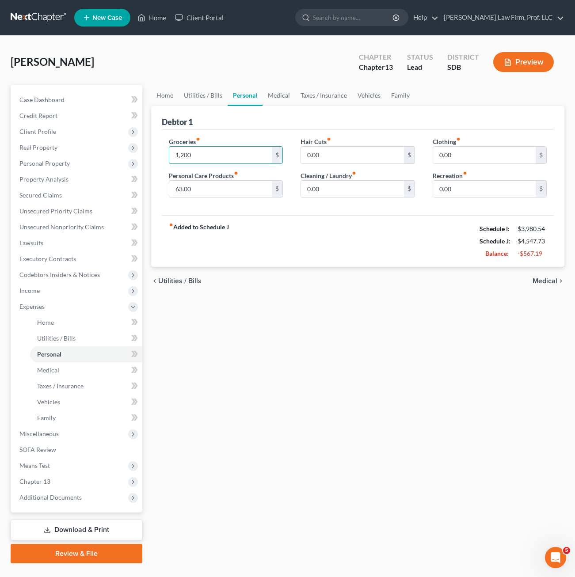
type input "1,200"
click at [396, 251] on div "fiber_manual_record Added to Schedule J Schedule I: $3,980.54 Schedule J: $4,54…" at bounding box center [358, 241] width 392 height 52
drag, startPoint x: 393, startPoint y: 251, endPoint x: 316, endPoint y: 331, distance: 111.6
click at [318, 337] on div "Home Utilities / Bills Personal Medical Taxes / Insurance Vehicles Family Debto…" at bounding box center [358, 324] width 422 height 479
click at [225, 194] on input "63.00" at bounding box center [220, 189] width 103 height 17
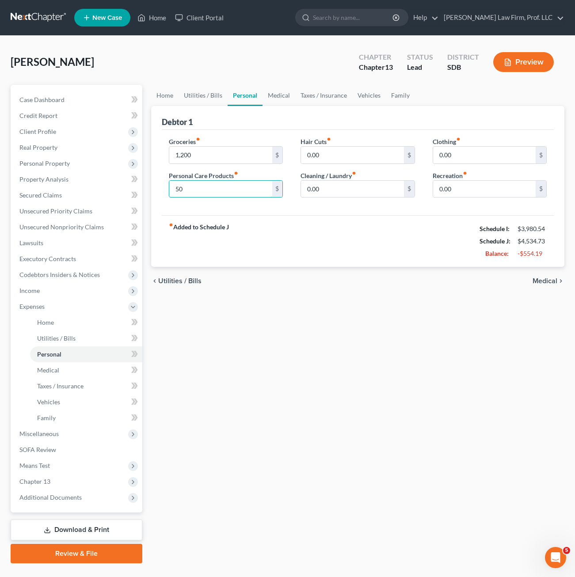
type input "50"
click at [317, 331] on div "Home Utilities / Bills Personal Medical Taxes / Insurance Vehicles Family Debto…" at bounding box center [358, 324] width 422 height 479
click at [225, 157] on input "1,200" at bounding box center [220, 155] width 103 height 17
type input "900"
click at [328, 191] on input "0.00" at bounding box center [352, 189] width 103 height 17
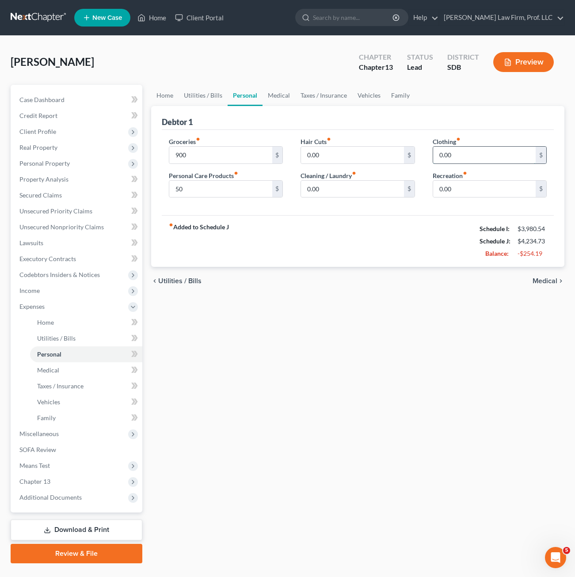
click at [468, 163] on input "0.00" at bounding box center [484, 155] width 103 height 17
type input "50"
click at [429, 249] on div "fiber_manual_record Added to Schedule J Schedule I: $3,980.54 Schedule J: $4,28…" at bounding box center [358, 241] width 392 height 52
click at [341, 193] on input "0.00" at bounding box center [352, 189] width 103 height 17
type input "10"
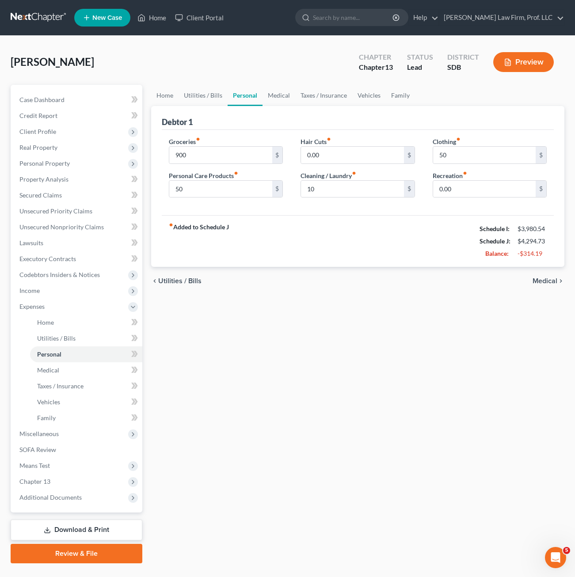
click at [363, 323] on div "Home Utilities / Bills Personal Medical Taxes / Insurance Vehicles Family Debto…" at bounding box center [358, 324] width 422 height 479
click at [203, 93] on link "Utilities / Bills" at bounding box center [203, 95] width 49 height 21
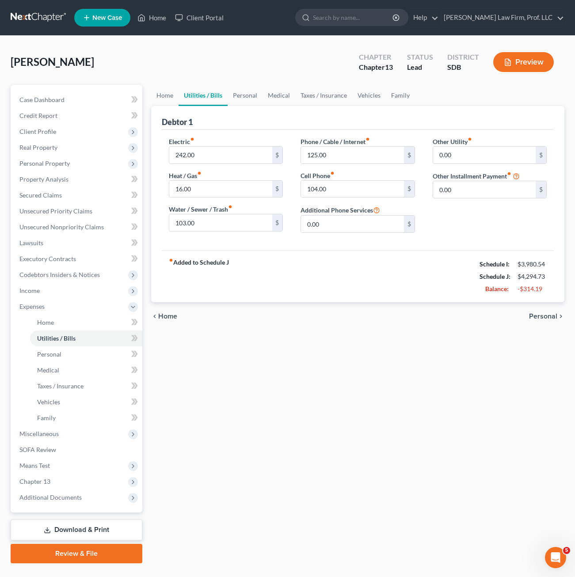
click at [305, 268] on div "fiber_manual_record Added to Schedule J Schedule I: $3,980.54 Schedule J: $4,29…" at bounding box center [358, 277] width 392 height 52
click at [163, 94] on link "Home" at bounding box center [164, 95] width 27 height 21
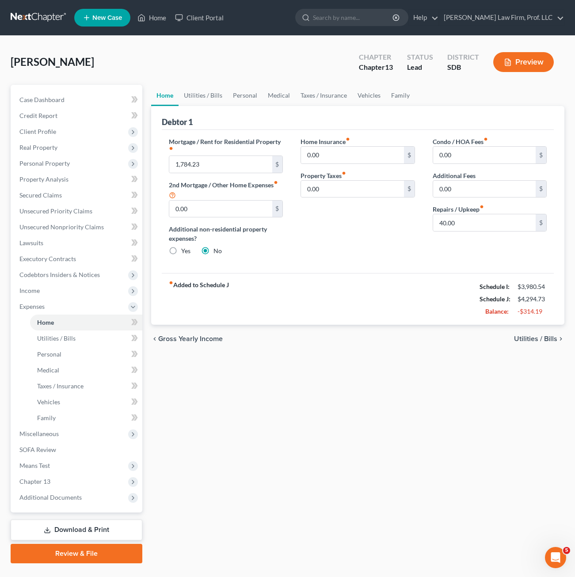
click at [348, 237] on div "Home Insurance fiber_manual_record 0.00 $ Property Taxes fiber_manual_record 0.…" at bounding box center [358, 200] width 132 height 126
click at [472, 218] on input "40.00" at bounding box center [484, 222] width 103 height 17
type input "10"
click at [366, 303] on div "fiber_manual_record Added to Schedule J Schedule I: $3,980.54 Schedule J: $4,26…" at bounding box center [358, 299] width 392 height 52
drag, startPoint x: 369, startPoint y: 283, endPoint x: 399, endPoint y: 243, distance: 49.9
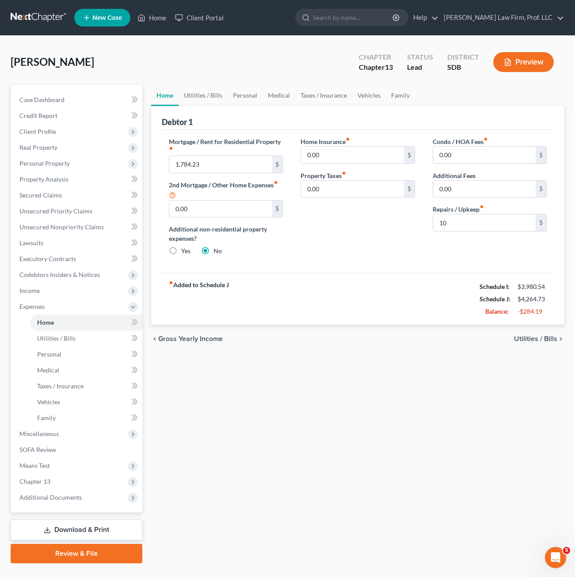
click at [369, 280] on div "fiber_manual_record Added to Schedule J Schedule I: $3,980.54 Schedule J: $4,26…" at bounding box center [358, 299] width 392 height 52
click at [491, 217] on input "10" at bounding box center [484, 222] width 103 height 17
click at [367, 278] on div "fiber_manual_record Added to Schedule J Schedule I: $3,980.54 Schedule J: $4,26…" at bounding box center [358, 299] width 392 height 52
click at [289, 88] on link "Medical" at bounding box center [279, 95] width 33 height 21
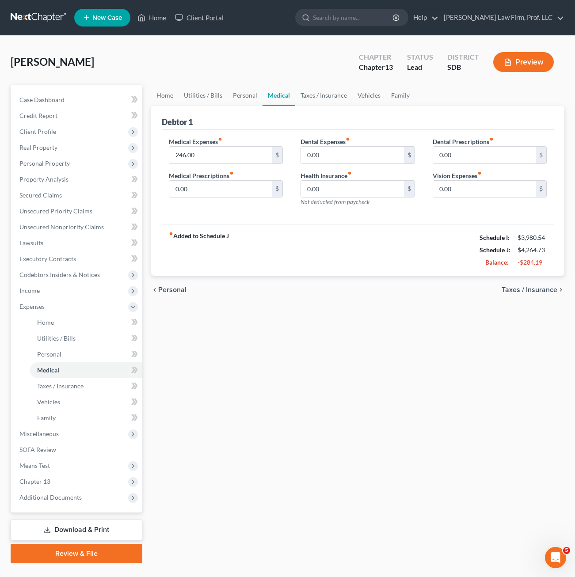
click at [217, 145] on label "Medical Expenses fiber_manual_record" at bounding box center [195, 141] width 53 height 9
click at [216, 159] on input "246.00" at bounding box center [220, 155] width 103 height 17
type input "220"
click at [290, 332] on div "Home Utilities / Bills Personal Medical Taxes / Insurance Vehicles Family Debto…" at bounding box center [358, 324] width 422 height 479
click at [315, 91] on link "Taxes / Insurance" at bounding box center [323, 95] width 57 height 21
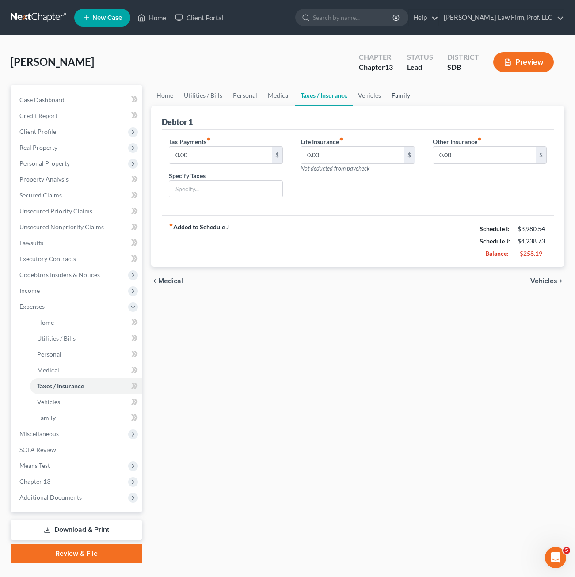
click at [394, 99] on link "Family" at bounding box center [400, 95] width 29 height 21
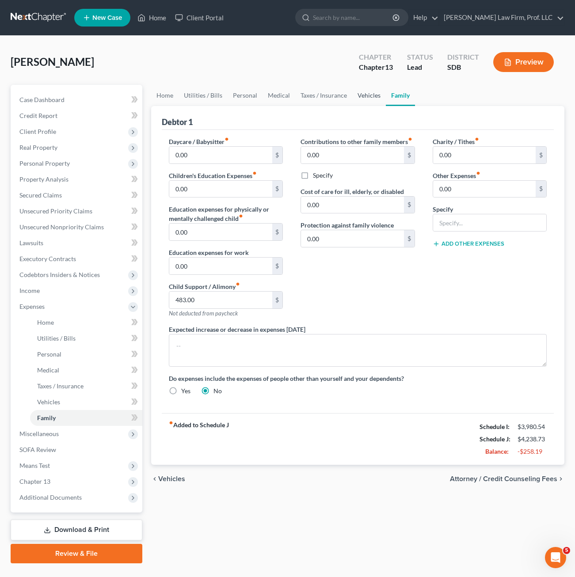
click at [367, 98] on link "Vehicles" at bounding box center [369, 95] width 34 height 21
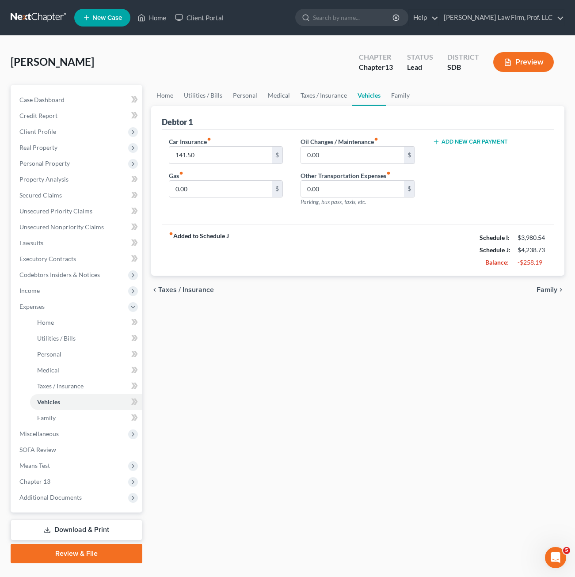
drag, startPoint x: 459, startPoint y: 219, endPoint x: 460, endPoint y: 175, distance: 44.2
click at [459, 219] on div "Car Insurance fiber_manual_record 141.50 $ Gas fiber_manual_record 0.00 $ Oil C…" at bounding box center [358, 177] width 392 height 95
click at [165, 88] on link "Home" at bounding box center [164, 95] width 27 height 21
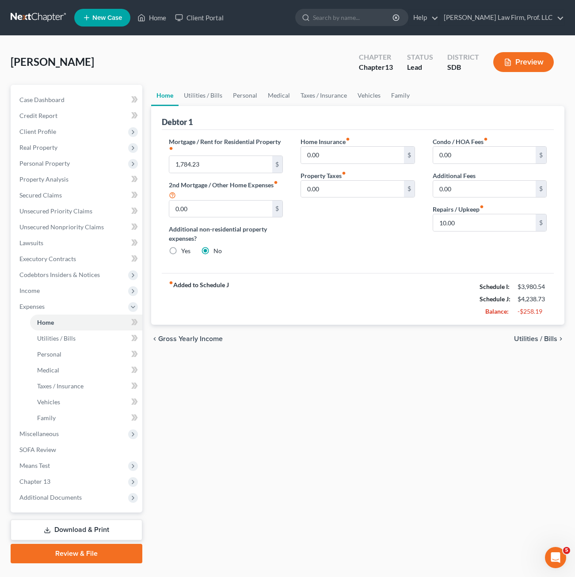
click at [417, 258] on div "Home Insurance fiber_manual_record 0.00 $ Property Taxes fiber_manual_record 0.…" at bounding box center [358, 200] width 132 height 126
click at [194, 97] on link "Utilities / Bills" at bounding box center [203, 95] width 49 height 21
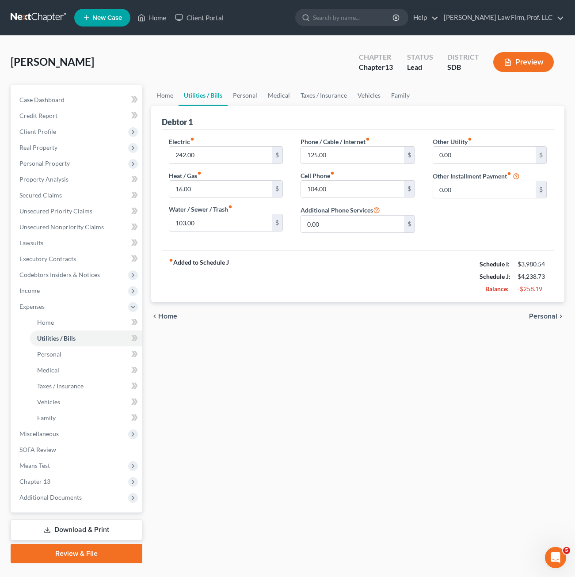
click at [349, 400] on div "Home Utilities / Bills Personal Medical Taxes / Insurance Vehicles Family Debto…" at bounding box center [358, 324] width 422 height 479
click at [244, 152] on input "242.00" at bounding box center [220, 155] width 103 height 17
type input "180"
click at [415, 450] on div "Home Utilities / Bills Personal Medical Taxes / Insurance Vehicles Family Debto…" at bounding box center [358, 324] width 422 height 479
click at [379, 236] on div "Phone / Cable / Internet fiber_manual_record 125.00 $ Cell Phone fiber_manual_r…" at bounding box center [358, 188] width 132 height 103
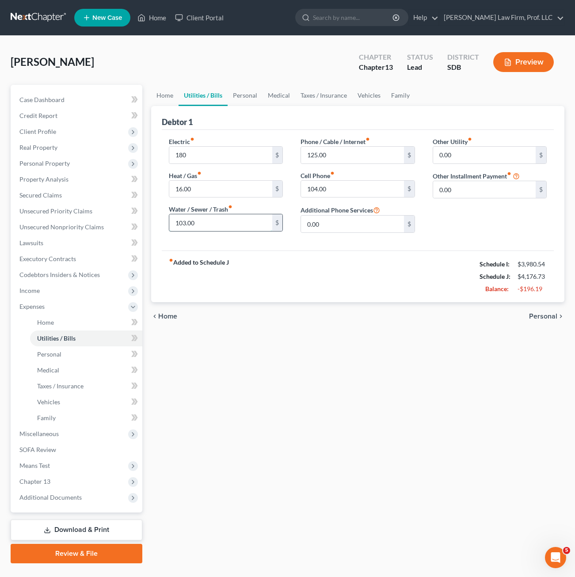
click at [207, 222] on input "103.00" at bounding box center [220, 222] width 103 height 17
type input "80"
drag, startPoint x: 287, startPoint y: 407, endPoint x: 291, endPoint y: 413, distance: 7.4
click at [287, 407] on div "Home Utilities / Bills Personal Medical Taxes / Insurance Vehicles Family Debto…" at bounding box center [358, 324] width 422 height 479
click at [263, 94] on link "Medical" at bounding box center [279, 95] width 33 height 21
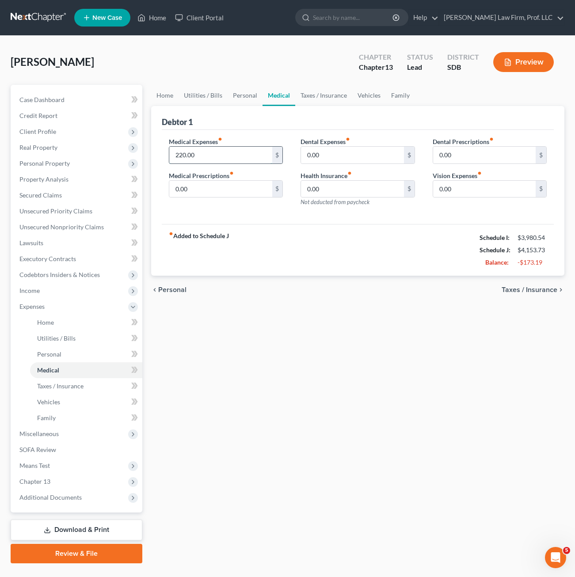
click at [233, 155] on input "220.00" at bounding box center [220, 155] width 103 height 17
type input "180"
click at [412, 356] on div "Home Utilities / Bills Personal Medical Taxes / Insurance Vehicles Family Debto…" at bounding box center [358, 324] width 422 height 479
click at [305, 84] on div "[PERSON_NAME] Upgraded Chapter Chapter 13 Status Lead District SDB Preview" at bounding box center [288, 65] width 554 height 38
click at [321, 99] on link "Taxes / Insurance" at bounding box center [323, 95] width 57 height 21
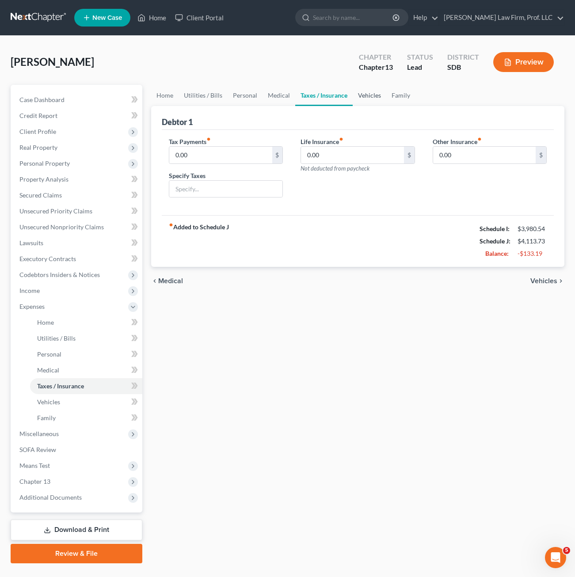
click at [365, 85] on link "Vehicles" at bounding box center [370, 95] width 34 height 21
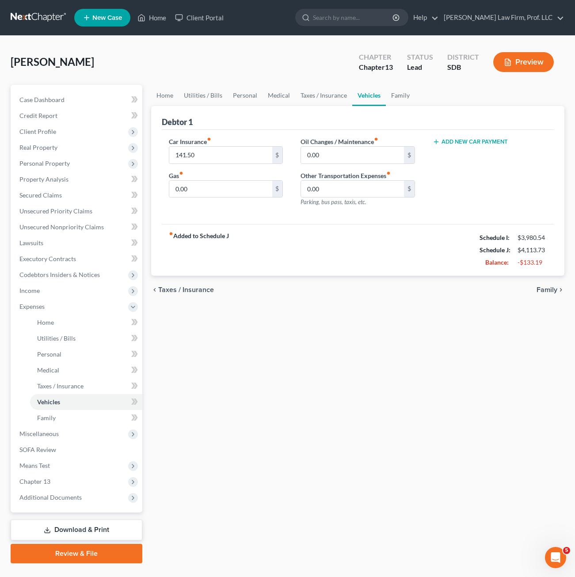
click at [484, 139] on button "Add New Car Payment" at bounding box center [470, 141] width 75 height 7
click at [282, 334] on div "Home Utilities / Bills Personal Medical Taxes / Insurance Vehicles Family Debto…" at bounding box center [358, 324] width 422 height 479
click at [458, 159] on input "text" at bounding box center [479, 155] width 92 height 17
drag, startPoint x: 370, startPoint y: 292, endPoint x: 427, endPoint y: 203, distance: 105.3
click at [371, 293] on div "chevron_left Taxes / Insurance Family chevron_right" at bounding box center [357, 290] width 413 height 28
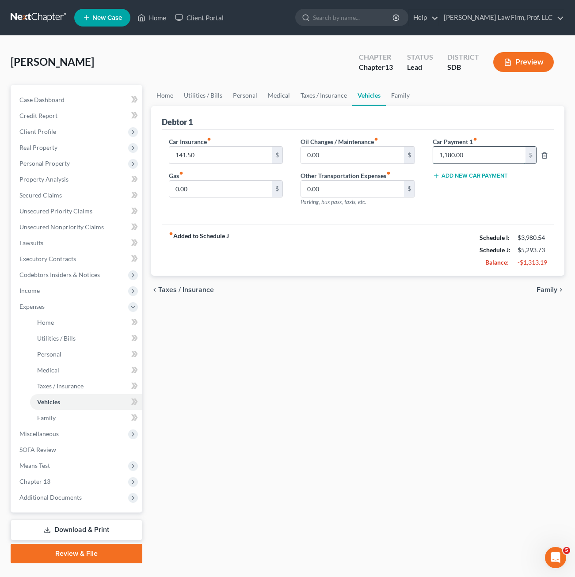
click at [452, 153] on input "1,180.00" at bounding box center [479, 155] width 92 height 17
type input "590.00"
drag, startPoint x: 447, startPoint y: 419, endPoint x: 440, endPoint y: 425, distance: 9.5
click at [445, 424] on div "Home Utilities / Bills Personal Medical Taxes / Insurance Vehicles Family Debto…" at bounding box center [358, 324] width 422 height 479
drag, startPoint x: 363, startPoint y: 243, endPoint x: 363, endPoint y: 237, distance: 6.2
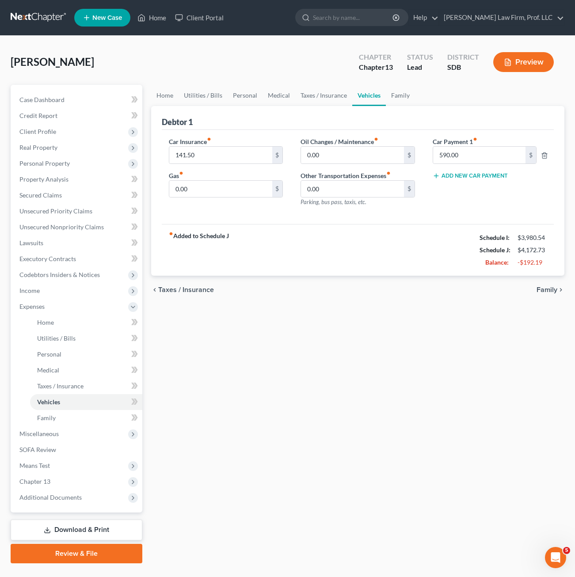
click at [363, 243] on div "fiber_manual_record Added to Schedule J Schedule I: $3,980.54 Schedule J: $4,17…" at bounding box center [358, 250] width 392 height 52
click at [404, 96] on link "Family" at bounding box center [400, 95] width 29 height 21
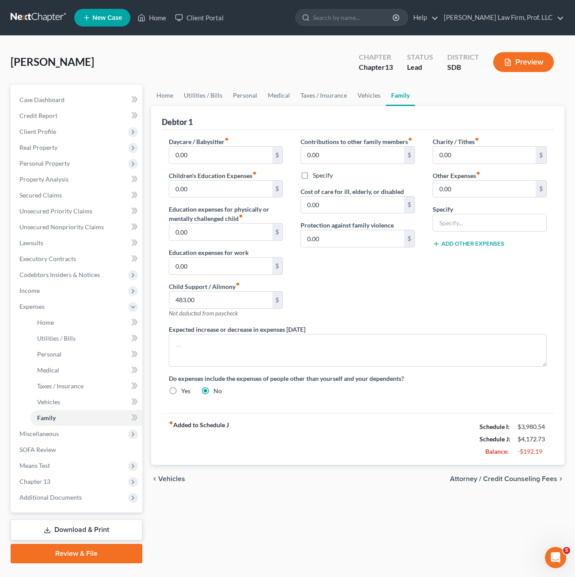
click at [448, 315] on div "Charity / Tithes fiber_manual_record 0.00 $ Other Expenses fiber_manual_record …" at bounding box center [490, 231] width 132 height 188
drag, startPoint x: 168, startPoint y: 97, endPoint x: 181, endPoint y: 97, distance: 13.3
click at [167, 97] on link "Home" at bounding box center [164, 95] width 27 height 21
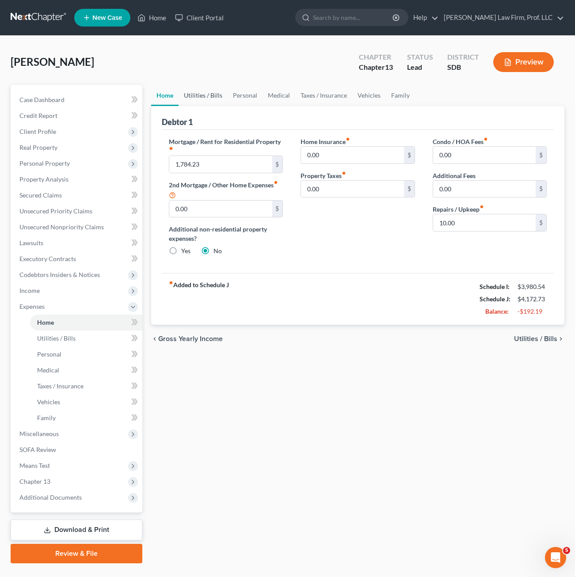
click at [188, 97] on link "Utilities / Bills" at bounding box center [203, 95] width 49 height 21
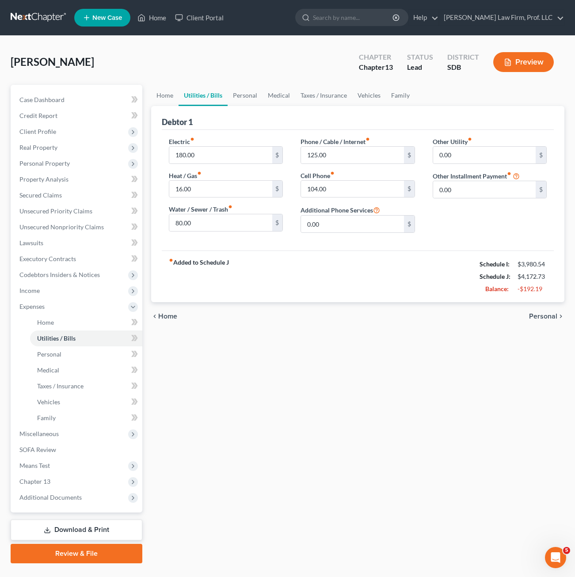
click at [225, 95] on link "Utilities / Bills" at bounding box center [203, 95] width 49 height 21
click at [251, 93] on link "Personal" at bounding box center [245, 95] width 35 height 21
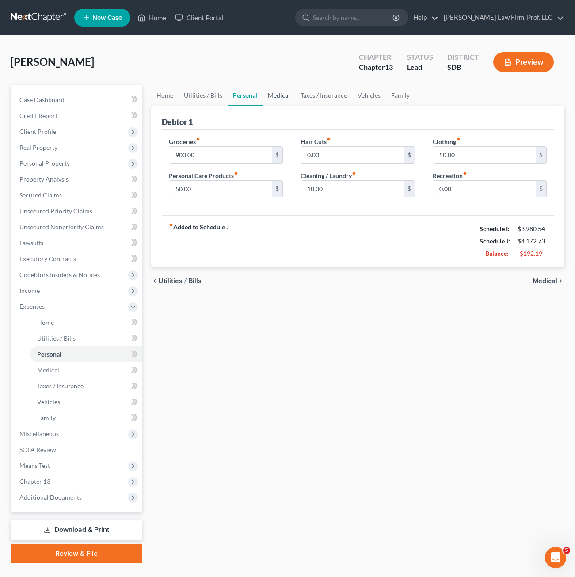
click at [279, 99] on link "Medical" at bounding box center [279, 95] width 33 height 21
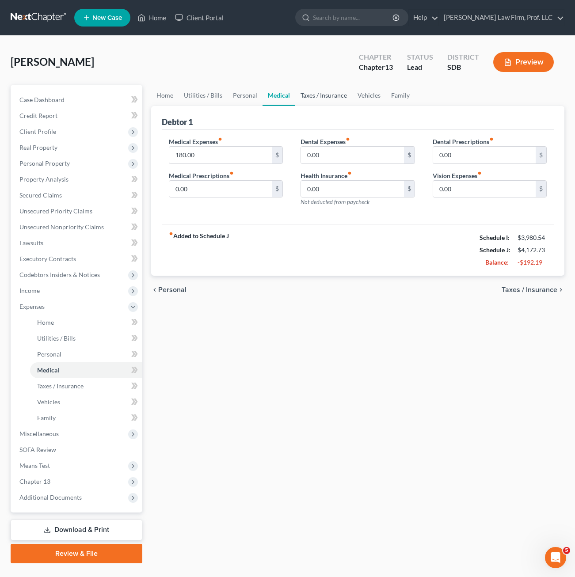
click at [318, 95] on link "Taxes / Insurance" at bounding box center [323, 95] width 57 height 21
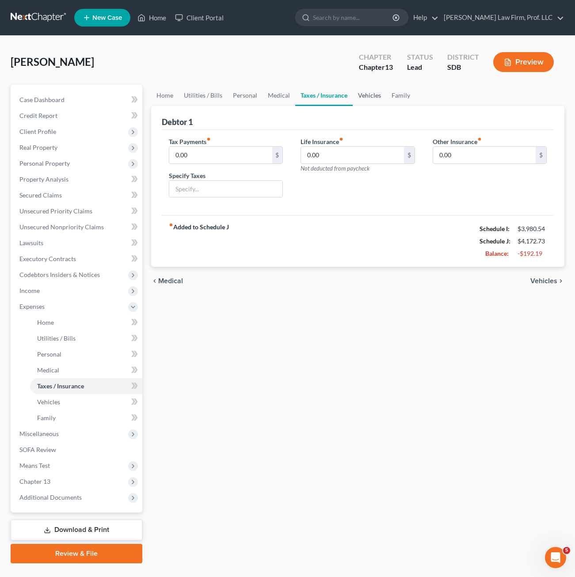
click at [376, 92] on link "Vehicles" at bounding box center [370, 95] width 34 height 21
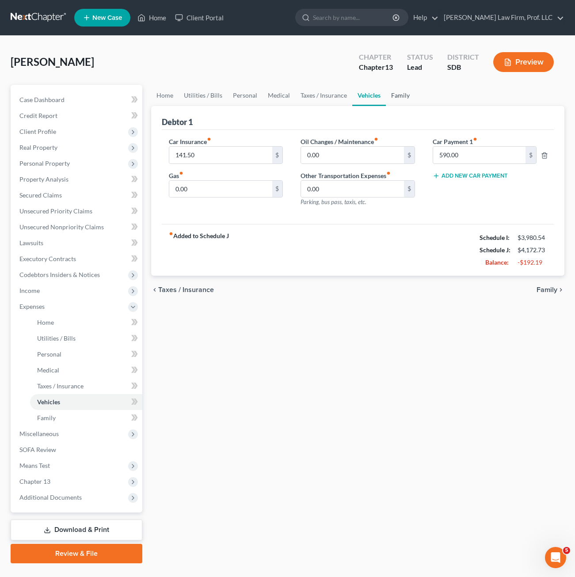
click at [393, 98] on link "Family" at bounding box center [400, 95] width 29 height 21
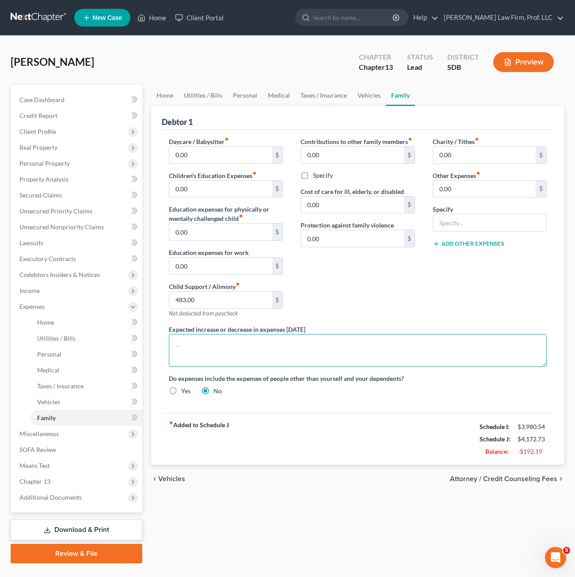
click at [383, 359] on textarea at bounding box center [358, 350] width 378 height 33
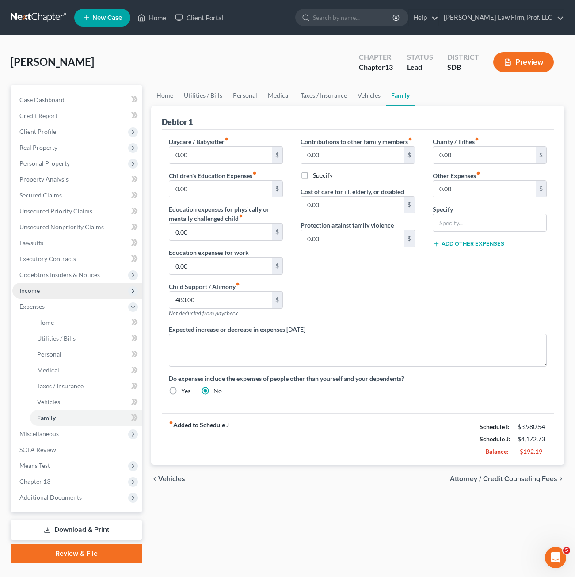
click at [41, 288] on span "Income" at bounding box center [77, 291] width 130 height 16
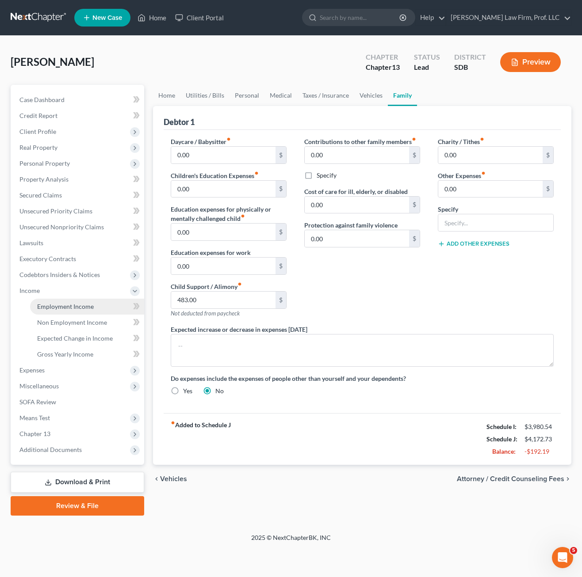
click at [48, 304] on span "Employment Income" at bounding box center [65, 307] width 57 height 8
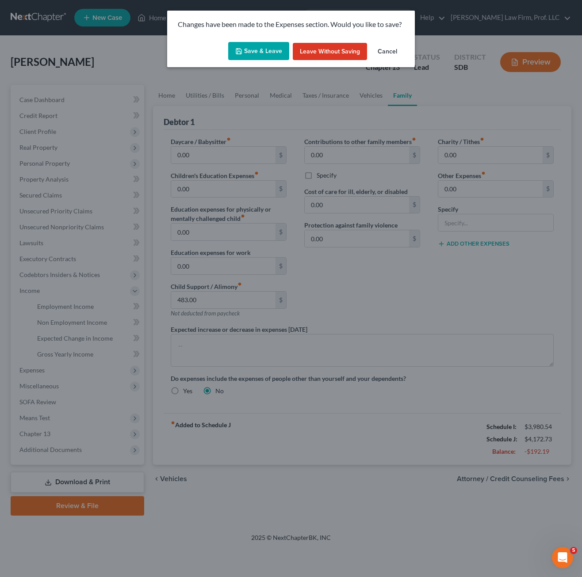
click at [256, 58] on button "Save & Leave" at bounding box center [258, 51] width 61 height 19
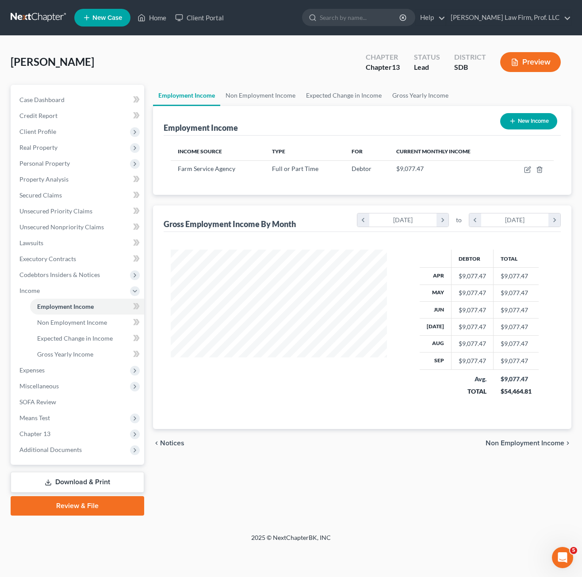
scroll to position [159, 233]
click at [526, 170] on icon "button" at bounding box center [527, 169] width 7 height 7
select select "0"
select select "43"
select select "2"
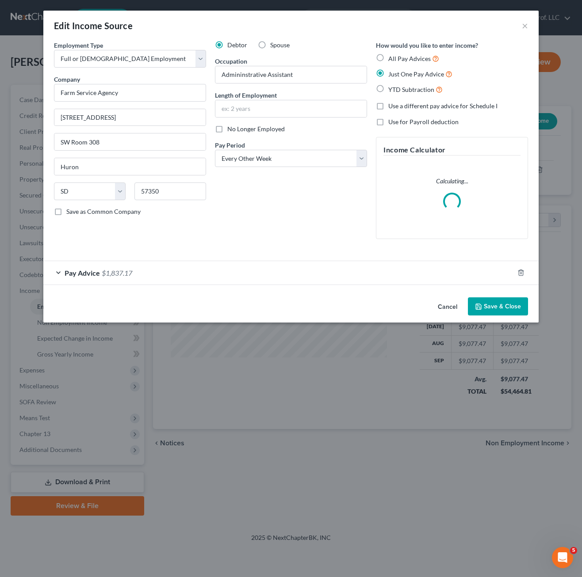
click at [284, 228] on div "Debtor Spouse Occupation Admininstrative Assistant Length of Employment No Long…" at bounding box center [290, 144] width 161 height 206
click at [287, 216] on div "Debtor Spouse Occupation Admininstrative Assistant Length of Employment No Long…" at bounding box center [290, 144] width 161 height 206
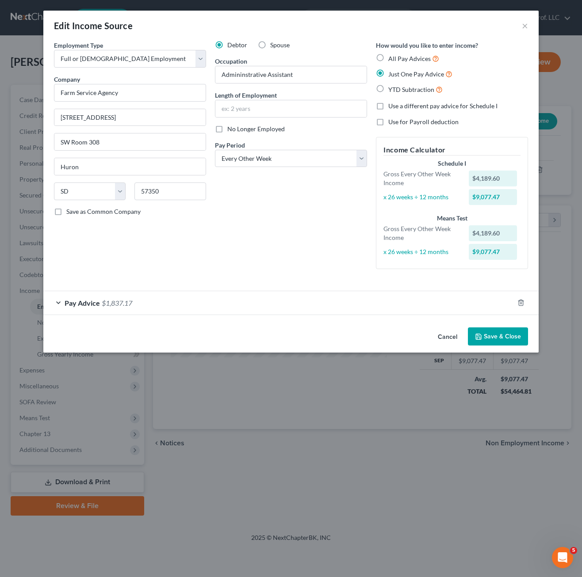
click at [181, 305] on div "Pay Advice $1,837.17" at bounding box center [278, 302] width 470 height 23
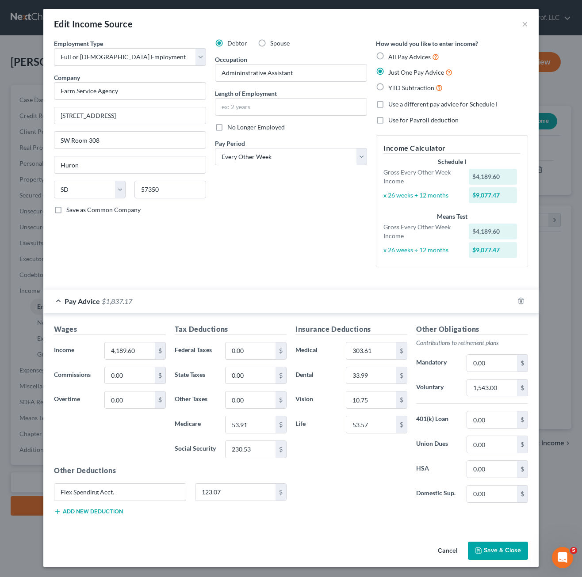
scroll to position [2, 0]
click at [303, 224] on div "Debtor Spouse Occupation Admininstrative Assistant Length of Employment No Long…" at bounding box center [290, 156] width 161 height 236
click at [514, 553] on button "Save & Close" at bounding box center [498, 550] width 60 height 19
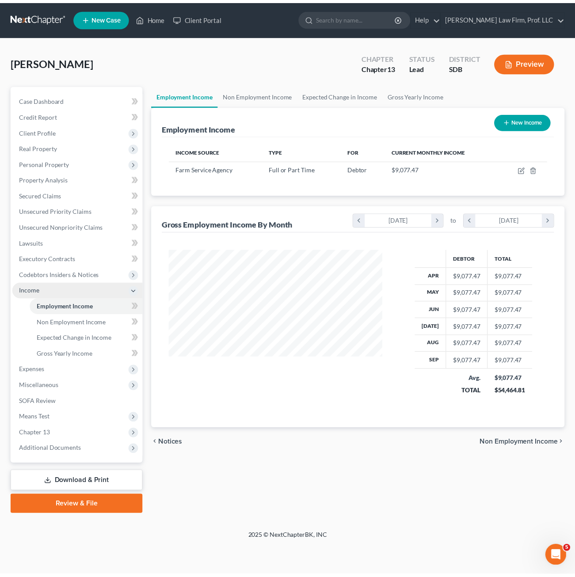
scroll to position [159, 233]
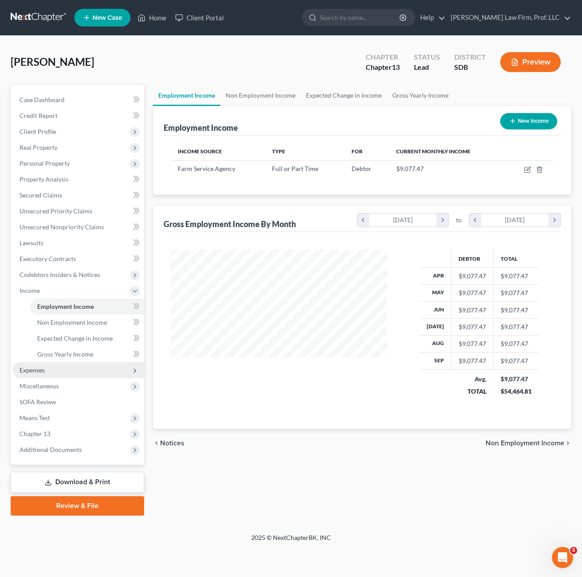
click at [54, 372] on span "Expenses" at bounding box center [78, 370] width 132 height 16
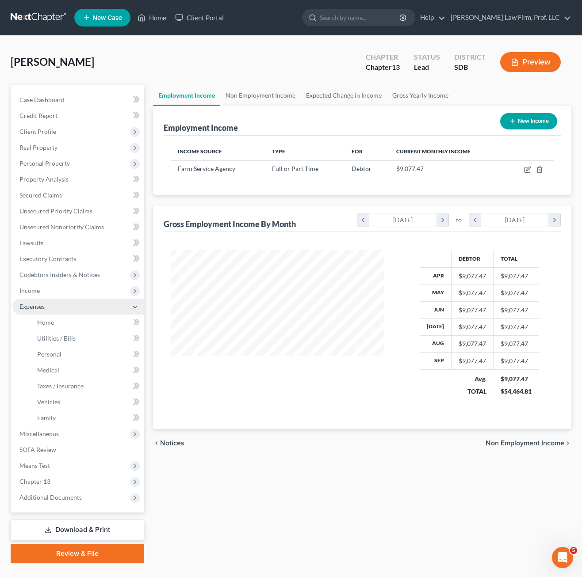
scroll to position [441816, 441743]
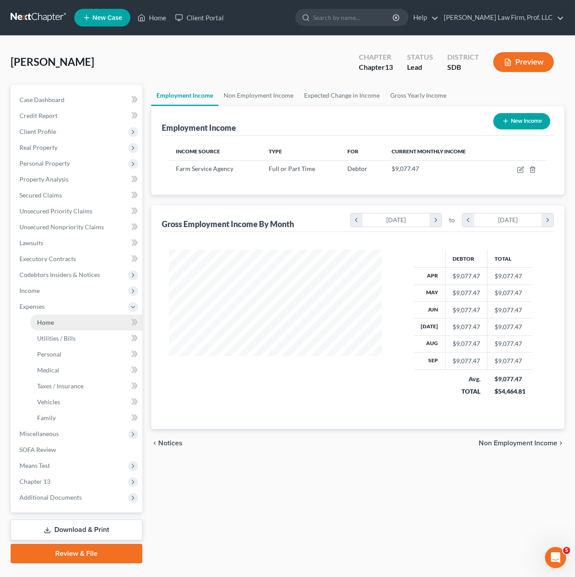
click at [61, 324] on link "Home" at bounding box center [86, 323] width 112 height 16
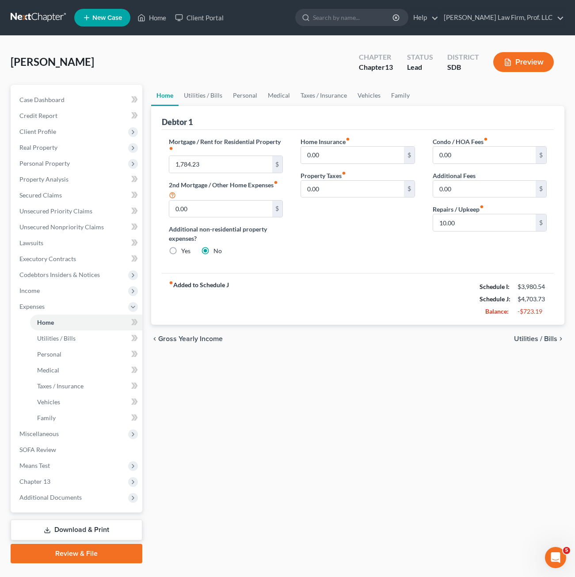
click at [347, 244] on div "Home Insurance fiber_manual_record 0.00 $ Property Taxes fiber_manual_record 0.…" at bounding box center [358, 200] width 132 height 126
click at [388, 91] on link "Family" at bounding box center [400, 95] width 29 height 21
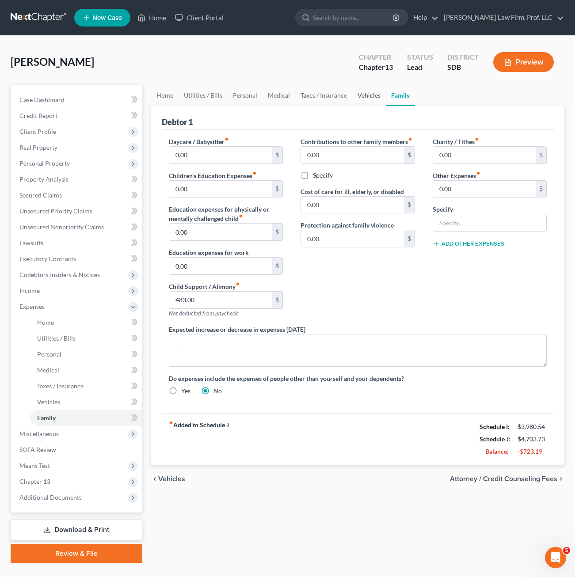
click at [365, 92] on link "Vehicles" at bounding box center [369, 95] width 34 height 21
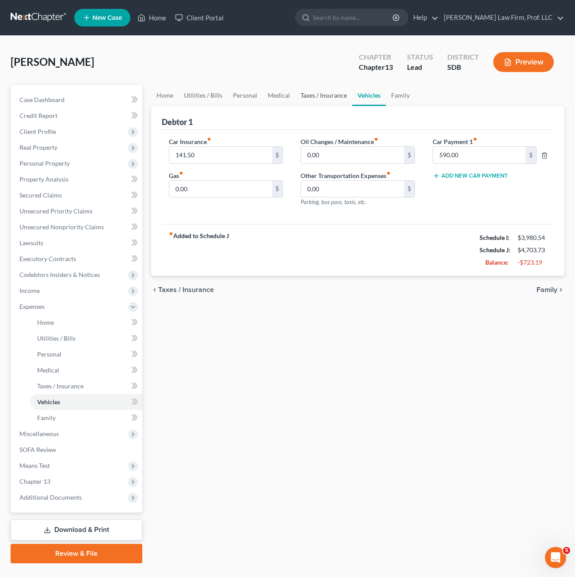
click at [342, 98] on link "Taxes / Insurance" at bounding box center [323, 95] width 57 height 21
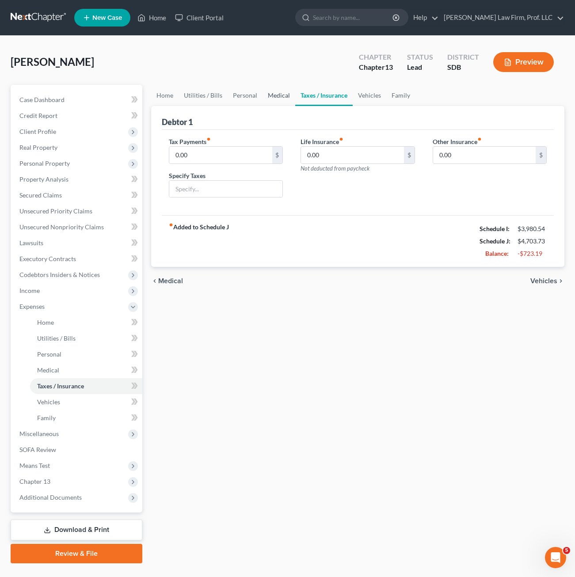
click at [280, 94] on link "Medical" at bounding box center [279, 95] width 33 height 21
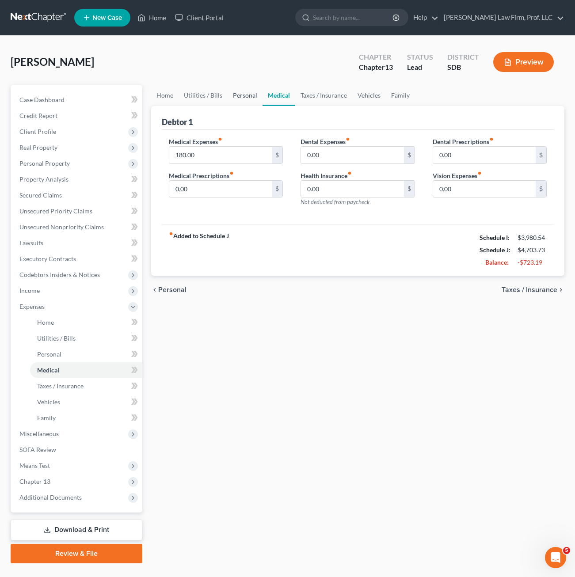
click at [250, 97] on link "Personal" at bounding box center [245, 95] width 35 height 21
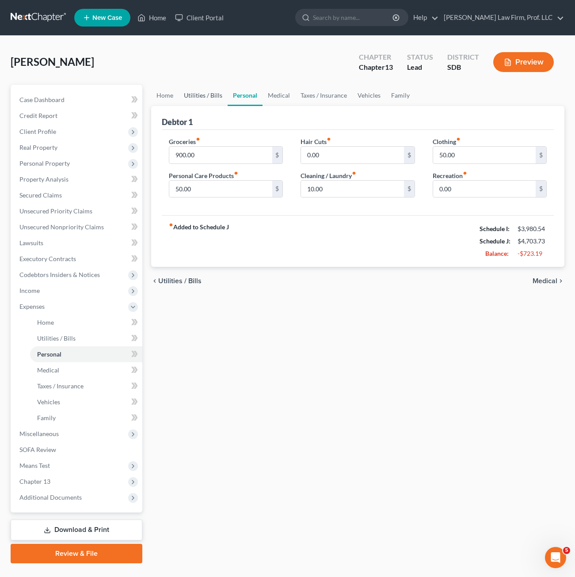
click at [211, 94] on link "Utilities / Bills" at bounding box center [203, 95] width 49 height 21
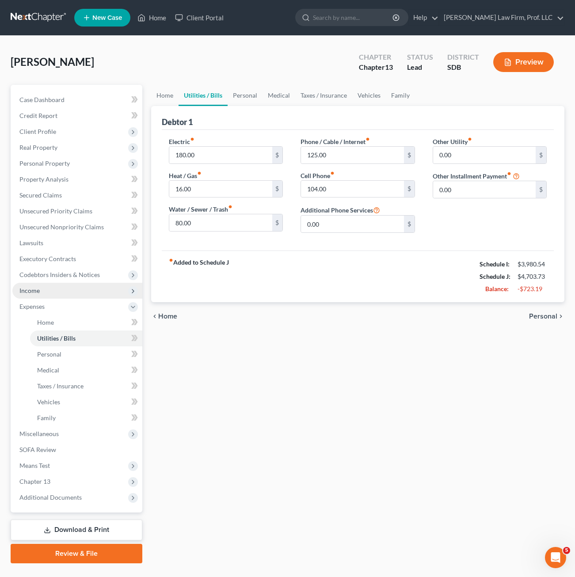
click at [50, 286] on span "Income" at bounding box center [77, 291] width 130 height 16
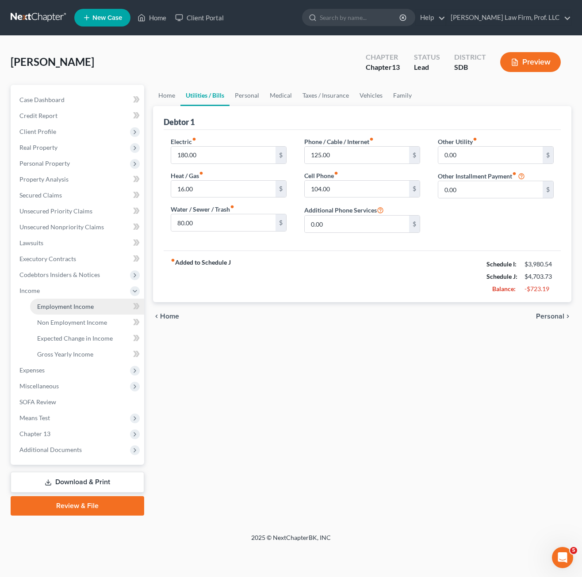
click at [57, 306] on span "Employment Income" at bounding box center [65, 307] width 57 height 8
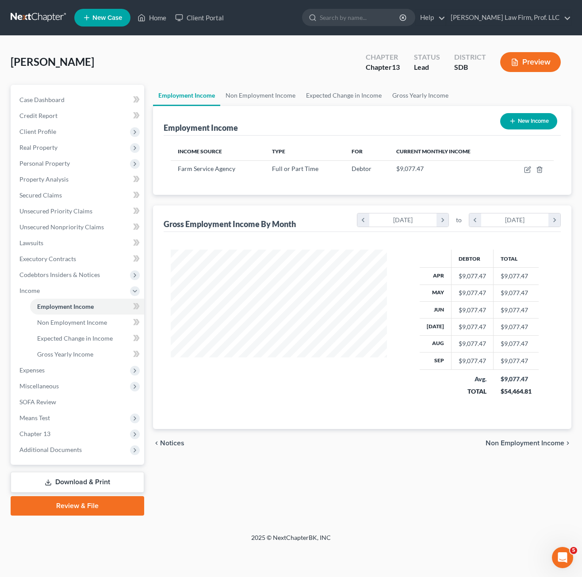
scroll to position [159, 233]
click at [527, 170] on icon "button" at bounding box center [527, 169] width 7 height 7
select select "0"
select select "43"
select select "2"
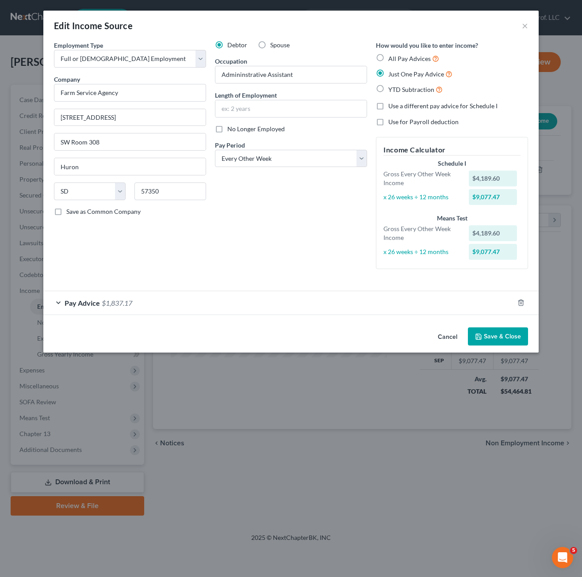
click at [286, 240] on div "Debtor Spouse Occupation Admininstrative Assistant Length of Employment No Long…" at bounding box center [290, 159] width 161 height 236
click at [193, 299] on div "Pay Advice $1,837.17" at bounding box center [278, 302] width 470 height 23
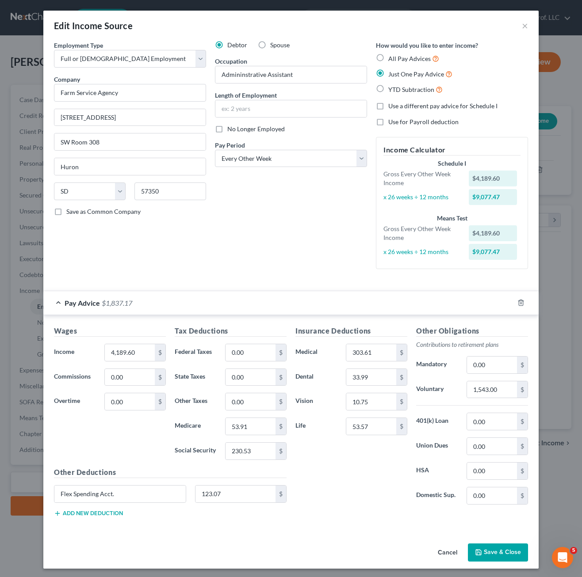
scroll to position [2, 0]
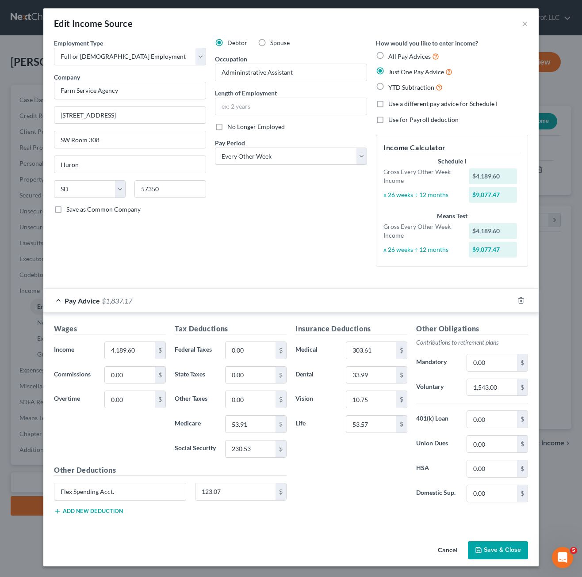
click at [361, 472] on div "Insurance Deductions Medical 303.61 $ Dental 33.99 $ Vision 10.75 $ Life 53.57 $" at bounding box center [351, 417] width 121 height 186
click at [385, 480] on div "Insurance Deductions Medical 303.61 $ Dental 33.99 $ Vision 10.75 $ Life 53.57 $" at bounding box center [351, 417] width 121 height 186
click at [330, 496] on div "Insurance Deductions Medical 303.61 $ Dental 33.99 $ Vision 10.75 $ Life 53.57 $" at bounding box center [351, 417] width 121 height 186
click at [490, 386] on input "1,543.00" at bounding box center [492, 387] width 50 height 17
type input "600"
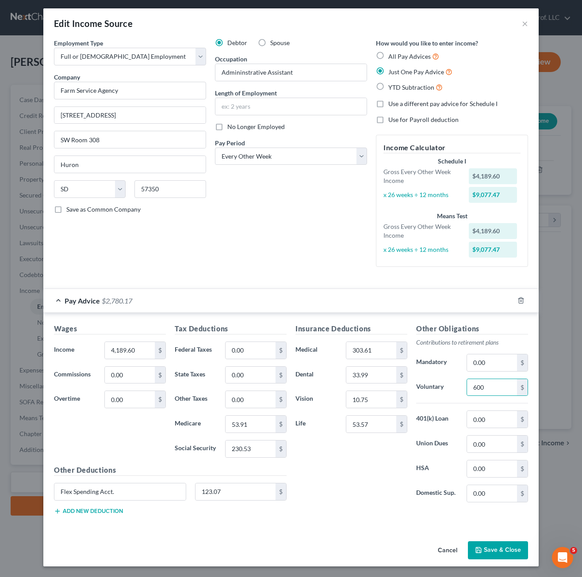
click at [396, 503] on div "Insurance Deductions Medical 303.61 $ Dental 33.99 $ Vision 10.75 $ Life 53.57 $" at bounding box center [351, 417] width 121 height 186
click at [380, 500] on div "Insurance Deductions Medical 303.61 $ Dental 33.99 $ Vision 10.75 $ Life 53.57 $" at bounding box center [351, 417] width 121 height 186
click at [414, 488] on label "Domestic Sup." at bounding box center [436, 494] width 50 height 18
click at [279, 222] on div "Debtor Spouse Occupation Admininstrative Assistant Length of Employment No Long…" at bounding box center [290, 156] width 161 height 236
click at [503, 383] on input "600" at bounding box center [492, 387] width 50 height 17
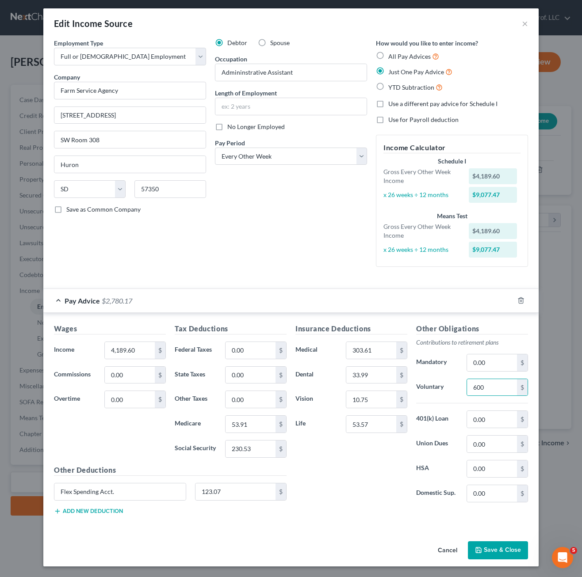
click at [490, 556] on button "Save & Close" at bounding box center [498, 550] width 60 height 19
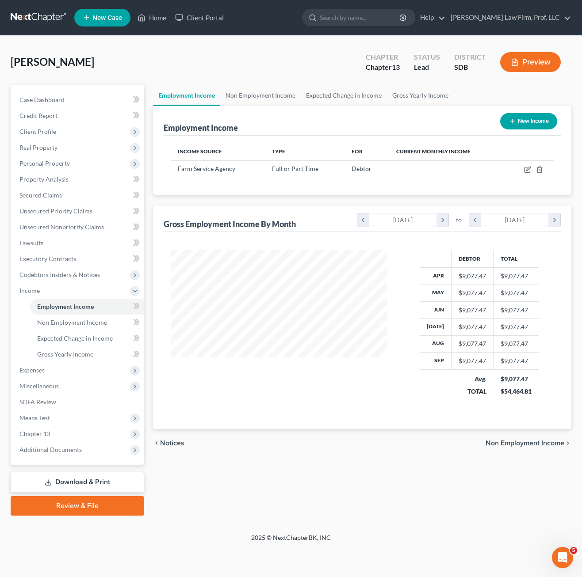
drag, startPoint x: 432, startPoint y: 480, endPoint x: 425, endPoint y: 469, distance: 13.1
click at [432, 480] on div "Employment Income Non Employment Income Expected Change in Income Gross Yearly …" at bounding box center [362, 300] width 427 height 431
click at [82, 367] on span "Expenses" at bounding box center [78, 370] width 132 height 16
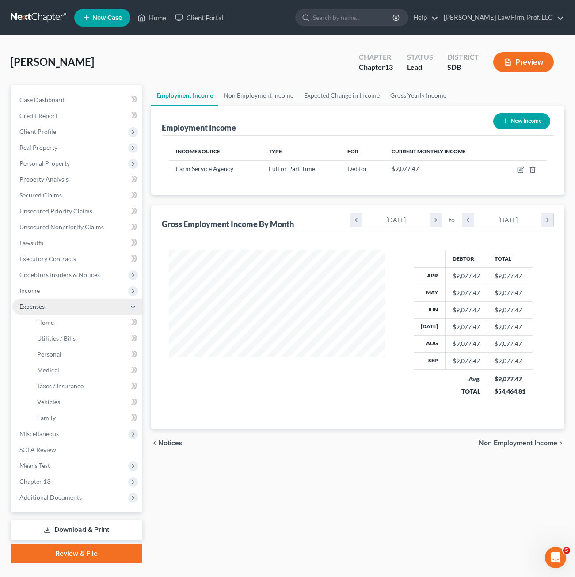
scroll to position [441816, 441743]
click at [54, 321] on link "Home" at bounding box center [86, 323] width 112 height 16
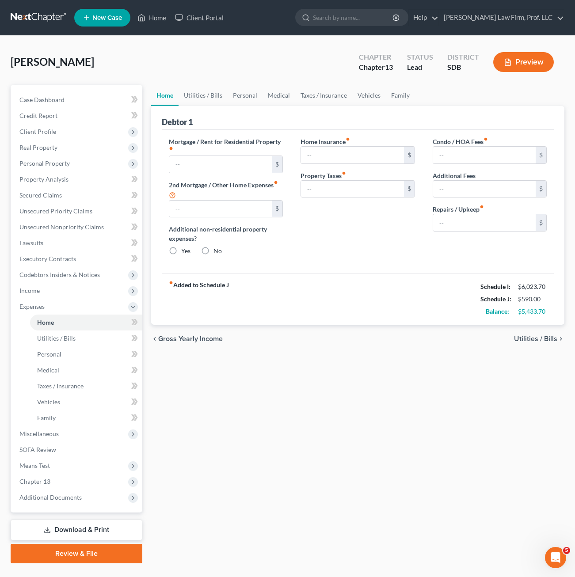
type input "1,784.23"
type input "0.00"
radio input "true"
type input "0.00"
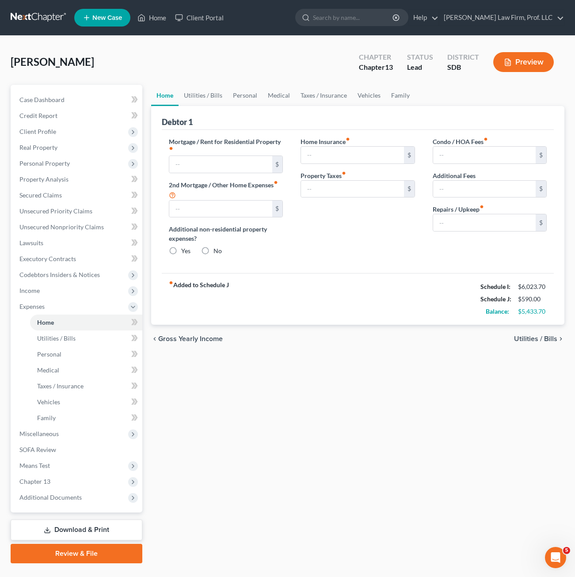
type input "0.00"
type input "10.00"
click at [285, 388] on div "Home Utilities / Bills Personal Medical Taxes / Insurance Vehicles Family Debto…" at bounding box center [358, 324] width 422 height 479
click at [193, 95] on link "Utilities / Bills" at bounding box center [203, 95] width 49 height 21
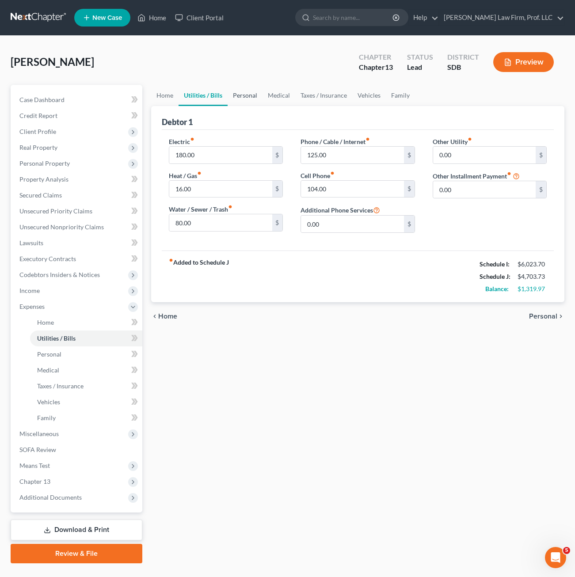
click at [249, 91] on link "Personal" at bounding box center [245, 95] width 35 height 21
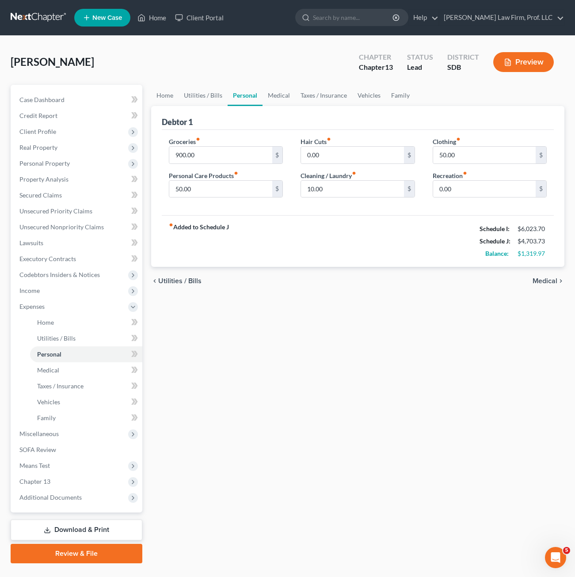
click at [371, 255] on div "fiber_manual_record Added to Schedule J Schedule I: $6,023.70 Schedule J: $4,70…" at bounding box center [358, 241] width 392 height 52
click at [166, 100] on link "Home" at bounding box center [164, 95] width 27 height 21
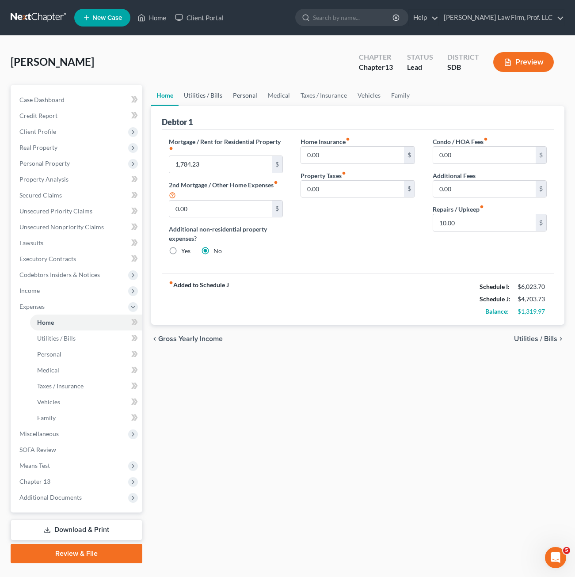
click at [210, 96] on link "Utilities / Bills" at bounding box center [203, 95] width 49 height 21
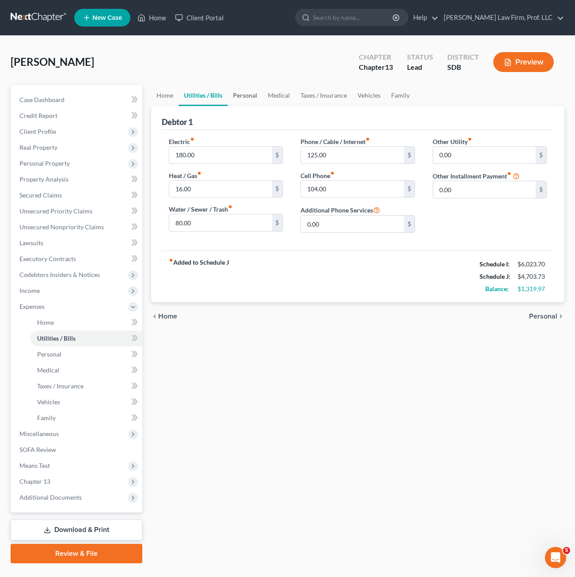
click at [247, 98] on link "Personal" at bounding box center [245, 95] width 35 height 21
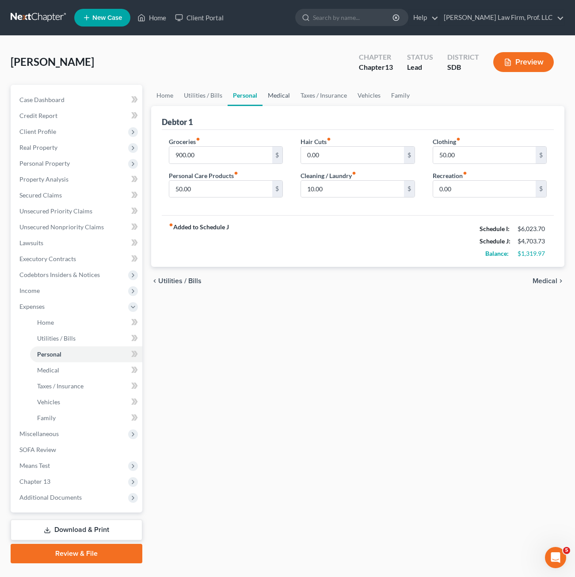
click at [285, 98] on link "Medical" at bounding box center [279, 95] width 33 height 21
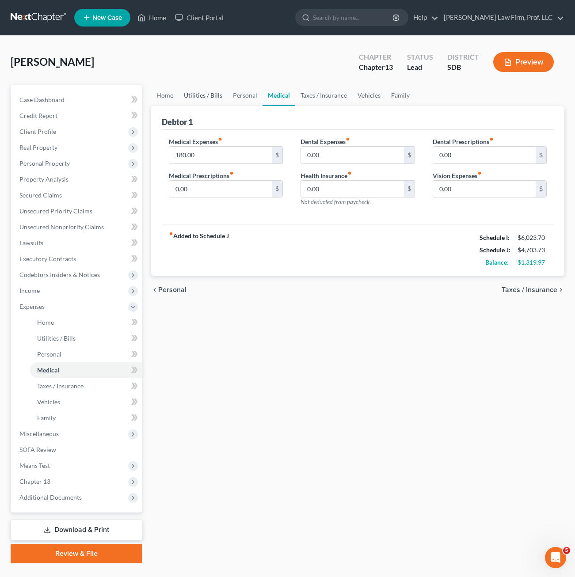
click at [222, 101] on link "Utilities / Bills" at bounding box center [203, 95] width 49 height 21
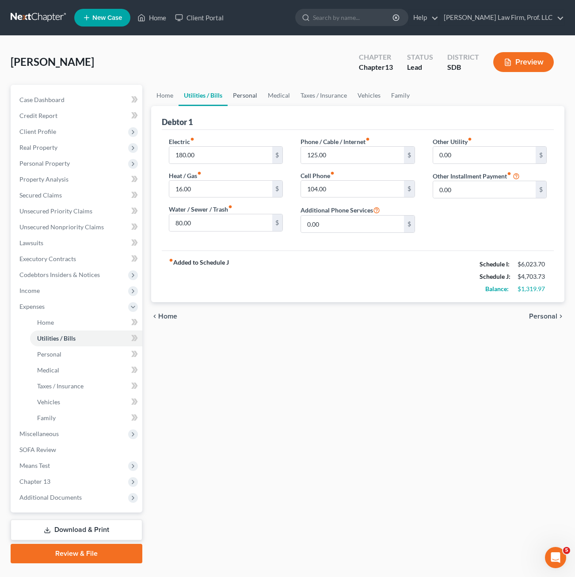
click at [256, 99] on link "Personal" at bounding box center [245, 95] width 35 height 21
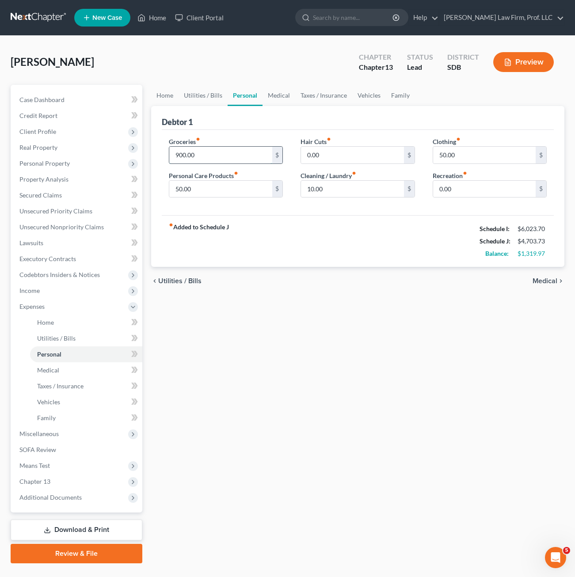
click at [208, 160] on input "900.00" at bounding box center [220, 155] width 103 height 17
type input "1,100"
click at [332, 247] on div "fiber_manual_record Added to Schedule J Schedule I: $6,023.70 Schedule J: $4,90…" at bounding box center [358, 241] width 392 height 52
click at [461, 195] on input "0.00" at bounding box center [484, 189] width 103 height 17
type input "10"
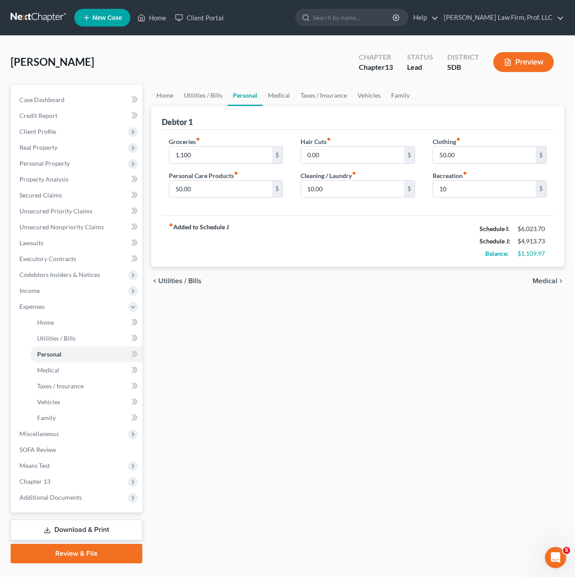
drag, startPoint x: 354, startPoint y: 241, endPoint x: 336, endPoint y: 242, distance: 17.7
click at [354, 241] on div "fiber_manual_record Added to Schedule J Schedule I: $6,023.70 Schedule J: $4,91…" at bounding box center [358, 241] width 392 height 52
click at [213, 160] on input "1,100" at bounding box center [220, 155] width 103 height 17
type input "1,255"
click at [322, 324] on div "Home Utilities / Bills Personal Medical Taxes / Insurance Vehicles Family Debto…" at bounding box center [358, 324] width 422 height 479
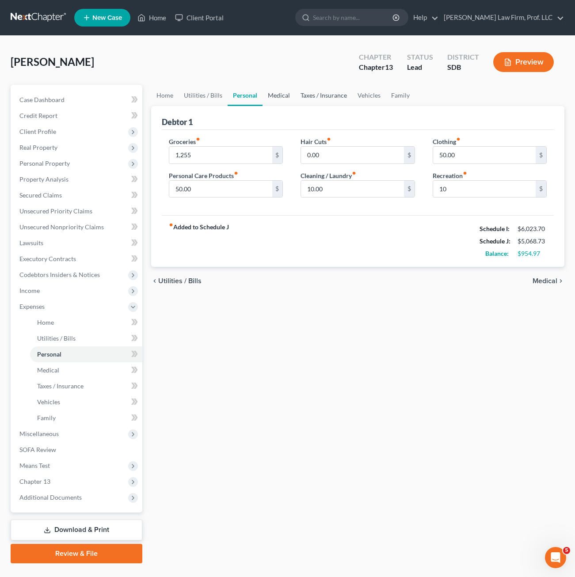
drag, startPoint x: 282, startPoint y: 92, endPoint x: 306, endPoint y: 95, distance: 24.0
click at [282, 92] on link "Medical" at bounding box center [279, 95] width 33 height 21
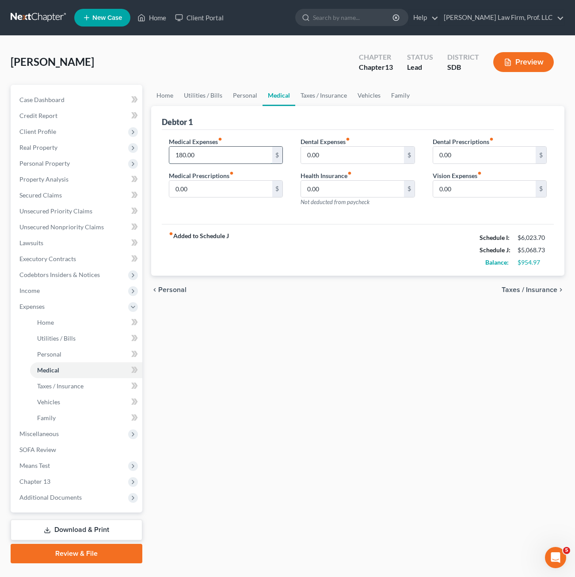
click at [214, 150] on input "180.00" at bounding box center [220, 155] width 103 height 17
drag, startPoint x: 419, startPoint y: 328, endPoint x: 369, endPoint y: 281, distance: 68.8
click at [419, 328] on div "Home Utilities / Bills Personal Medical Taxes / Insurance Vehicles Family Debto…" at bounding box center [358, 324] width 422 height 479
click at [230, 158] on input "180.00" at bounding box center [220, 155] width 103 height 17
type input "240"
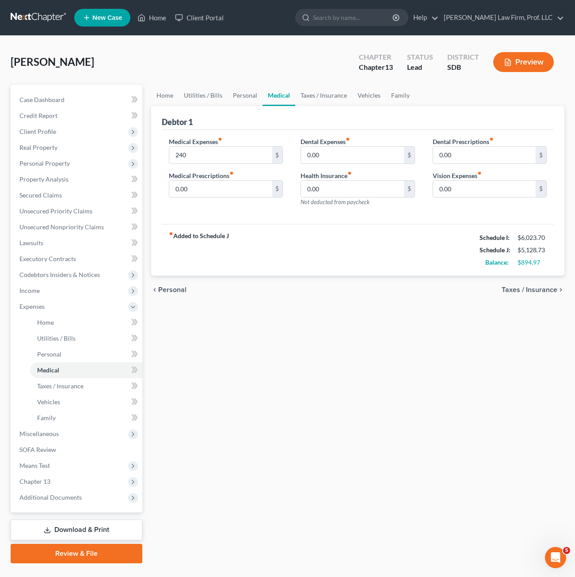
click at [334, 417] on div "Home Utilities / Bills Personal Medical Taxes / Insurance Vehicles Family Debto…" at bounding box center [358, 324] width 422 height 479
drag, startPoint x: 321, startPoint y: 95, endPoint x: 344, endPoint y: 94, distance: 23.0
click at [321, 95] on link "Taxes / Insurance" at bounding box center [323, 95] width 57 height 21
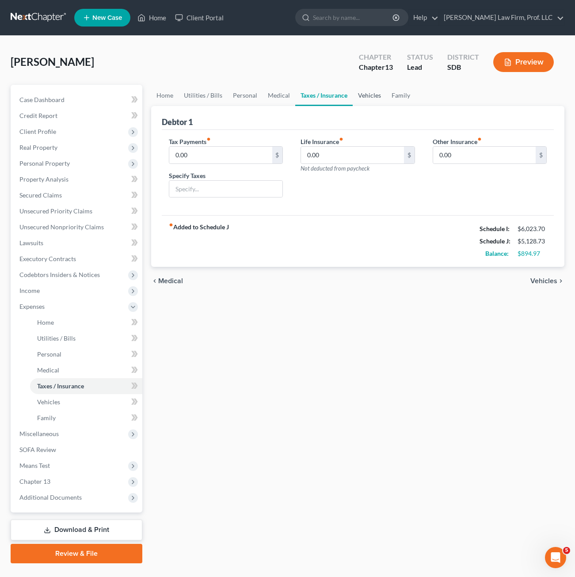
click at [365, 92] on link "Vehicles" at bounding box center [370, 95] width 34 height 21
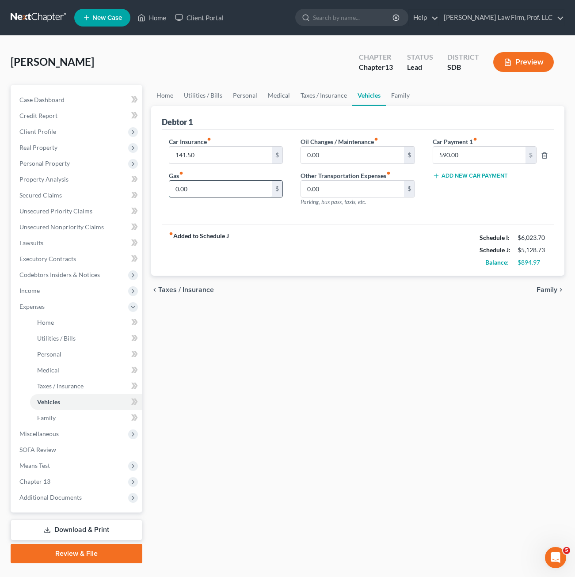
click at [220, 191] on input "0.00" at bounding box center [220, 189] width 103 height 17
type input "300"
click at [411, 332] on div "Home Utilities / Bills Personal Medical Taxes / Insurance Vehicles Family Debto…" at bounding box center [358, 324] width 422 height 479
click at [345, 161] on input "0.00" at bounding box center [352, 155] width 103 height 17
click at [408, 94] on link "Family" at bounding box center [400, 95] width 29 height 21
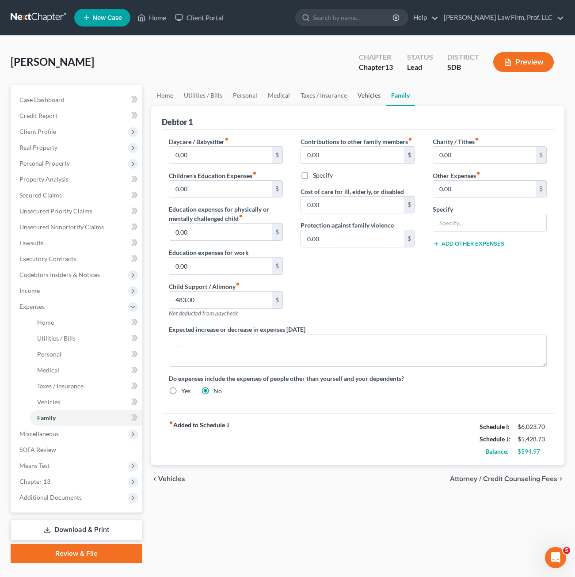
click at [371, 95] on link "Vehicles" at bounding box center [369, 95] width 34 height 21
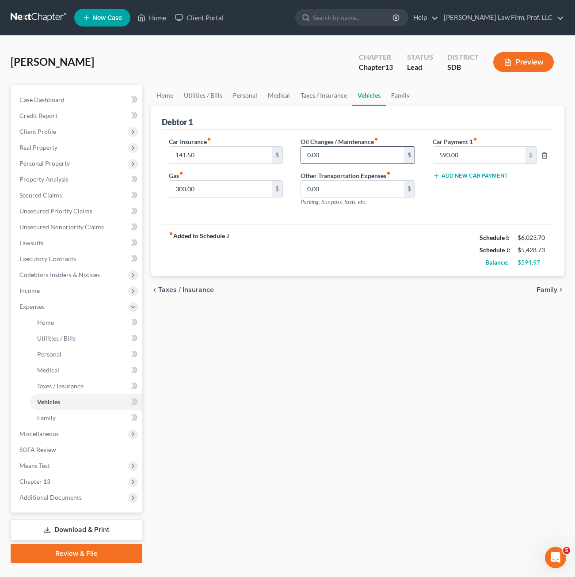
click at [355, 153] on input "0.00" at bounding box center [352, 155] width 103 height 17
type input "10"
click at [393, 348] on div "Home Utilities / Bills Personal Medical Taxes / Insurance Vehicles Family Debto…" at bounding box center [358, 324] width 422 height 479
click at [195, 85] on link "Utilities / Bills" at bounding box center [203, 95] width 49 height 21
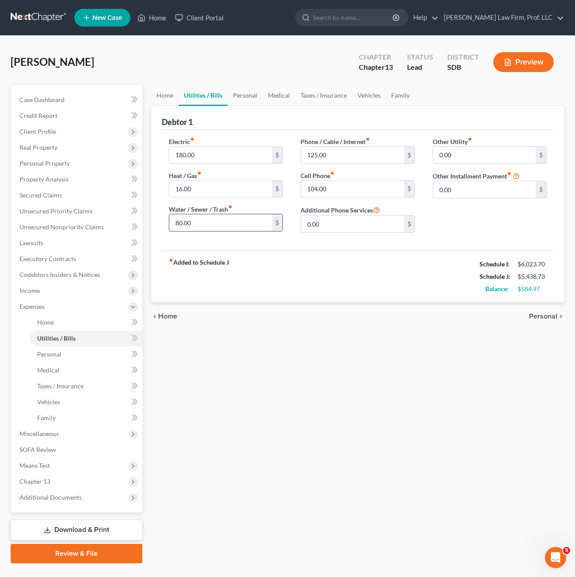
drag, startPoint x: 206, startPoint y: 233, endPoint x: 203, endPoint y: 228, distance: 6.2
click at [205, 234] on div "Electric fiber_manual_record 180.00 $ Heat / Gas fiber_manual_record 16.00 $ Wa…" at bounding box center [226, 188] width 132 height 103
click at [203, 227] on input "80.00" at bounding box center [220, 222] width 103 height 17
type input "90"
click at [410, 261] on div "fiber_manual_record Added to Schedule J Schedule I: $6,023.70 Schedule J: $5,44…" at bounding box center [358, 277] width 392 height 52
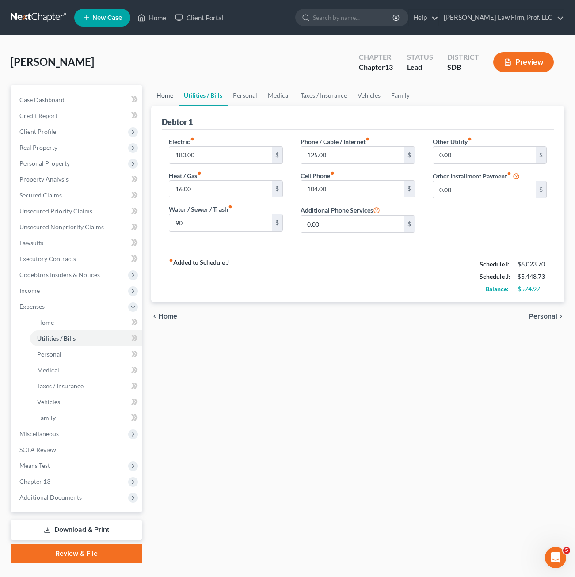
click at [171, 102] on link "Home" at bounding box center [164, 95] width 27 height 21
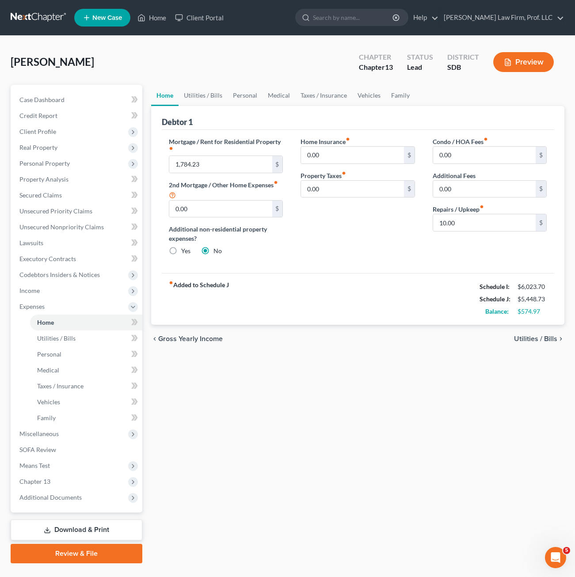
drag, startPoint x: 382, startPoint y: 232, endPoint x: 512, endPoint y: 218, distance: 130.8
click at [382, 232] on div "Home Insurance fiber_manual_record 0.00 $ Property Taxes fiber_manual_record 0.…" at bounding box center [358, 200] width 132 height 126
click at [510, 219] on input "10.00" at bounding box center [484, 222] width 103 height 17
type input "30"
click at [495, 427] on div "Home Utilities / Bills Personal Medical Taxes / Insurance Vehicles Family Debto…" at bounding box center [358, 324] width 422 height 479
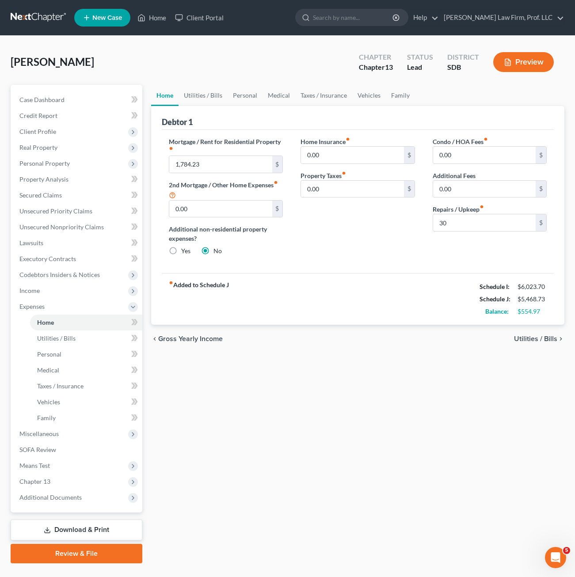
click at [229, 107] on div "Debtor 1" at bounding box center [358, 118] width 392 height 24
click at [254, 91] on link "Personal" at bounding box center [245, 95] width 35 height 21
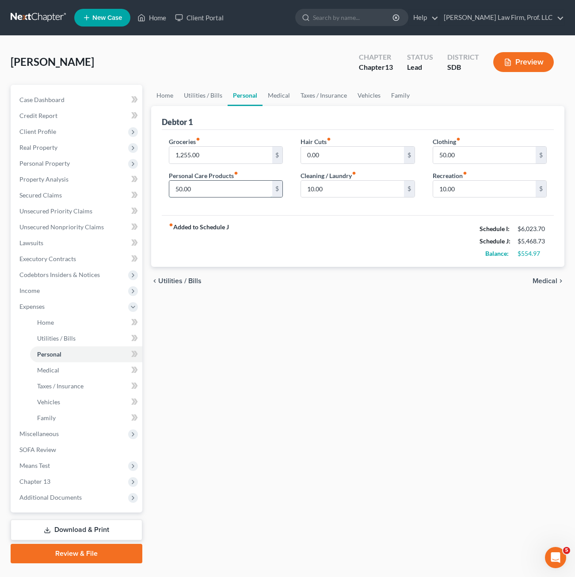
click at [240, 196] on input "50.00" at bounding box center [220, 189] width 103 height 17
click at [474, 154] on input "50.00" at bounding box center [484, 155] width 103 height 17
type input "60"
drag, startPoint x: 381, startPoint y: 246, endPoint x: 360, endPoint y: 215, distance: 37.9
click at [380, 247] on div "fiber_manual_record Added to Schedule J Schedule I: $6,023.70 Schedule J: $5,47…" at bounding box center [358, 241] width 392 height 52
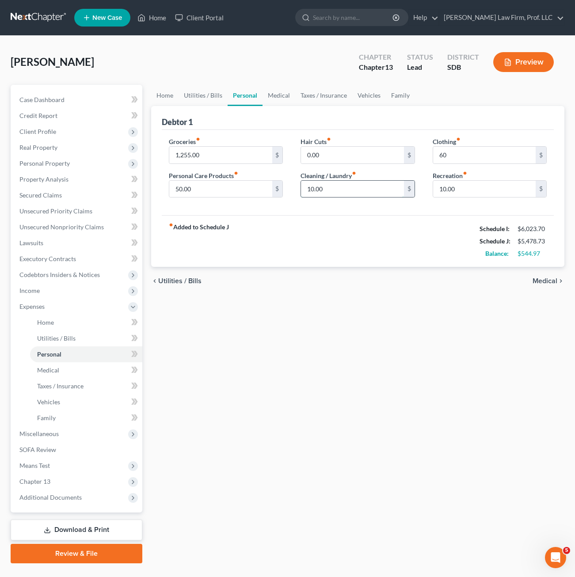
click at [355, 187] on input "10.00" at bounding box center [352, 189] width 103 height 17
type input "20"
click at [228, 193] on input "50.00" at bounding box center [220, 189] width 103 height 17
drag, startPoint x: 345, startPoint y: 350, endPoint x: 353, endPoint y: 357, distance: 10.6
click at [342, 354] on div "Home Utilities / Bills Personal Medical Taxes / Insurance Vehicles Family Debto…" at bounding box center [358, 324] width 422 height 479
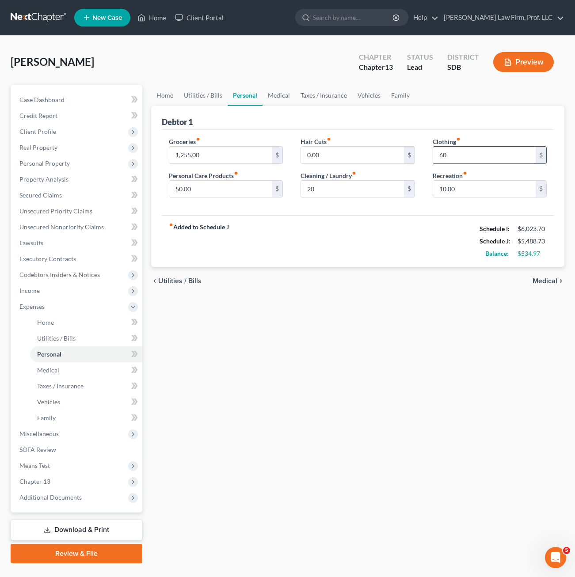
click at [466, 153] on input "60" at bounding box center [484, 155] width 103 height 17
type input "40"
click at [265, 366] on div "Home Utilities / Bills Personal Medical Taxes / Insurance Vehicles Family Debto…" at bounding box center [358, 324] width 422 height 479
click at [386, 98] on link "Family" at bounding box center [400, 95] width 29 height 21
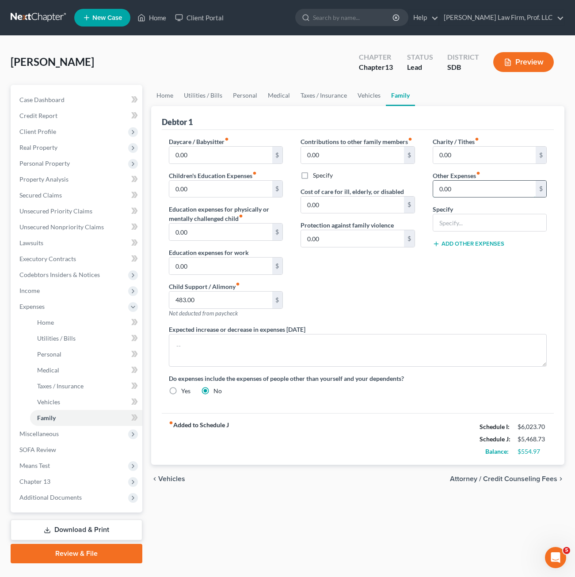
click at [468, 194] on input "0.00" at bounding box center [484, 189] width 103 height 17
click at [474, 217] on input "text" at bounding box center [489, 222] width 113 height 17
type input "Misc"
click at [484, 203] on div "Charity / Tithes fiber_manual_record 0.00 $ Other Expenses fiber_manual_record …" at bounding box center [490, 231] width 132 height 188
drag, startPoint x: 487, startPoint y: 193, endPoint x: 489, endPoint y: 178, distance: 15.2
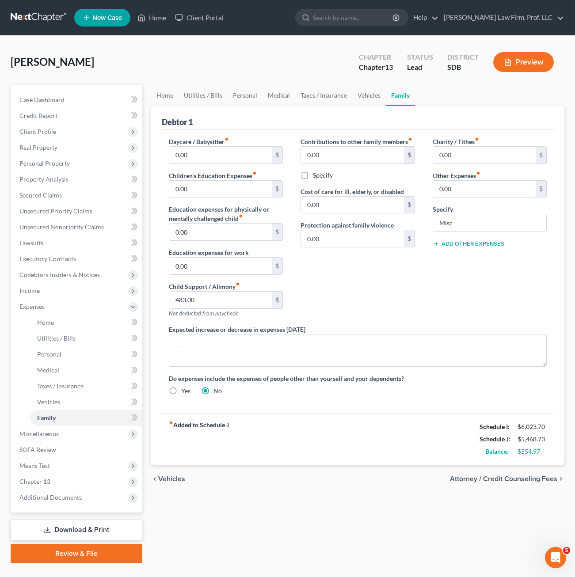
click at [487, 193] on input "0.00" at bounding box center [484, 189] width 103 height 17
click at [217, 91] on link "Utilities / Bills" at bounding box center [203, 95] width 49 height 21
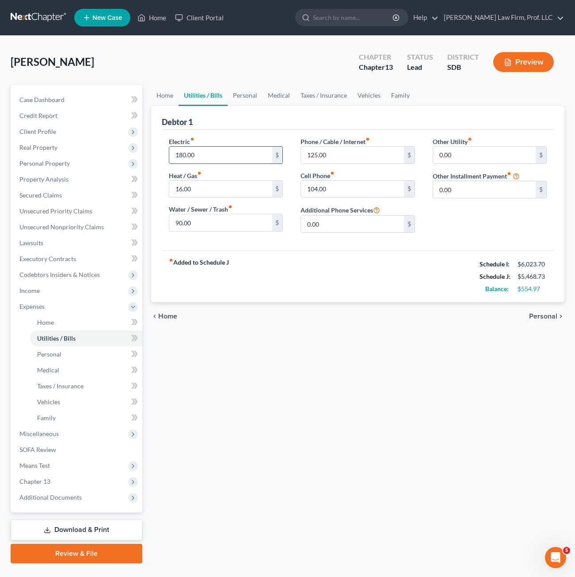
click at [205, 160] on input "180.00" at bounding box center [220, 155] width 103 height 17
drag, startPoint x: 236, startPoint y: 101, endPoint x: 246, endPoint y: 104, distance: 9.7
click at [236, 101] on link "Personal" at bounding box center [245, 95] width 35 height 21
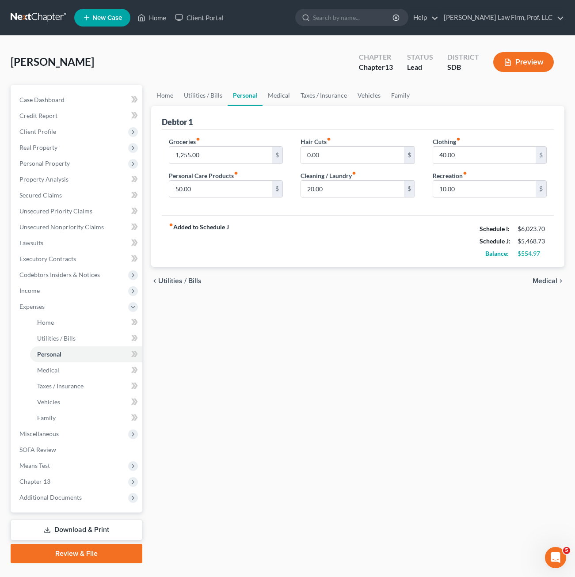
click at [214, 164] on div "Groceries fiber_manual_record 1,255.00 $ Personal Care Products fiber_manual_re…" at bounding box center [226, 171] width 132 height 68
click at [211, 159] on input "1,255.00" at bounding box center [220, 155] width 103 height 17
type input "1,068"
click at [420, 442] on div "Home Utilities / Bills Personal Medical Taxes / Insurance Vehicles Family Debto…" at bounding box center [358, 324] width 422 height 479
click at [388, 227] on div "fiber_manual_record Added to Schedule J Schedule I: $6,023.70 Schedule J: $5,28…" at bounding box center [358, 241] width 392 height 52
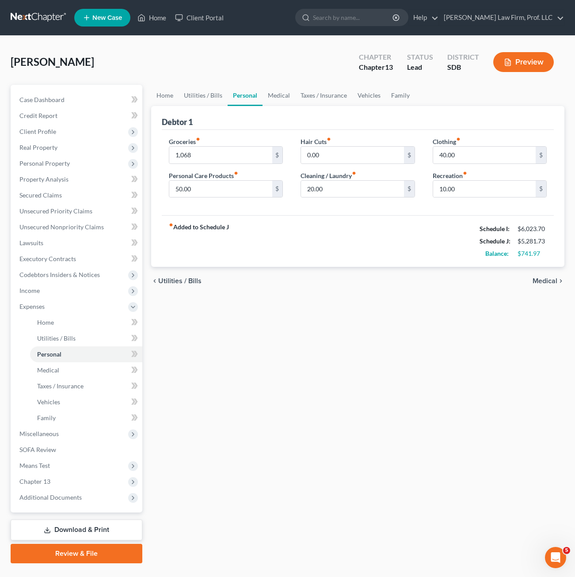
drag, startPoint x: 396, startPoint y: 277, endPoint x: 449, endPoint y: 165, distance: 123.4
click at [396, 276] on div "chevron_left Utilities / Bills Medical chevron_right" at bounding box center [357, 281] width 413 height 28
click at [409, 91] on link "Family" at bounding box center [400, 95] width 29 height 21
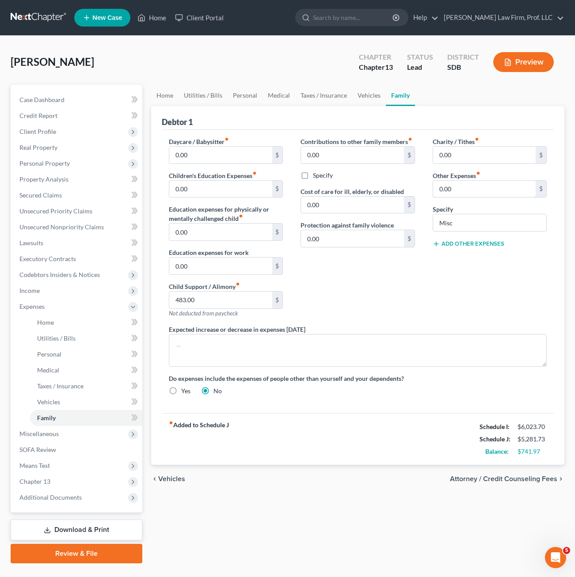
drag, startPoint x: 476, startPoint y: 189, endPoint x: 563, endPoint y: 194, distance: 87.2
click at [476, 188] on input "0.00" at bounding box center [484, 189] width 103 height 17
click at [478, 192] on input "0.00" at bounding box center [484, 189] width 103 height 17
type input "321"
click at [383, 281] on div "Contributions to other family members fiber_manual_record 0.00 $ Specify Cost o…" at bounding box center [358, 231] width 132 height 188
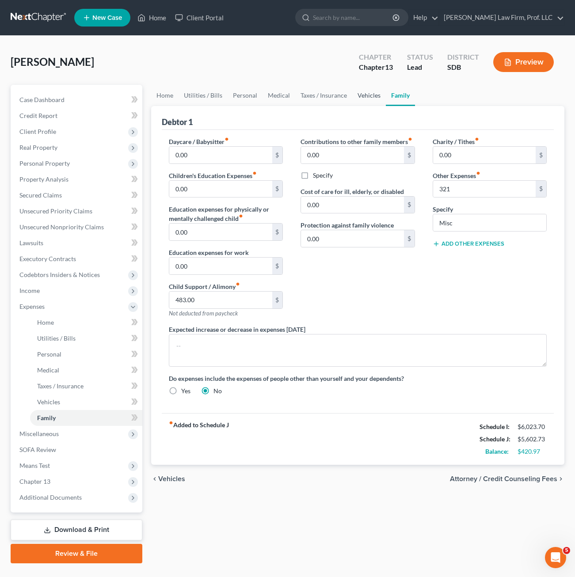
click at [365, 93] on link "Vehicles" at bounding box center [369, 95] width 34 height 21
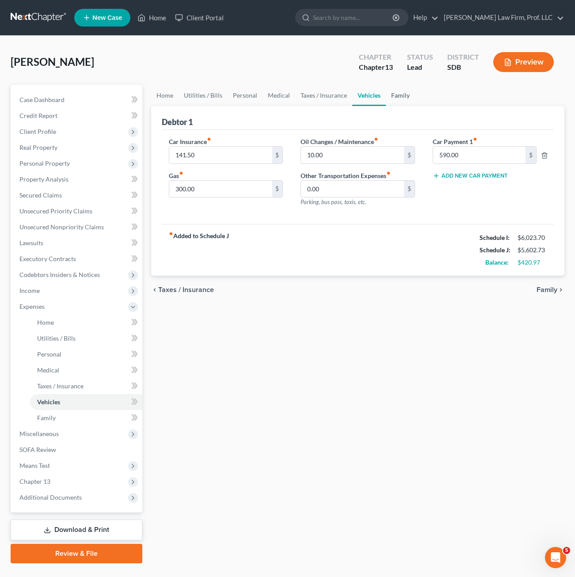
click at [405, 96] on link "Family" at bounding box center [400, 95] width 29 height 21
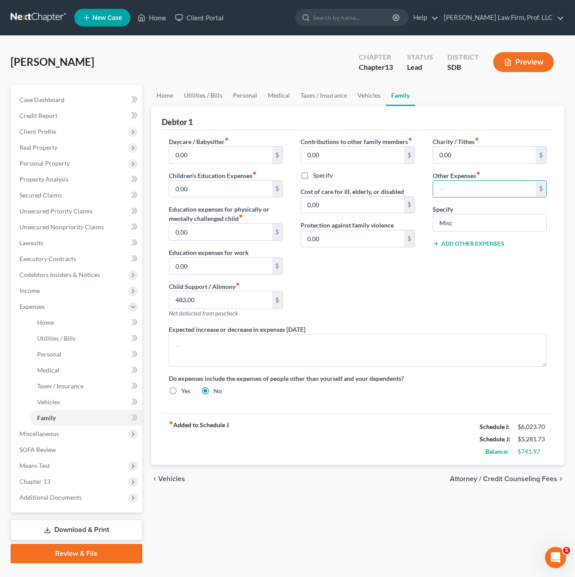
click at [467, 424] on div "fiber_manual_record Added to Schedule J Schedule I: $6,023.70 Schedule J: $5,28…" at bounding box center [358, 439] width 392 height 52
click at [466, 177] on label "Other Expenses fiber_manual_record" at bounding box center [457, 175] width 48 height 9
drag, startPoint x: 468, startPoint y: 180, endPoint x: 464, endPoint y: 191, distance: 11.7
click at [466, 187] on input "text" at bounding box center [484, 189] width 103 height 17
type input "321"
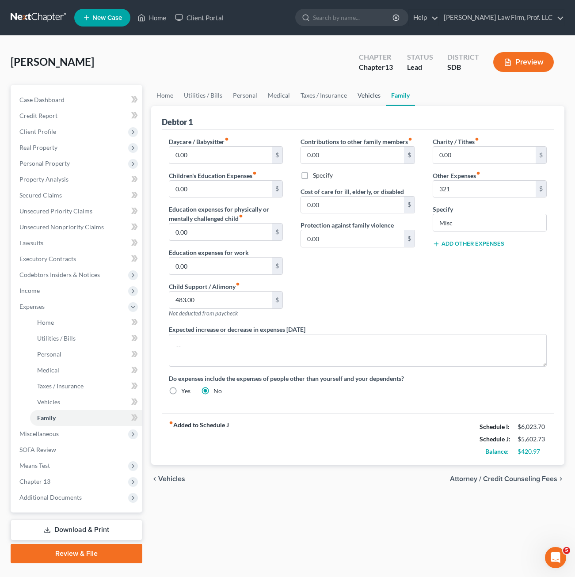
click at [374, 104] on link "Vehicles" at bounding box center [369, 95] width 34 height 21
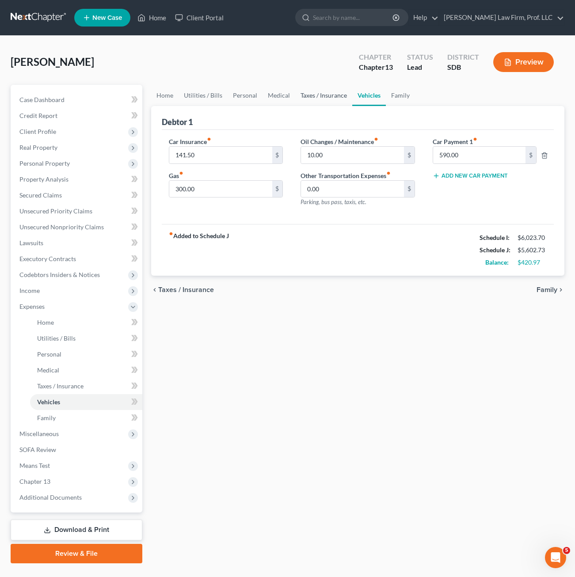
click at [320, 99] on link "Taxes / Insurance" at bounding box center [323, 95] width 57 height 21
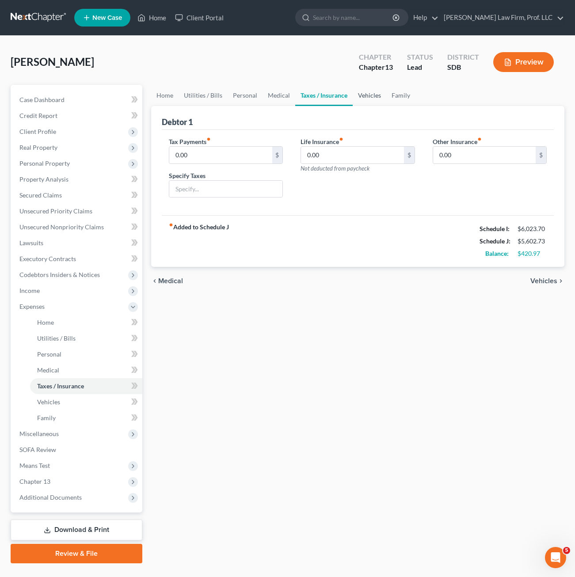
click at [366, 94] on link "Vehicles" at bounding box center [370, 95] width 34 height 21
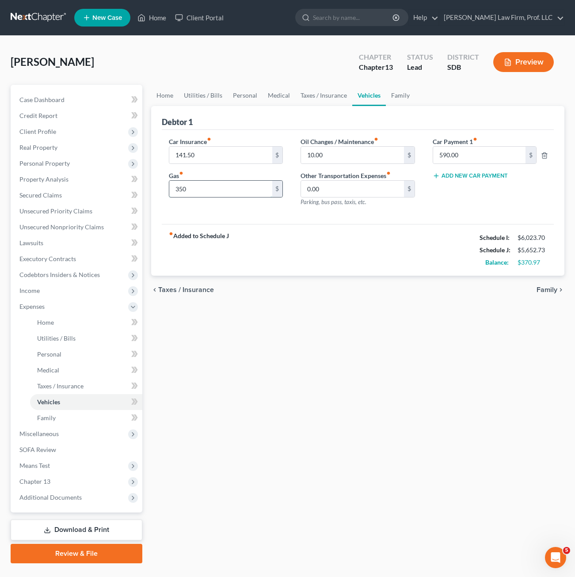
type input "350"
click at [347, 95] on link "Taxes / Insurance" at bounding box center [323, 95] width 57 height 21
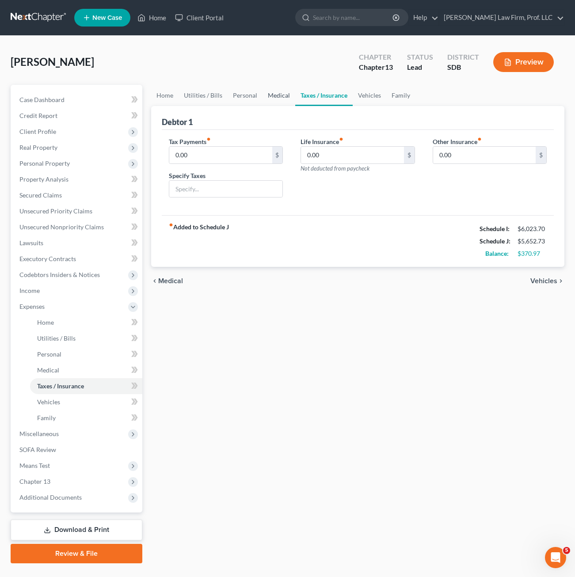
click at [281, 97] on link "Medical" at bounding box center [279, 95] width 33 height 21
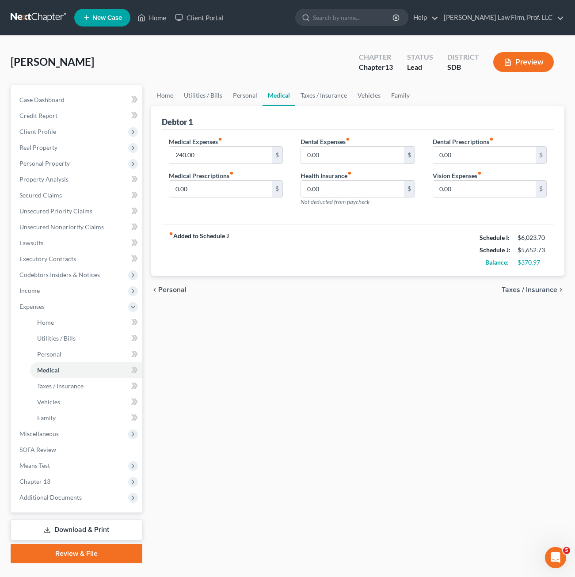
click at [285, 306] on div "Home Utilities / Bills Personal Medical Taxes / Insurance Vehicles Family Debto…" at bounding box center [358, 324] width 422 height 479
click at [207, 187] on input "0.00" at bounding box center [220, 189] width 103 height 17
type input "10"
drag, startPoint x: 378, startPoint y: 228, endPoint x: 371, endPoint y: 196, distance: 32.2
click at [379, 228] on div "fiber_manual_record Added to Schedule J Schedule I: $6,023.70 Schedule J: $5,66…" at bounding box center [358, 250] width 392 height 52
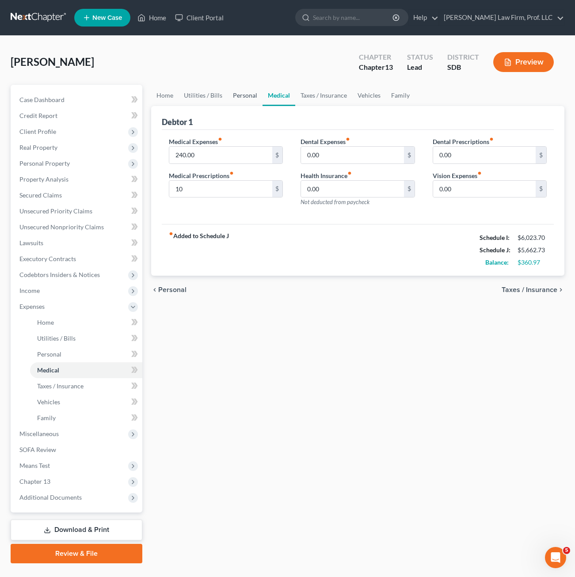
click at [251, 91] on link "Personal" at bounding box center [245, 95] width 35 height 21
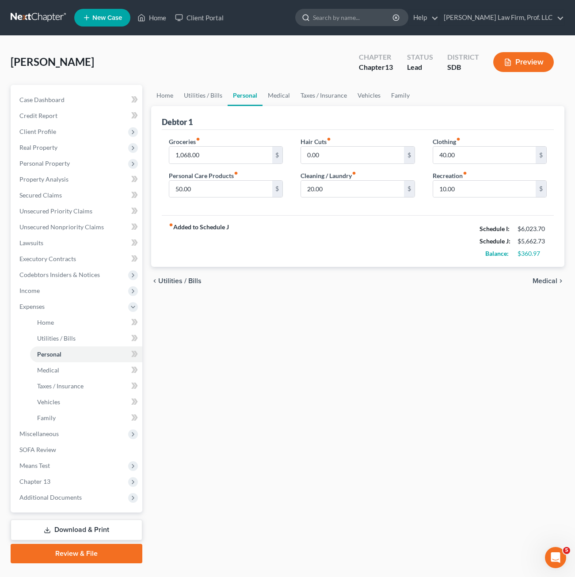
click at [387, 225] on div "fiber_manual_record Added to Schedule J Schedule I: $6,023.70 Schedule J: $5,66…" at bounding box center [358, 241] width 392 height 52
drag, startPoint x: 305, startPoint y: 343, endPoint x: 354, endPoint y: 278, distance: 80.2
click at [307, 342] on div "Home Utilities / Bills Personal Medical Taxes / Insurance Vehicles Family Debto…" at bounding box center [358, 324] width 422 height 479
click at [362, 195] on input "20.00" at bounding box center [352, 189] width 103 height 17
type input "45"
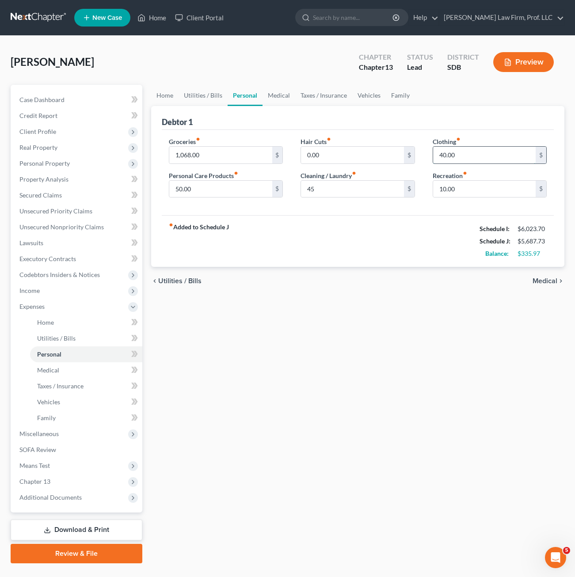
click at [463, 160] on input "40.00" at bounding box center [484, 155] width 103 height 17
type input "188"
click at [358, 190] on input "45" at bounding box center [352, 189] width 103 height 17
click at [288, 217] on div "fiber_manual_record Added to Schedule J Schedule I: $6,023.70 Schedule J: $5,83…" at bounding box center [358, 241] width 392 height 52
click at [338, 188] on input "45" at bounding box center [352, 189] width 103 height 17
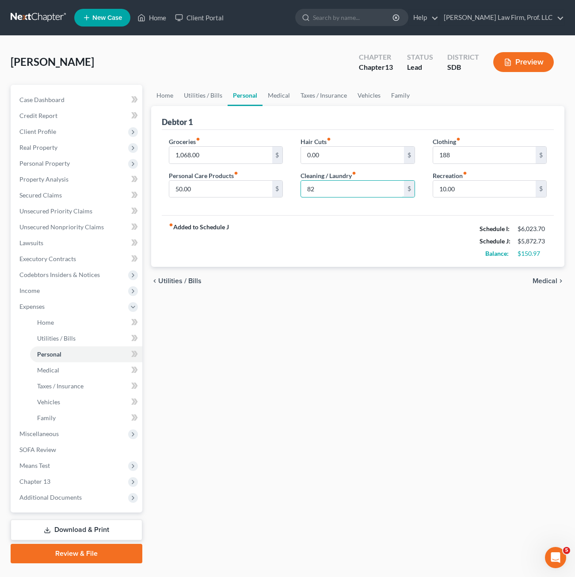
type input "82"
click at [200, 194] on input "50.00" at bounding box center [220, 189] width 103 height 17
type input "94"
click at [260, 388] on div "Home Utilities / Bills Personal Medical Taxes / Insurance Vehicles Family Debto…" at bounding box center [358, 324] width 422 height 479
click at [303, 296] on div "Home Utilities / Bills Personal Medical Taxes / Insurance Vehicles Family Debto…" at bounding box center [358, 324] width 422 height 479
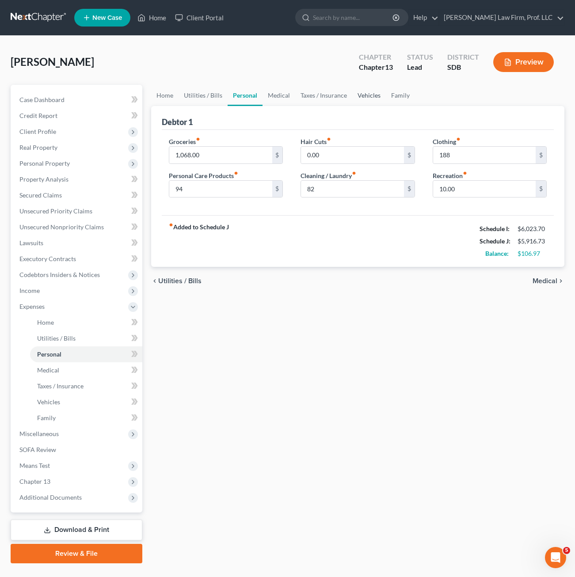
click at [374, 99] on link "Vehicles" at bounding box center [369, 95] width 34 height 21
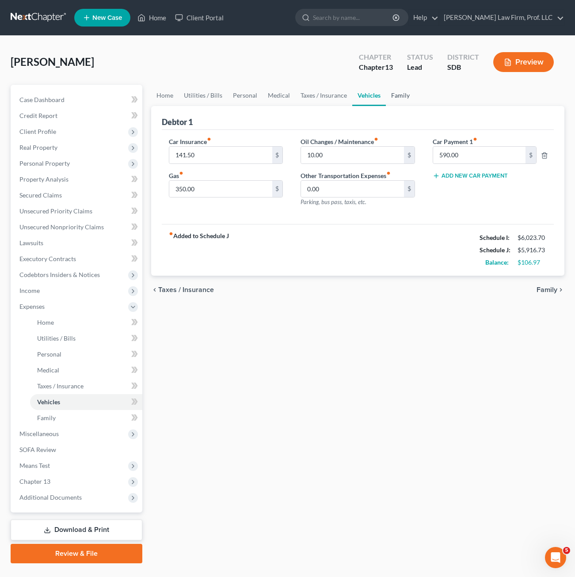
click at [404, 94] on link "Family" at bounding box center [400, 95] width 29 height 21
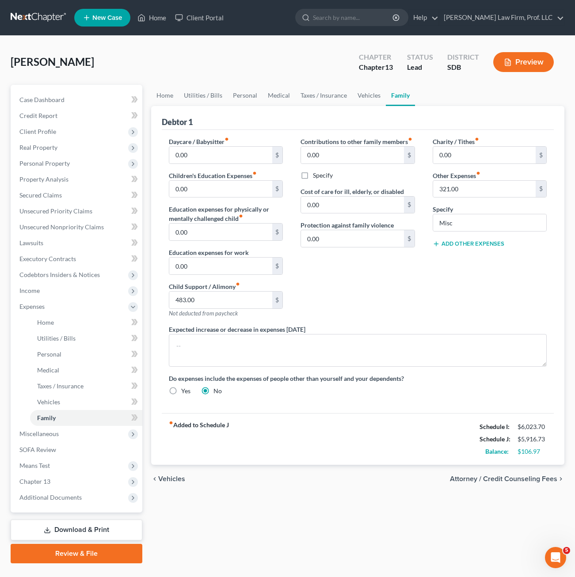
click at [421, 294] on div "Contributions to other family members fiber_manual_record 0.00 $ Specify Cost o…" at bounding box center [358, 231] width 132 height 188
click at [200, 90] on link "Utilities / Bills" at bounding box center [203, 95] width 49 height 21
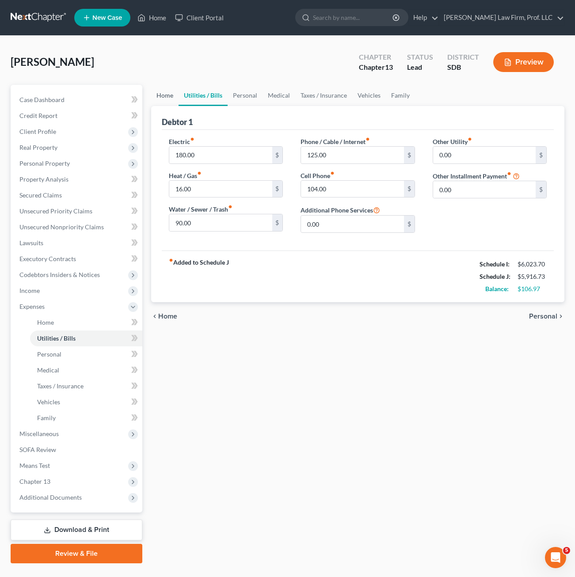
click at [166, 97] on link "Home" at bounding box center [164, 95] width 27 height 21
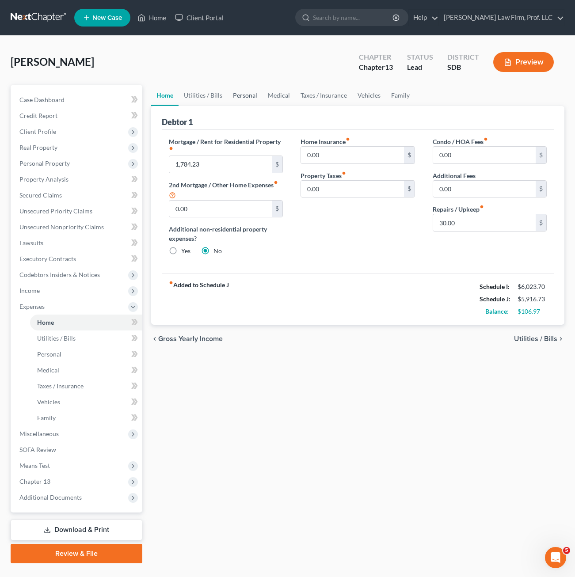
click at [248, 99] on link "Personal" at bounding box center [245, 95] width 35 height 21
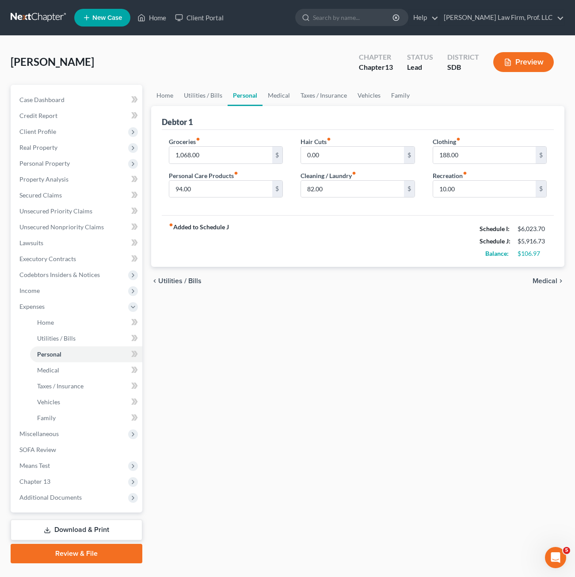
click at [330, 383] on div "Home Utilities / Bills Personal Medical Taxes / Insurance Vehicles Family Debto…" at bounding box center [358, 324] width 422 height 479
drag, startPoint x: 273, startPoint y: 379, endPoint x: 230, endPoint y: 335, distance: 61.3
click at [274, 379] on div "Home Utilities / Bills Personal Medical Taxes / Insurance Vehicles Family Debto…" at bounding box center [358, 324] width 422 height 479
click at [238, 337] on div "Home Utilities / Bills Personal Medical Taxes / Insurance Vehicles Family Debto…" at bounding box center [358, 324] width 422 height 479
click at [206, 99] on link "Utilities / Bills" at bounding box center [203, 95] width 49 height 21
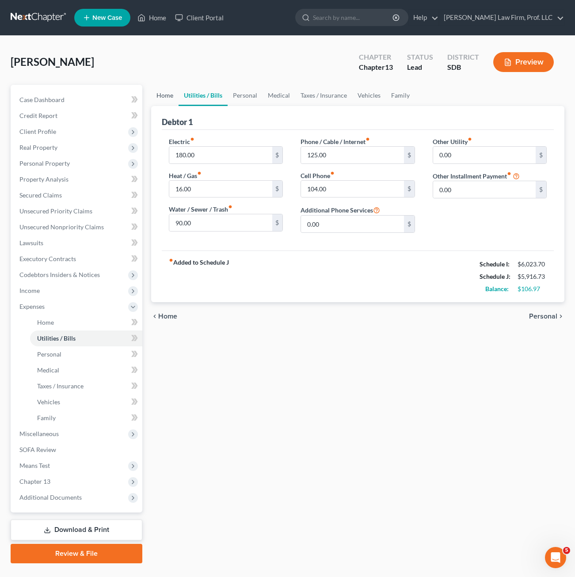
click at [168, 86] on link "Home" at bounding box center [164, 95] width 27 height 21
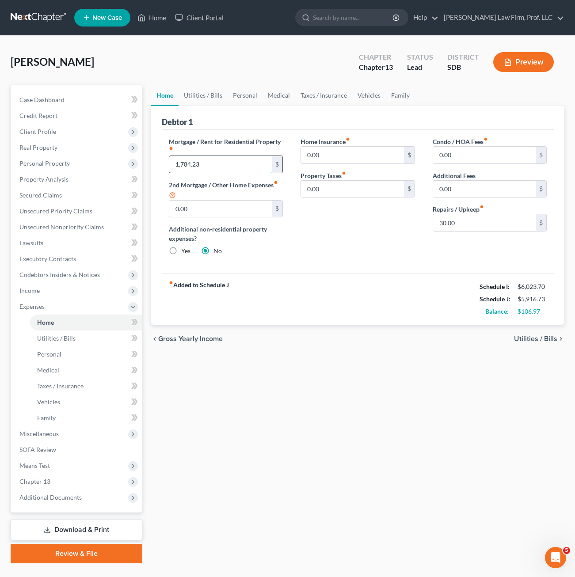
click at [210, 164] on input "1,784.23" at bounding box center [220, 164] width 103 height 17
click at [338, 384] on div "Home Utilities / Bills Personal Medical Taxes / Insurance Vehicles Family Debto…" at bounding box center [358, 324] width 422 height 479
click at [399, 299] on div "fiber_manual_record Added to Schedule J Schedule I: $6,023.70 Schedule J: $5,84…" at bounding box center [358, 299] width 392 height 52
drag, startPoint x: 308, startPoint y: 454, endPoint x: 223, endPoint y: 411, distance: 95.9
click at [309, 453] on div "Home Utilities / Bills Personal Medical Taxes / Insurance Vehicles Family Debto…" at bounding box center [358, 324] width 422 height 479
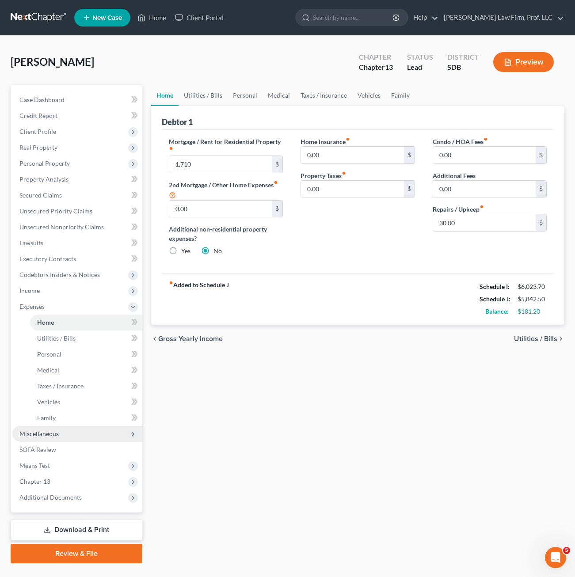
click at [55, 435] on span "Miscellaneous" at bounding box center [38, 434] width 39 height 8
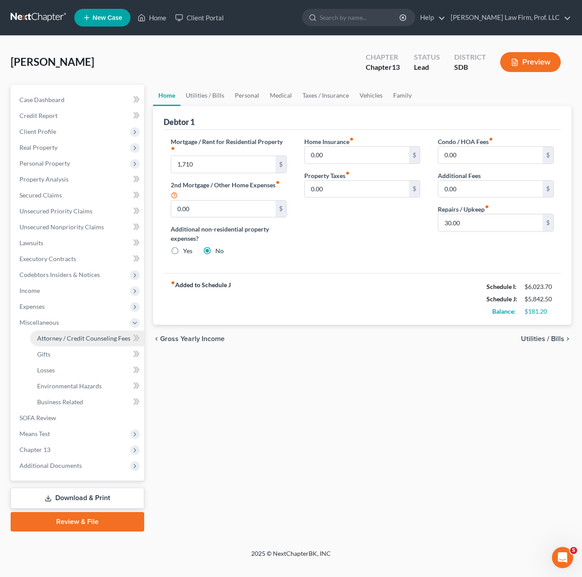
click at [57, 340] on span "Attorney / Credit Counseling Fees" at bounding box center [83, 339] width 93 height 8
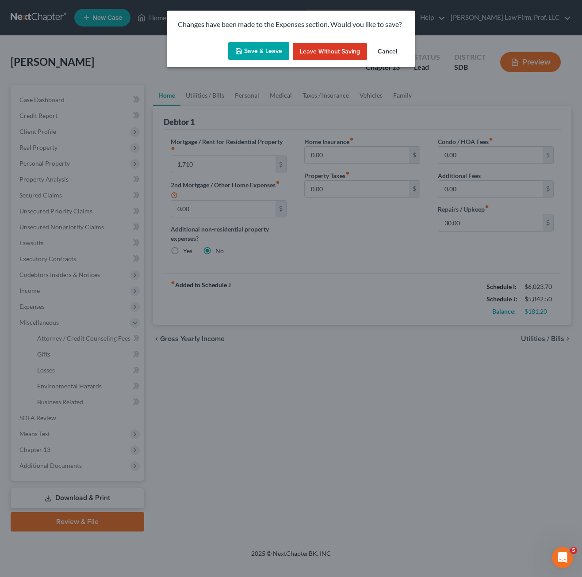
click at [245, 48] on button "Save & Leave" at bounding box center [258, 51] width 61 height 19
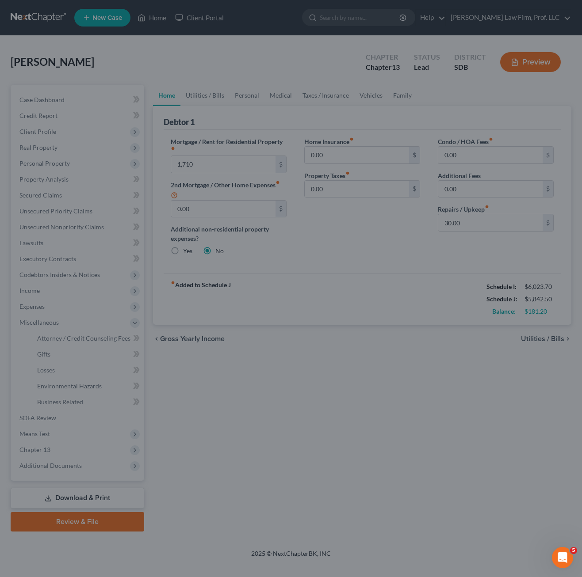
type input "1,710.00"
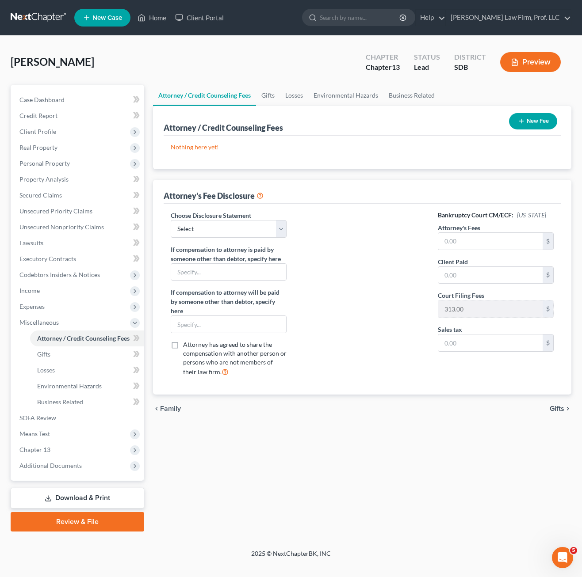
click at [263, 471] on div "Attorney / Credit Counseling Fees Gifts Losses Environmental Hazards Business R…" at bounding box center [362, 308] width 427 height 447
drag, startPoint x: 259, startPoint y: 230, endPoint x: 257, endPoint y: 236, distance: 7.0
click at [259, 230] on select "Select Disclosure" at bounding box center [229, 229] width 116 height 18
select select "0"
click at [171, 220] on select "Select Disclosure" at bounding box center [229, 229] width 116 height 18
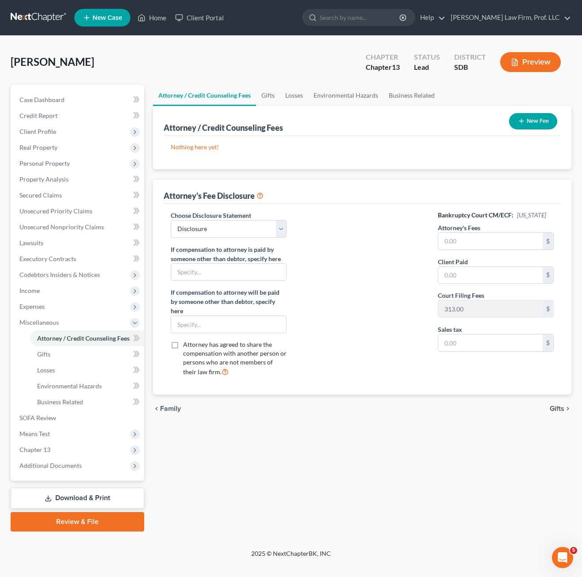
click at [525, 127] on button "New Fee" at bounding box center [533, 121] width 48 height 16
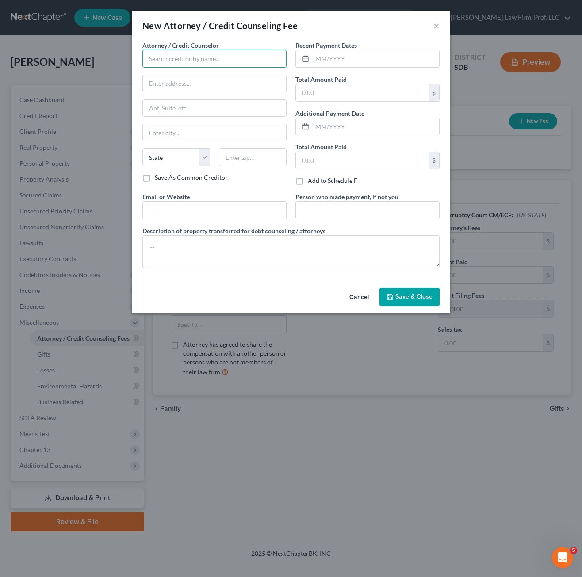
click at [182, 62] on input "text" at bounding box center [214, 59] width 144 height 18
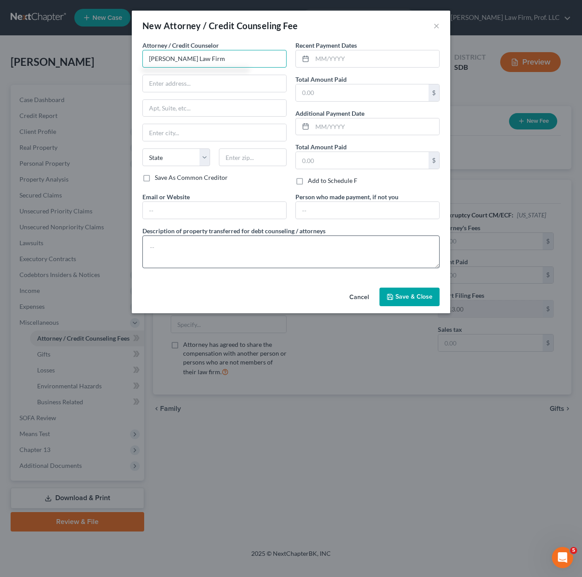
type input "Gerry Law Firm"
click at [264, 248] on textarea at bounding box center [290, 252] width 297 height 33
type textarea "See disclosure statement"
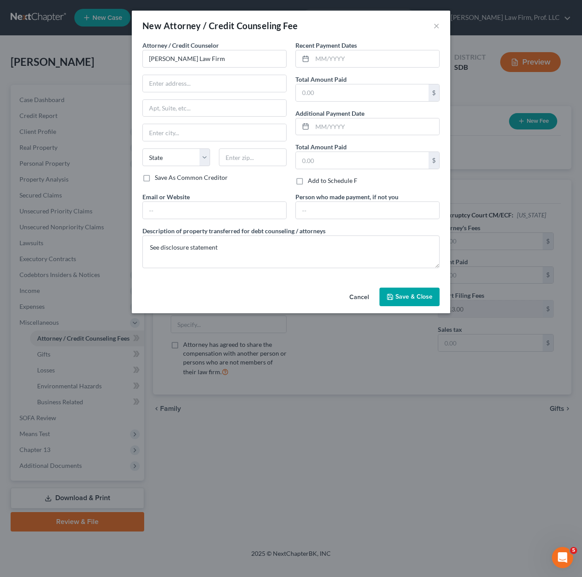
click at [399, 290] on button "Save & Close" at bounding box center [409, 297] width 60 height 19
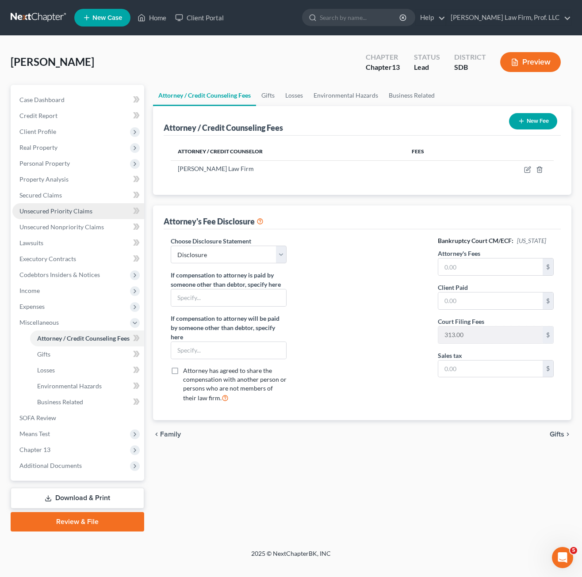
click at [51, 216] on link "Unsecured Priority Claims" at bounding box center [78, 211] width 132 height 16
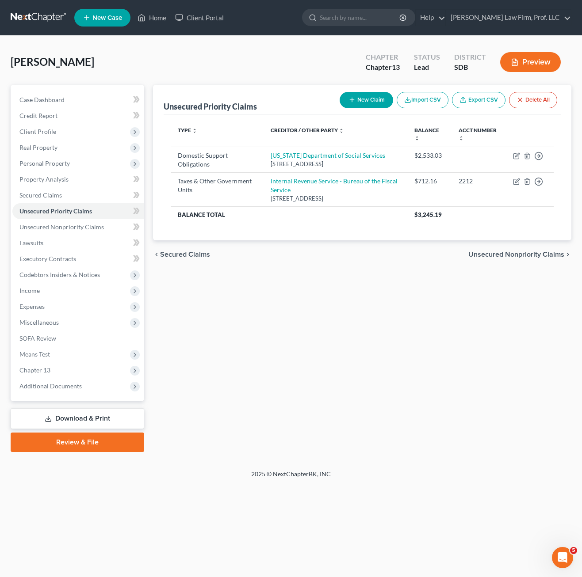
click at [309, 304] on div "Unsecured Priority Claims New Claim Import CSV Export CSV Delete All Type expan…" at bounding box center [362, 268] width 427 height 367
click at [46, 228] on span "Unsecured Nonpriority Claims" at bounding box center [61, 227] width 84 height 8
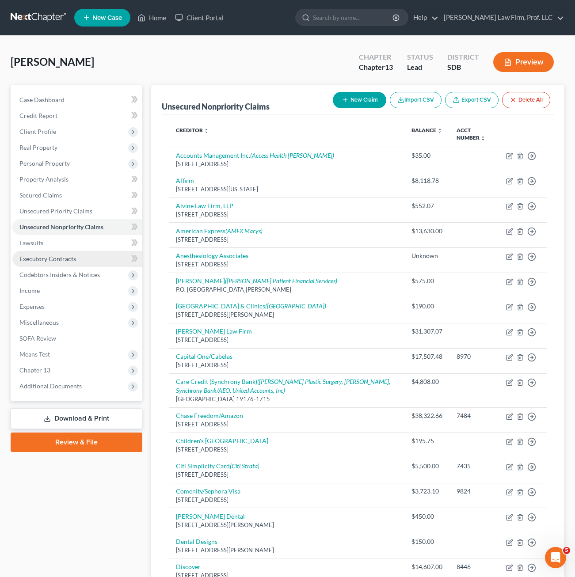
click at [53, 264] on link "Executory Contracts" at bounding box center [77, 259] width 130 height 16
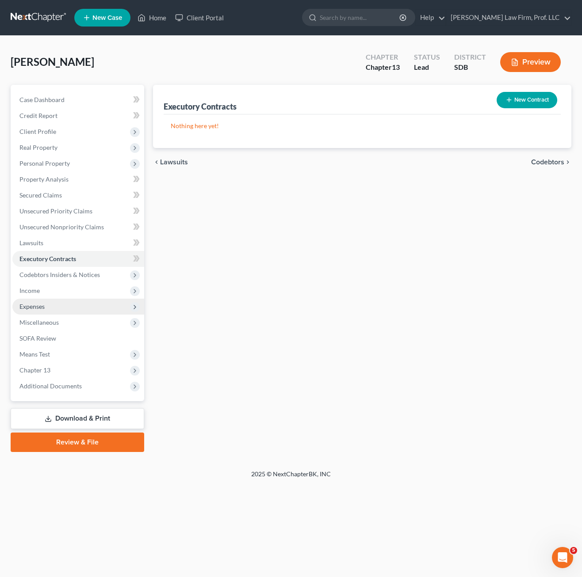
click at [55, 305] on span "Expenses" at bounding box center [78, 307] width 132 height 16
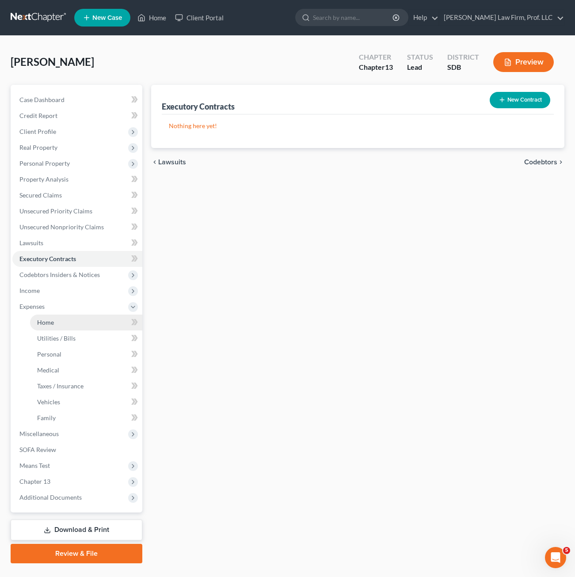
click at [69, 316] on link "Home" at bounding box center [86, 323] width 112 height 16
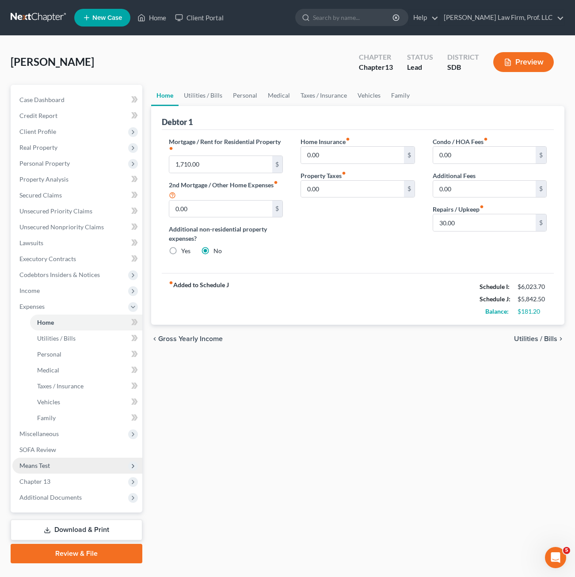
click at [61, 470] on span "Means Test" at bounding box center [77, 466] width 130 height 16
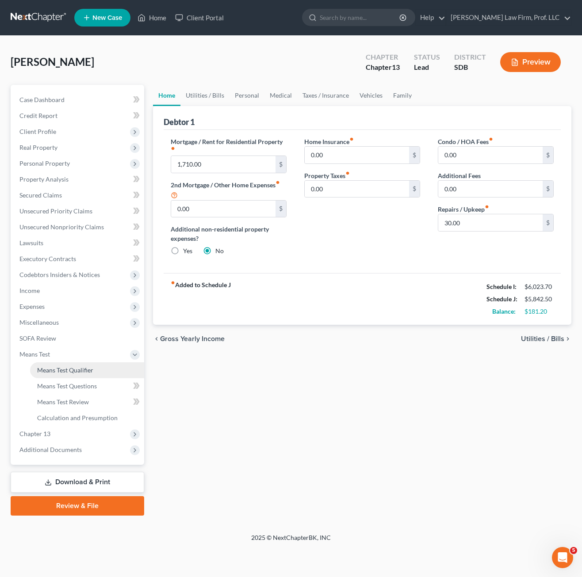
click at [77, 374] on link "Means Test Qualifier" at bounding box center [87, 370] width 114 height 16
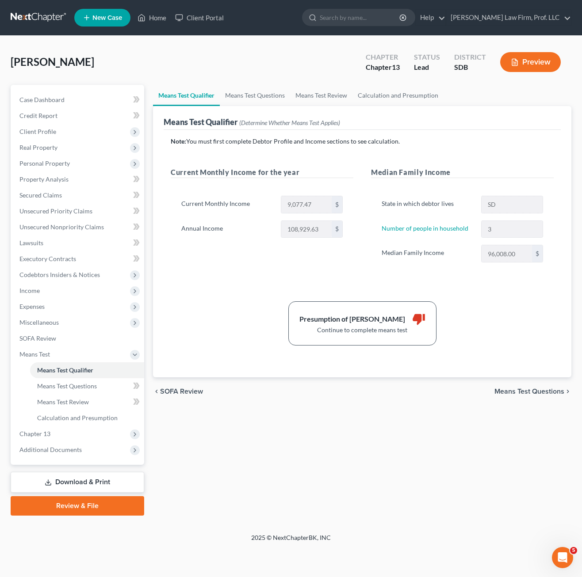
drag, startPoint x: 499, startPoint y: 342, endPoint x: 496, endPoint y: 331, distance: 10.5
click at [501, 338] on div "Presumption of Abuse Arises thumb_down Continue to complete means test" at bounding box center [362, 323] width 392 height 44
click at [491, 332] on div "Presumption of Abuse Arises thumb_down Continue to complete means test" at bounding box center [362, 323] width 392 height 44
click at [83, 387] on span "Means Test Questions" at bounding box center [67, 386] width 60 height 8
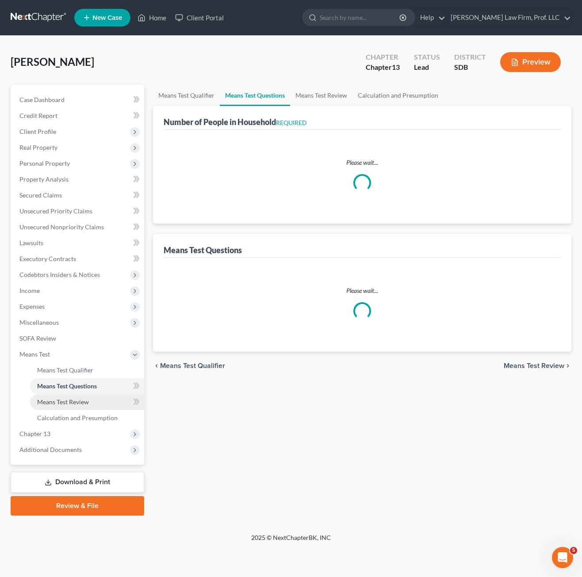
select select "0"
select select "60"
select select "0"
select select "60"
select select "0"
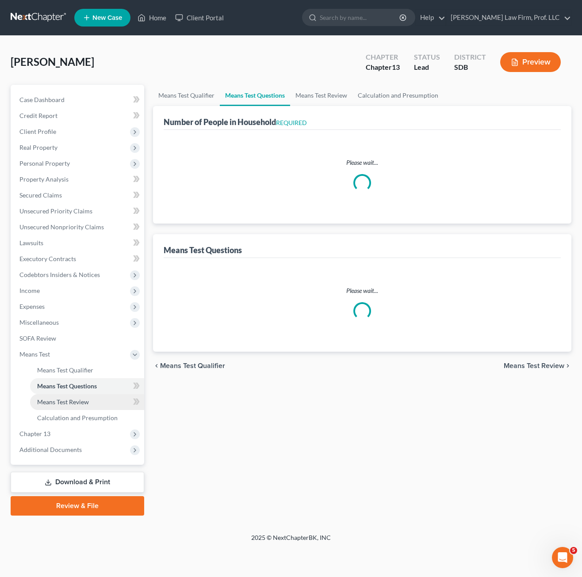
select select "60"
select select "4"
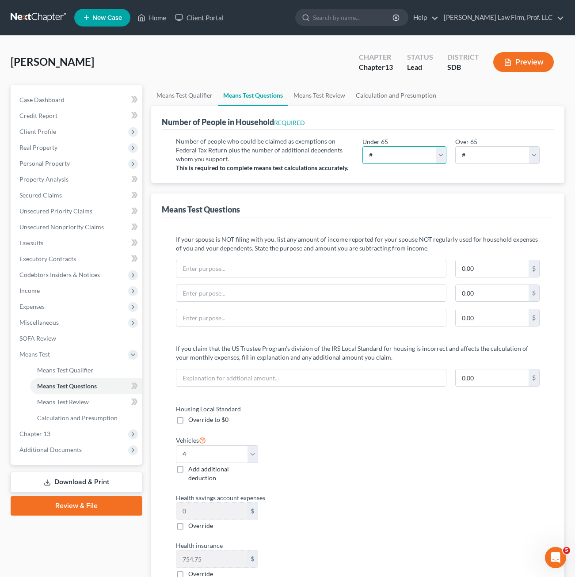
click at [400, 159] on select "# 0 1 2 3 4 5 6 7 8 9 10" at bounding box center [404, 155] width 84 height 18
select select "3"
click at [362, 146] on select "# 0 1 2 3 4 5 6 7 8 9 10" at bounding box center [404, 155] width 84 height 18
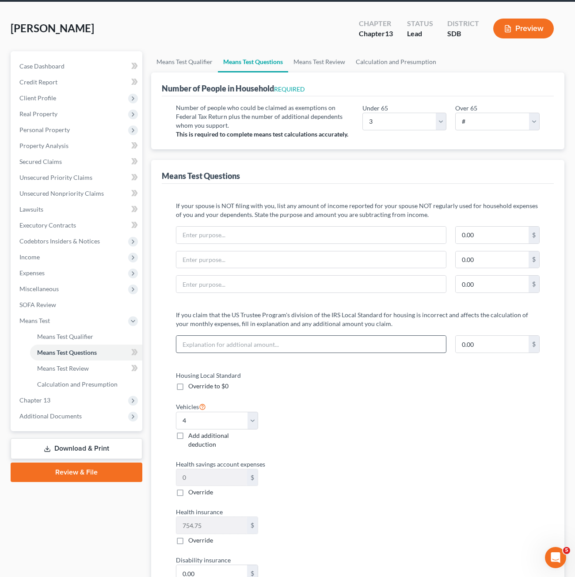
scroll to position [177, 0]
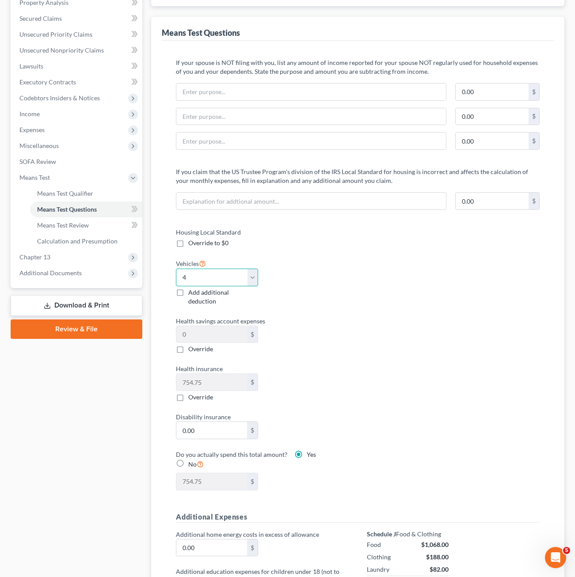
click at [250, 276] on select "Select 0 1 2 3 4 5" at bounding box center [217, 278] width 82 height 18
drag, startPoint x: 254, startPoint y: 275, endPoint x: 258, endPoint y: 279, distance: 5.3
click at [254, 280] on select "Select 0 1 2 3 4 5" at bounding box center [217, 278] width 82 height 18
click at [324, 262] on div "Vehicles Select 0 1 2 3 4 5 Add additional deduction" at bounding box center [262, 282] width 182 height 48
click at [323, 257] on div "Housing Local Standard Override to $0 Vehicles Select 0 1 2 3 4 5 Add additiona…" at bounding box center [262, 365] width 190 height 274
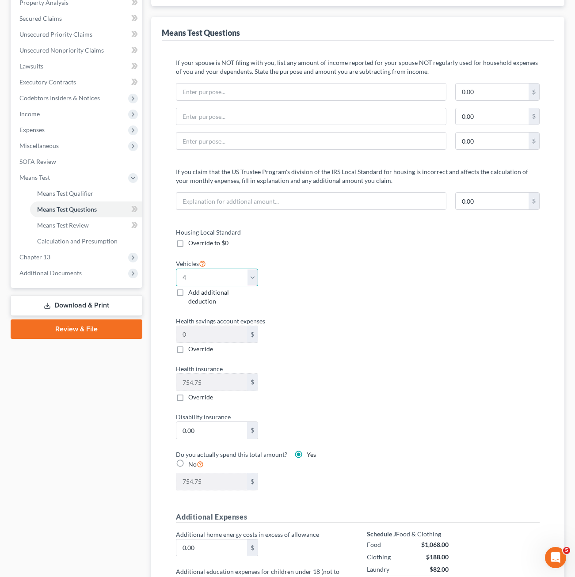
click at [252, 278] on select "Select 0 1 2 3 4 5" at bounding box center [217, 278] width 82 height 18
select select "1"
click at [176, 269] on select "Select 0 1 2 3 4 5" at bounding box center [217, 278] width 82 height 18
drag, startPoint x: 339, startPoint y: 297, endPoint x: 324, endPoint y: 299, distance: 14.6
click at [337, 297] on div "Housing Local Standard Override to $0 Vehicles Select 0 1 2 3 4 5 Add additiona…" at bounding box center [262, 365] width 190 height 274
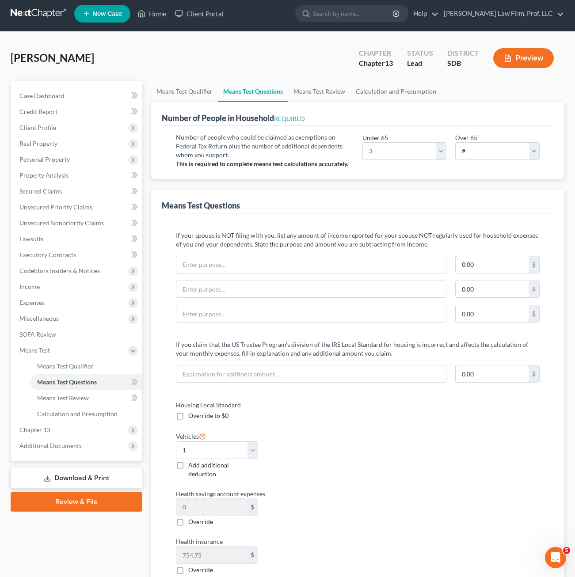
scroll to position [0, 0]
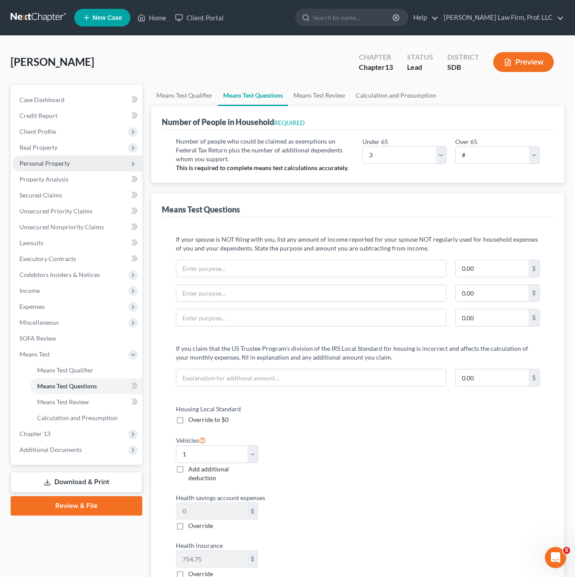
drag, startPoint x: 54, startPoint y: 165, endPoint x: 54, endPoint y: 157, distance: 7.5
click at [54, 165] on span "Personal Property" at bounding box center [44, 164] width 50 height 8
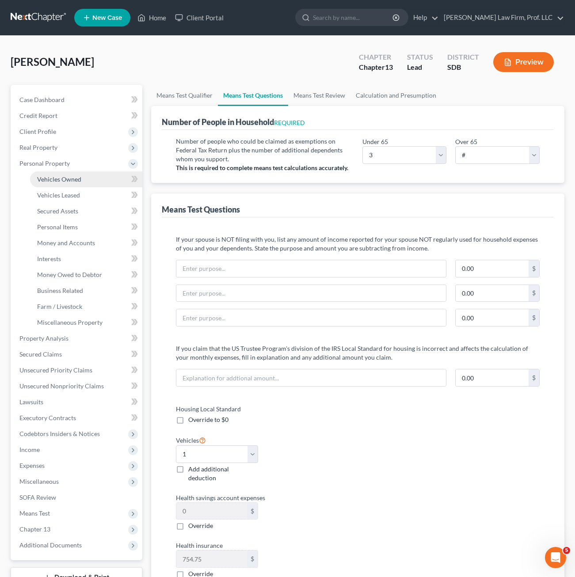
click at [68, 177] on span "Vehicles Owned" at bounding box center [59, 179] width 44 height 8
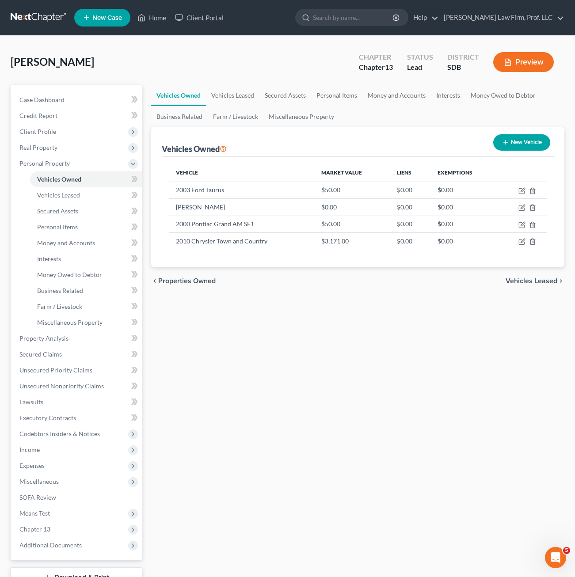
drag, startPoint x: 270, startPoint y: 370, endPoint x: 319, endPoint y: 328, distance: 64.2
click at [271, 370] on div "Vehicles Owned Vehicles Leased Secured Assets Personal Items Money and Accounts…" at bounding box center [358, 348] width 422 height 526
click at [62, 137] on span "Client Profile" at bounding box center [77, 132] width 130 height 16
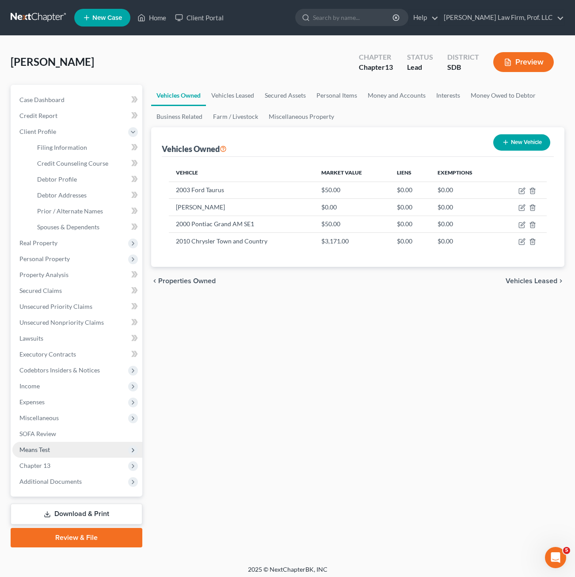
click at [60, 453] on span "Means Test" at bounding box center [77, 450] width 130 height 16
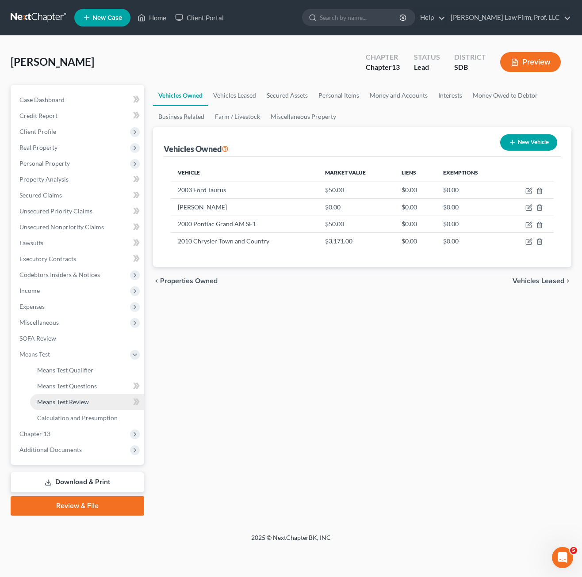
click at [83, 400] on span "Means Test Review" at bounding box center [63, 402] width 52 height 8
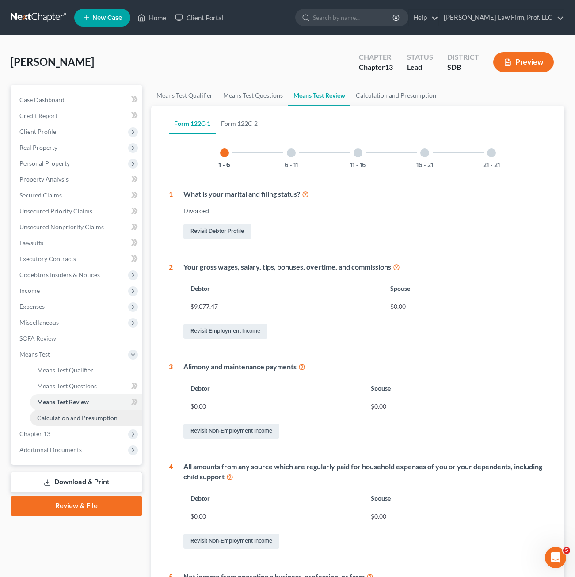
click at [86, 411] on link "Calculation and Presumption" at bounding box center [86, 418] width 112 height 16
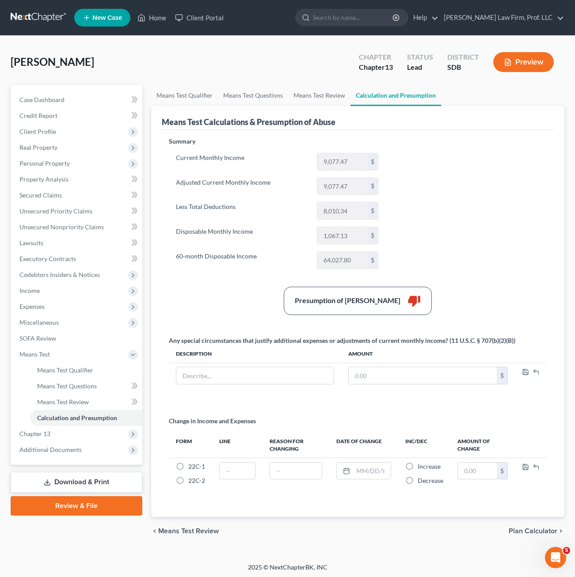
click at [434, 223] on div "Summary Current Monthly Income 9,077.47 $ Adjusted Current Monthly Income 9,077…" at bounding box center [357, 322] width 387 height 370
click at [464, 258] on div "Summary Current Monthly Income 9,077.47 $ Adjusted Current Monthly Income 9,077…" at bounding box center [357, 322] width 387 height 370
click at [336, 95] on link "Means Test Review" at bounding box center [319, 95] width 62 height 21
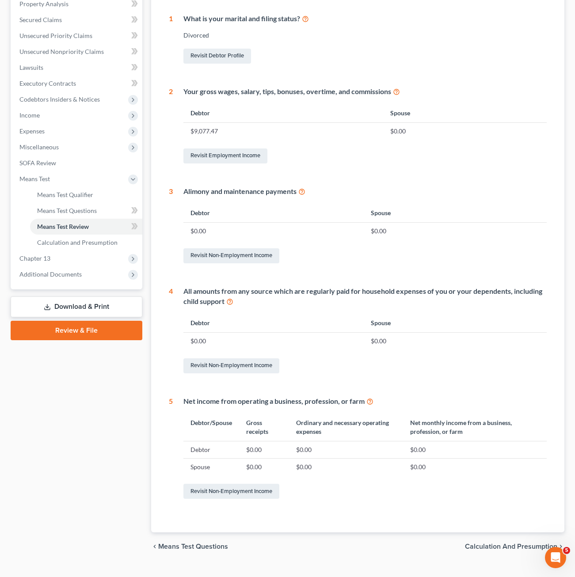
scroll to position [177, 0]
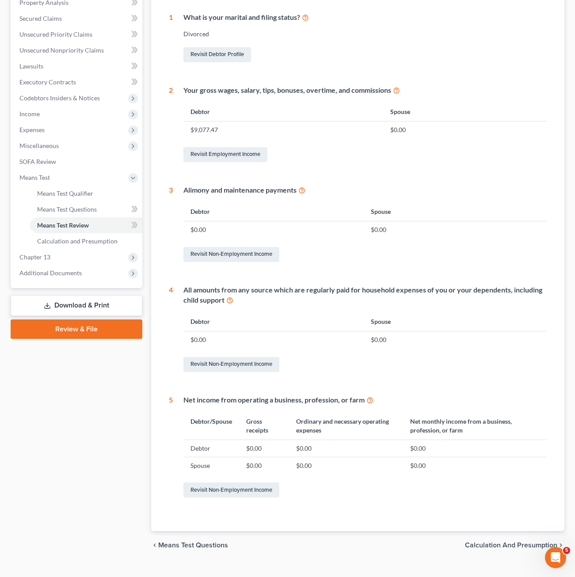
click at [292, 313] on th "Debtor" at bounding box center [273, 321] width 180 height 19
click at [311, 213] on th "Debtor" at bounding box center [273, 211] width 180 height 19
click at [305, 191] on icon at bounding box center [301, 190] width 7 height 8
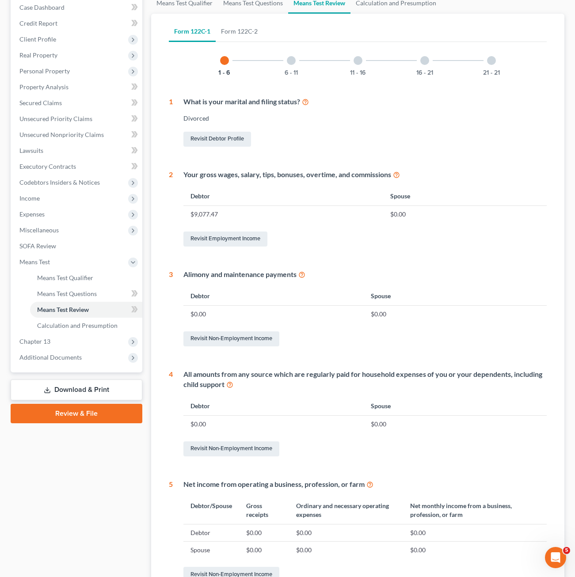
scroll to position [0, 0]
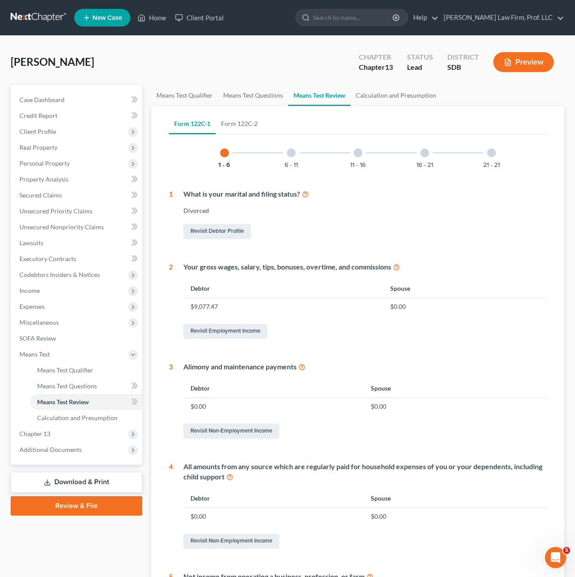
click at [289, 155] on div at bounding box center [291, 153] width 9 height 9
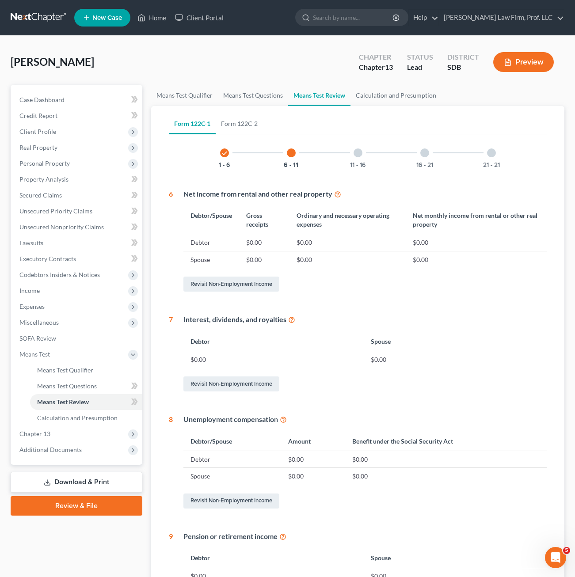
click at [349, 155] on div "11 - 16" at bounding box center [358, 153] width 30 height 30
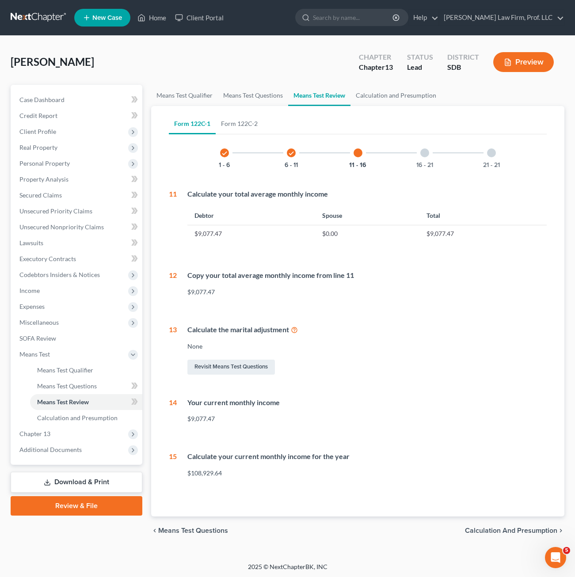
scroll to position [1, 0]
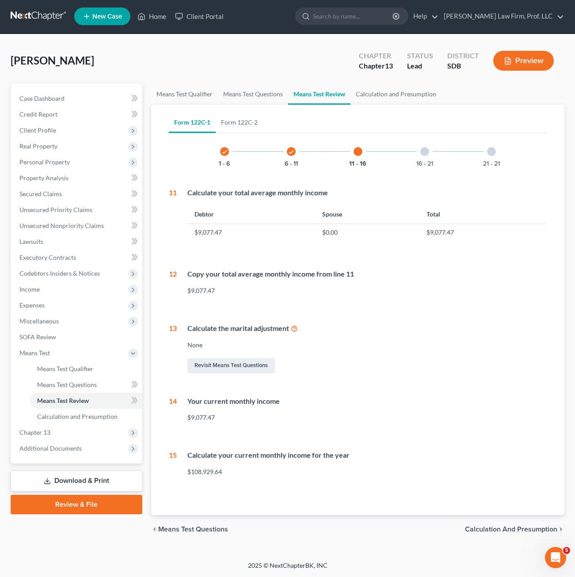
click at [438, 154] on div "16 - 21" at bounding box center [425, 152] width 30 height 30
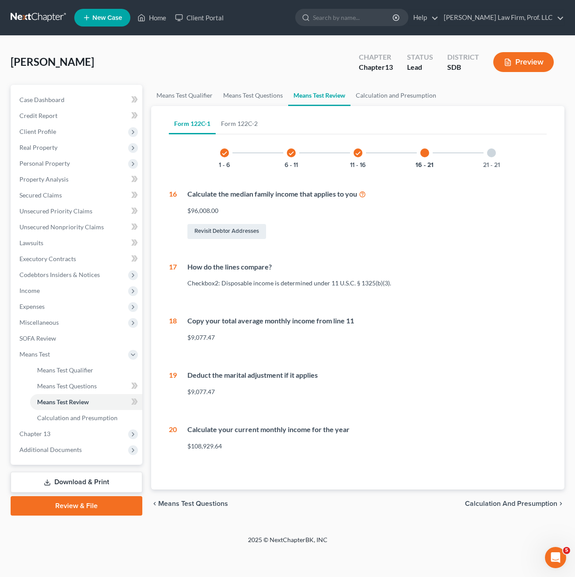
scroll to position [0, 0]
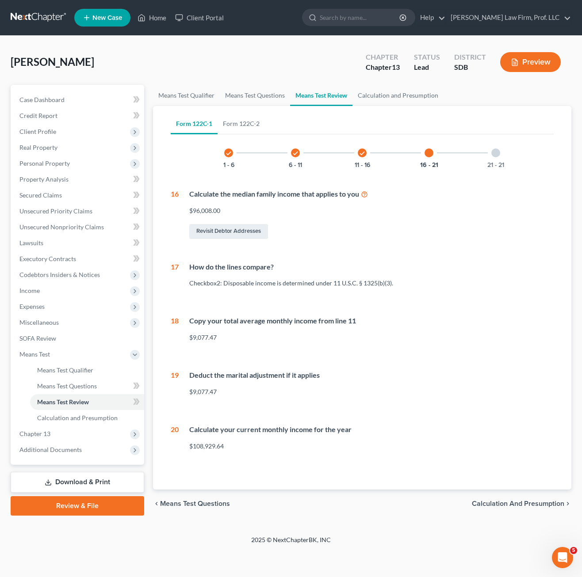
click at [492, 158] on div "21 - 21" at bounding box center [495, 153] width 30 height 30
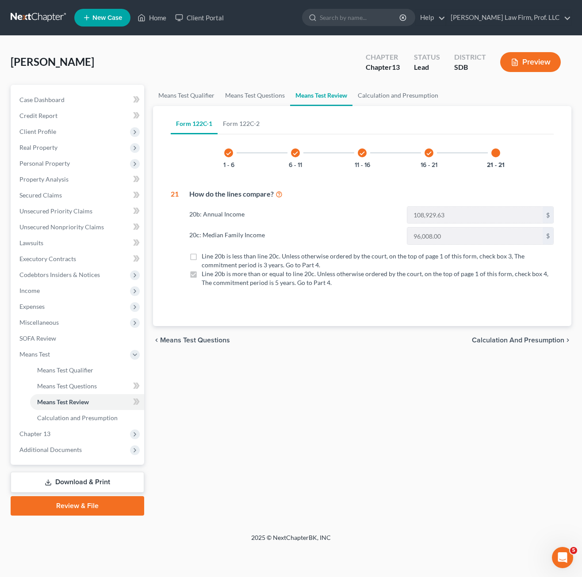
click at [227, 153] on icon "check" at bounding box center [228, 153] width 6 height 6
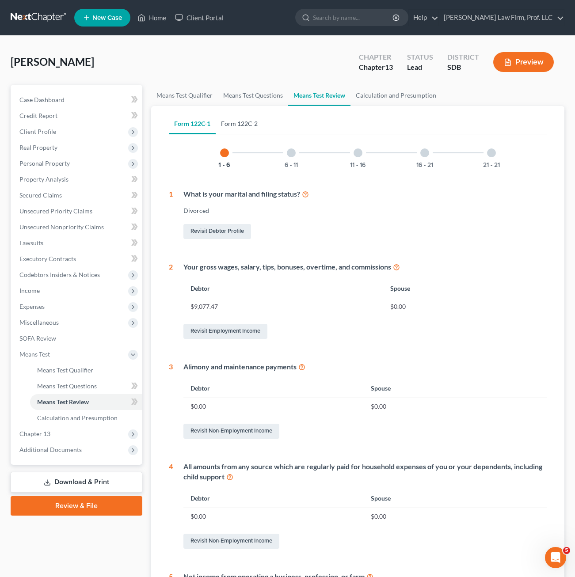
click at [240, 124] on link "Form 122C-2" at bounding box center [239, 123] width 47 height 21
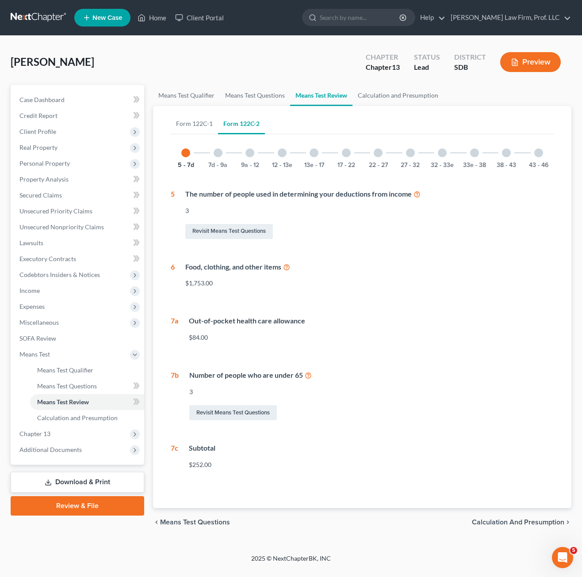
click at [393, 358] on div "5 - 7d 7d - 9a 9a - 12 12 - 13e 13e - 17 17 - 22 22 - 27 27 - 32 32 - 33e 33e -…" at bounding box center [362, 307] width 383 height 339
click at [209, 156] on div "7d - 9a" at bounding box center [218, 153] width 30 height 30
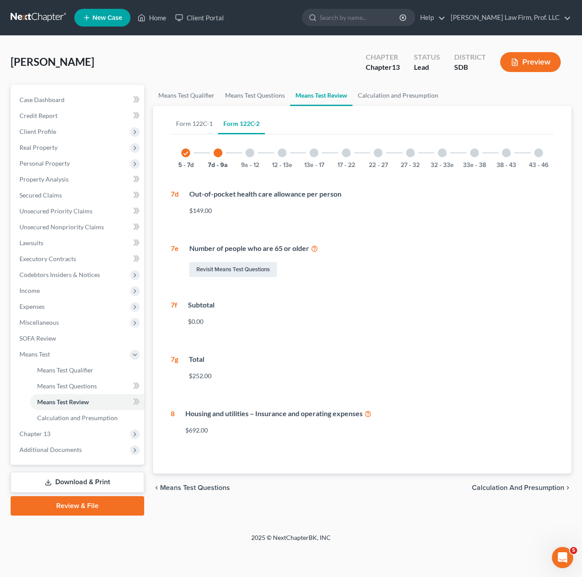
click at [250, 149] on div at bounding box center [249, 153] width 9 height 9
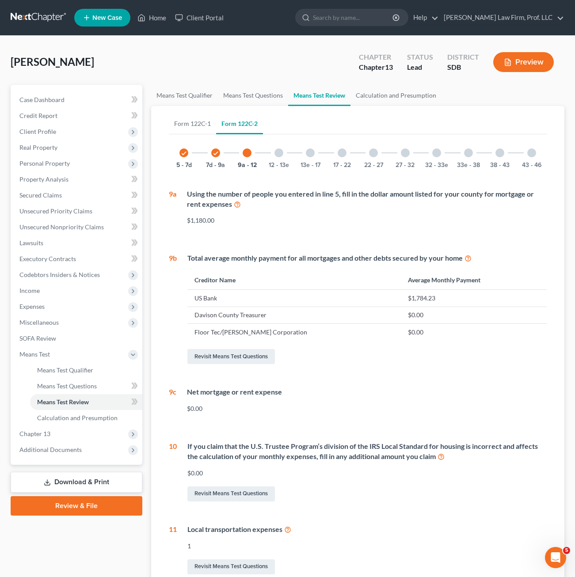
click at [381, 347] on div "Total average monthly payment for all mortgages and other debts secured by your…" at bounding box center [362, 309] width 370 height 113
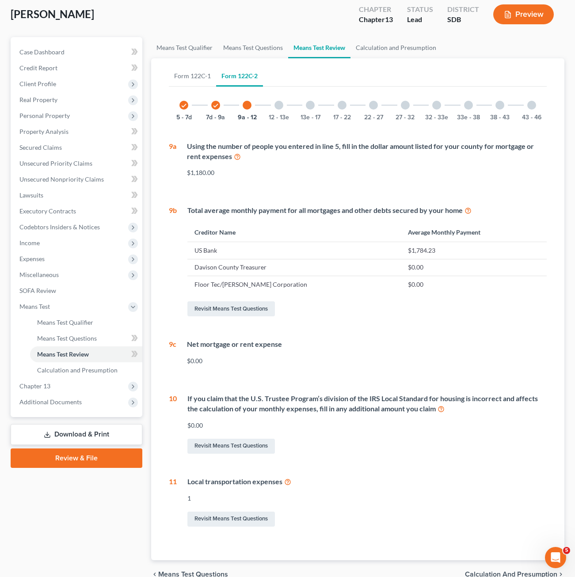
scroll to position [93, 0]
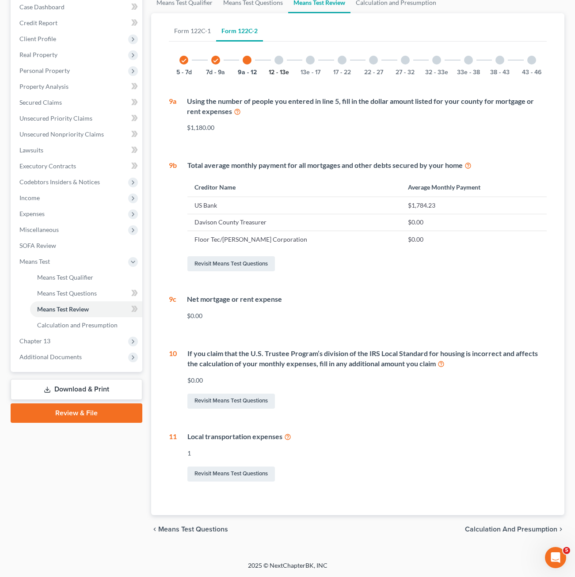
click at [278, 69] on button "12 - 13e" at bounding box center [279, 72] width 20 height 6
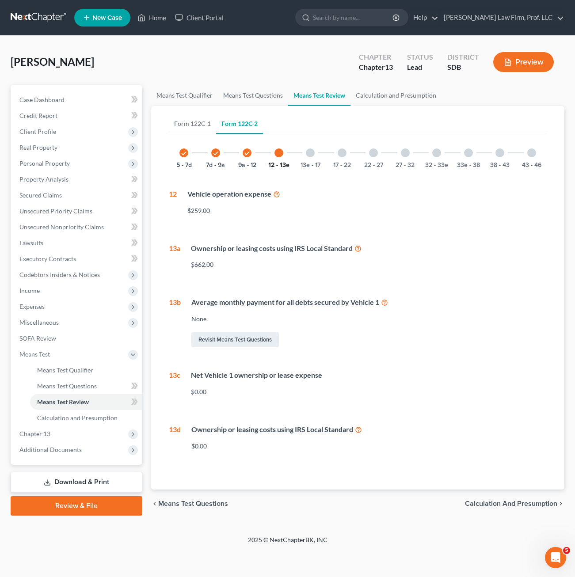
scroll to position [0, 0]
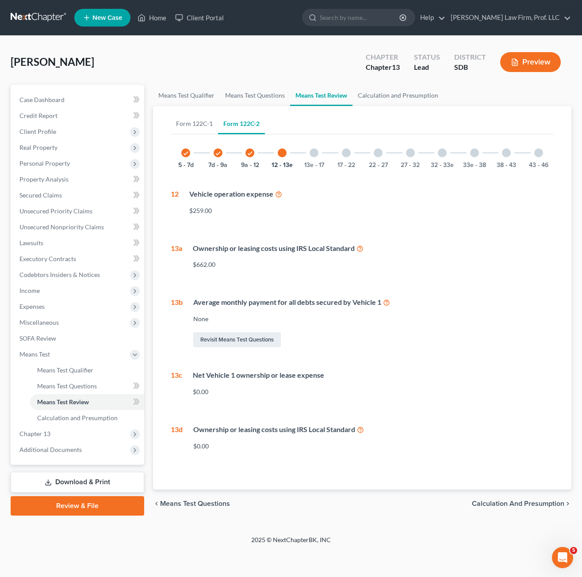
click at [439, 309] on div "Average monthly payment for all debts secured by Vehicle 1 None Revisit Means T…" at bounding box center [368, 323] width 371 height 52
drag, startPoint x: 334, startPoint y: 309, endPoint x: 275, endPoint y: 319, distance: 59.6
click at [208, 301] on div "Average monthly payment for all debts secured by Vehicle 1 None Revisit Means T…" at bounding box center [368, 323] width 371 height 52
click at [385, 334] on div "Revisit Means Test Questions" at bounding box center [373, 340] width 360 height 19
click at [320, 374] on div "Net Vehicle 1 ownership or lease expense" at bounding box center [373, 375] width 361 height 10
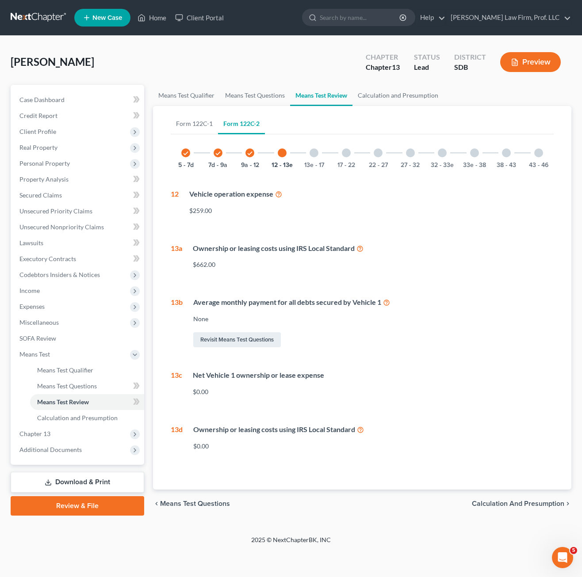
click at [308, 154] on div "13e - 17" at bounding box center [314, 153] width 30 height 30
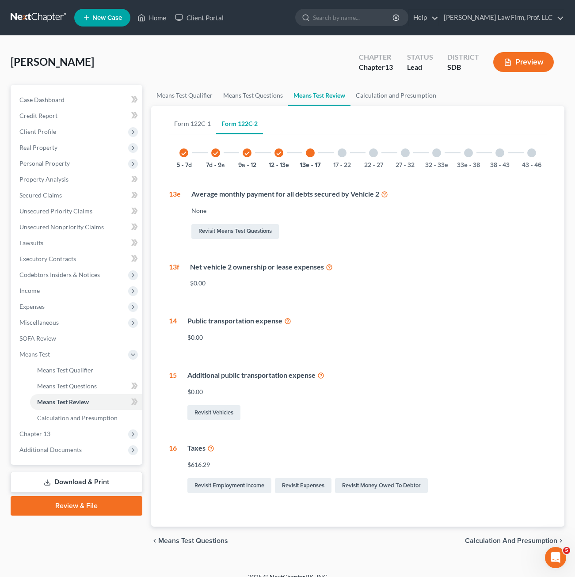
click at [448, 251] on div "check 5 - 7d check 7d - 9a check 9a - 12 check 12 - 13e 13e - 17 17 - 22 22 - 2…" at bounding box center [358, 316] width 378 height 357
click at [341, 151] on div at bounding box center [342, 153] width 9 height 9
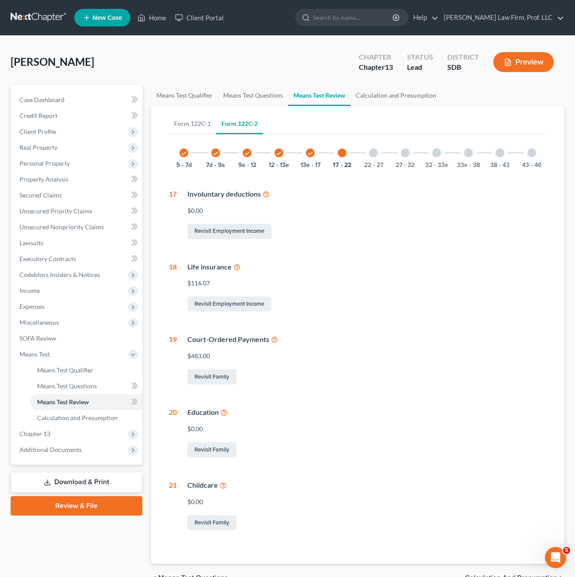
click at [372, 154] on div at bounding box center [373, 153] width 9 height 9
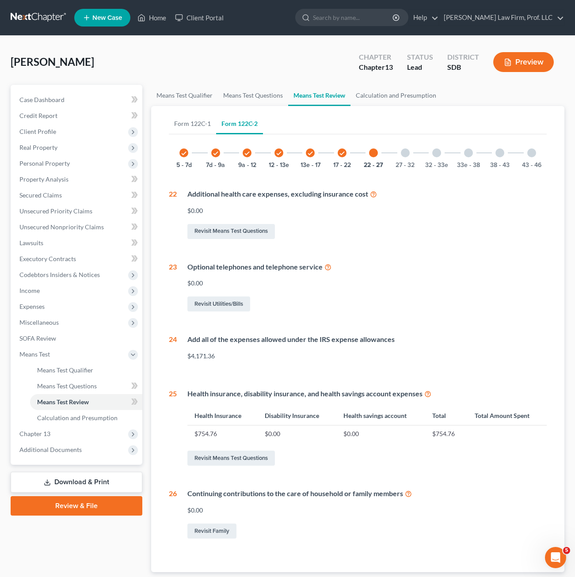
click at [408, 151] on div at bounding box center [405, 153] width 9 height 9
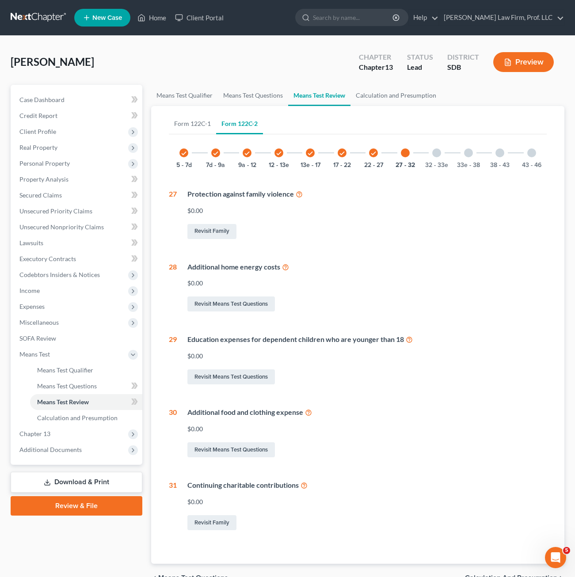
click at [431, 153] on div "32 - 33e" at bounding box center [437, 153] width 30 height 30
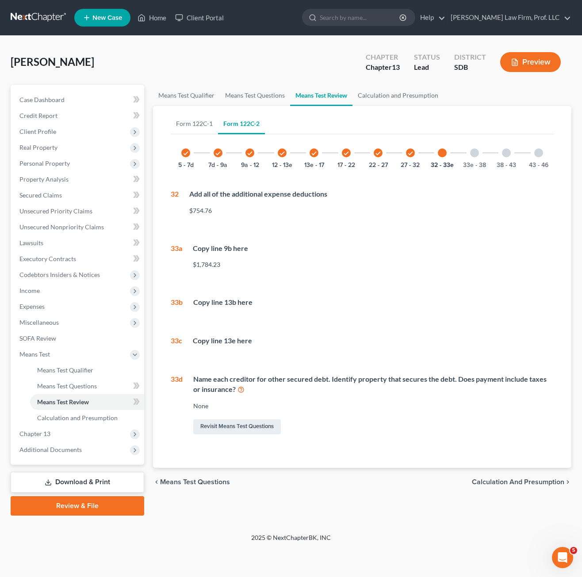
click at [478, 156] on div "33e - 38" at bounding box center [474, 153] width 30 height 30
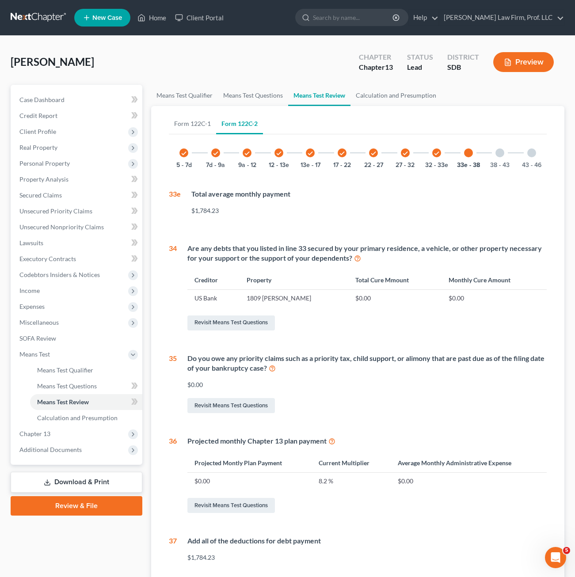
click at [459, 314] on div "Revisit Means Test Questions" at bounding box center [366, 323] width 359 height 19
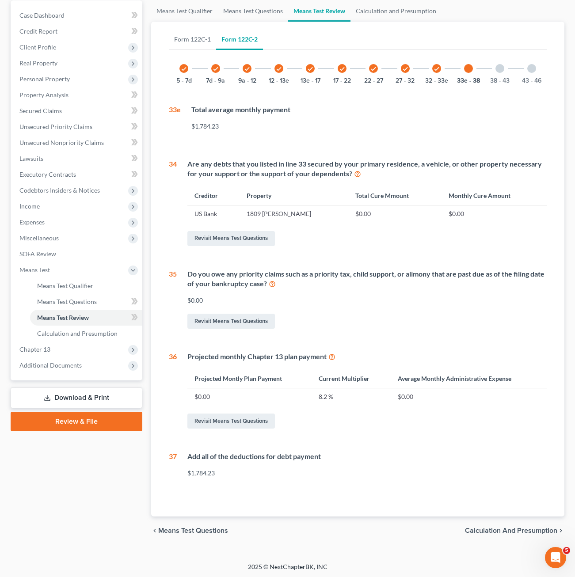
scroll to position [86, 0]
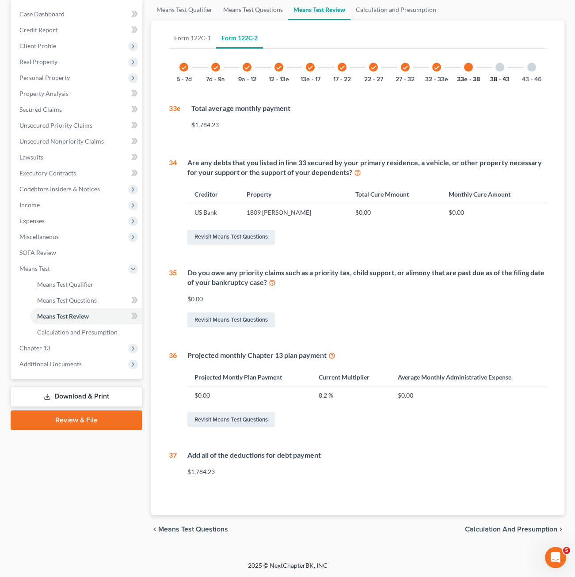
click at [500, 79] on button "38 - 43" at bounding box center [499, 79] width 19 height 6
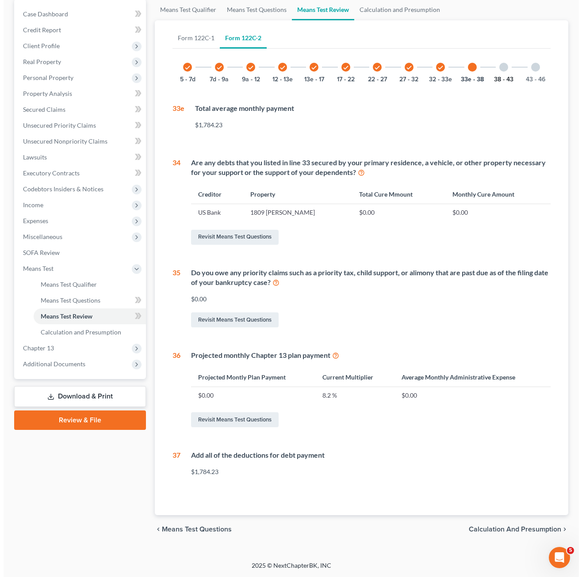
scroll to position [0, 0]
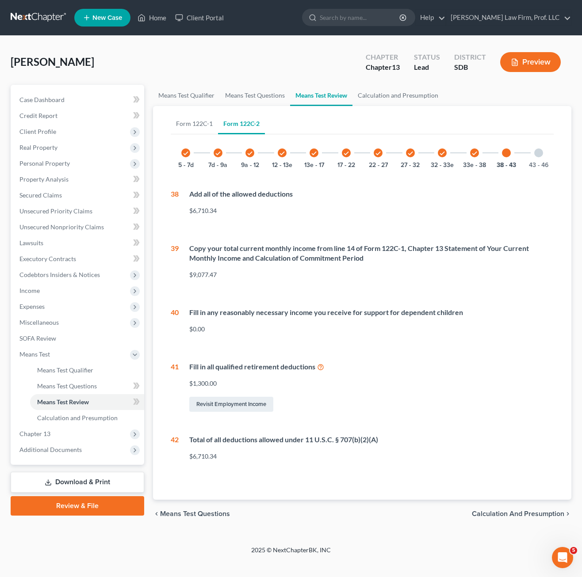
click at [387, 385] on div "$1,300.00" at bounding box center [371, 383] width 364 height 9
click at [238, 406] on link "Revisit Employment Income" at bounding box center [231, 404] width 84 height 15
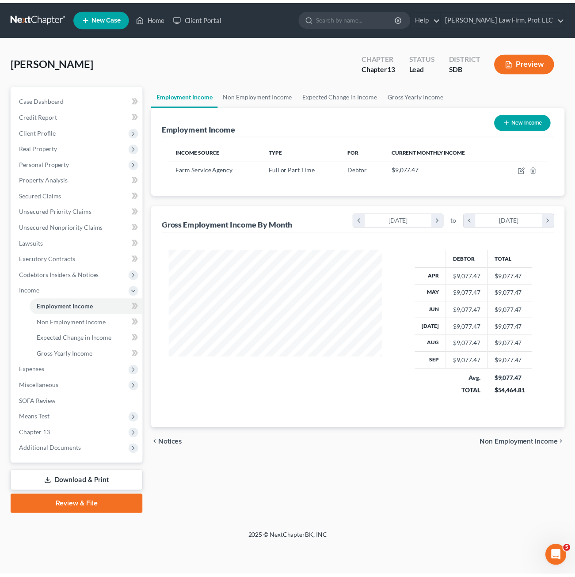
scroll to position [159, 233]
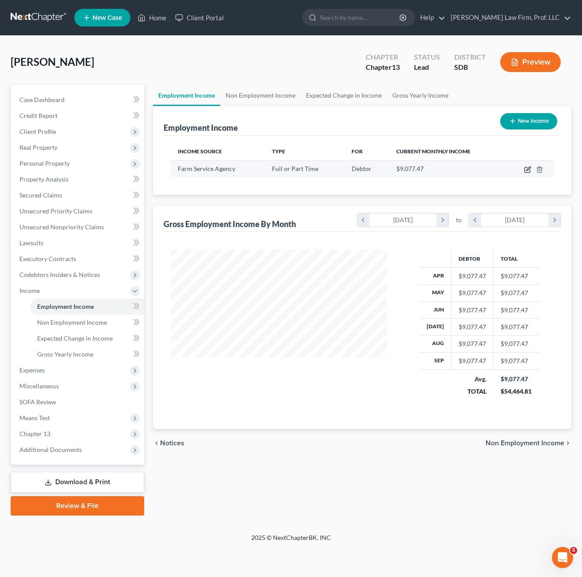
click at [528, 168] on icon "button" at bounding box center [527, 169] width 7 height 7
select select "0"
select select "43"
select select "2"
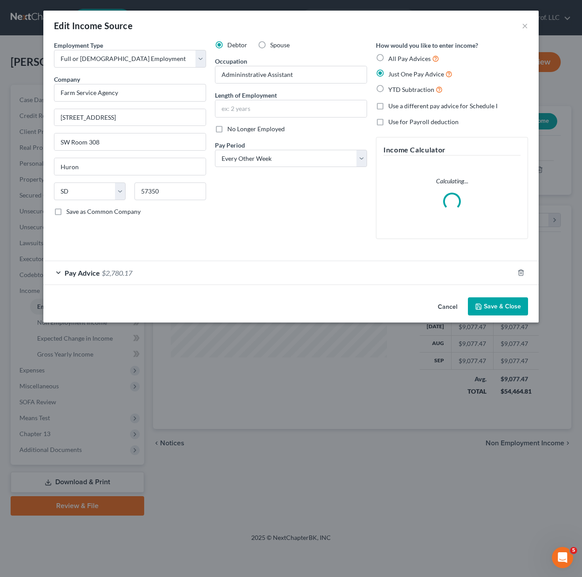
click at [297, 279] on div "Pay Advice $2,780.17" at bounding box center [278, 272] width 470 height 23
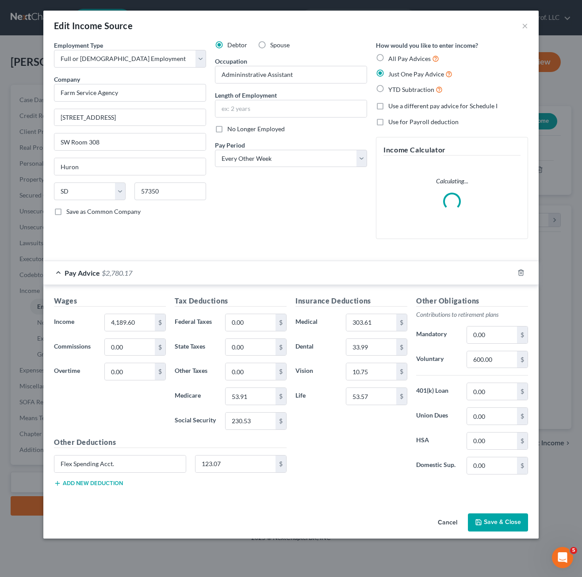
click at [347, 450] on div "Insurance Deductions Medical 303.61 $ Dental 33.99 $ Vision 10.75 $ Life 53.57 $" at bounding box center [351, 389] width 121 height 186
click at [323, 220] on div "Debtor Spouse Occupation Admininstrative Assistant Length of Employment No Long…" at bounding box center [290, 144] width 161 height 206
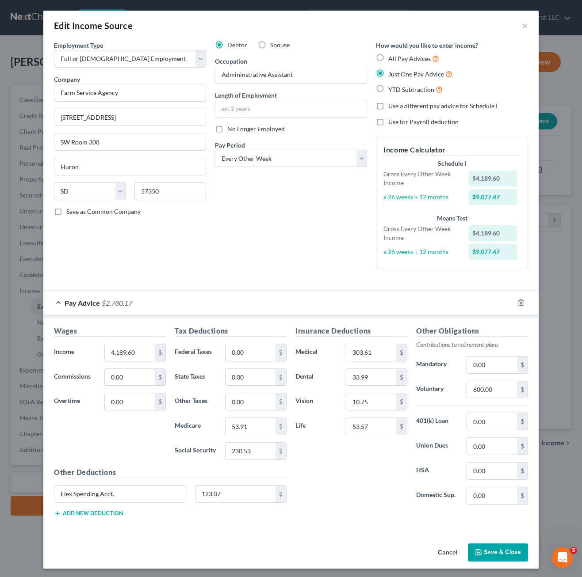
click at [495, 553] on button "Save & Close" at bounding box center [498, 553] width 60 height 19
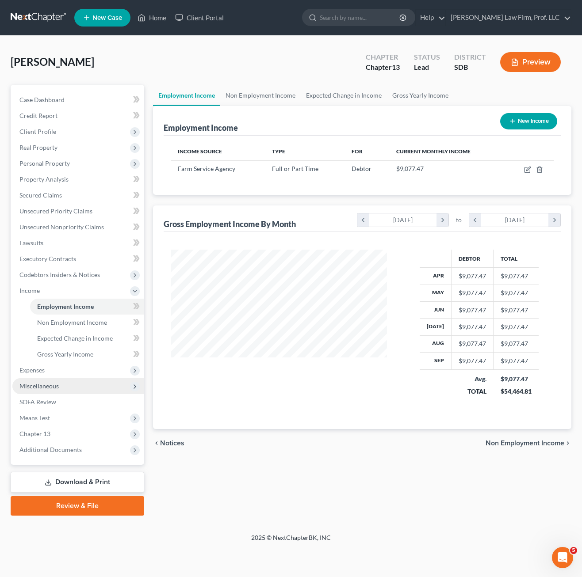
drag, startPoint x: 63, startPoint y: 374, endPoint x: 90, endPoint y: 388, distance: 30.1
click at [63, 374] on span "Expenses" at bounding box center [78, 370] width 132 height 16
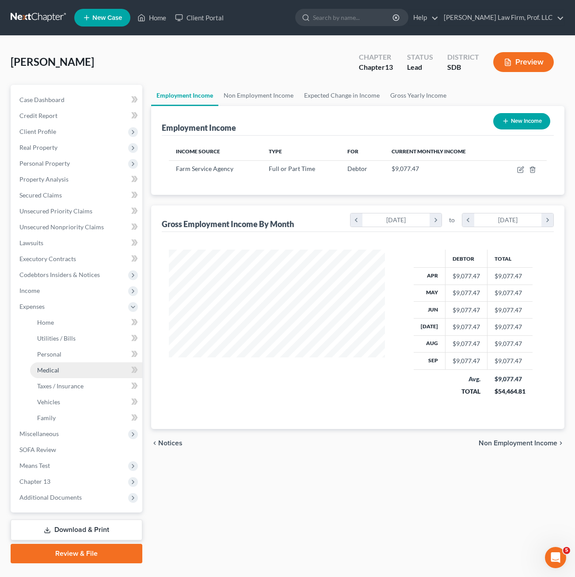
scroll to position [441816, 441743]
click at [66, 416] on link "Family" at bounding box center [86, 418] width 112 height 16
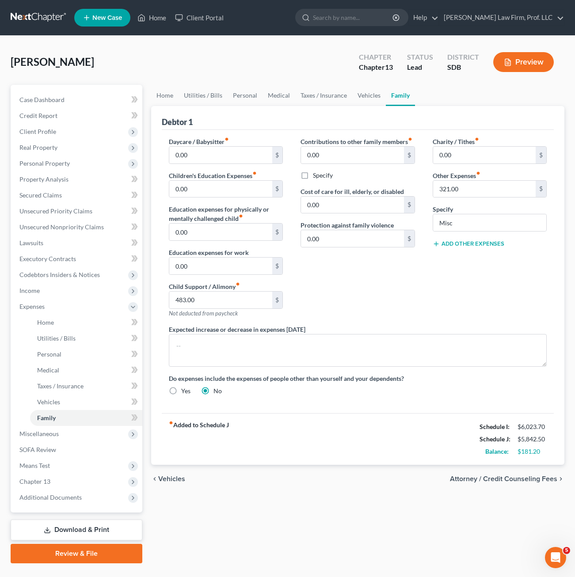
click at [436, 295] on div "Charity / Tithes fiber_manual_record 0.00 $ Other Expenses fiber_manual_record …" at bounding box center [490, 231] width 132 height 188
click at [212, 190] on input "0.00" at bounding box center [220, 189] width 103 height 17
type input "50"
click at [385, 294] on div "Contributions to other family members fiber_manual_record 0.00 $ Specify Cost o…" at bounding box center [358, 231] width 132 height 188
click at [369, 101] on link "Vehicles" at bounding box center [369, 95] width 34 height 21
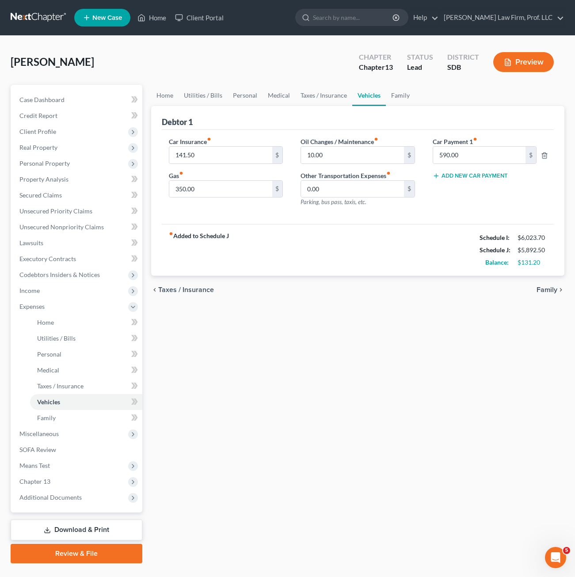
click at [260, 237] on div "fiber_manual_record Added to Schedule J Schedule I: $6,023.70 Schedule J: $5,89…" at bounding box center [358, 250] width 392 height 52
click at [331, 98] on link "Taxes / Insurance" at bounding box center [323, 95] width 57 height 21
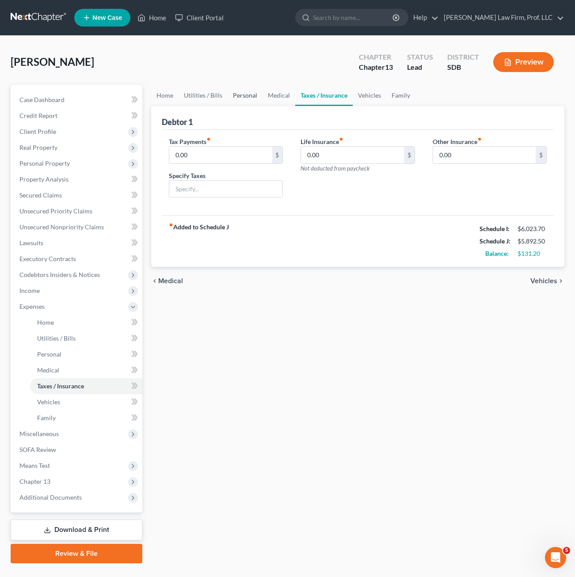
click at [258, 98] on link "Personal" at bounding box center [245, 95] width 35 height 21
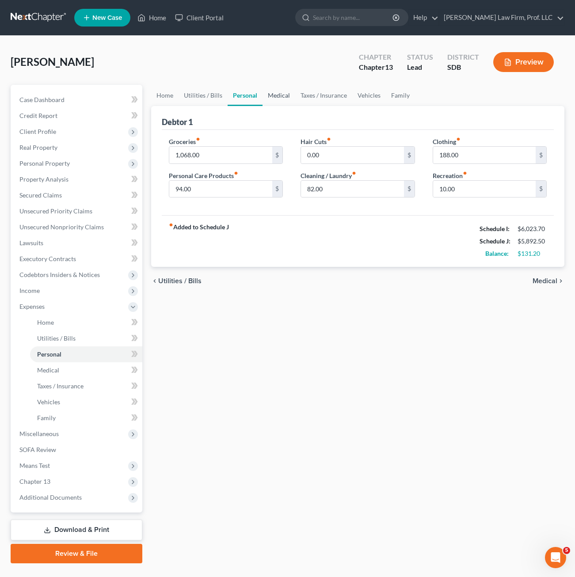
click at [275, 97] on link "Medical" at bounding box center [279, 95] width 33 height 21
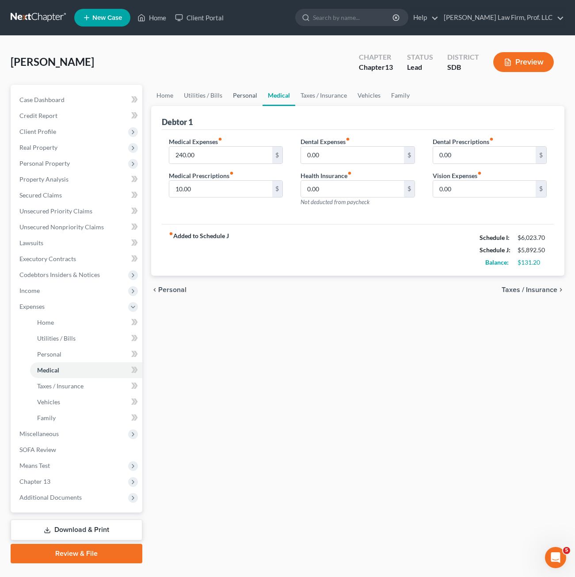
drag, startPoint x: 248, startPoint y: 92, endPoint x: 254, endPoint y: 93, distance: 5.8
click at [248, 93] on link "Personal" at bounding box center [245, 95] width 35 height 21
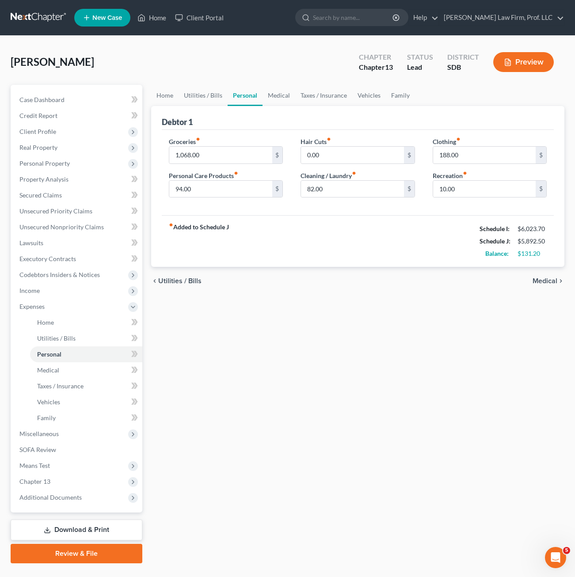
click at [360, 242] on div "fiber_manual_record Added to Schedule J Schedule I: $6,023.70 Schedule J: $5,89…" at bounding box center [358, 241] width 392 height 52
click at [210, 93] on link "Utilities / Bills" at bounding box center [203, 95] width 49 height 21
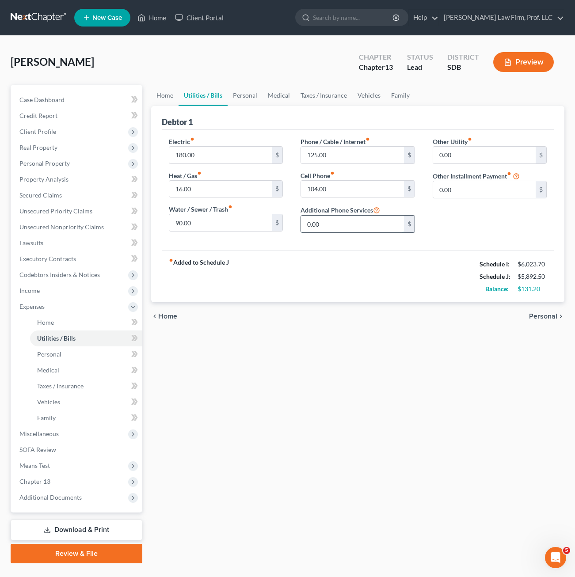
click at [340, 230] on input "0.00" at bounding box center [352, 224] width 103 height 17
type input "104"
click at [367, 332] on div "Home Utilities / Bills Personal Medical Taxes / Insurance Vehicles Family Debto…" at bounding box center [358, 324] width 422 height 479
click at [391, 292] on div "fiber_manual_record Added to Schedule J Schedule I: $6,023.70 Schedule J: $5,89…" at bounding box center [358, 277] width 392 height 52
click at [47, 478] on span "Chapter 13" at bounding box center [34, 482] width 31 height 8
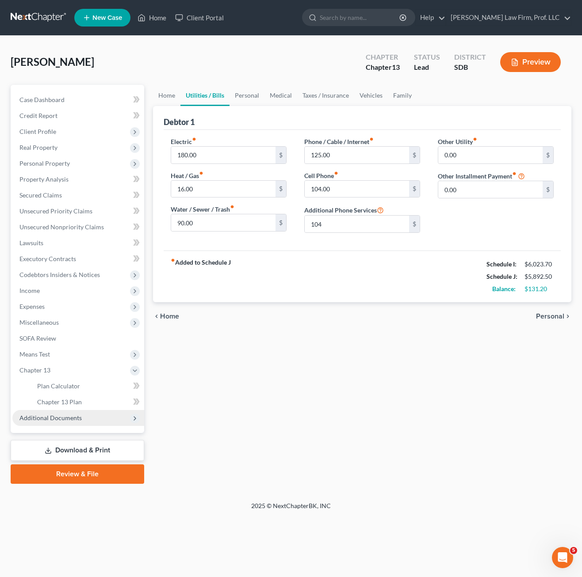
click at [70, 417] on span "Additional Documents" at bounding box center [50, 418] width 62 height 8
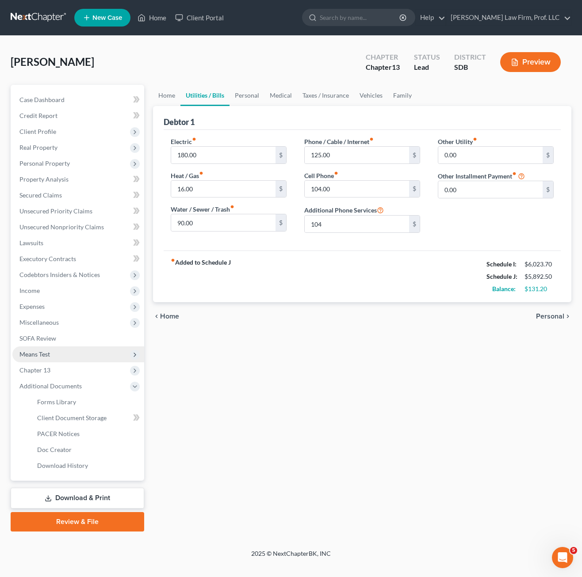
click at [45, 354] on span "Means Test" at bounding box center [34, 354] width 30 height 8
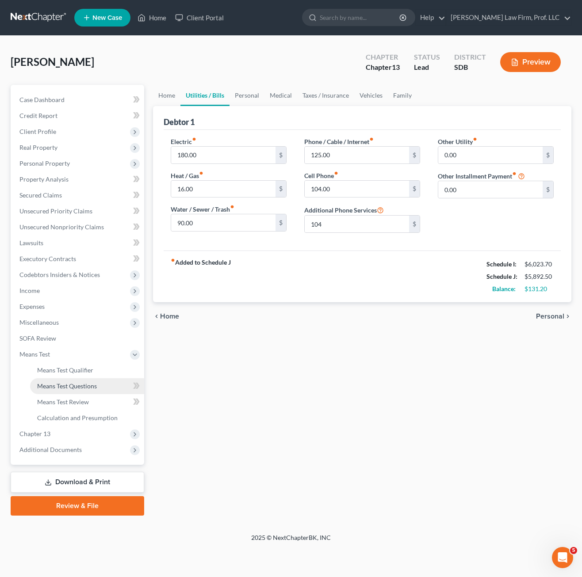
click at [80, 391] on link "Means Test Questions" at bounding box center [87, 386] width 114 height 16
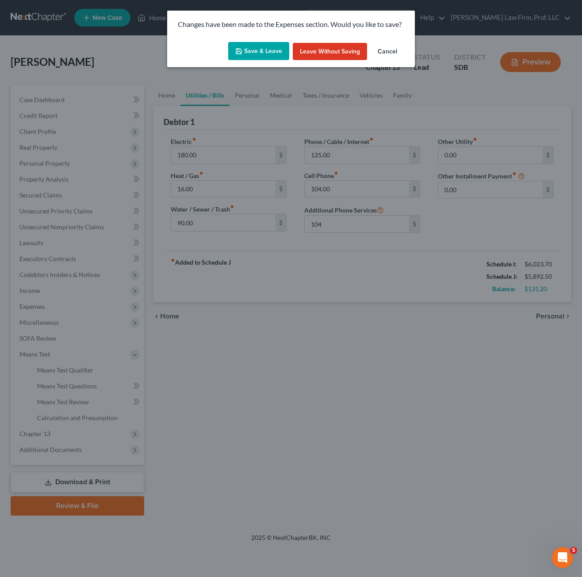
click at [258, 55] on button "Save & Leave" at bounding box center [258, 51] width 61 height 19
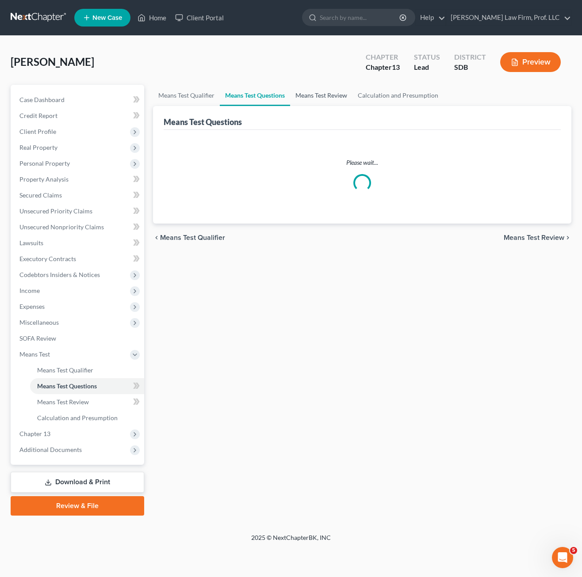
click at [337, 92] on link "Means Test Review" at bounding box center [321, 95] width 62 height 21
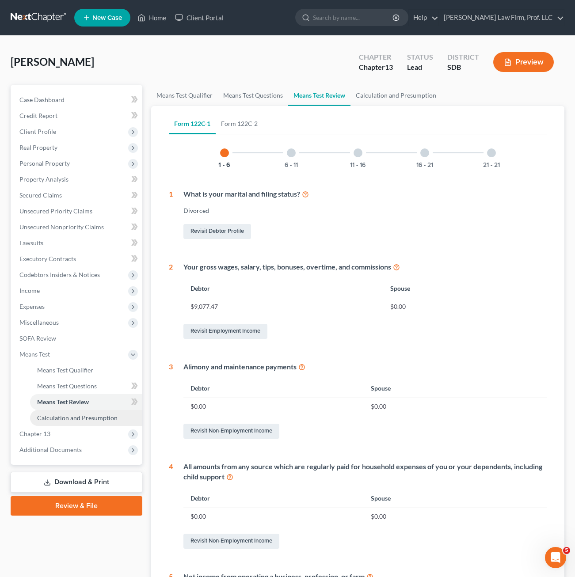
click at [66, 418] on span "Calculation and Presumption" at bounding box center [77, 418] width 80 height 8
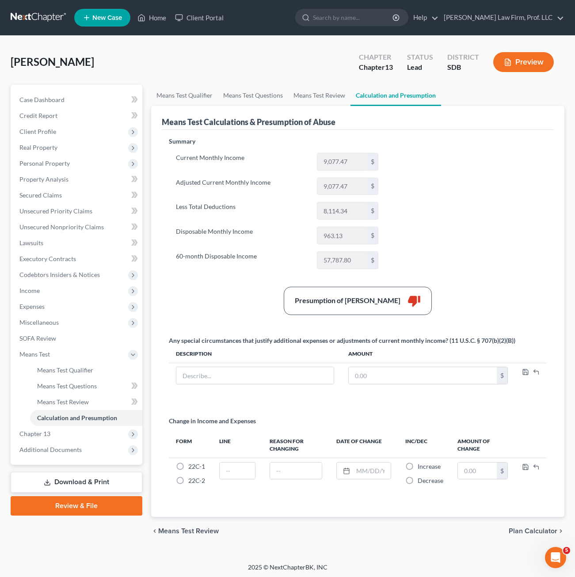
click at [293, 514] on div "Summary Current Monthly Income 9,077.47 $ Adjusted Current Monthly Income 9,077…" at bounding box center [358, 324] width 392 height 388
drag, startPoint x: 77, startPoint y: 369, endPoint x: 99, endPoint y: 388, distance: 28.9
click at [77, 369] on span "Means Test Qualifier" at bounding box center [65, 370] width 56 height 8
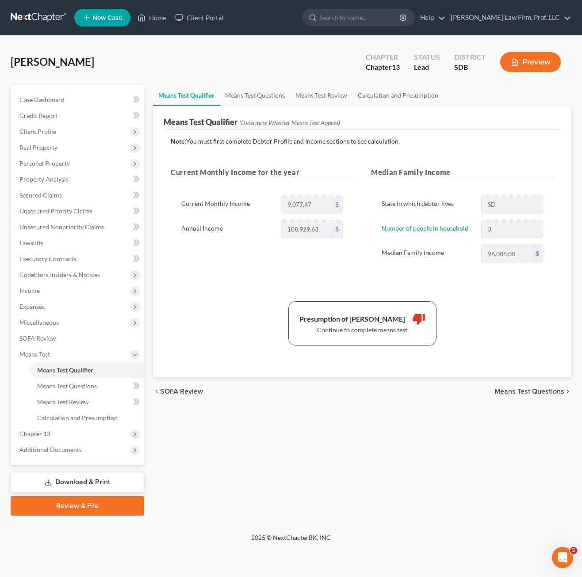
click at [529, 66] on button "Preview" at bounding box center [530, 62] width 61 height 20
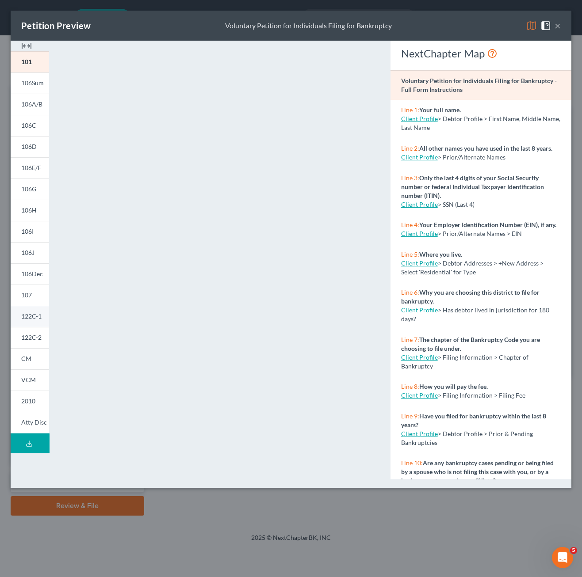
click at [40, 324] on link "122C-1" at bounding box center [30, 316] width 38 height 21
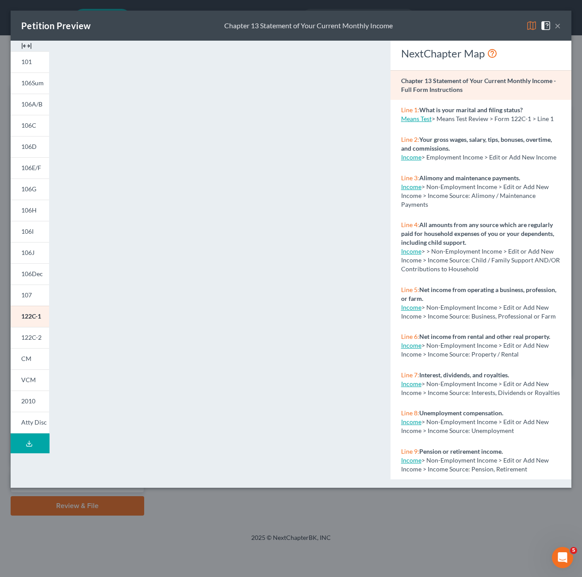
click at [560, 26] on div "Petition Preview Chapter 13 Statement of Your Current Monthly Income ×" at bounding box center [291, 26] width 560 height 30
click at [557, 23] on button "×" at bounding box center [557, 25] width 6 height 11
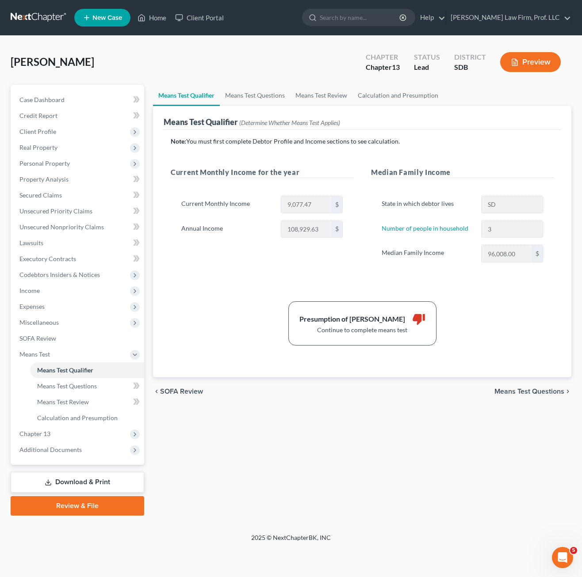
click at [221, 315] on div "Presumption of Abuse Arises thumb_down Continue to complete means test" at bounding box center [362, 323] width 392 height 44
click at [39, 304] on span "Expenses" at bounding box center [31, 307] width 25 height 8
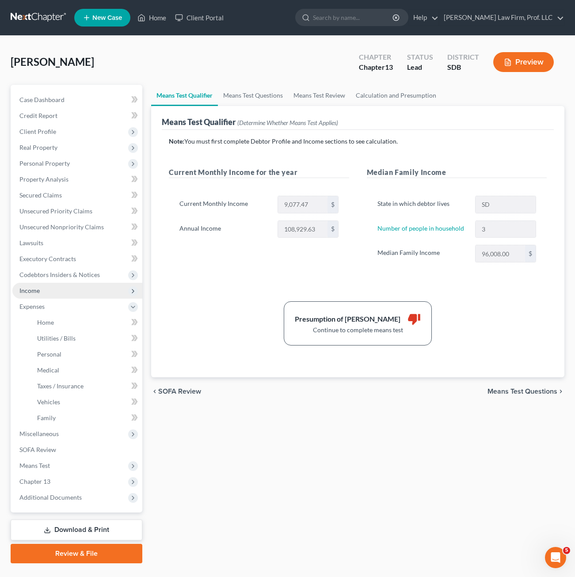
click at [47, 294] on span "Income" at bounding box center [77, 291] width 130 height 16
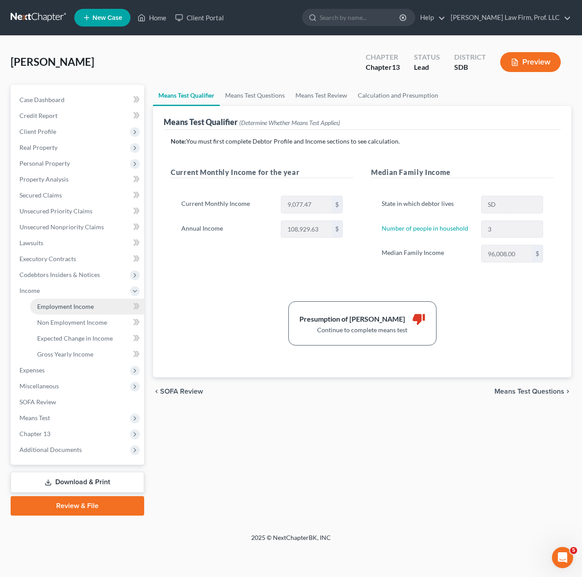
click at [62, 307] on span "Employment Income" at bounding box center [65, 307] width 57 height 8
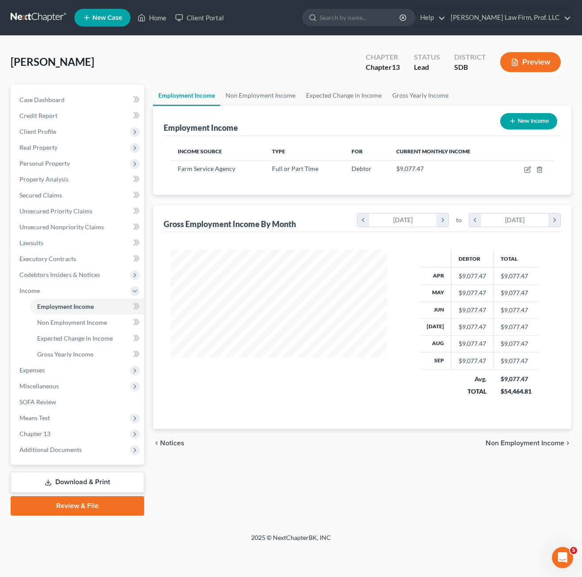
scroll to position [159, 233]
click at [523, 172] on td at bounding box center [529, 168] width 48 height 17
click at [527, 170] on icon "button" at bounding box center [527, 169] width 7 height 7
select select "0"
select select "43"
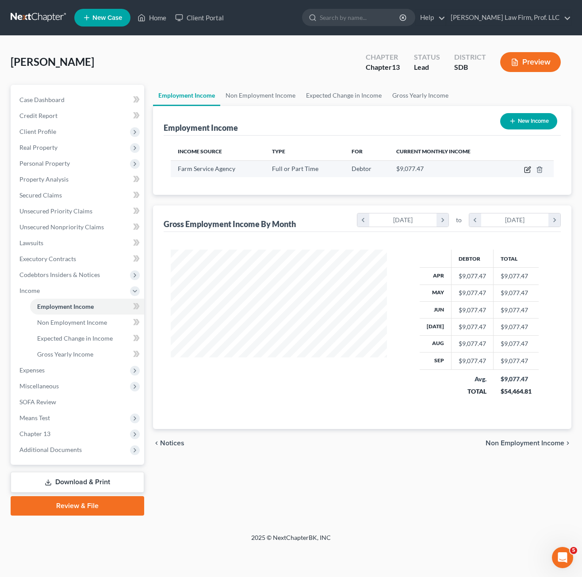
select select "2"
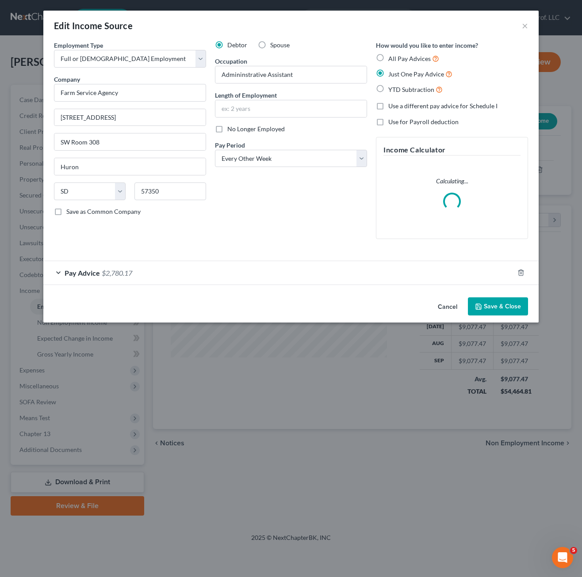
click at [266, 281] on div "Pay Advice $2,780.17" at bounding box center [278, 272] width 470 height 23
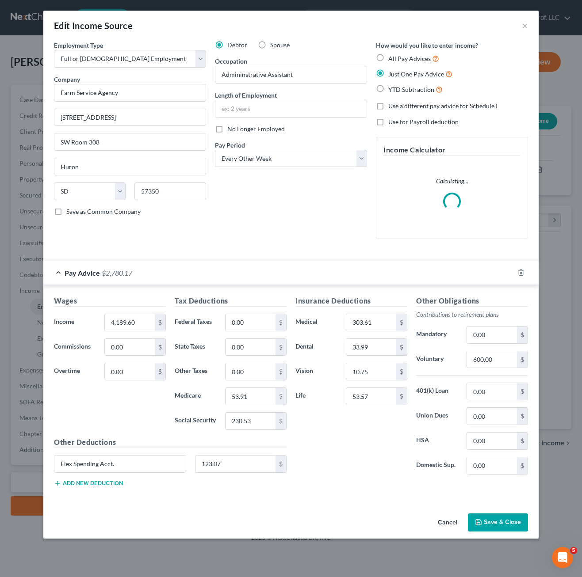
click at [362, 468] on div "Insurance Deductions Medical 303.61 $ Dental 33.99 $ Vision 10.75 $ Life 53.57 $" at bounding box center [351, 389] width 121 height 186
click at [509, 360] on input "600.00" at bounding box center [492, 359] width 50 height 17
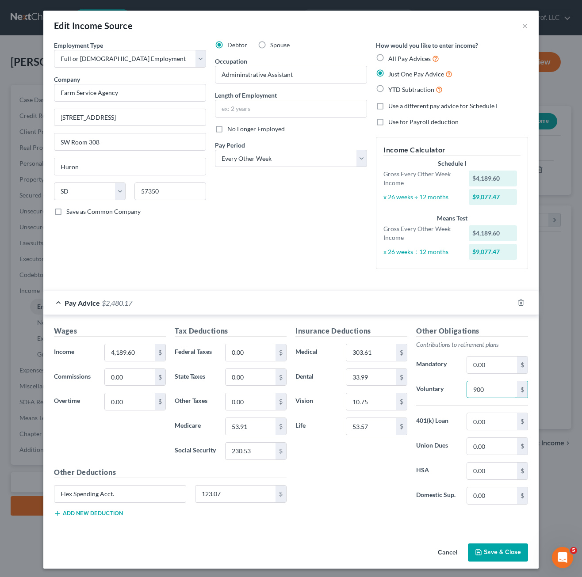
type input "900"
click at [364, 480] on div "Insurance Deductions Medical 303.61 $ Dental 33.99 $ Vision 10.75 $ Life 53.57 $" at bounding box center [351, 419] width 121 height 186
click at [492, 554] on button "Save & Close" at bounding box center [498, 553] width 60 height 19
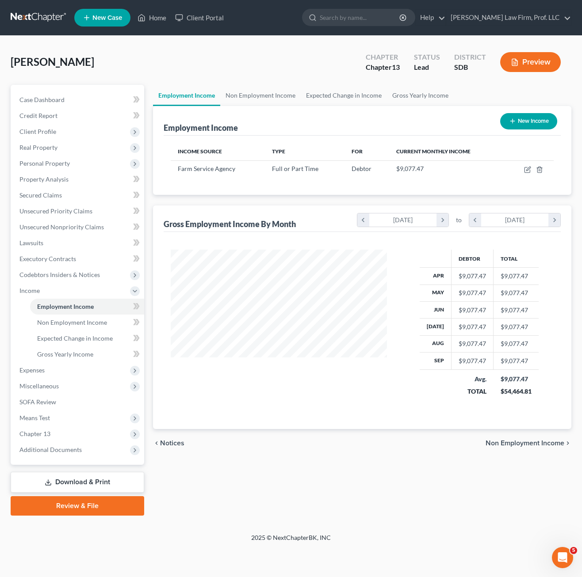
click at [285, 419] on div "Debtor Total Apr $9,077.47 $9,077.47 May $9,077.47 $9,077.47 Jun $9,077.47 $9,0…" at bounding box center [362, 330] width 397 height 197
drag, startPoint x: 66, startPoint y: 418, endPoint x: 93, endPoint y: 423, distance: 27.3
click at [66, 419] on span "Means Test" at bounding box center [78, 418] width 132 height 16
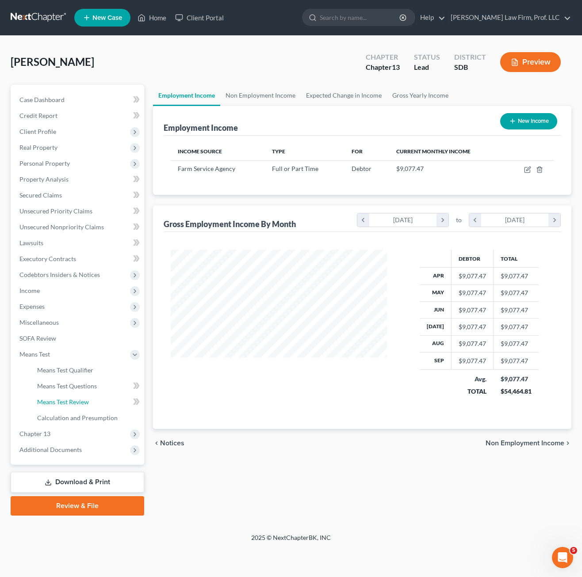
drag, startPoint x: 77, startPoint y: 401, endPoint x: 164, endPoint y: 398, distance: 87.1
click at [78, 401] on span "Means Test Review" at bounding box center [63, 402] width 52 height 8
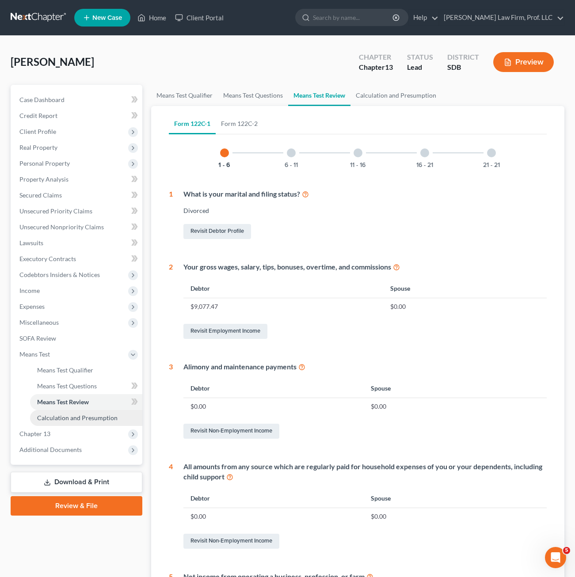
click at [78, 420] on span "Calculation and Presumption" at bounding box center [77, 418] width 80 height 8
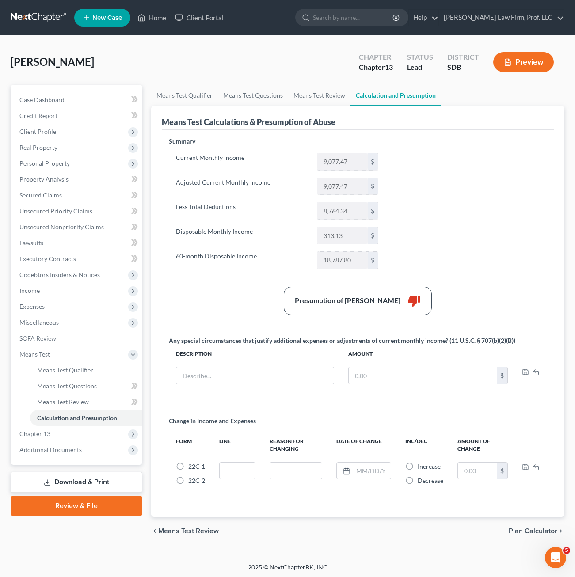
click at [515, 281] on div "Summary Current Monthly Income 9,077.47 $ Adjusted Current Monthly Income 9,077…" at bounding box center [357, 322] width 387 height 370
click at [450, 251] on div "Summary Current Monthly Income 9,077.47 $ Adjusted Current Monthly Income 9,077…" at bounding box center [357, 322] width 387 height 370
click at [457, 279] on div "Summary Current Monthly Income 9,077.47 $ Adjusted Current Monthly Income 9,077…" at bounding box center [357, 322] width 387 height 370
click at [70, 230] on span "Unsecured Nonpriority Claims" at bounding box center [61, 227] width 84 height 8
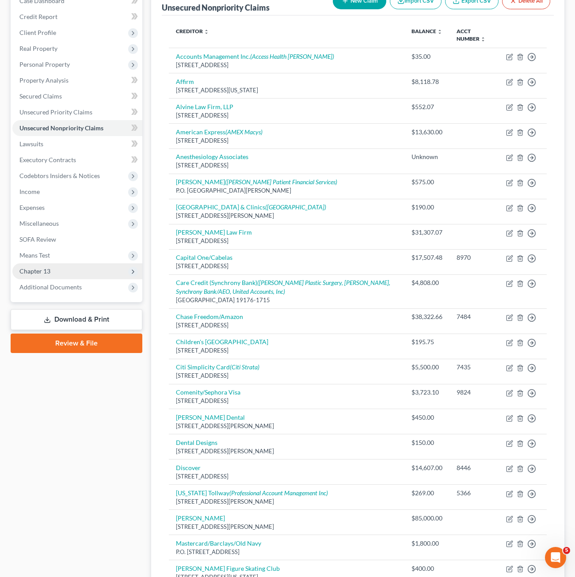
scroll to position [133, 0]
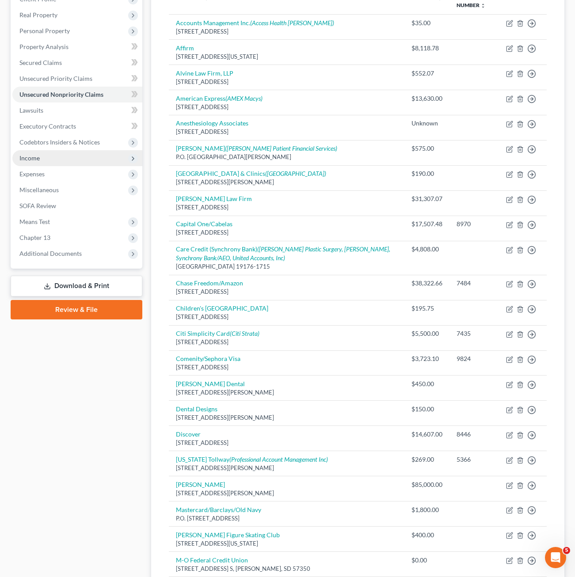
click at [63, 162] on span "Income" at bounding box center [77, 158] width 130 height 16
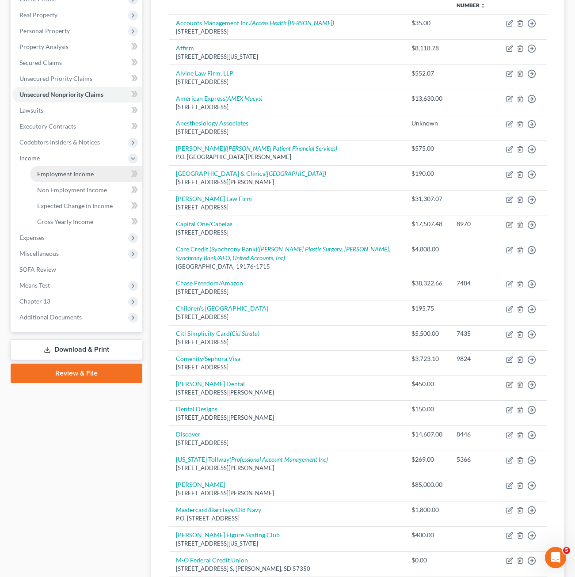
click at [70, 172] on span "Employment Income" at bounding box center [65, 174] width 57 height 8
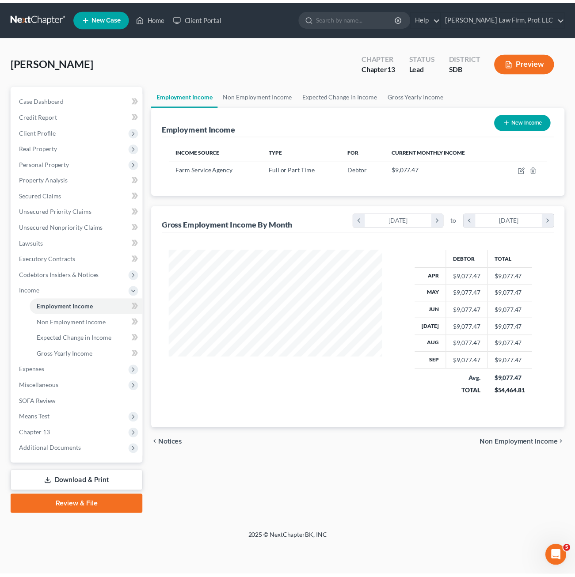
scroll to position [159, 233]
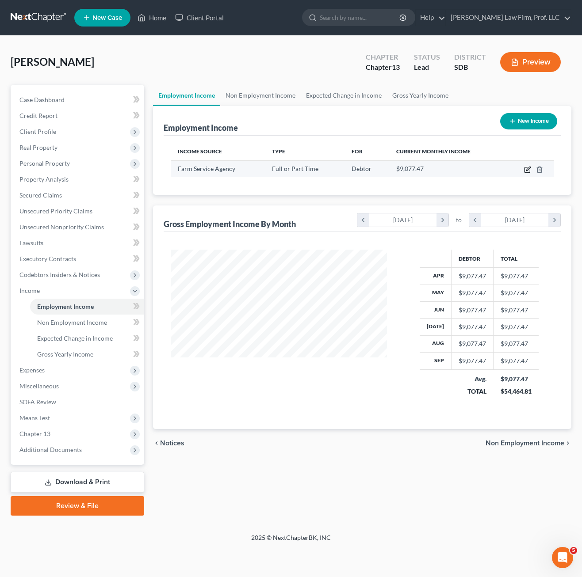
click at [526, 170] on icon "button" at bounding box center [528, 169] width 4 height 4
select select "0"
select select "43"
select select "2"
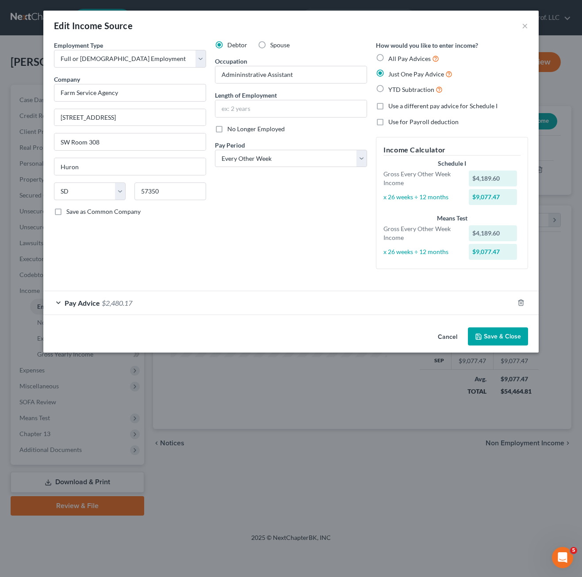
drag, startPoint x: 358, startPoint y: 302, endPoint x: 448, endPoint y: 331, distance: 94.3
click at [357, 303] on div "Pay Advice $2,480.17" at bounding box center [278, 302] width 470 height 23
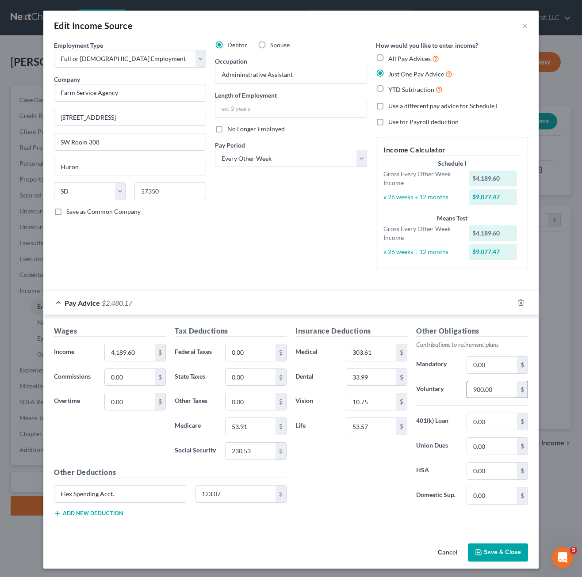
click at [497, 395] on input "900.00" at bounding box center [492, 389] width 50 height 17
type input "400"
click at [475, 554] on icon "button" at bounding box center [478, 552] width 7 height 7
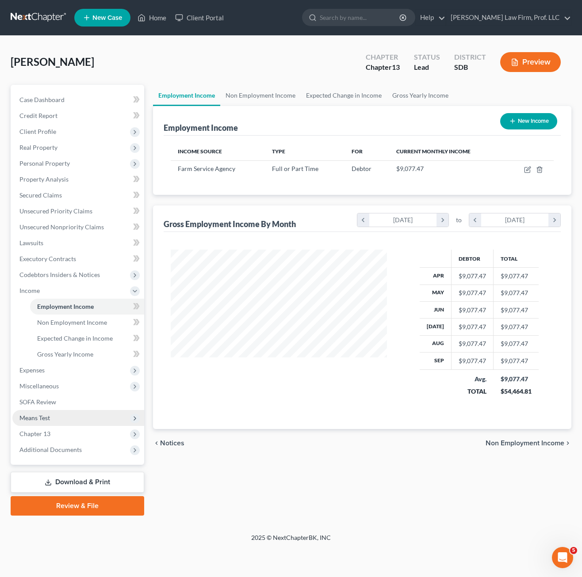
click at [50, 419] on span "Means Test" at bounding box center [34, 418] width 30 height 8
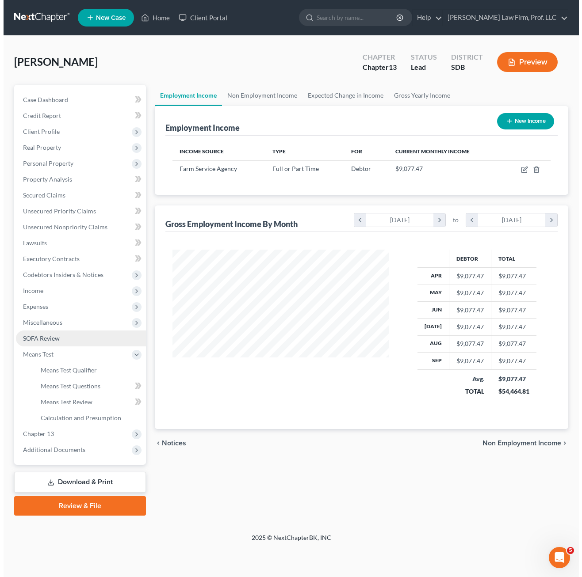
scroll to position [441816, 441740]
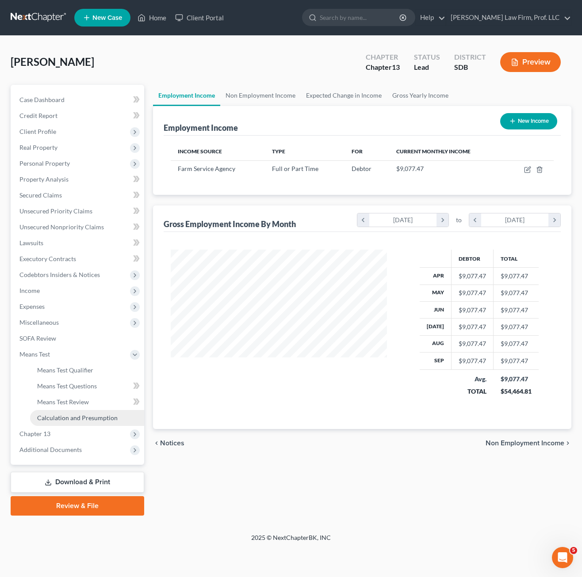
click at [66, 416] on span "Calculation and Presumption" at bounding box center [77, 418] width 80 height 8
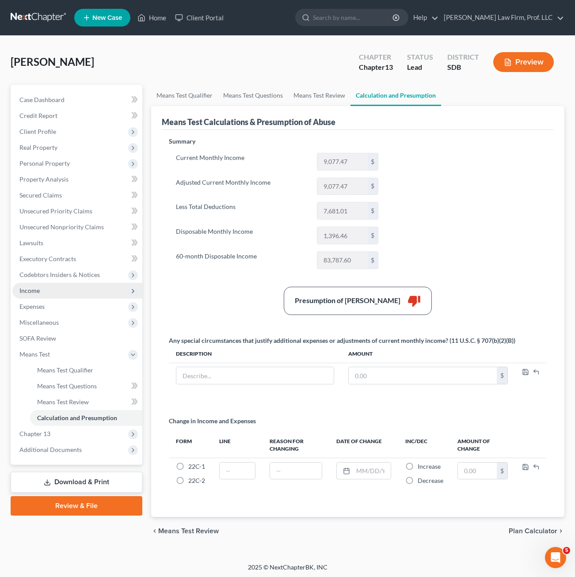
click at [32, 294] on span "Income" at bounding box center [77, 291] width 130 height 16
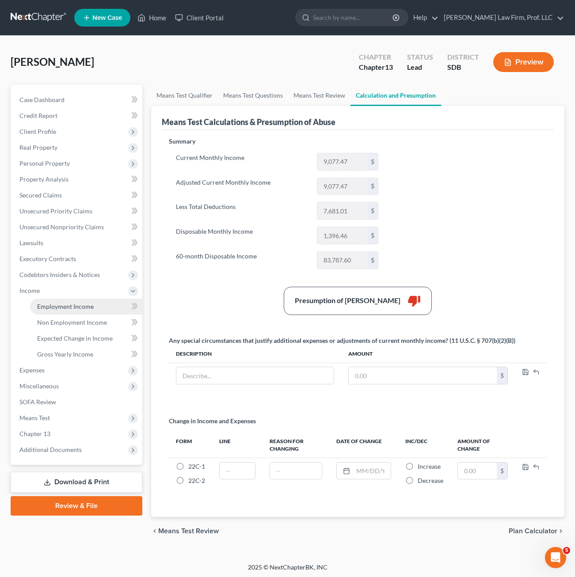
click at [63, 308] on span "Employment Income" at bounding box center [65, 307] width 57 height 8
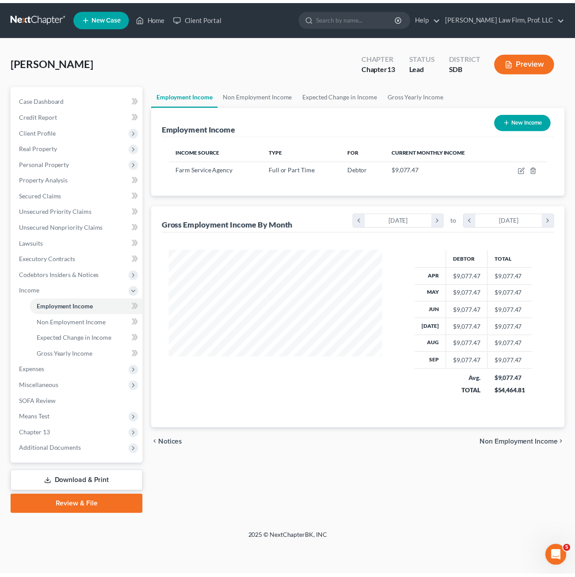
scroll to position [159, 233]
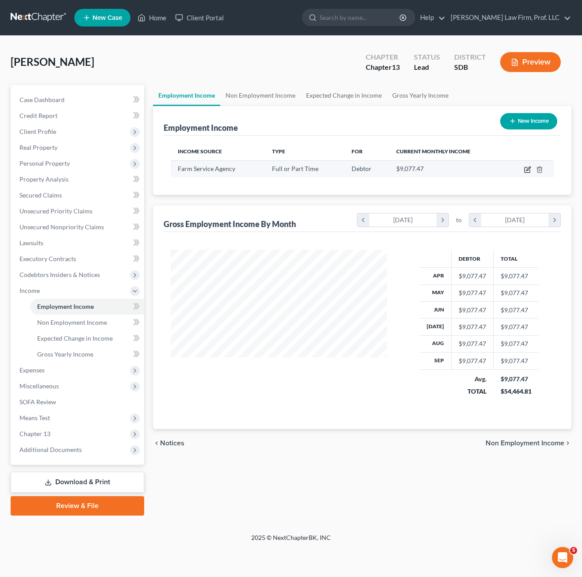
click at [525, 168] on icon "button" at bounding box center [526, 170] width 5 height 5
select select "0"
select select "43"
select select "2"
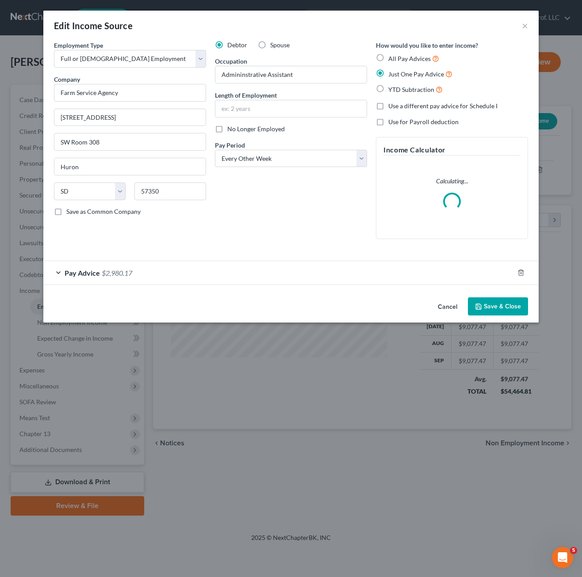
click at [308, 277] on div "Pay Advice $2,980.17" at bounding box center [278, 272] width 470 height 23
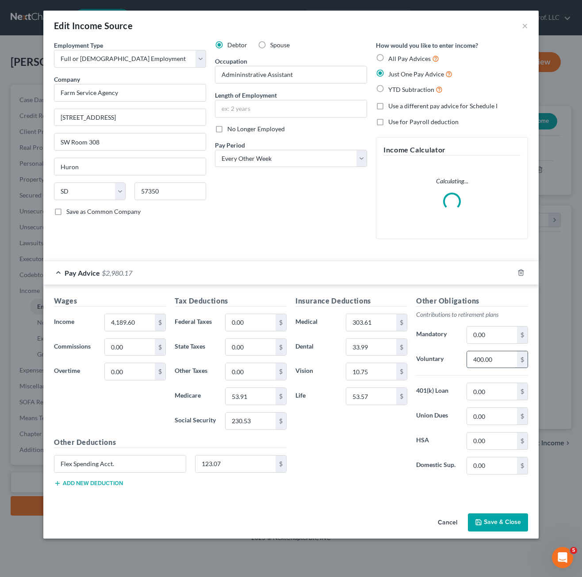
click at [501, 363] on input "400.00" at bounding box center [492, 359] width 50 height 17
type input "900"
click at [489, 525] on div "Edit Income Source × Employment Type * Select Full or Part Time Employment Self…" at bounding box center [290, 275] width 495 height 528
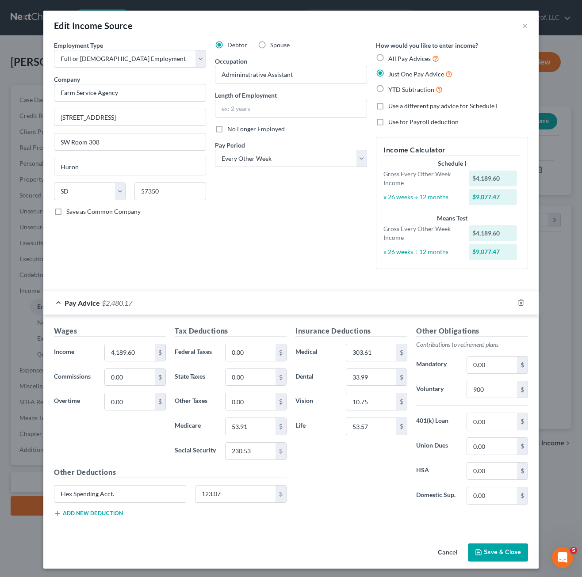
click at [481, 551] on button "Save & Close" at bounding box center [498, 553] width 60 height 19
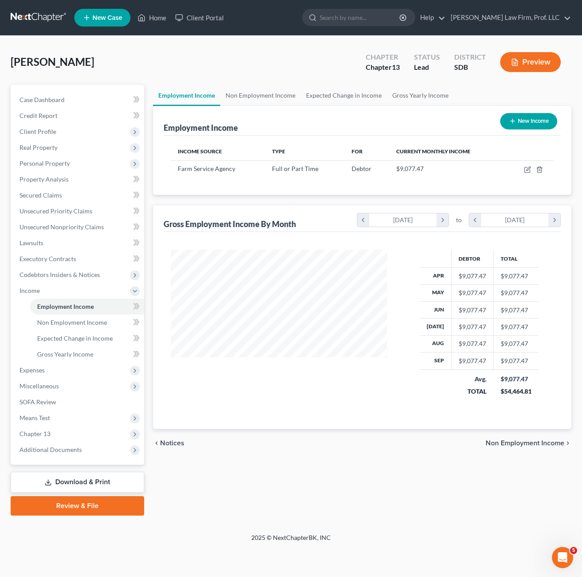
click at [432, 454] on div "chevron_left Notices Non Employment Income chevron_right" at bounding box center [362, 443] width 418 height 28
click at [67, 375] on span "Expenses" at bounding box center [78, 370] width 132 height 16
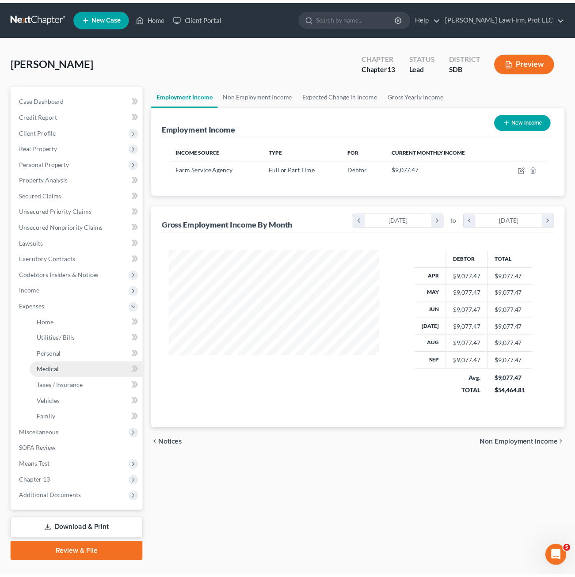
scroll to position [441816, 441743]
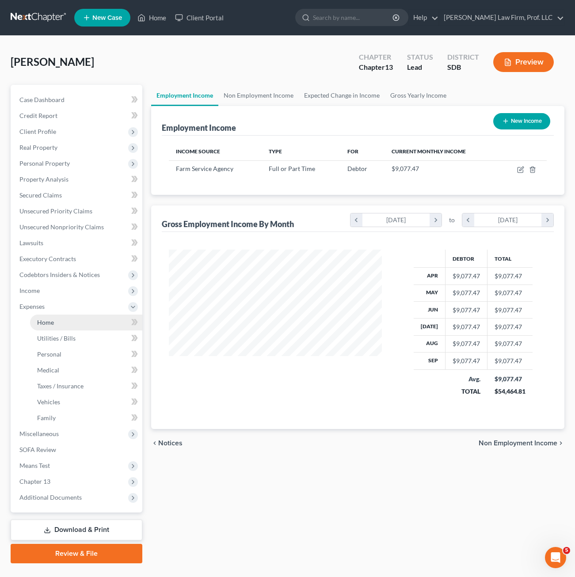
click at [59, 321] on link "Home" at bounding box center [86, 323] width 112 height 16
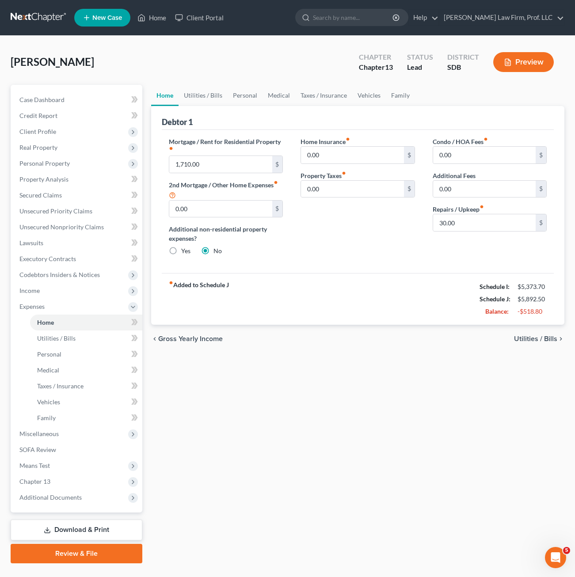
click at [328, 446] on div "Home Utilities / Bills Personal Medical Taxes / Insurance Vehicles Family Debto…" at bounding box center [358, 324] width 422 height 479
click at [326, 489] on div "Home Utilities / Bills Personal Medical Taxes / Insurance Vehicles Family Debto…" at bounding box center [358, 324] width 422 height 479
click at [77, 229] on span "Unsecured Nonpriority Claims" at bounding box center [61, 227] width 84 height 8
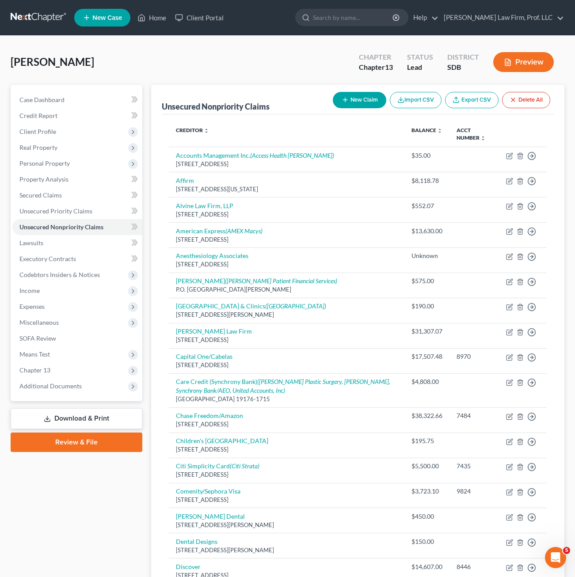
drag, startPoint x: 69, startPoint y: 505, endPoint x: 82, endPoint y: 476, distance: 31.5
click at [68, 511] on div "Case Dashboard Payments Invoices Payments Payments Credit Report Client Profile" at bounding box center [76, 529] width 141 height 888
drag, startPoint x: 54, startPoint y: 261, endPoint x: 59, endPoint y: 257, distance: 6.0
click at [54, 260] on span "Executory Contracts" at bounding box center [47, 259] width 57 height 8
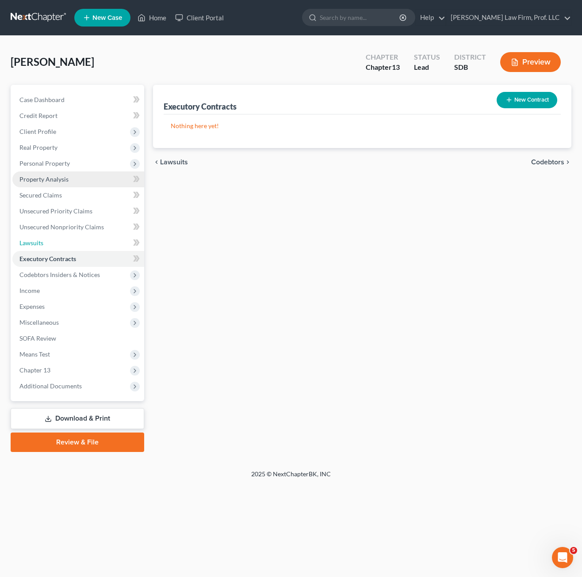
drag, startPoint x: 66, startPoint y: 238, endPoint x: 92, endPoint y: 172, distance: 70.7
click at [66, 237] on link "Lawsuits" at bounding box center [78, 243] width 132 height 16
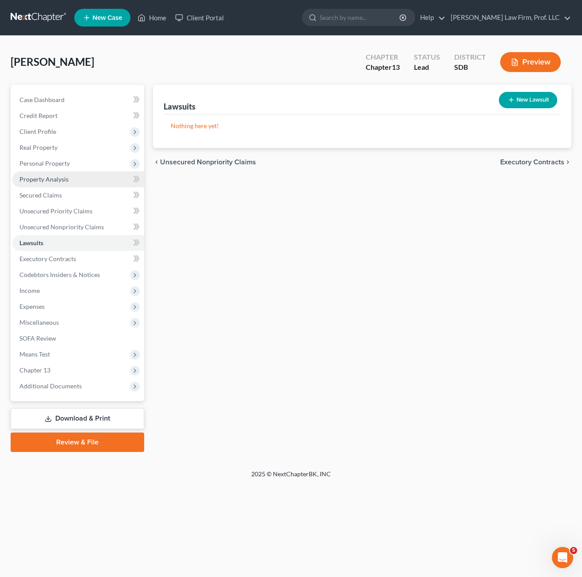
click at [65, 173] on link "Property Analysis" at bounding box center [78, 179] width 132 height 16
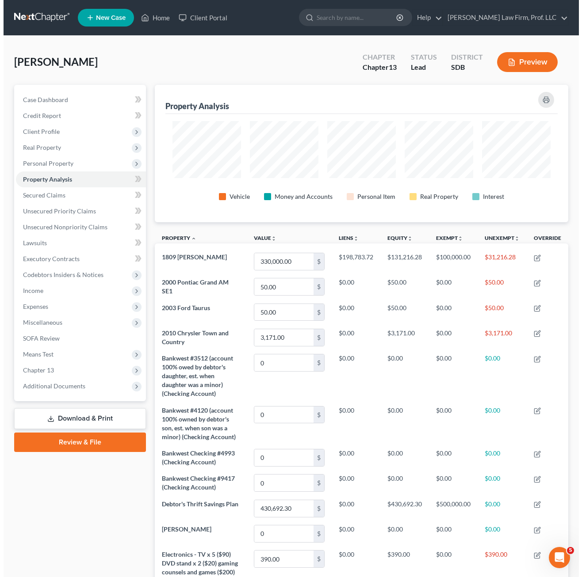
scroll to position [137, 413]
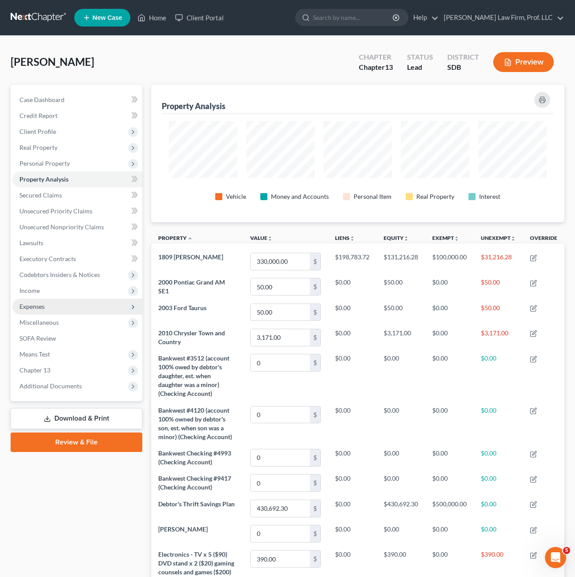
drag, startPoint x: 38, startPoint y: 294, endPoint x: 88, endPoint y: 300, distance: 49.8
click at [38, 294] on span "Income" at bounding box center [77, 291] width 130 height 16
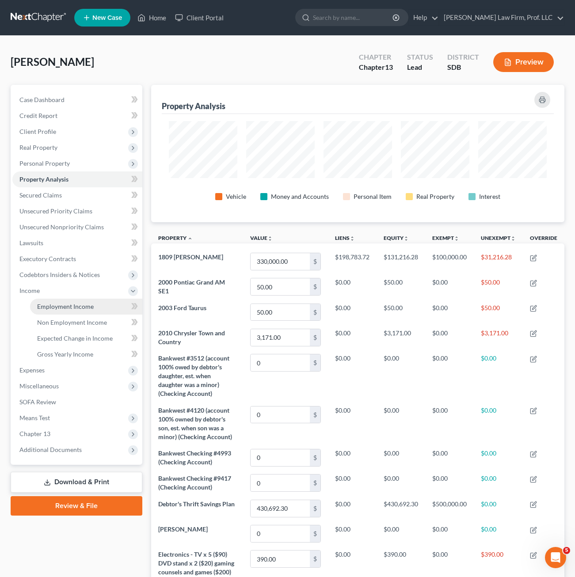
click at [73, 308] on span "Employment Income" at bounding box center [65, 307] width 57 height 8
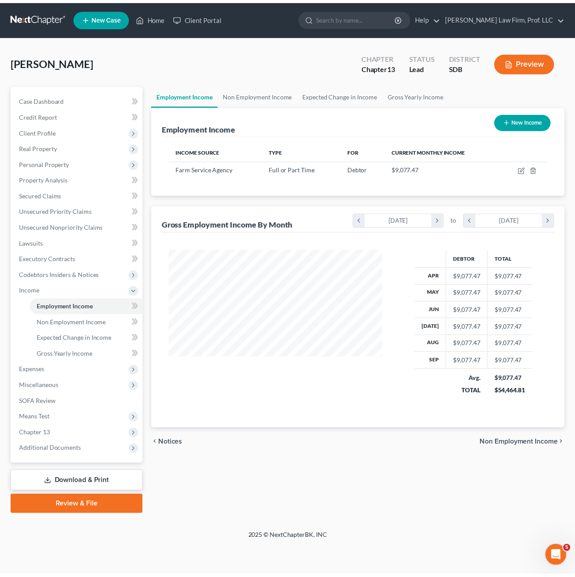
scroll to position [159, 233]
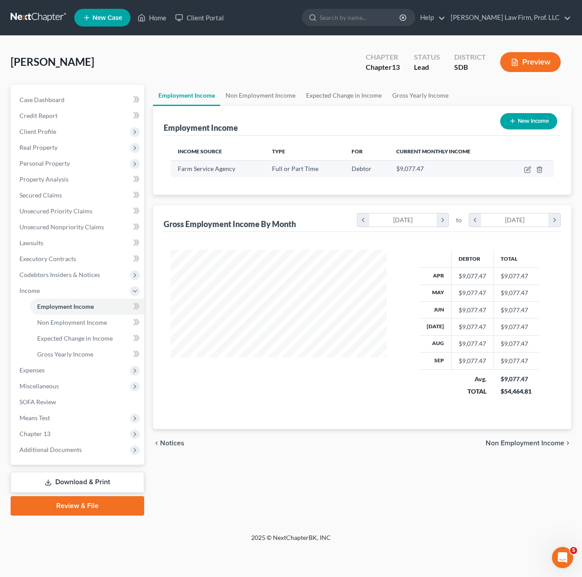
click at [523, 171] on td at bounding box center [529, 168] width 48 height 17
click at [526, 169] on icon "button" at bounding box center [527, 169] width 7 height 7
select select "0"
select select "43"
select select "2"
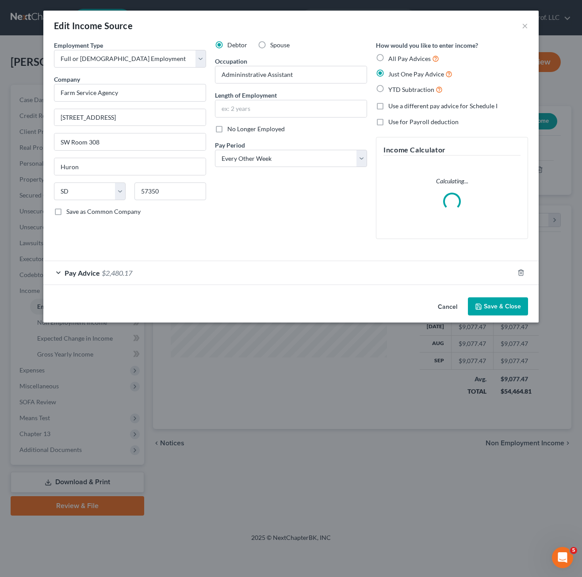
click at [179, 261] on div "Pay Advice $2,480.17" at bounding box center [278, 272] width 470 height 23
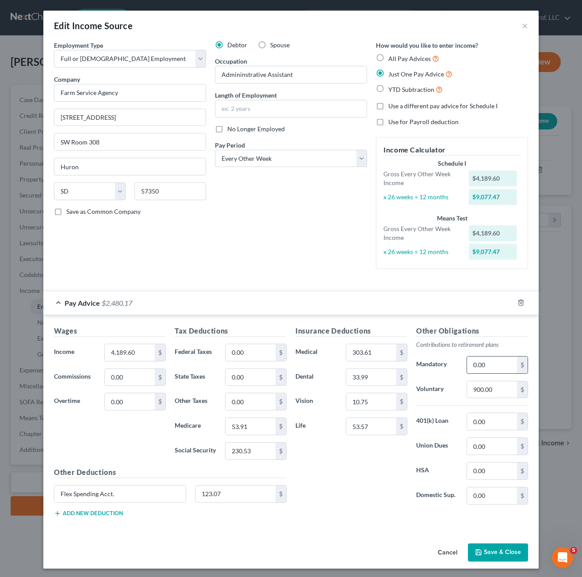
click at [481, 369] on input "0.00" at bounding box center [492, 365] width 50 height 17
click at [503, 363] on input "0.00" at bounding box center [492, 365] width 50 height 17
type input "0"
type input "209.48"
click at [328, 488] on div "Insurance Deductions Medical 303.61 $ Dental 33.99 $ Vision 10.75 $ Life 53.57 $" at bounding box center [351, 419] width 121 height 186
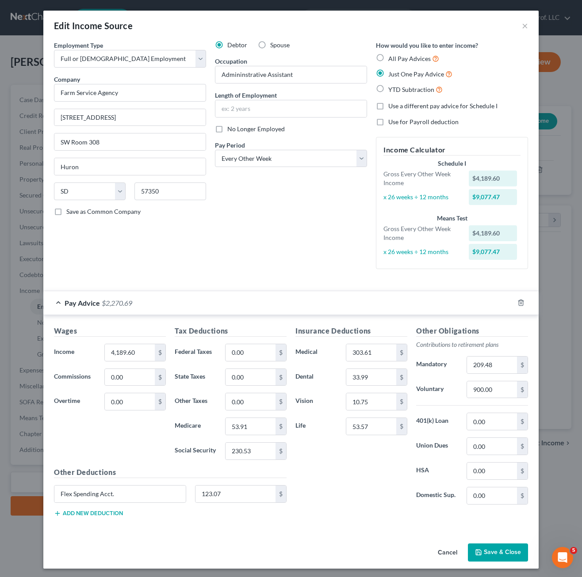
click at [355, 507] on div "Insurance Deductions Medical 303.61 $ Dental 33.99 $ Vision 10.75 $ Life 53.57 $" at bounding box center [351, 419] width 121 height 186
click at [490, 392] on input "900.00" at bounding box center [492, 389] width 50 height 17
type input "690.00"
click at [487, 559] on button "Save & Close" at bounding box center [498, 553] width 60 height 19
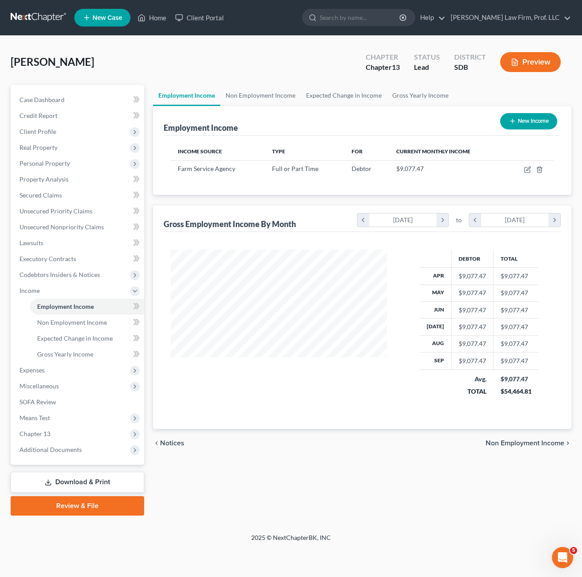
click at [337, 453] on div "chevron_left Notices Non Employment Income chevron_right" at bounding box center [362, 443] width 418 height 28
click at [99, 349] on link "Gross Yearly Income" at bounding box center [87, 355] width 114 height 16
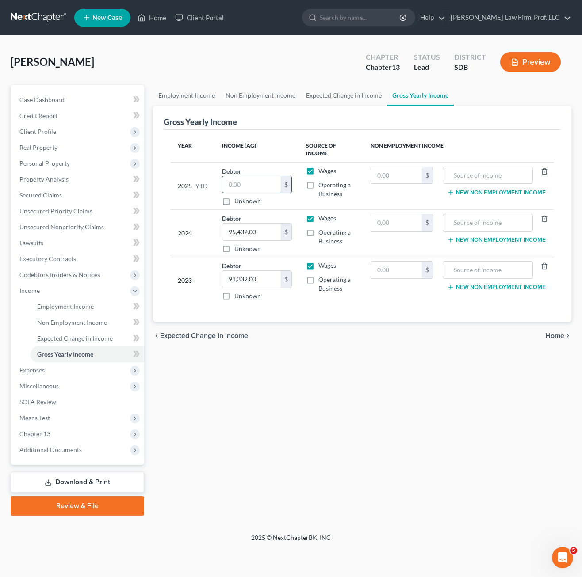
click at [262, 182] on input "text" at bounding box center [251, 184] width 58 height 17
type input "79,445"
drag, startPoint x: 405, startPoint y: 410, endPoint x: 122, endPoint y: 192, distance: 357.4
click at [406, 409] on div "Employment Income Non Employment Income Expected Change in Income Gross Yearly …" at bounding box center [362, 300] width 427 height 431
drag, startPoint x: 68, startPoint y: 335, endPoint x: 209, endPoint y: 289, distance: 148.4
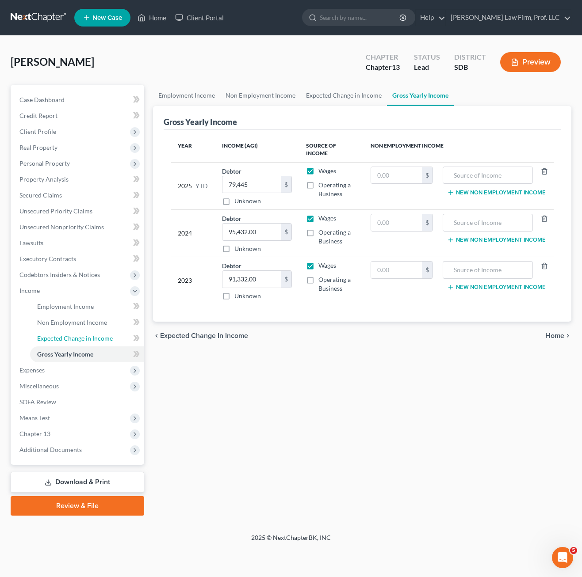
click at [69, 334] on link "Expected Change in Income" at bounding box center [87, 339] width 114 height 16
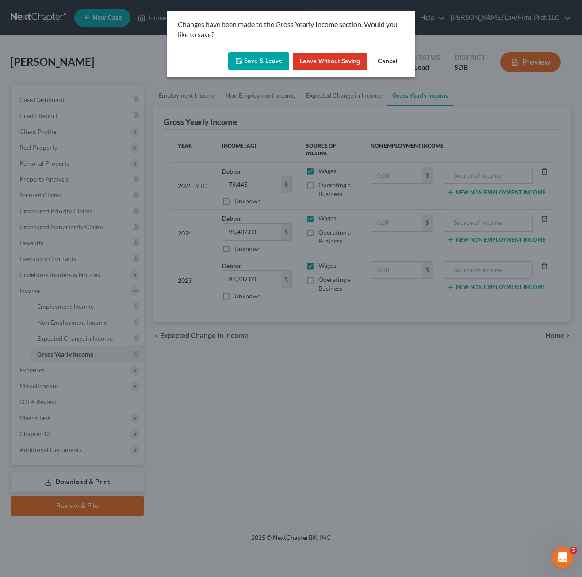
click at [262, 67] on button "Save & Leave" at bounding box center [258, 61] width 61 height 19
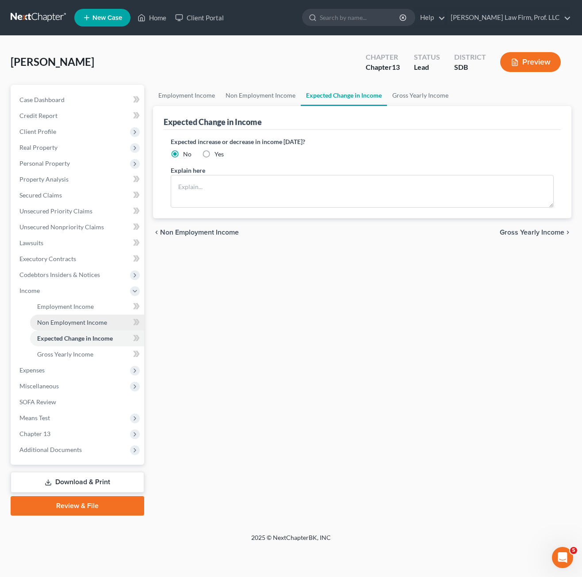
click at [66, 323] on span "Non Employment Income" at bounding box center [72, 323] width 70 height 8
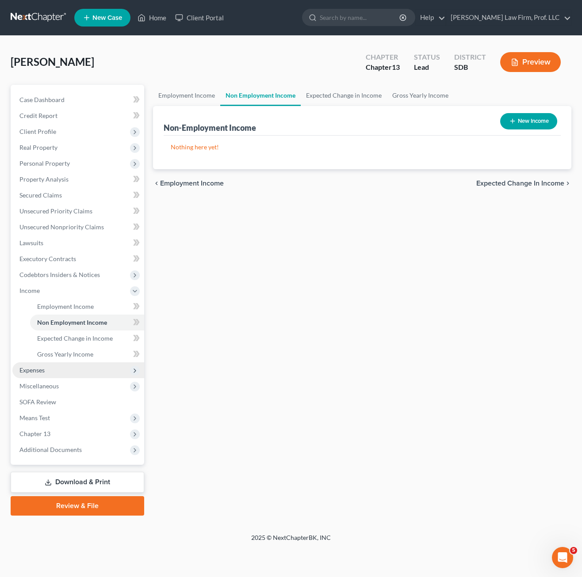
drag, startPoint x: 46, startPoint y: 370, endPoint x: 48, endPoint y: 376, distance: 5.9
click at [46, 370] on span "Expenses" at bounding box center [78, 370] width 132 height 16
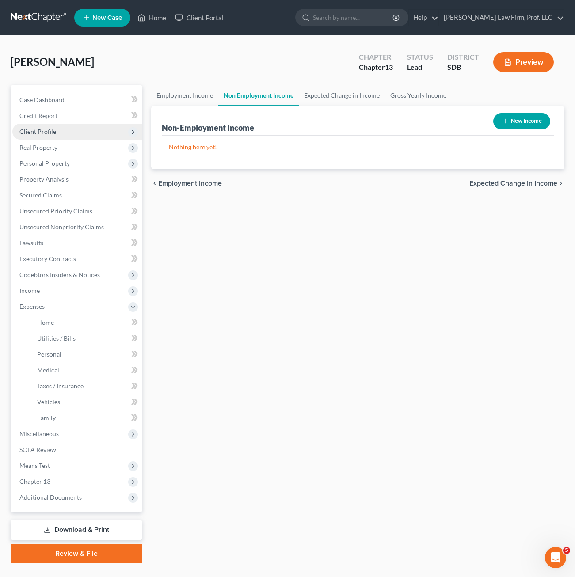
click at [47, 134] on span "Client Profile" at bounding box center [37, 132] width 37 height 8
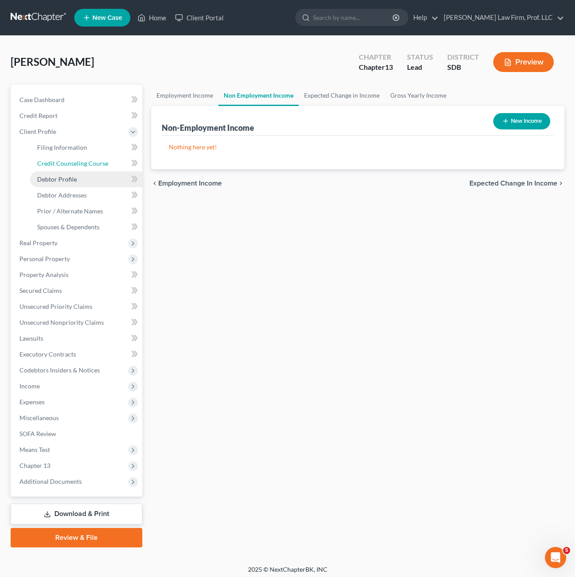
drag, startPoint x: 66, startPoint y: 164, endPoint x: 81, endPoint y: 178, distance: 20.0
click at [66, 165] on span "Credit Counseling Course" at bounding box center [72, 164] width 71 height 8
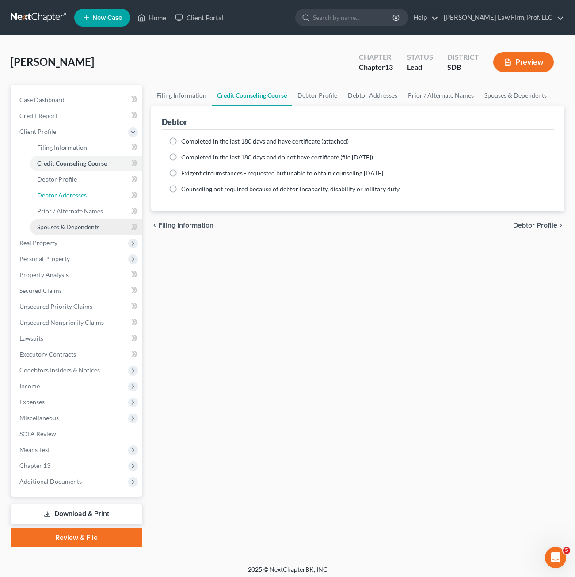
drag, startPoint x: 76, startPoint y: 190, endPoint x: 91, endPoint y: 228, distance: 41.3
click at [76, 190] on link "Debtor Addresses" at bounding box center [86, 195] width 112 height 16
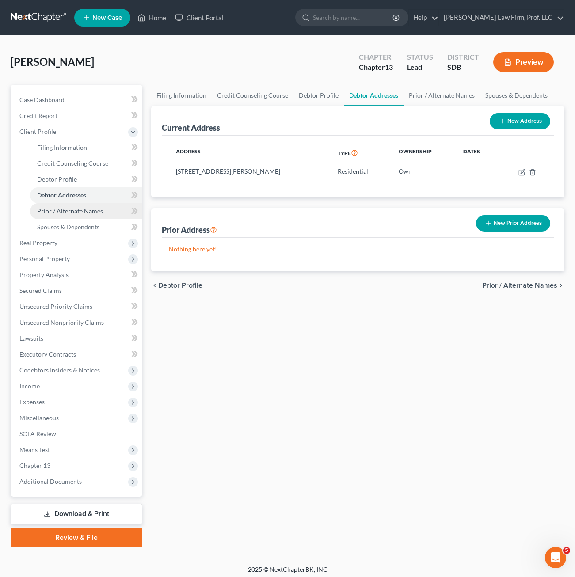
click at [92, 211] on span "Prior / Alternate Names" at bounding box center [70, 211] width 66 height 8
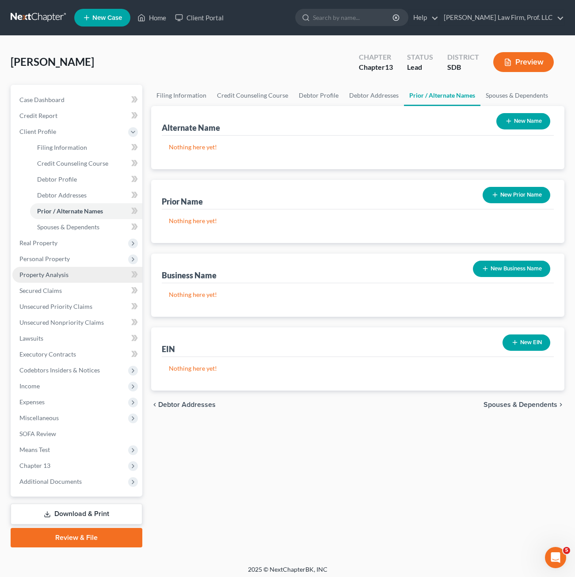
click at [59, 279] on link "Property Analysis" at bounding box center [77, 275] width 130 height 16
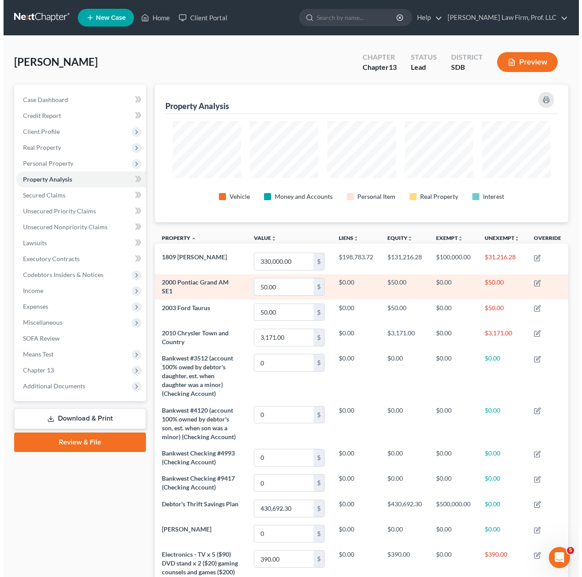
scroll to position [137, 413]
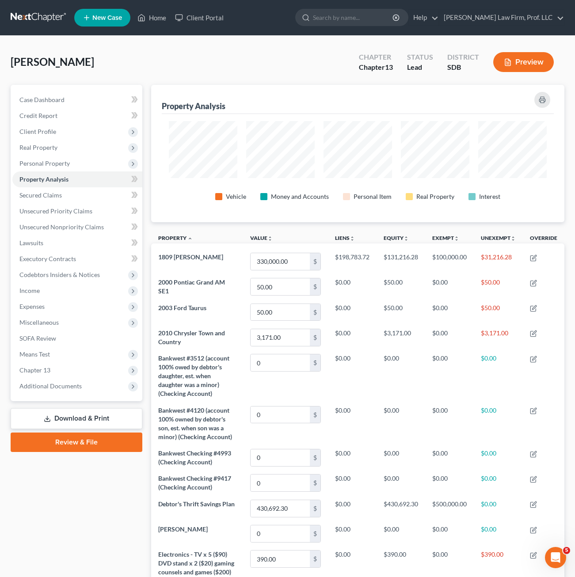
click at [59, 196] on span "Secured Claims" at bounding box center [40, 195] width 42 height 8
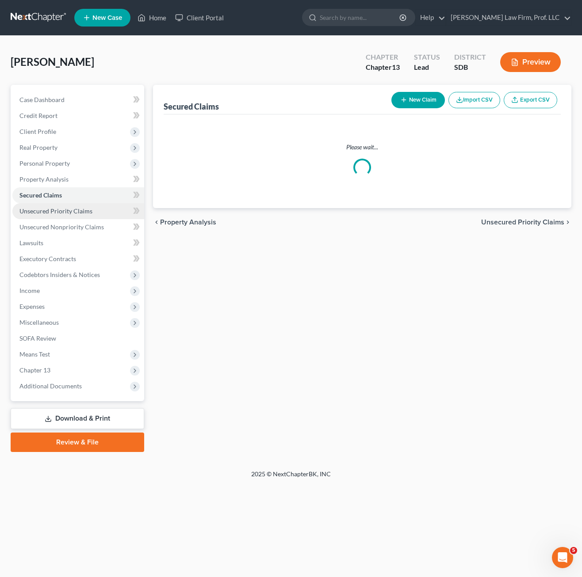
click at [63, 213] on span "Unsecured Priority Claims" at bounding box center [55, 211] width 73 height 8
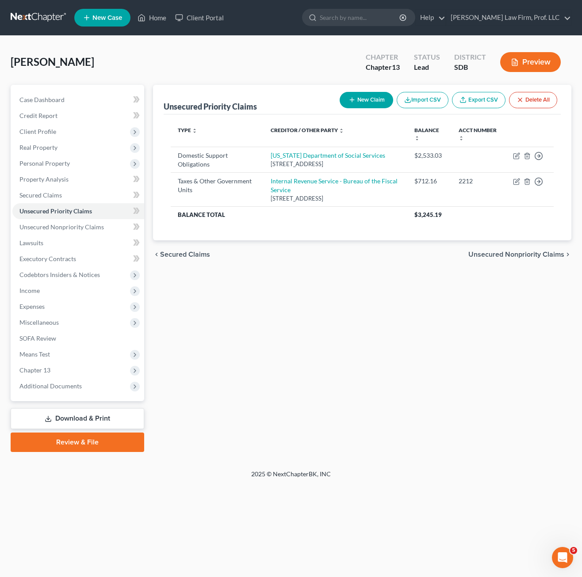
drag, startPoint x: 220, startPoint y: 323, endPoint x: 173, endPoint y: 352, distance: 55.0
click at [221, 323] on div "Unsecured Priority Claims New Claim Import CSV Export CSV Delete All Type expan…" at bounding box center [362, 268] width 427 height 367
drag, startPoint x: 69, startPoint y: 231, endPoint x: 110, endPoint y: 236, distance: 41.9
click at [70, 231] on link "Unsecured Nonpriority Claims" at bounding box center [78, 227] width 132 height 16
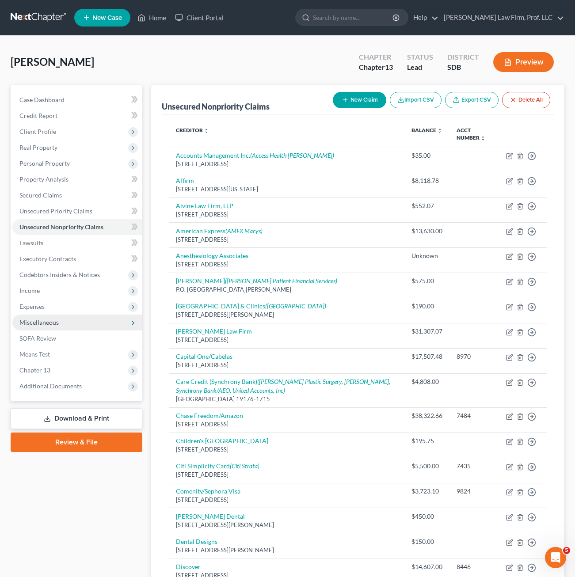
click at [94, 315] on span "Miscellaneous" at bounding box center [77, 323] width 130 height 16
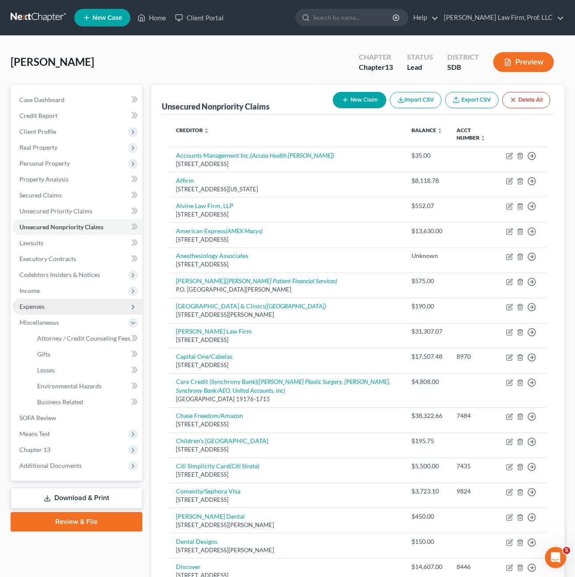
click at [88, 305] on span "Expenses" at bounding box center [77, 307] width 130 height 16
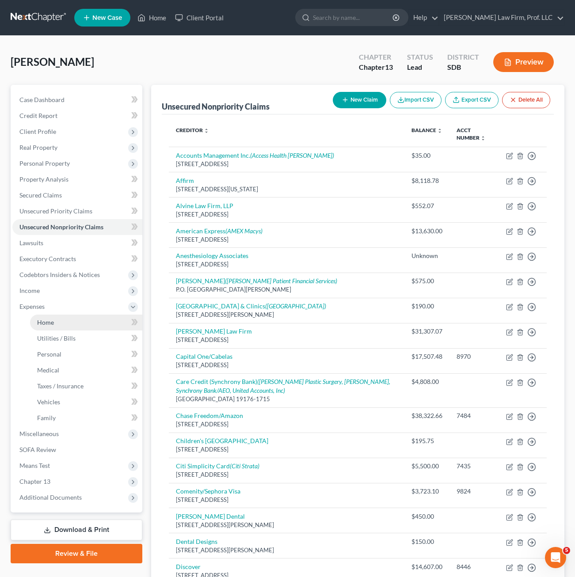
click at [79, 318] on link "Home" at bounding box center [86, 323] width 112 height 16
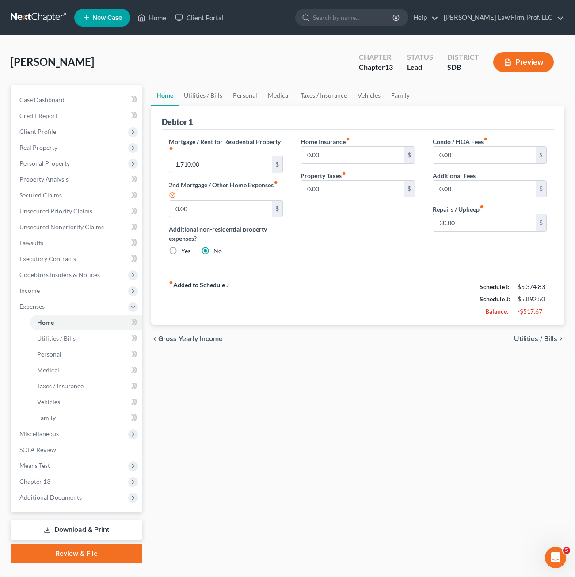
click at [333, 263] on div "Mortgage / Rent for Residential Property fiber_manual_record 1,710.00 $ 2nd Mor…" at bounding box center [358, 202] width 392 height 144
click at [331, 336] on div "chevron_left Gross Yearly Income Utilities / Bills chevron_right" at bounding box center [357, 339] width 413 height 28
click at [200, 97] on link "Utilities / Bills" at bounding box center [203, 95] width 49 height 21
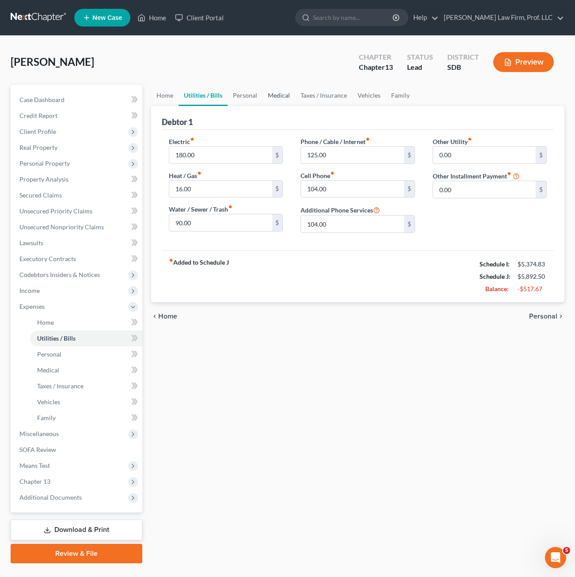
click at [269, 94] on link "Medical" at bounding box center [279, 95] width 33 height 21
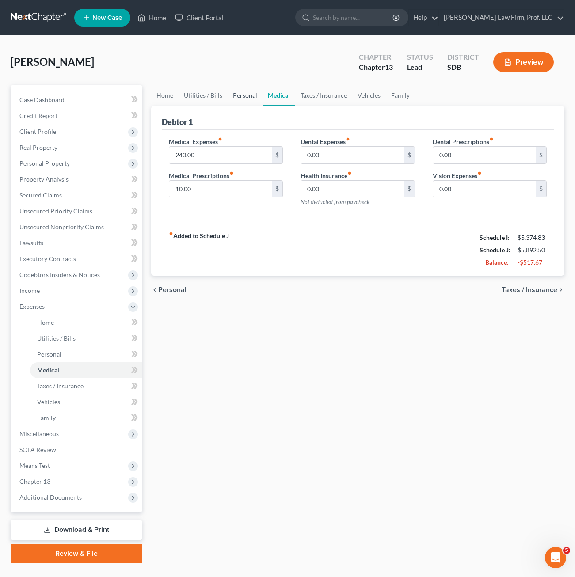
click at [248, 97] on link "Personal" at bounding box center [245, 95] width 35 height 21
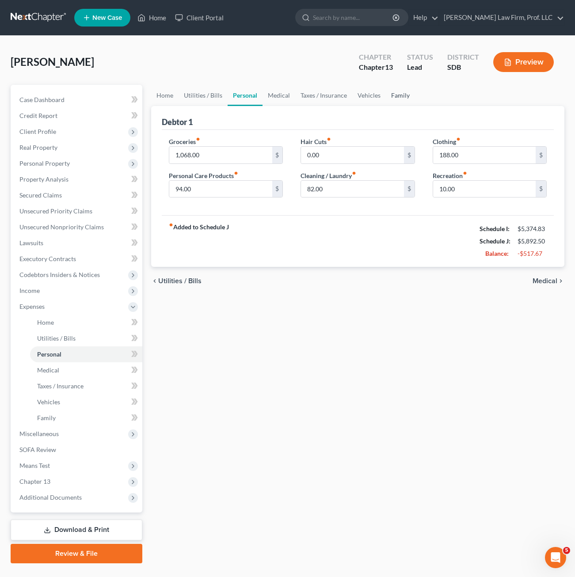
click at [407, 95] on link "Family" at bounding box center [400, 95] width 29 height 21
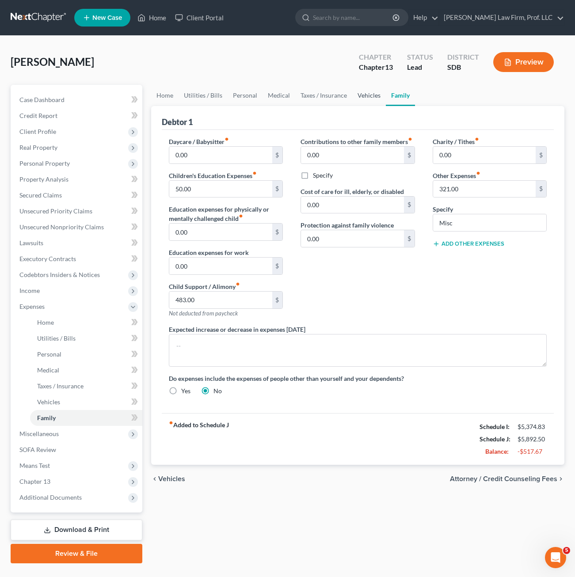
click at [374, 96] on link "Vehicles" at bounding box center [369, 95] width 34 height 21
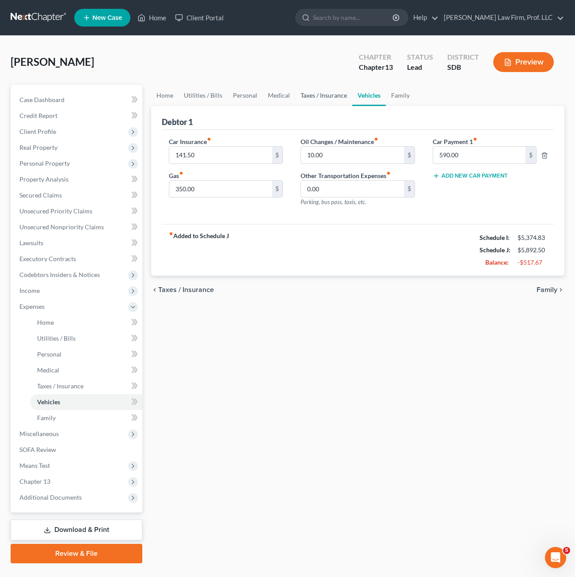
click at [331, 99] on link "Taxes / Insurance" at bounding box center [323, 95] width 57 height 21
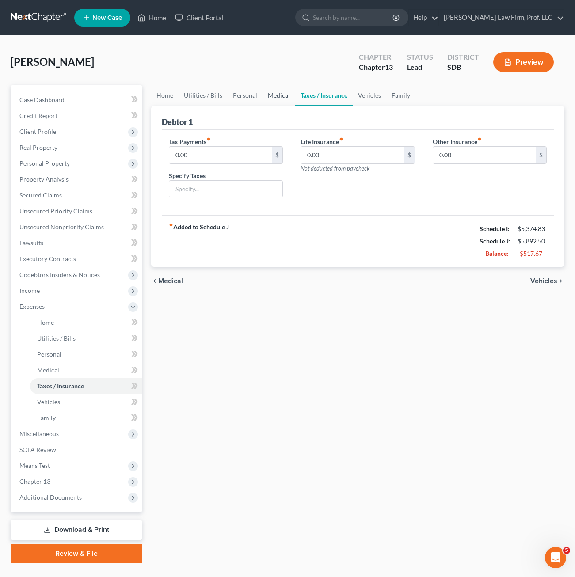
click at [268, 101] on link "Medical" at bounding box center [279, 95] width 33 height 21
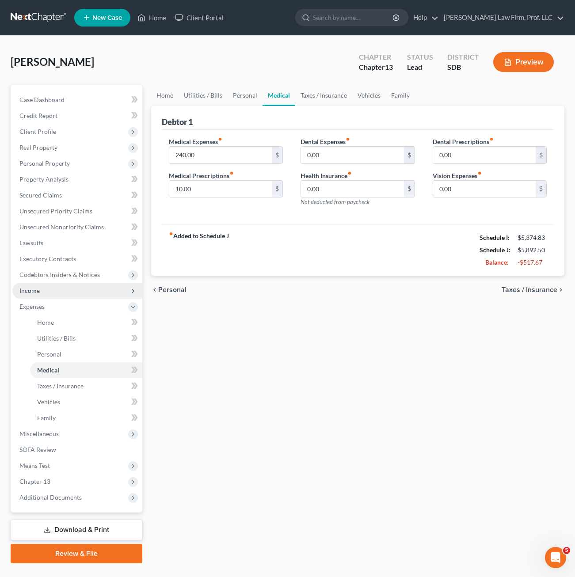
click at [75, 287] on span "Income" at bounding box center [77, 291] width 130 height 16
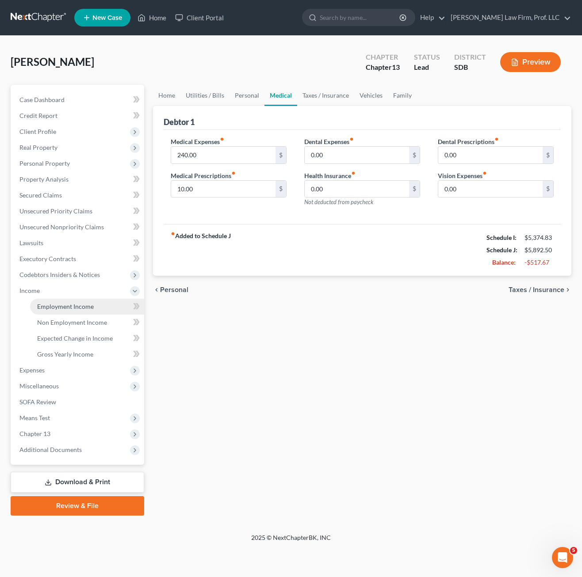
click at [95, 311] on link "Employment Income" at bounding box center [87, 307] width 114 height 16
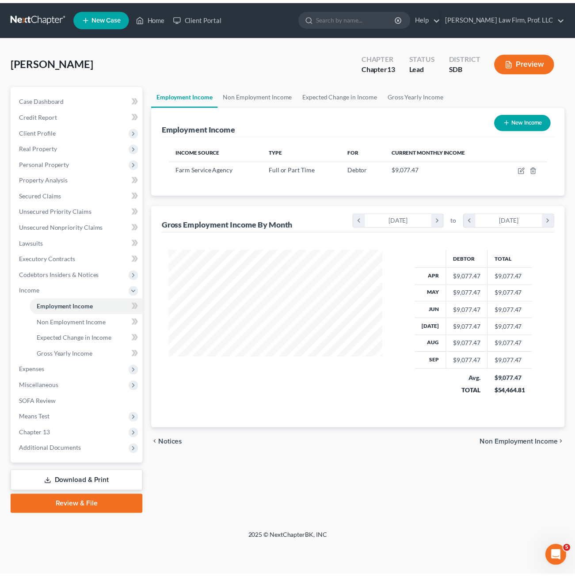
scroll to position [159, 233]
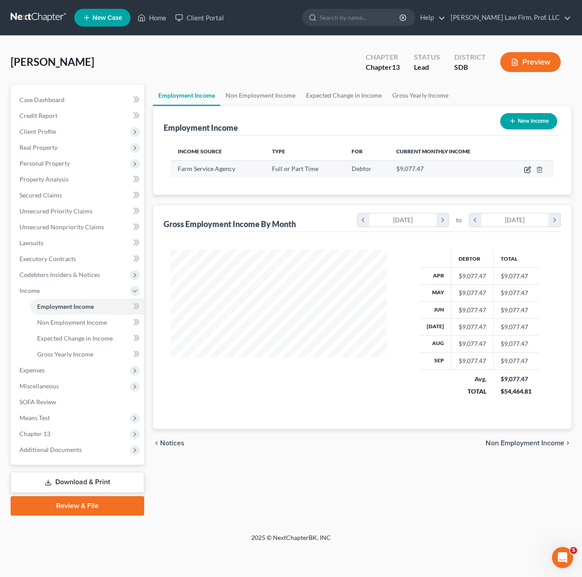
click at [524, 169] on icon "button" at bounding box center [527, 169] width 7 height 7
select select "0"
select select "43"
select select "2"
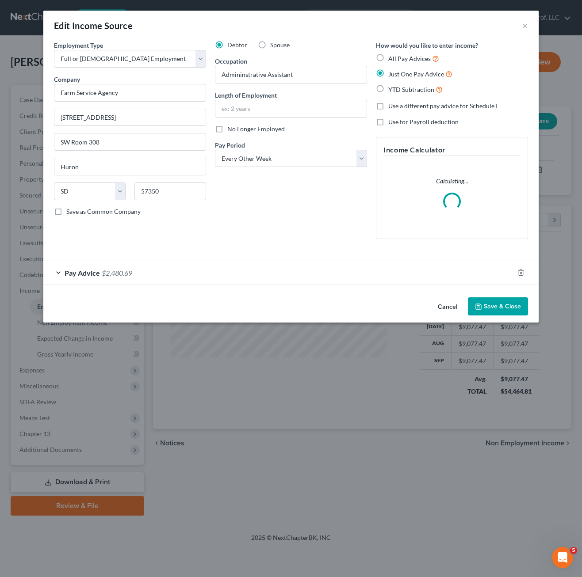
click at [311, 276] on div "Pay Advice $2,480.69" at bounding box center [278, 272] width 470 height 23
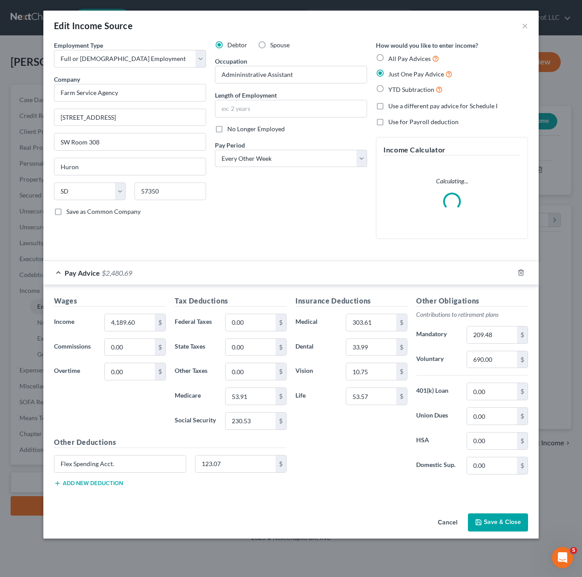
click at [373, 465] on div "Insurance Deductions Medical 303.61 $ Dental 33.99 $ Vision 10.75 $ Life 53.57 $" at bounding box center [351, 389] width 121 height 186
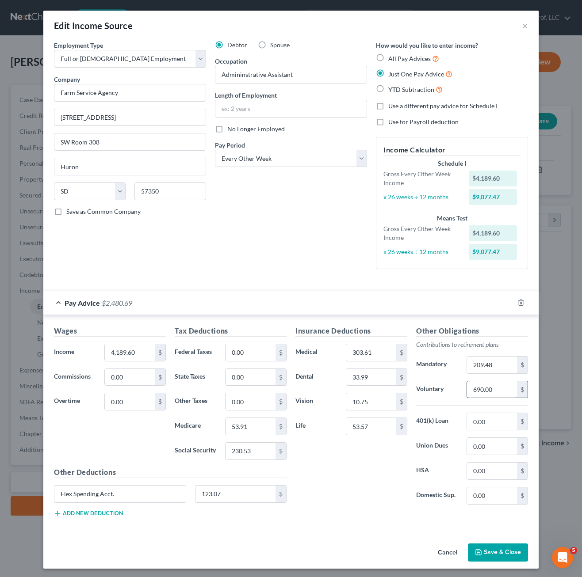
click at [499, 386] on input "690.00" at bounding box center [492, 389] width 50 height 17
type input "500"
click at [500, 548] on button "Save & Close" at bounding box center [498, 553] width 60 height 19
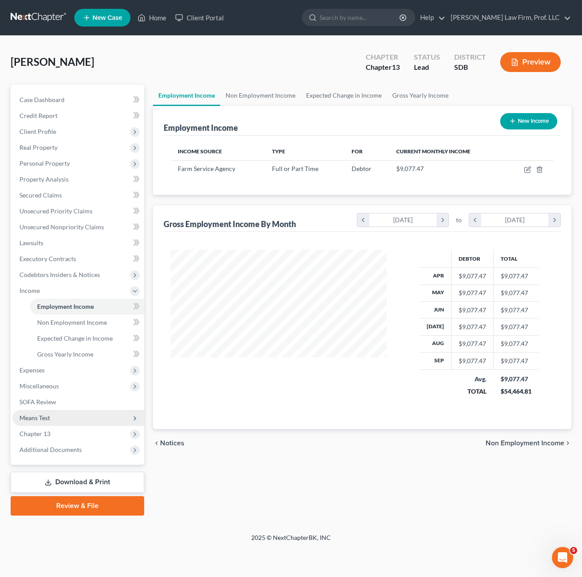
click at [43, 423] on span "Means Test" at bounding box center [78, 418] width 132 height 16
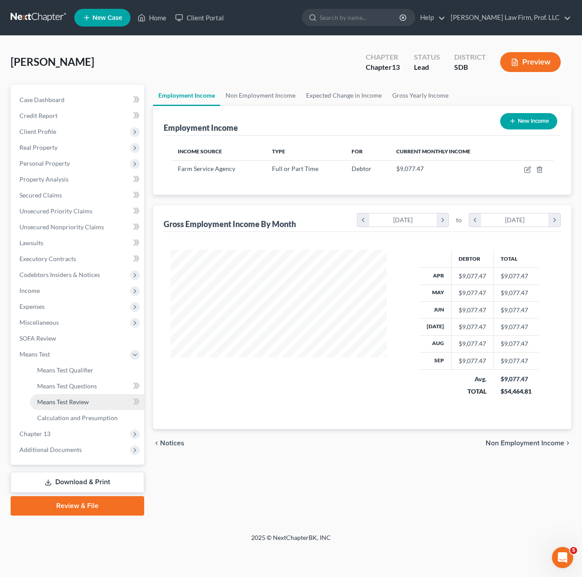
click at [71, 406] on link "Means Test Review" at bounding box center [87, 402] width 114 height 16
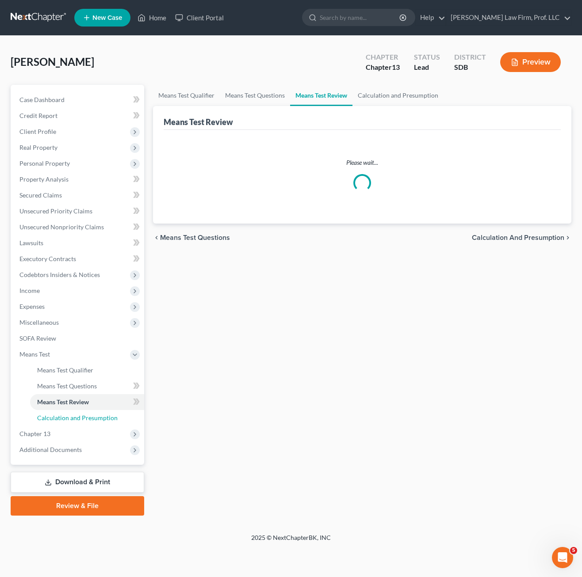
drag, startPoint x: 61, startPoint y: 419, endPoint x: 145, endPoint y: 413, distance: 84.2
click at [61, 418] on span "Calculation and Presumption" at bounding box center [77, 418] width 80 height 8
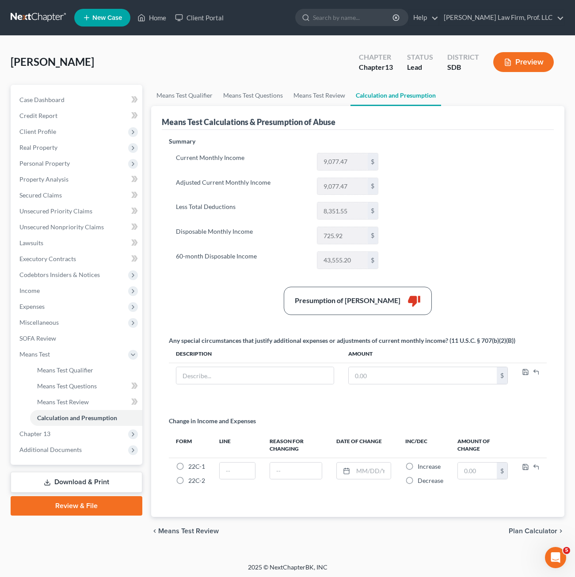
click at [238, 315] on div "Summary Current Monthly Income 9,077.47 $ Adjusted Current Monthly Income 9,077…" at bounding box center [357, 322] width 387 height 370
click at [57, 291] on span "Income" at bounding box center [77, 291] width 130 height 16
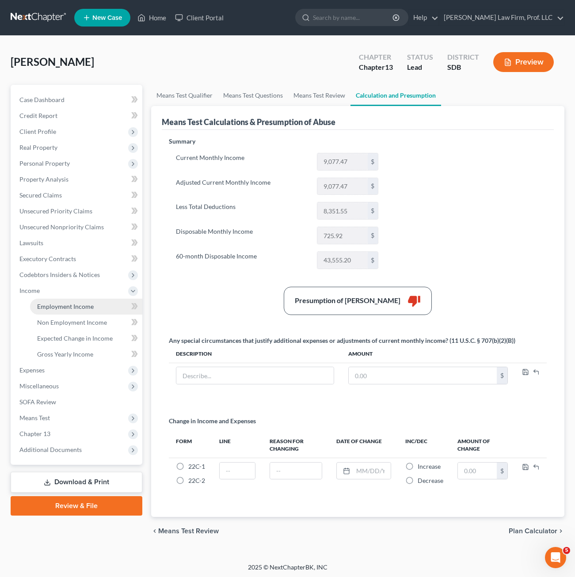
drag, startPoint x: 77, startPoint y: 308, endPoint x: 124, endPoint y: 305, distance: 46.5
click at [79, 308] on span "Employment Income" at bounding box center [65, 307] width 57 height 8
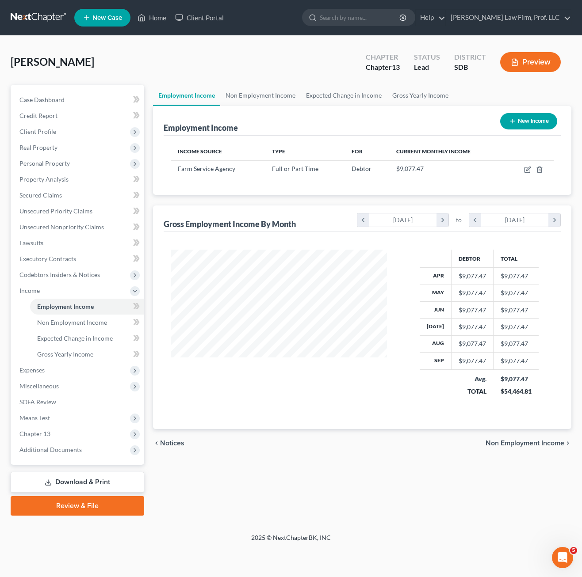
scroll to position [159, 233]
click at [524, 168] on icon "button" at bounding box center [527, 169] width 7 height 7
select select "0"
select select "43"
select select "2"
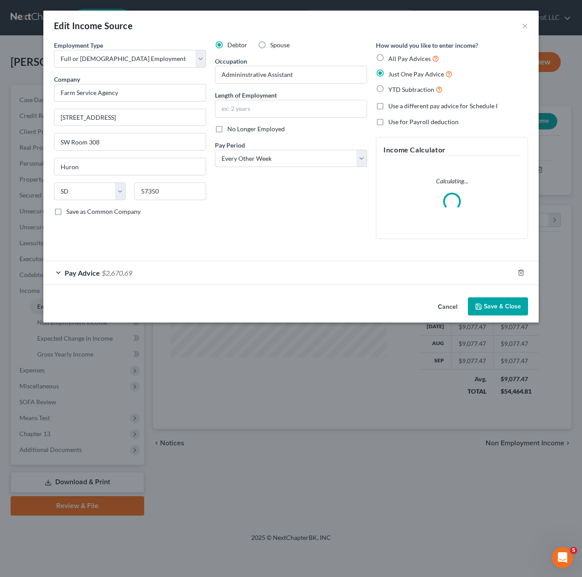
drag, startPoint x: 429, startPoint y: 279, endPoint x: 510, endPoint y: 340, distance: 101.4
click at [429, 279] on div "Pay Advice $2,670.69" at bounding box center [278, 272] width 470 height 23
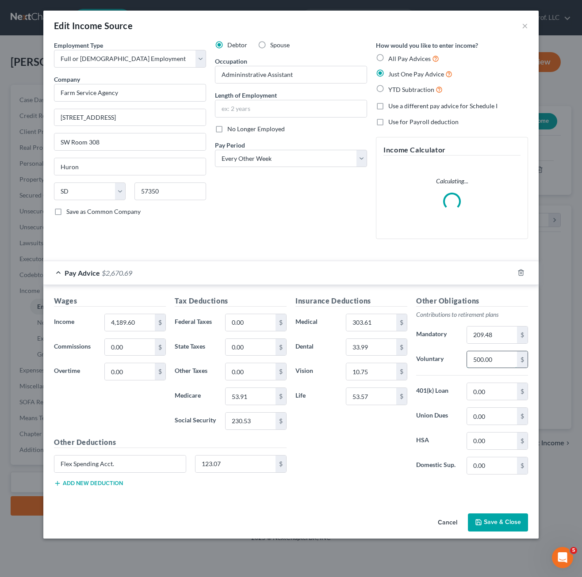
click at [502, 362] on input "500.00" at bounding box center [492, 359] width 50 height 17
type input "575.00"
click at [509, 529] on button "Save & Close" at bounding box center [498, 523] width 60 height 19
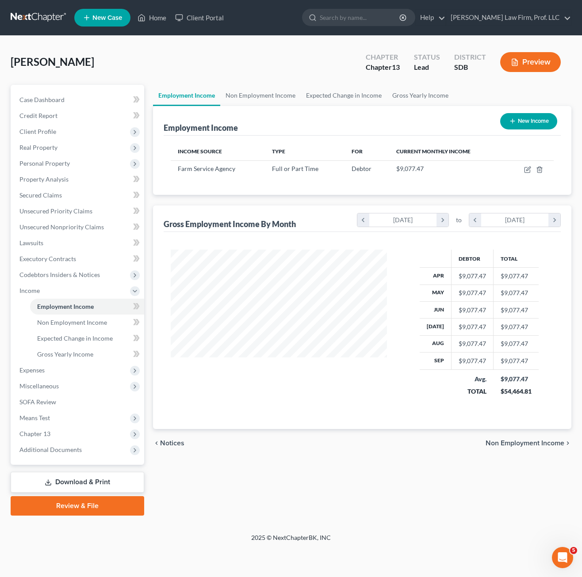
click at [314, 427] on div "Debtor Total Apr $9,077.47 $9,077.47 May $9,077.47 $9,077.47 Jun $9,077.47 $9,0…" at bounding box center [362, 330] width 397 height 197
click at [55, 432] on span "Chapter 13" at bounding box center [78, 434] width 132 height 16
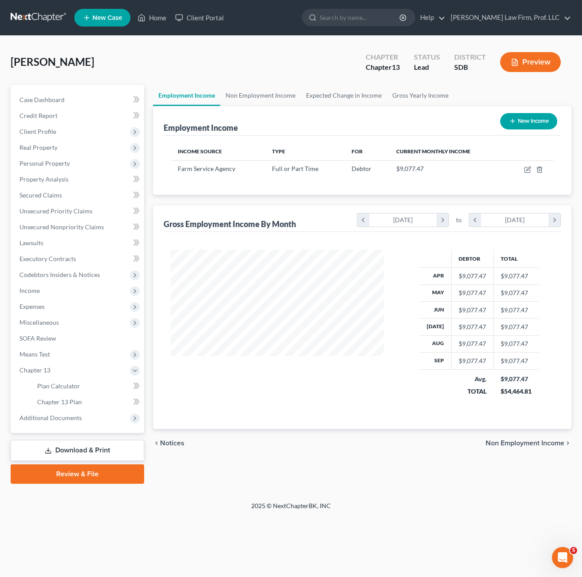
scroll to position [441816, 441740]
drag, startPoint x: 55, startPoint y: 357, endPoint x: 83, endPoint y: 360, distance: 28.1
click at [55, 357] on span "Means Test" at bounding box center [78, 355] width 132 height 16
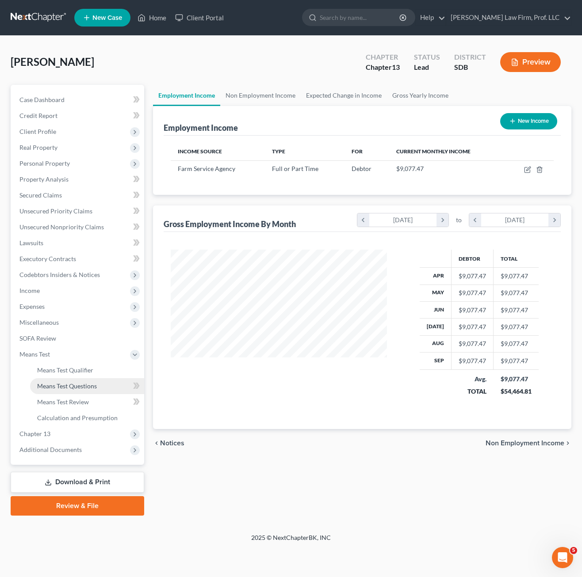
click at [78, 389] on span "Means Test Questions" at bounding box center [67, 386] width 60 height 8
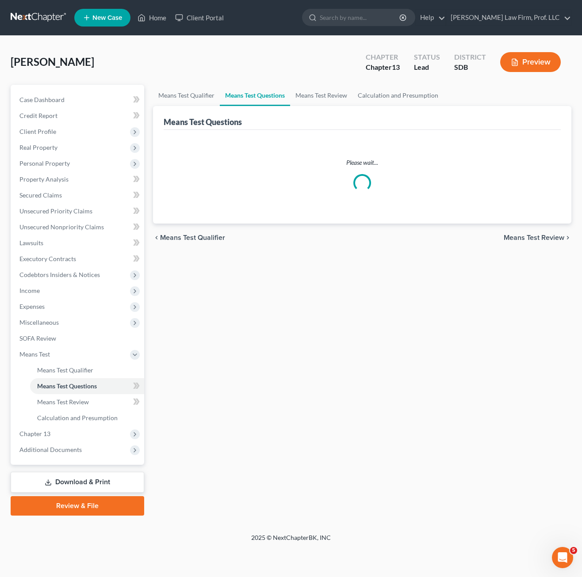
select select "3"
select select "0"
select select "60"
select select "0"
select select "60"
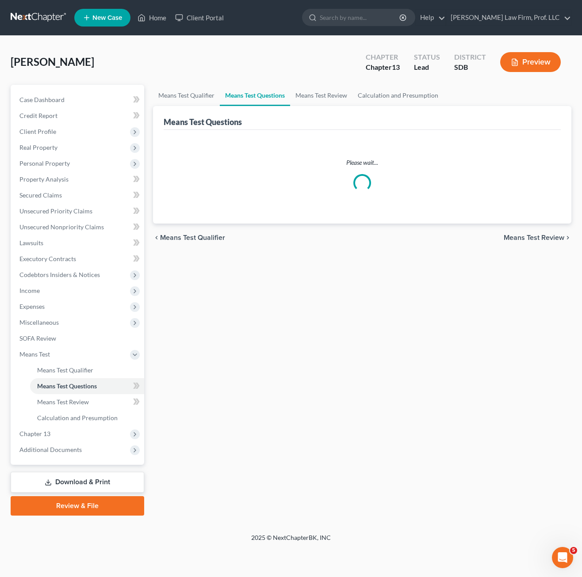
select select "0"
select select "60"
select select "1"
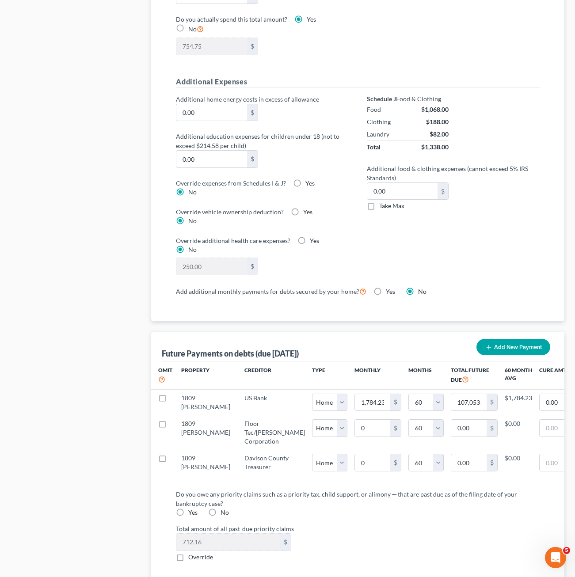
scroll to position [619, 0]
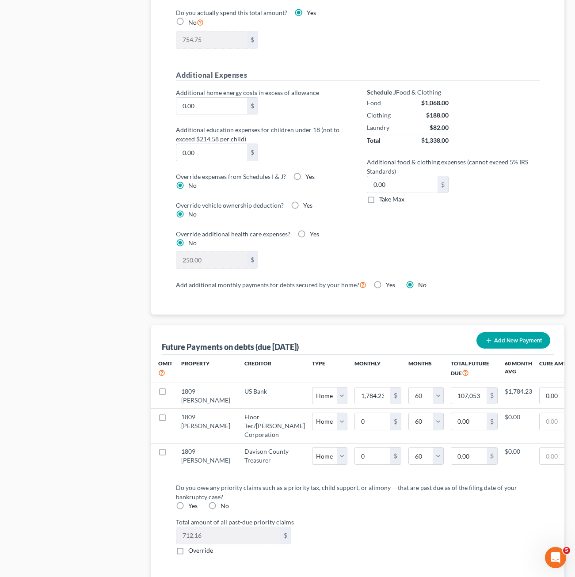
click at [395, 510] on div "Do you owe any priority claims such as a priority tax, child support, or alimon…" at bounding box center [358, 496] width 364 height 27
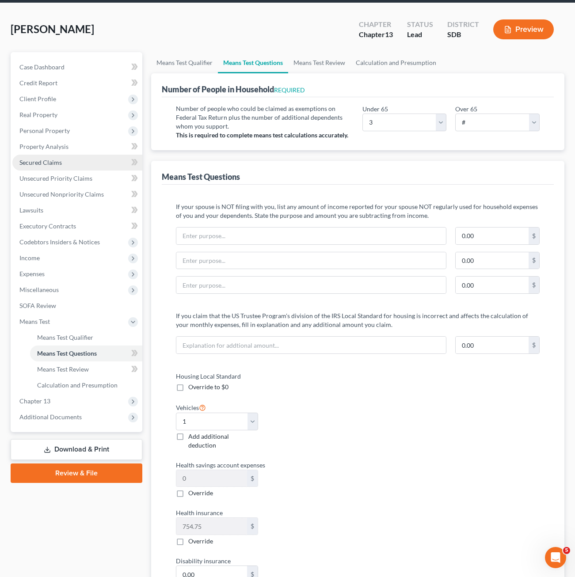
scroll to position [0, 0]
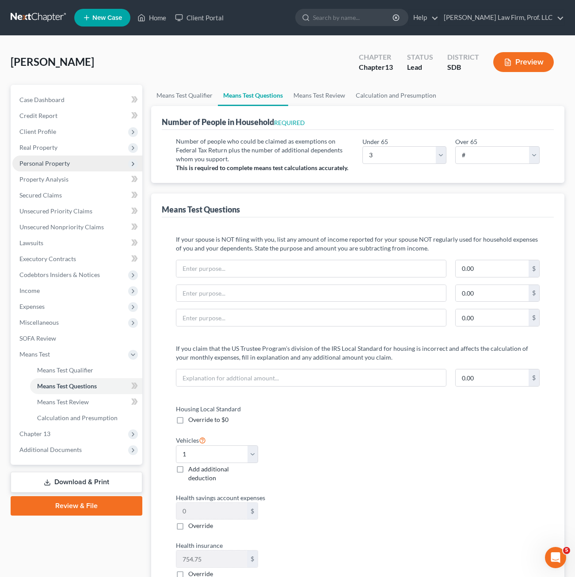
click at [53, 162] on span "Personal Property" at bounding box center [44, 164] width 50 height 8
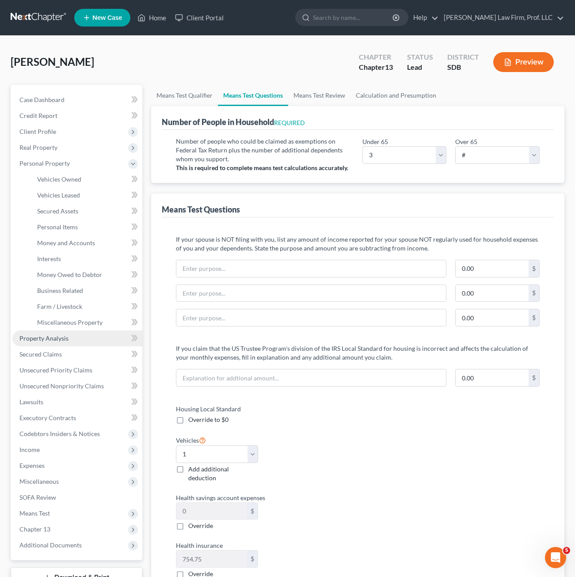
click at [67, 339] on span "Property Analysis" at bounding box center [43, 339] width 49 height 8
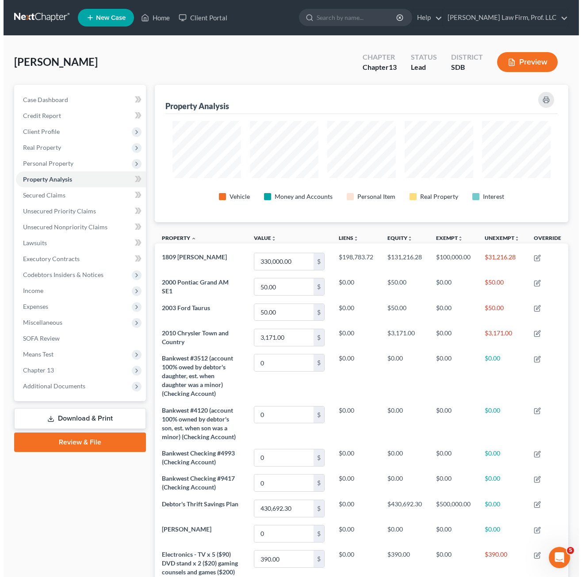
scroll to position [137, 413]
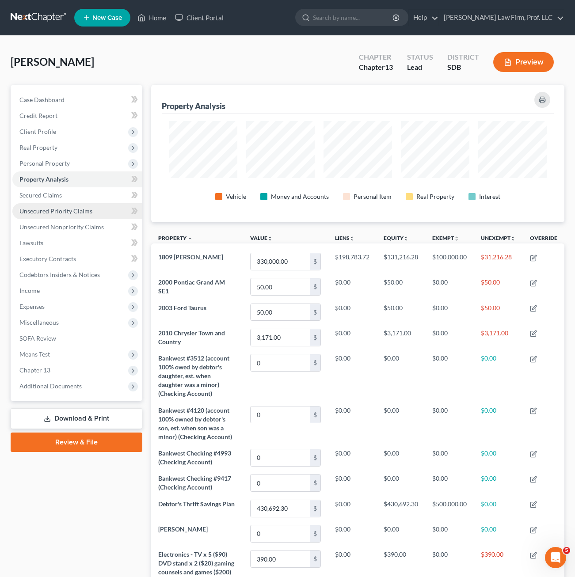
click at [57, 206] on link "Unsecured Priority Claims" at bounding box center [77, 211] width 130 height 16
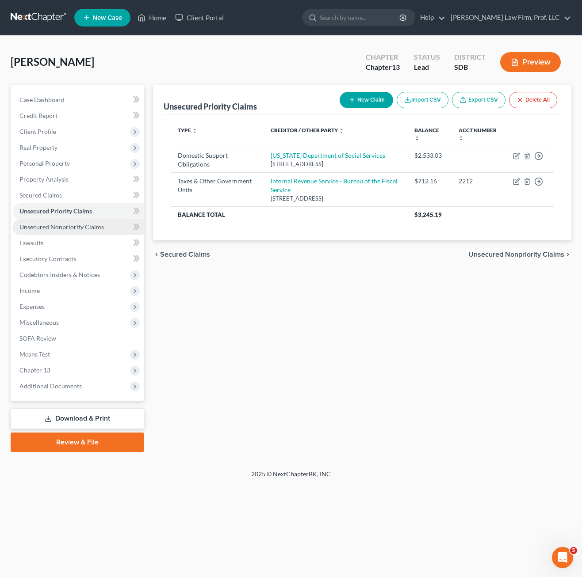
click at [61, 223] on span "Unsecured Nonpriority Claims" at bounding box center [61, 227] width 84 height 8
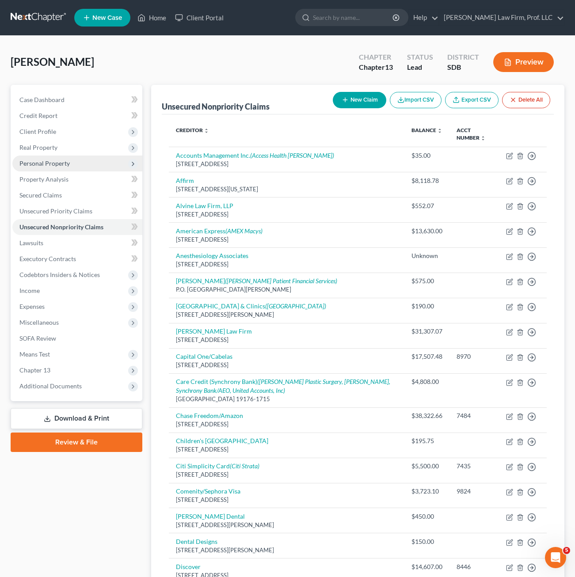
click at [54, 163] on span "Personal Property" at bounding box center [44, 164] width 50 height 8
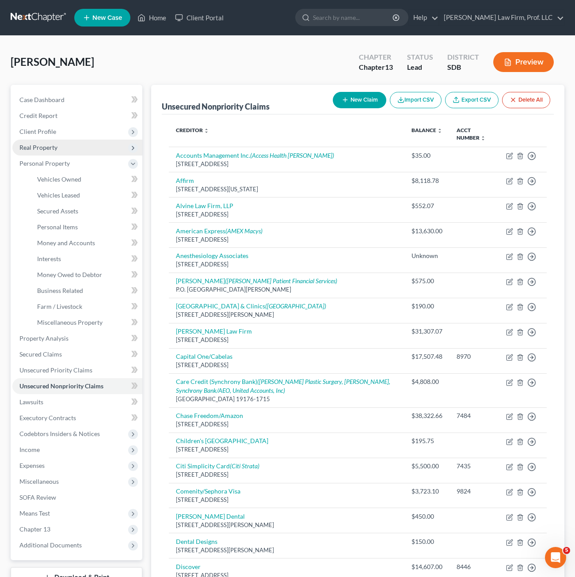
click at [48, 144] on span "Real Property" at bounding box center [38, 148] width 38 height 8
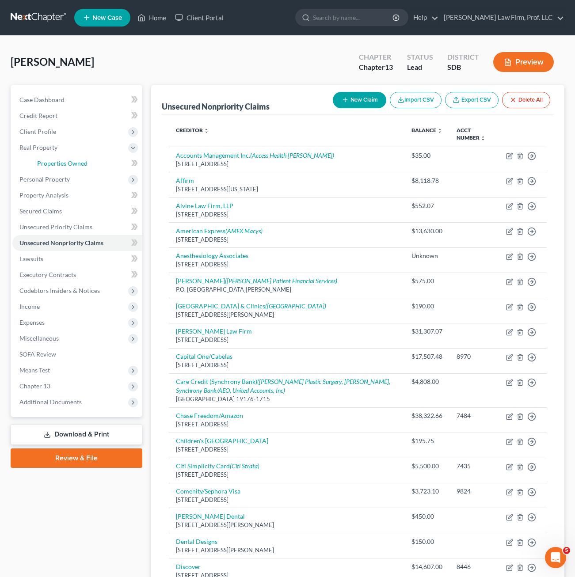
drag, startPoint x: 53, startPoint y: 162, endPoint x: 450, endPoint y: 145, distance: 397.7
click at [53, 162] on span "Properties Owned" at bounding box center [62, 164] width 50 height 8
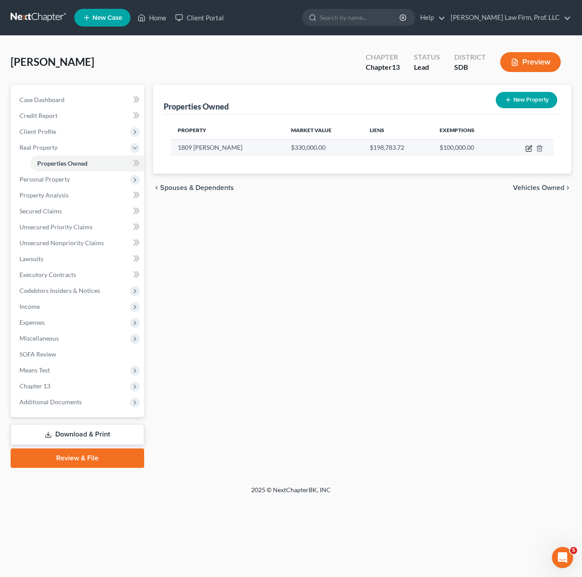
click at [529, 148] on icon "button" at bounding box center [529, 147] width 4 height 4
select select "43"
select select "16"
select select "0"
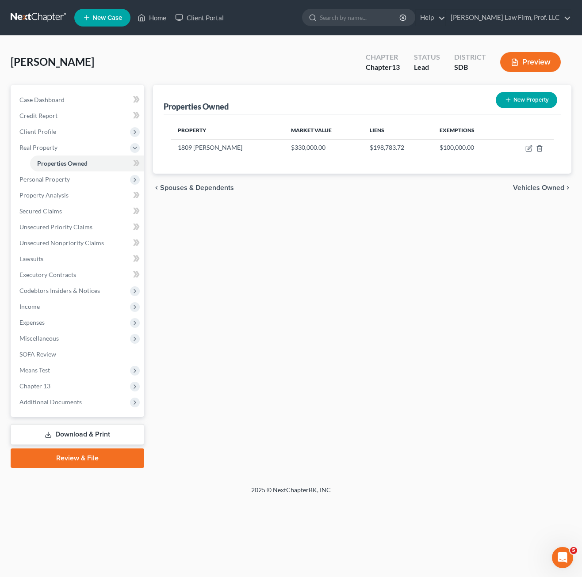
select select "26"
select select "0"
select select "4"
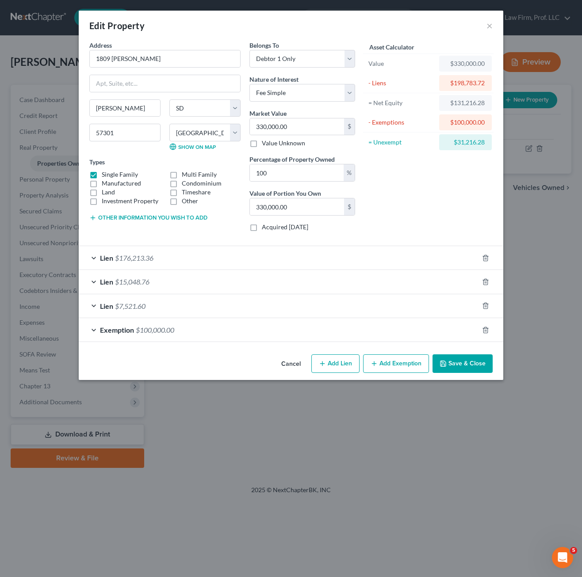
drag, startPoint x: 201, startPoint y: 259, endPoint x: 254, endPoint y: 257, distance: 53.1
click at [202, 258] on div "Lien $176,213.36" at bounding box center [279, 257] width 400 height 23
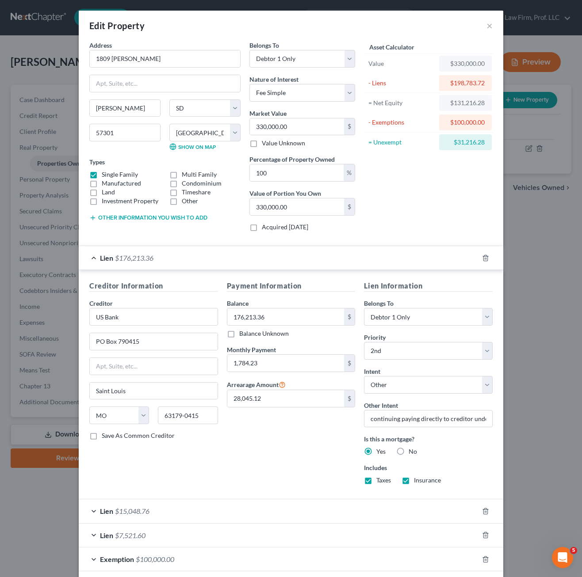
scroll to position [43, 0]
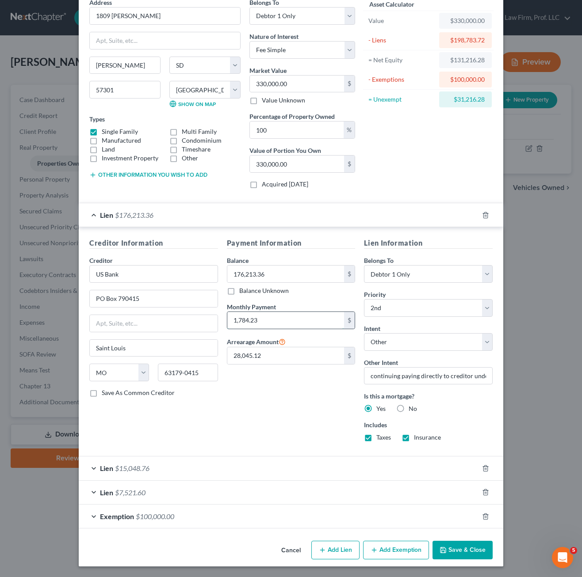
click at [275, 321] on input "1,784.23" at bounding box center [285, 320] width 117 height 17
type input "1,710"
click at [275, 373] on div "Payment Information Balance 176,213.36 $ Balance Unknown Balance Undetermined 1…" at bounding box center [290, 343] width 137 height 211
drag, startPoint x: 259, startPoint y: 431, endPoint x: 258, endPoint y: 398, distance: 33.2
click at [260, 431] on div "Payment Information Balance 176,213.36 $ Balance Unknown Balance Undetermined 1…" at bounding box center [290, 343] width 137 height 211
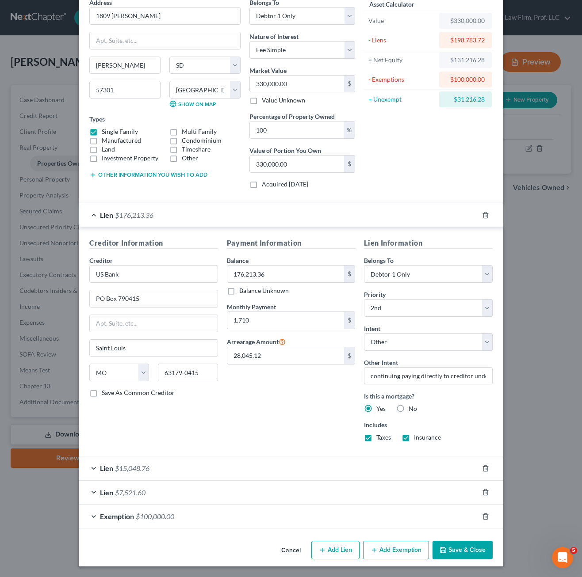
drag, startPoint x: 286, startPoint y: 407, endPoint x: 189, endPoint y: 468, distance: 114.8
click at [286, 407] on div "Payment Information Balance 176,213.36 $ Balance Unknown Balance Undetermined 1…" at bounding box center [290, 343] width 137 height 211
click at [189, 472] on div "Lien $15,048.76" at bounding box center [279, 468] width 400 height 23
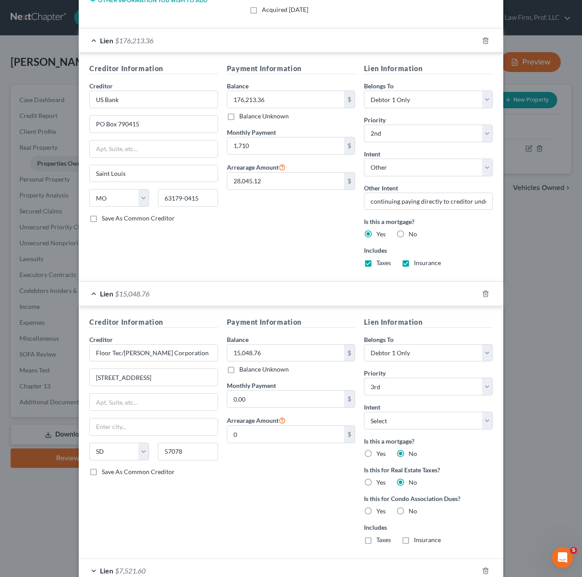
scroll to position [220, 0]
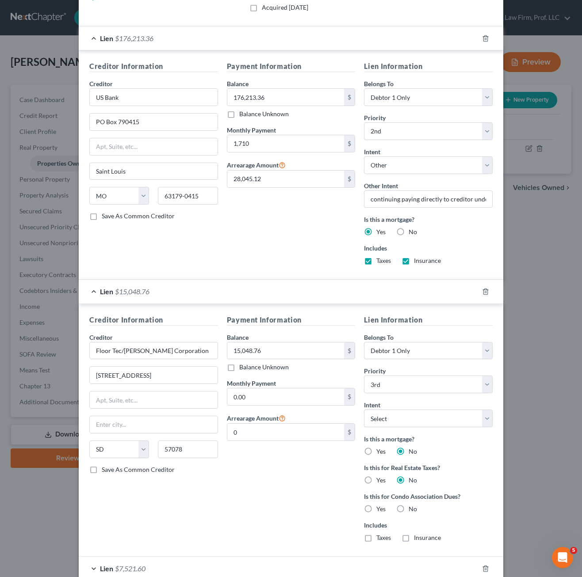
click at [245, 470] on div "Payment Information Balance 15,048.76 $ Balance Unknown Balance Undetermined 15…" at bounding box center [290, 432] width 137 height 235
click at [263, 454] on div "Payment Information Balance 15,048.76 $ Balance Unknown Balance Undetermined 15…" at bounding box center [290, 432] width 137 height 235
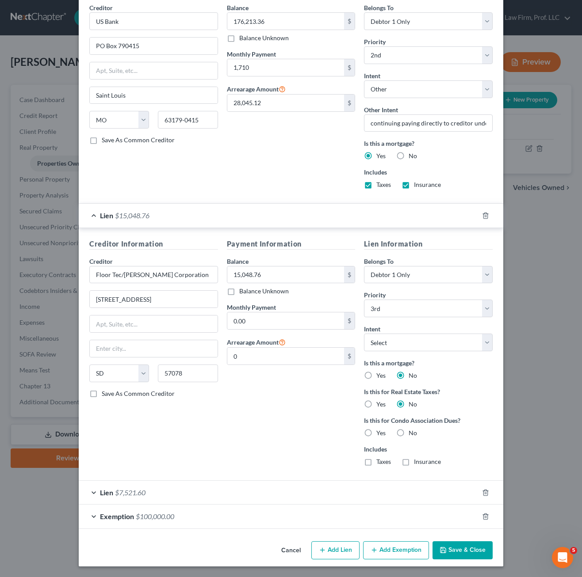
click at [218, 496] on div "Lien $7,521.60" at bounding box center [279, 492] width 400 height 23
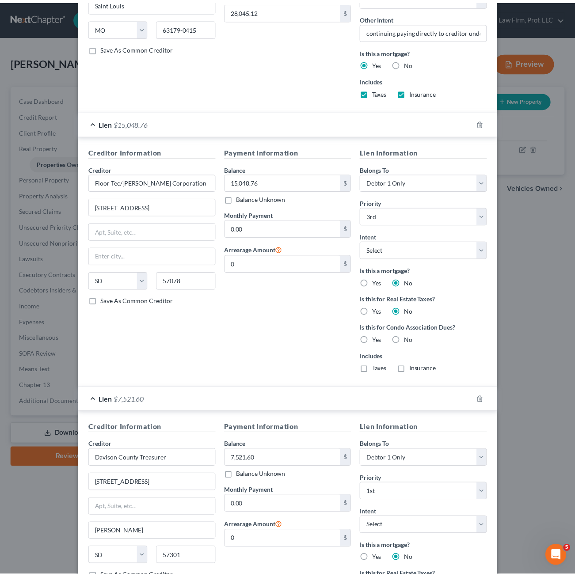
scroll to position [520, 0]
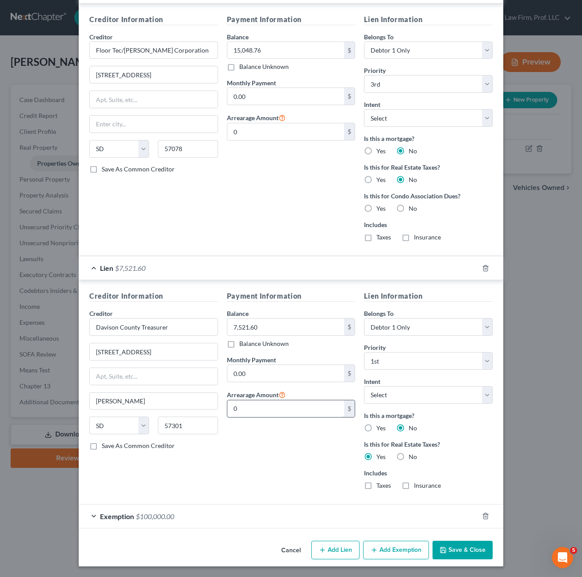
click at [282, 415] on input "0" at bounding box center [285, 408] width 117 height 17
type input "7,521.60"
click at [437, 401] on select "Select Surrender Redeem Reaffirm Avoid Other" at bounding box center [428, 395] width 129 height 18
click at [437, 399] on select "Select Surrender Redeem Reaffirm Avoid Other" at bounding box center [428, 395] width 129 height 18
click at [457, 555] on button "Save & Close" at bounding box center [462, 550] width 60 height 19
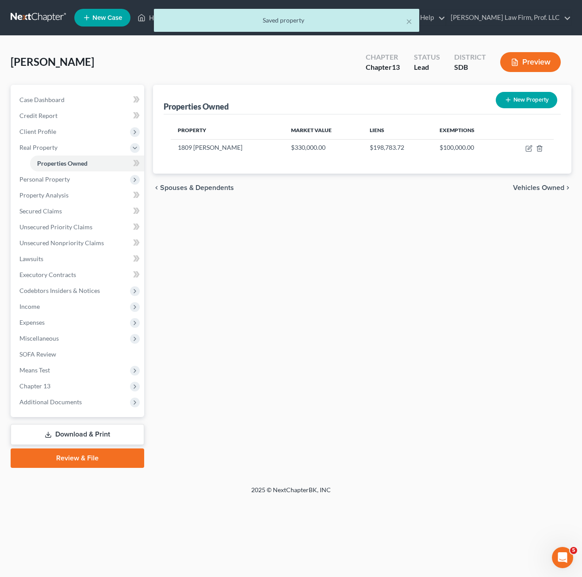
drag, startPoint x: 292, startPoint y: 268, endPoint x: 311, endPoint y: 295, distance: 33.6
click at [292, 268] on div "Properties Owned New Property Property Market Value Liens Exemptions 1809 Quiet…" at bounding box center [362, 276] width 427 height 383
drag, startPoint x: 61, startPoint y: 390, endPoint x: 79, endPoint y: 417, distance: 32.6
click at [61, 389] on span "Chapter 13" at bounding box center [78, 386] width 132 height 16
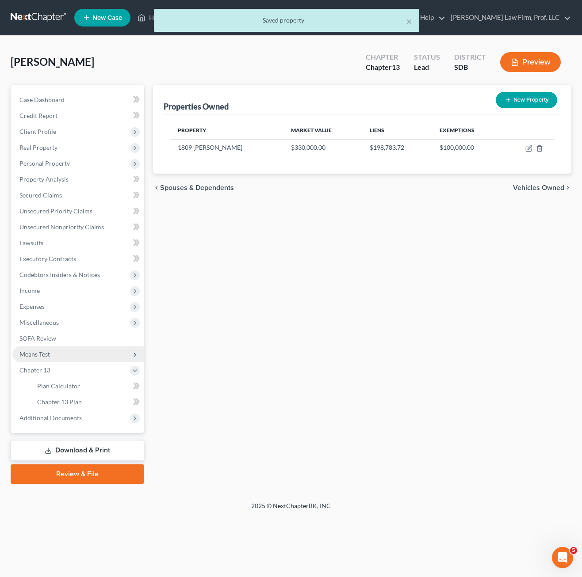
click at [65, 356] on span "Means Test" at bounding box center [78, 355] width 132 height 16
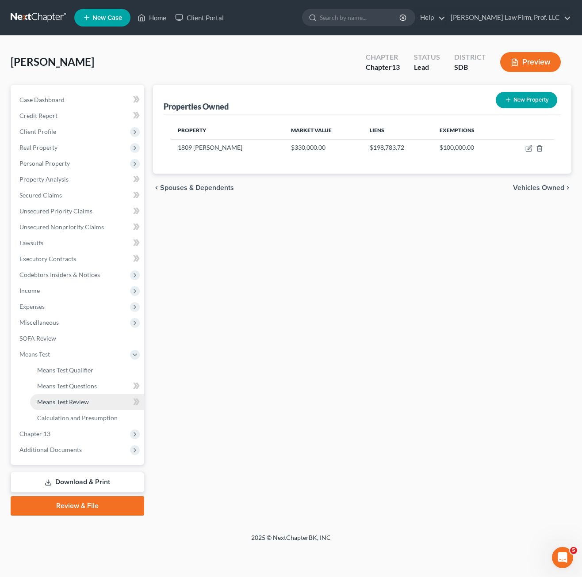
click at [77, 401] on span "Means Test Review" at bounding box center [63, 402] width 52 height 8
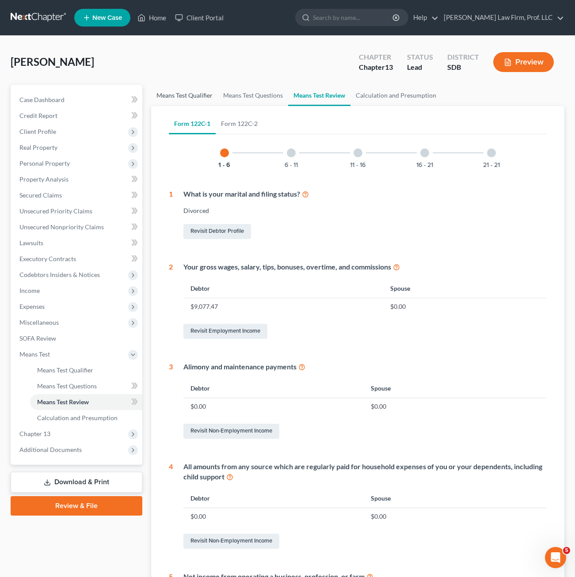
click at [183, 97] on link "Means Test Qualifier" at bounding box center [184, 95] width 67 height 21
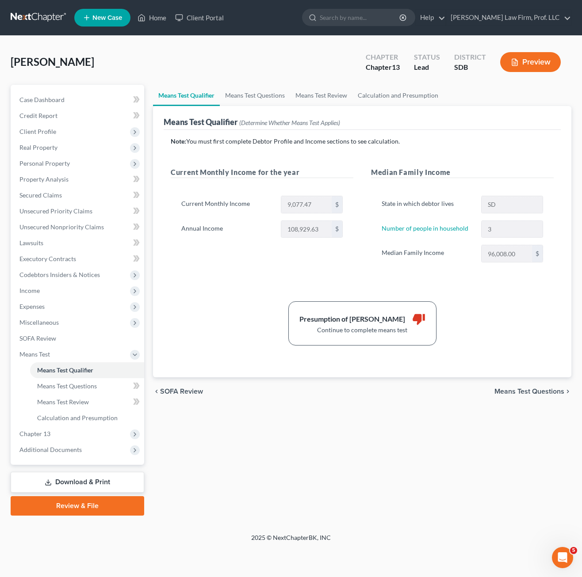
click at [508, 302] on div "Presumption of Abuse Arises thumb_down Continue to complete means test" at bounding box center [362, 323] width 392 height 44
drag, startPoint x: 75, startPoint y: 421, endPoint x: 73, endPoint y: 411, distance: 9.5
click at [76, 421] on span "Calculation and Presumption" at bounding box center [77, 418] width 80 height 8
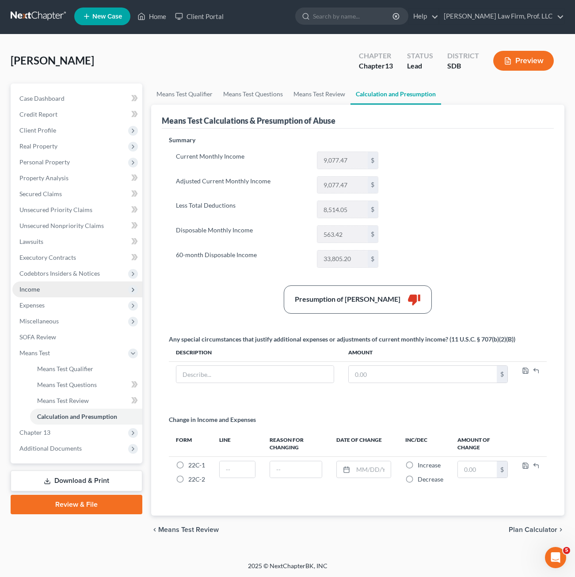
scroll to position [2, 0]
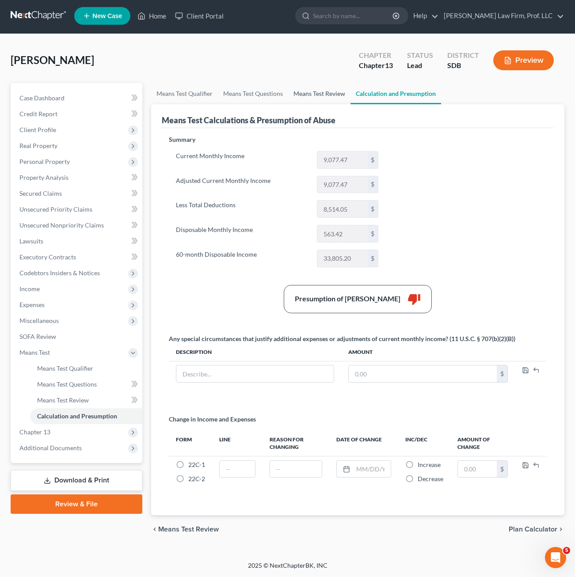
click at [336, 96] on link "Means Test Review" at bounding box center [319, 93] width 62 height 21
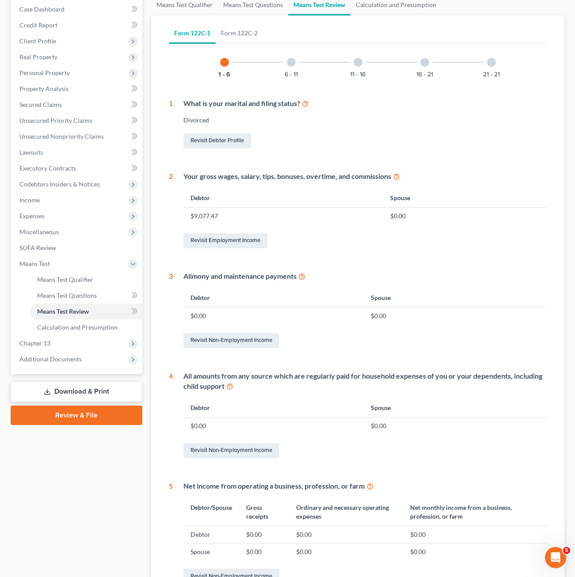
scroll to position [16, 0]
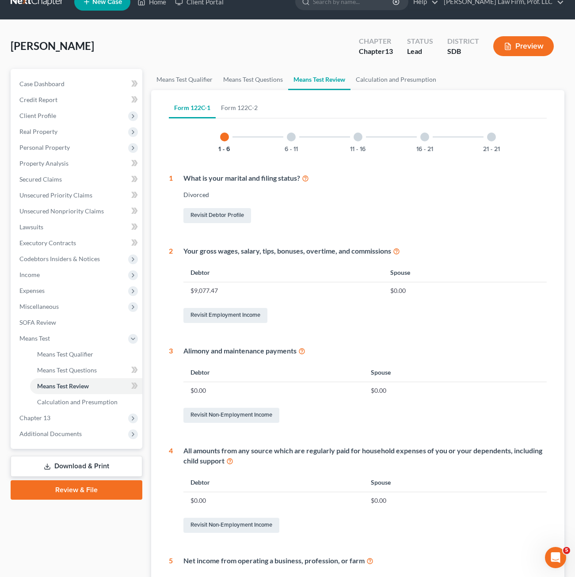
click at [291, 136] on div at bounding box center [291, 137] width 9 height 9
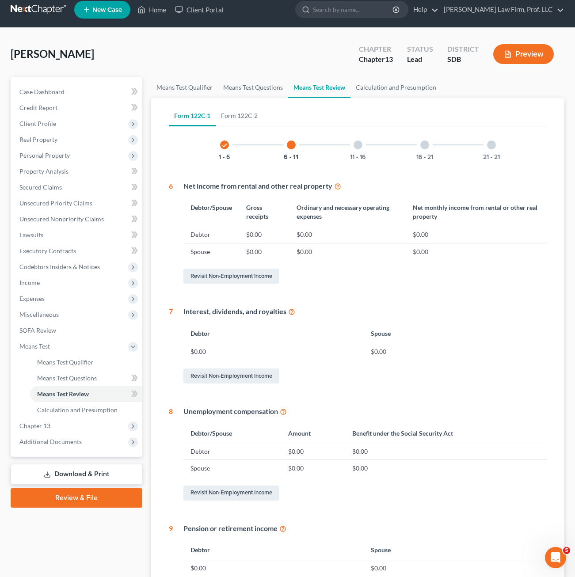
scroll to position [0, 0]
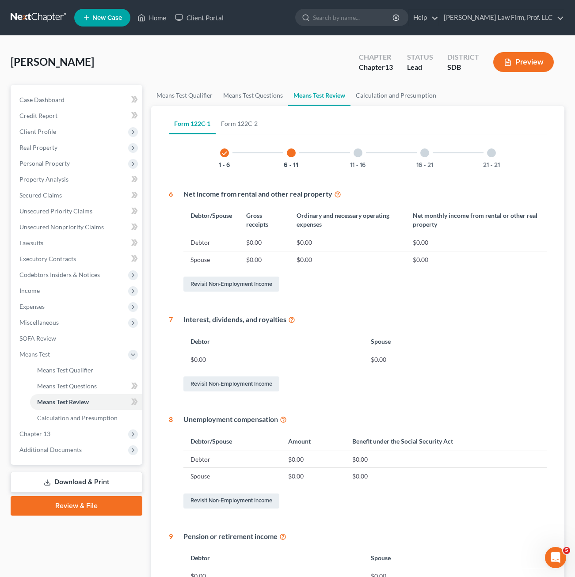
click at [354, 159] on div "11 - 16" at bounding box center [358, 153] width 30 height 30
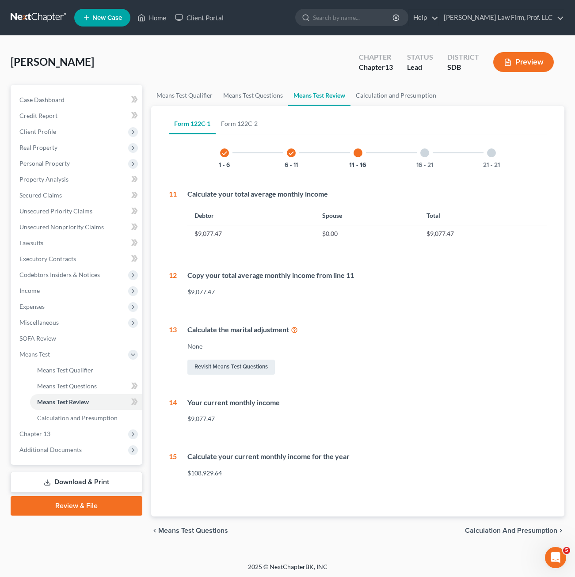
drag, startPoint x: 413, startPoint y: 161, endPoint x: 420, endPoint y: 160, distance: 6.8
click at [414, 161] on div "16 - 21" at bounding box center [425, 153] width 30 height 30
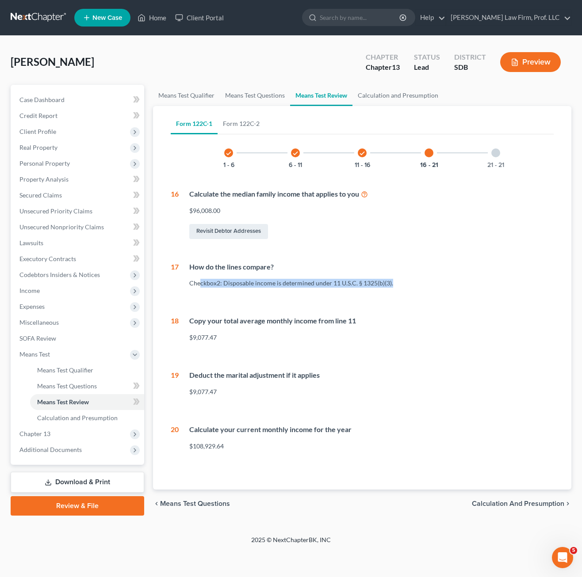
drag, startPoint x: 423, startPoint y: 290, endPoint x: 449, endPoint y: 294, distance: 26.8
click at [179, 286] on div "How do the lines compare? Checkbox2: Disposable income is determined under 11 U…" at bounding box center [366, 278] width 375 height 33
drag, startPoint x: 449, startPoint y: 294, endPoint x: 373, endPoint y: 274, distance: 78.2
click at [454, 291] on div "How do the lines compare? Checkbox2: Disposable income is determined under 11 U…" at bounding box center [366, 278] width 375 height 33
drag, startPoint x: 480, startPoint y: 156, endPoint x: 511, endPoint y: 154, distance: 31.5
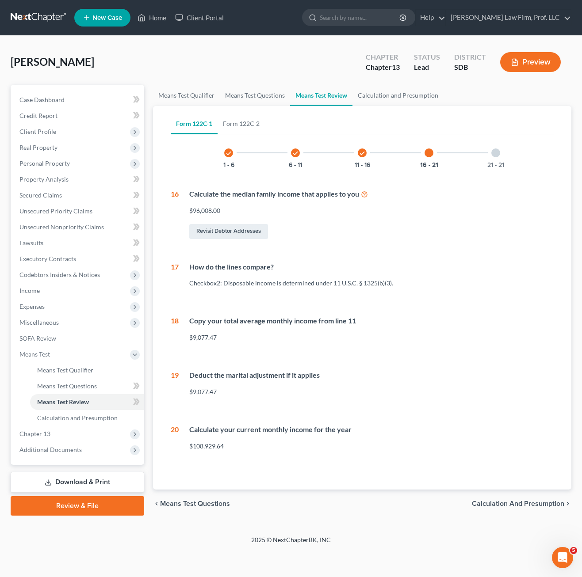
click at [481, 156] on div "check 1 - 6 check 6 - 11 check 11 - 16 16 - 21 21 - 21" at bounding box center [361, 153] width 297 height 30
click at [495, 156] on div at bounding box center [495, 153] width 9 height 9
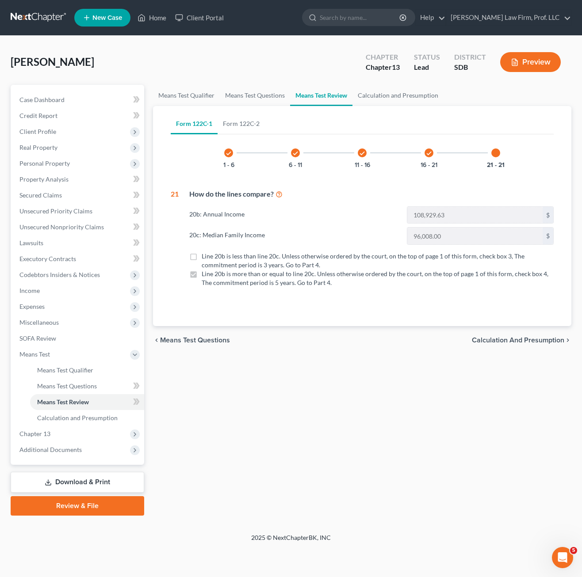
click at [339, 300] on div "Form 122C-1 Form 122C-2 check 1 - 6 check 6 - 11 check 11 - 16 check 16 - 21 21…" at bounding box center [362, 216] width 397 height 220
click at [50, 310] on span "Expenses" at bounding box center [78, 307] width 132 height 16
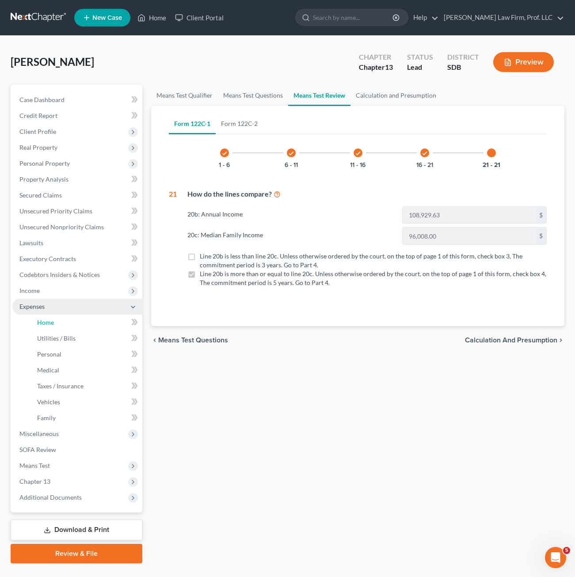
drag, startPoint x: 53, startPoint y: 320, endPoint x: 95, endPoint y: 313, distance: 42.5
click at [53, 320] on span "Home" at bounding box center [45, 323] width 17 height 8
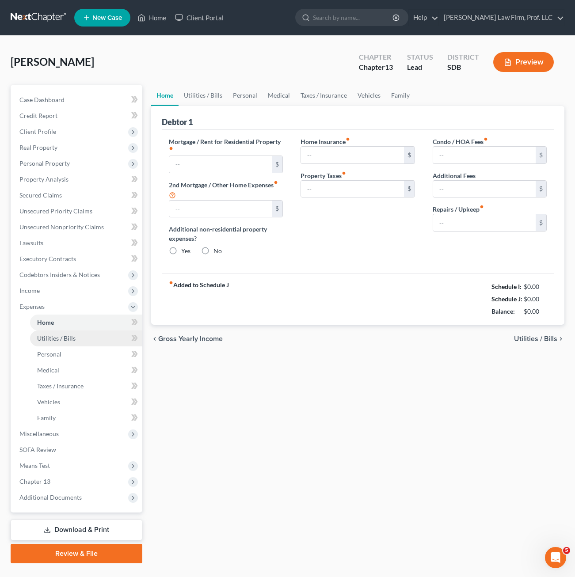
type input "1,710.00"
type input "0.00"
radio input "true"
type input "0.00"
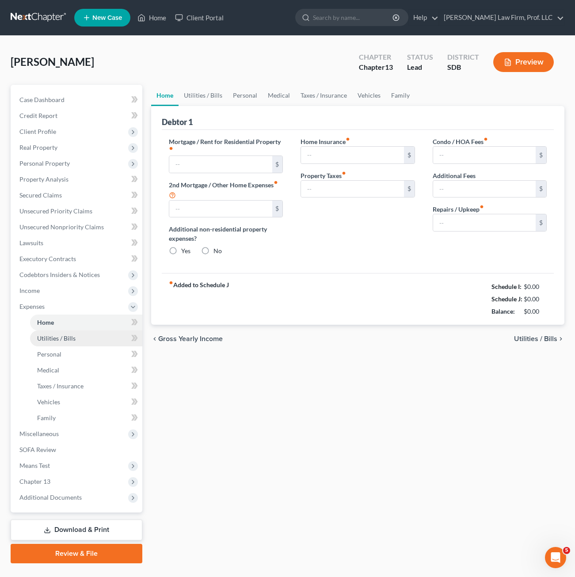
type input "0.00"
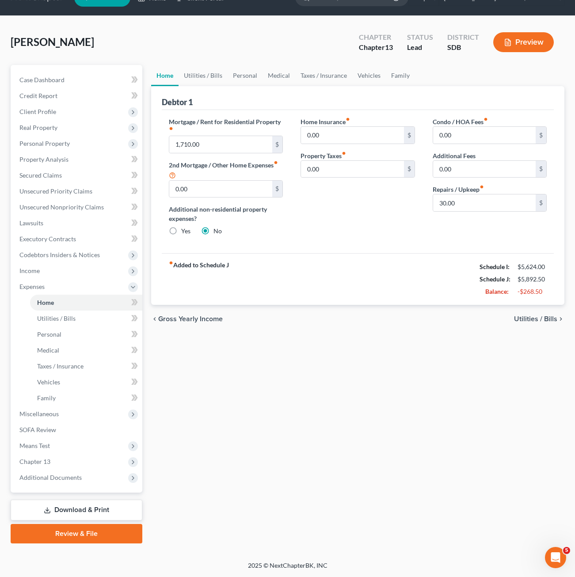
click at [425, 347] on div "Home Utilities / Bills Personal Medical Taxes / Insurance Vehicles Family Debto…" at bounding box center [358, 304] width 422 height 479
click at [278, 256] on div "fiber_manual_record Added to Schedule J Schedule I: $5,624.00 Schedule J: $5,89…" at bounding box center [358, 279] width 392 height 52
click at [67, 188] on span "Unsecured Priority Claims" at bounding box center [55, 191] width 73 height 8
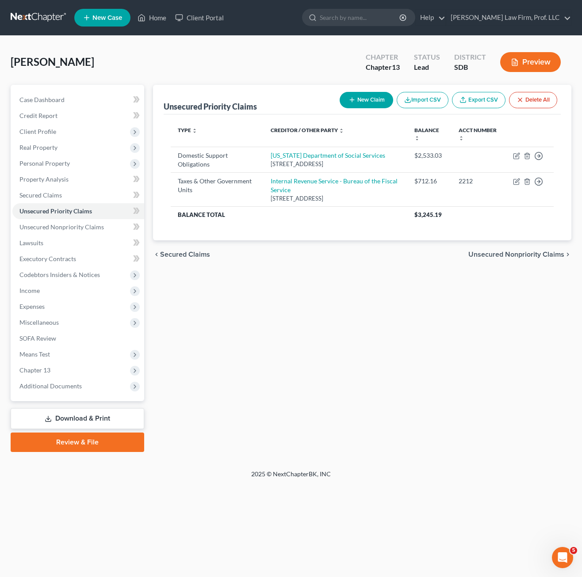
click at [288, 372] on div "Unsecured Priority Claims New Claim Import CSV Export CSV Delete All Type expan…" at bounding box center [362, 268] width 427 height 367
drag, startPoint x: 300, startPoint y: 319, endPoint x: 148, endPoint y: 218, distance: 182.4
click at [300, 319] on div "Unsecured Priority Claims New Claim Import CSV Export CSV Delete All Type expan…" at bounding box center [362, 268] width 427 height 367
drag, startPoint x: 44, startPoint y: 305, endPoint x: 127, endPoint y: 361, distance: 100.0
click at [44, 305] on span "Expenses" at bounding box center [31, 307] width 25 height 8
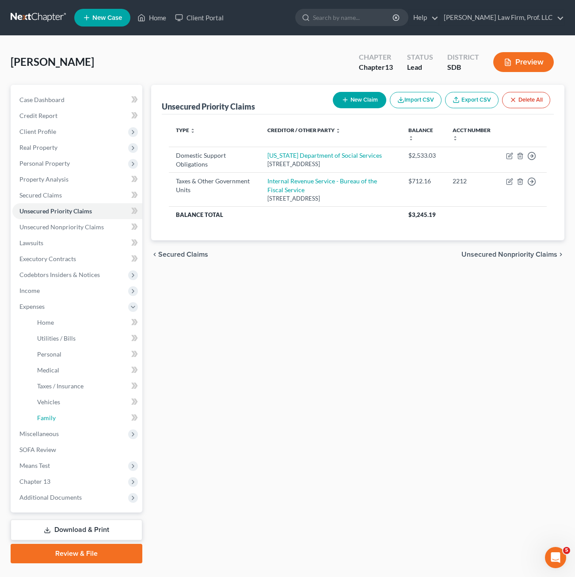
click at [57, 415] on link "Family" at bounding box center [86, 418] width 112 height 16
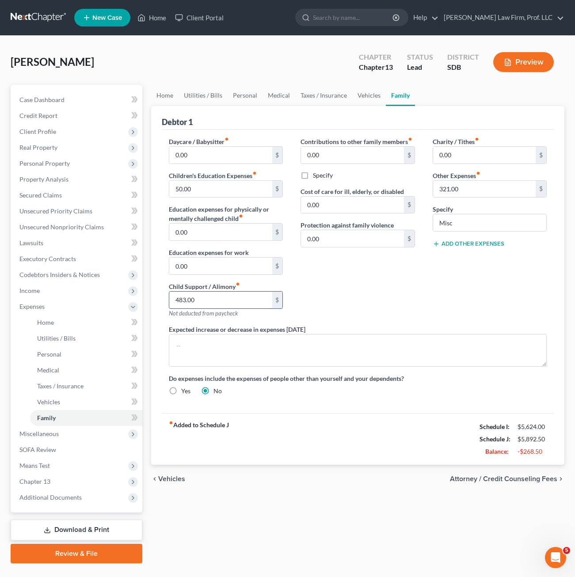
click at [222, 297] on input "483.00" at bounding box center [220, 300] width 103 height 17
click at [412, 446] on div "fiber_manual_record Added to Schedule J Schedule I: $5,624.00 Schedule J: $5,65…" at bounding box center [358, 439] width 392 height 52
click at [424, 292] on div "Charity / Tithes fiber_manual_record 0.00 $ Other Expenses fiber_manual_record …" at bounding box center [490, 231] width 132 height 188
click at [59, 390] on link "Taxes / Insurance" at bounding box center [86, 386] width 112 height 16
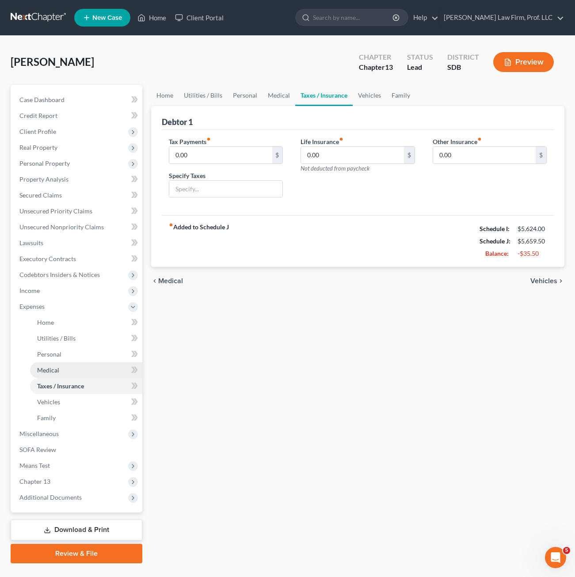
click at [64, 370] on link "Medical" at bounding box center [86, 370] width 112 height 16
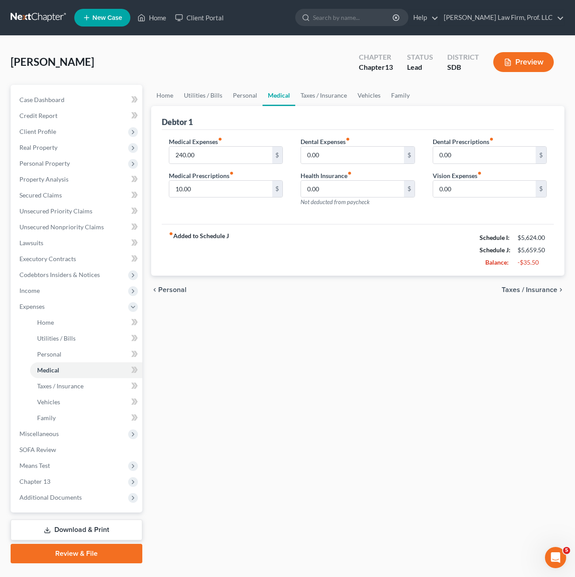
drag, startPoint x: 344, startPoint y: 360, endPoint x: 349, endPoint y: 339, distance: 22.2
click at [344, 360] on div "Home Utilities / Bills Personal Medical Taxes / Insurance Vehicles Family Debto…" at bounding box center [358, 324] width 422 height 479
drag, startPoint x: 396, startPoint y: 85, endPoint x: 400, endPoint y: 80, distance: 6.0
click at [396, 86] on link "Family" at bounding box center [400, 95] width 29 height 21
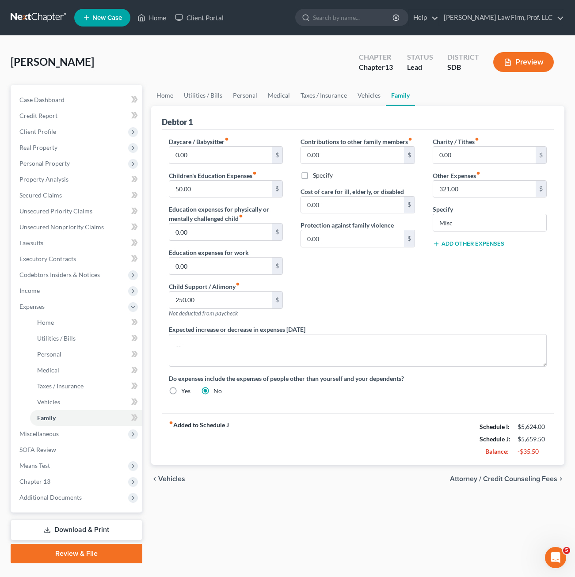
click at [404, 251] on div "Contributions to other family members fiber_manual_record 0.00 $ Specify Cost o…" at bounding box center [358, 231] width 132 height 188
drag, startPoint x: 277, startPoint y: 435, endPoint x: 276, endPoint y: 393, distance: 42.0
click at [277, 435] on div "fiber_manual_record Added to Schedule J Schedule I: $5,624.00 Schedule J: $5,65…" at bounding box center [358, 439] width 392 height 52
click at [291, 438] on div "fiber_manual_record Added to Schedule J Schedule I: $5,624.00 Schedule J: $5,65…" at bounding box center [358, 439] width 392 height 52
click at [49, 284] on span "Income" at bounding box center [77, 291] width 130 height 16
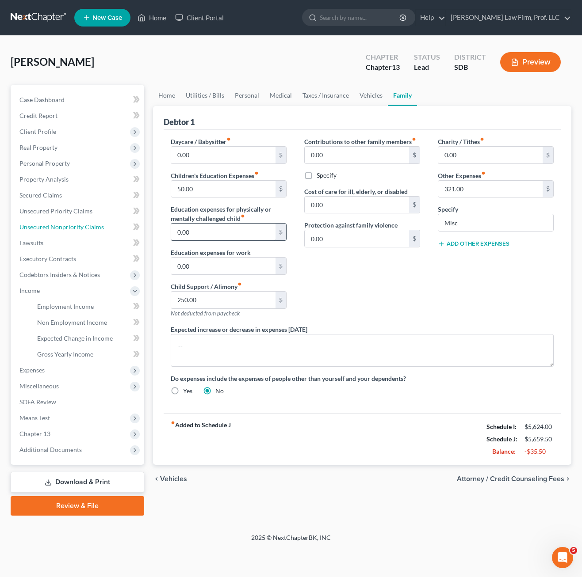
drag, startPoint x: 59, startPoint y: 228, endPoint x: 183, endPoint y: 229, distance: 123.8
click at [59, 227] on span "Unsecured Nonpriority Claims" at bounding box center [61, 227] width 84 height 8
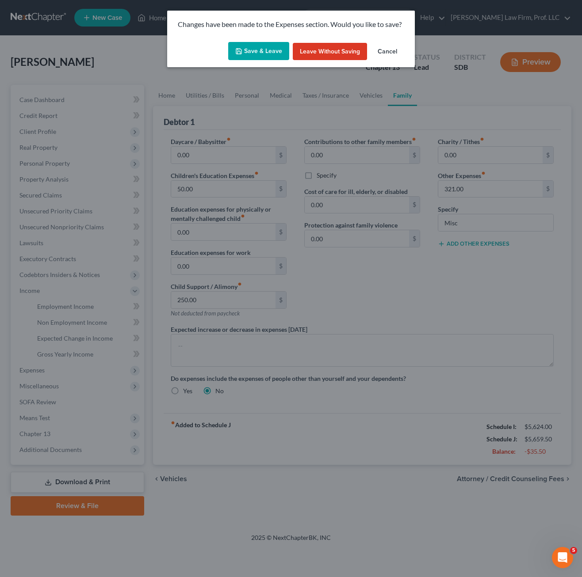
click at [273, 33] on div "Changes have been made to the Expenses section. Would you like to save?" at bounding box center [291, 25] width 248 height 28
click at [272, 56] on button "Save & Leave" at bounding box center [258, 51] width 61 height 19
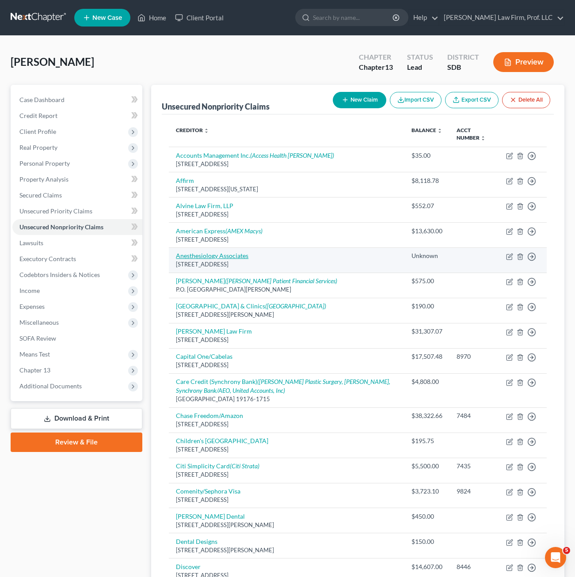
click at [217, 256] on link "Anesthesiology Associates" at bounding box center [212, 256] width 72 height 8
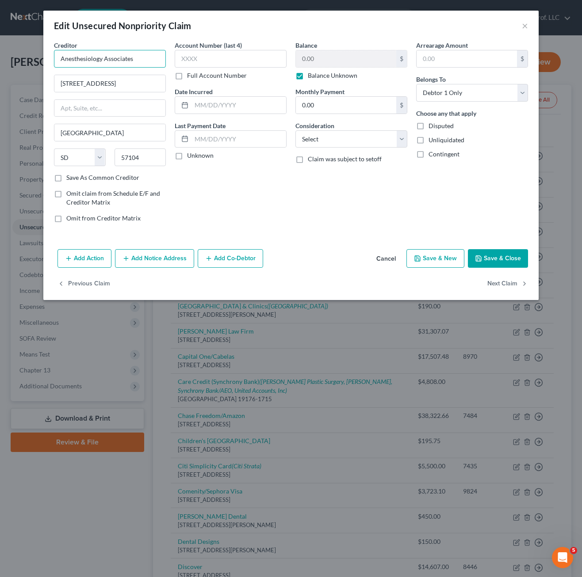
drag, startPoint x: 145, startPoint y: 62, endPoint x: 103, endPoint y: 61, distance: 41.5
click at [103, 58] on input "Anesthesiology Associates" at bounding box center [110, 59] width 112 height 18
click at [333, 74] on label "Balance Unknown" at bounding box center [333, 75] width 50 height 9
click at [317, 74] on input "Balance Unknown" at bounding box center [314, 74] width 6 height 6
click at [504, 268] on div "Add Action Add Notice Address Add Co-Debtor Cancel Save & New Save & Close" at bounding box center [290, 260] width 495 height 29
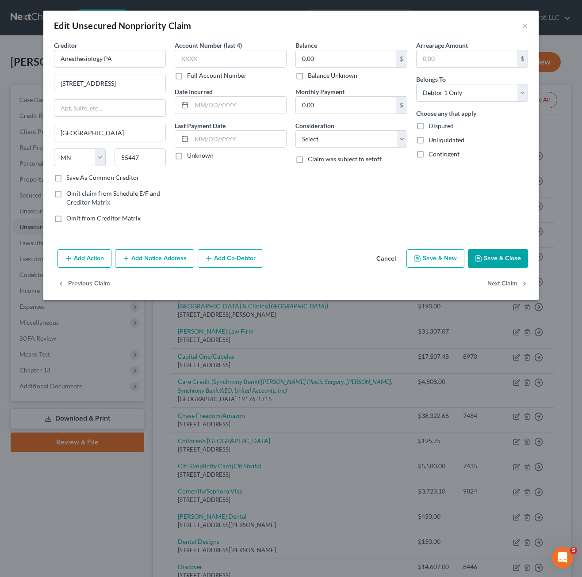
click at [503, 261] on button "Save & Close" at bounding box center [498, 258] width 60 height 19
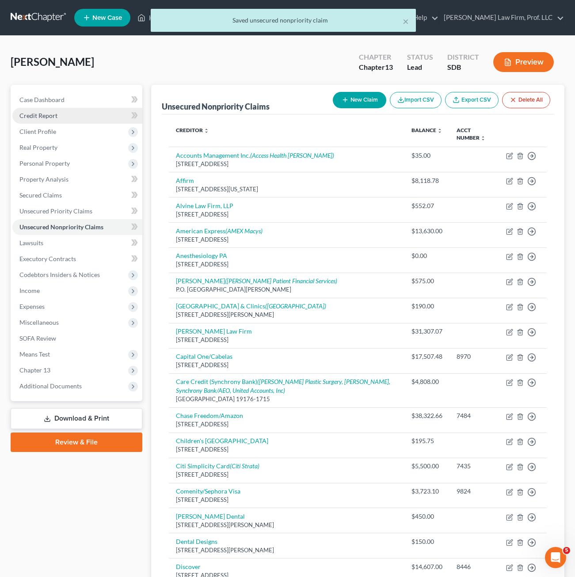
drag, startPoint x: 101, startPoint y: 72, endPoint x: 107, endPoint y: 111, distance: 39.4
click at [101, 72] on div "[PERSON_NAME] Upgraded Chapter Chapter 13 Status Lead District SDB Preview" at bounding box center [288, 65] width 554 height 38
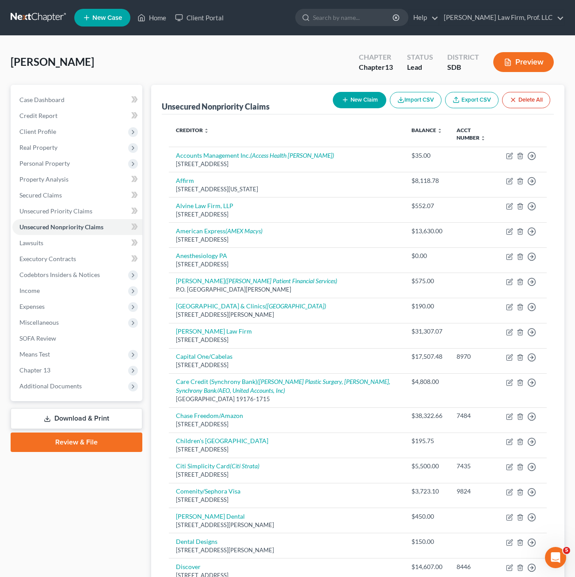
click at [55, 516] on div "Case Dashboard Payments Invoices Payments Payments Credit Report Client Profile" at bounding box center [76, 529] width 141 height 888
click at [155, 15] on link "Home" at bounding box center [152, 18] width 38 height 16
